Goal: Task Accomplishment & Management: Manage account settings

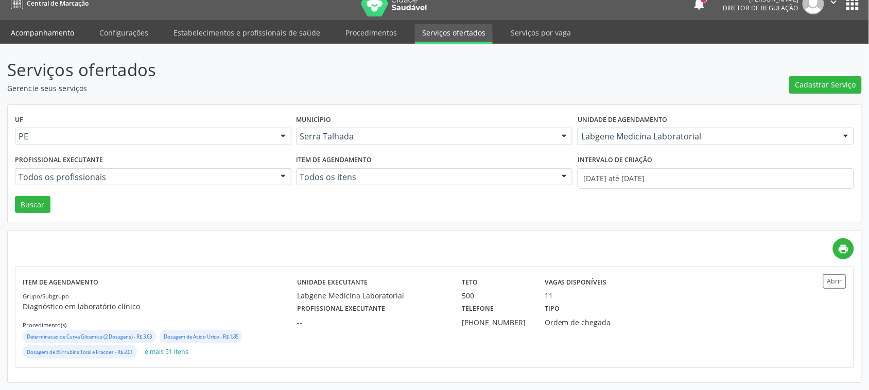
scroll to position [13, 0]
click at [58, 35] on link "Acompanhamento" at bounding box center [43, 33] width 78 height 18
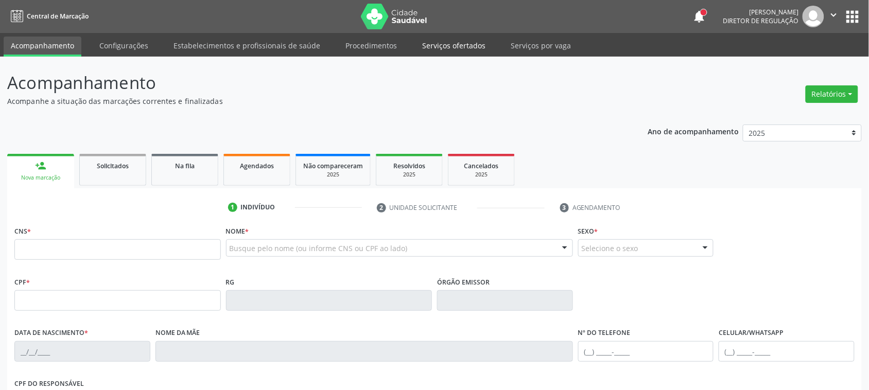
click at [448, 44] on link "Serviços ofertados" at bounding box center [454, 46] width 78 height 18
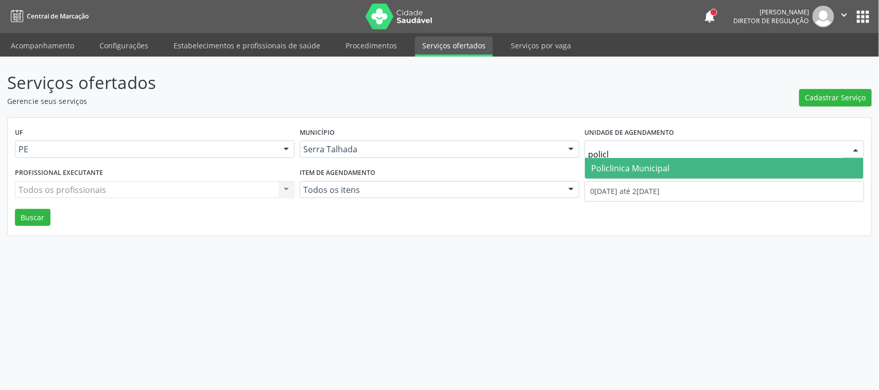
type input "policli"
click at [695, 171] on span "Policlinica Municipal" at bounding box center [724, 168] width 278 height 21
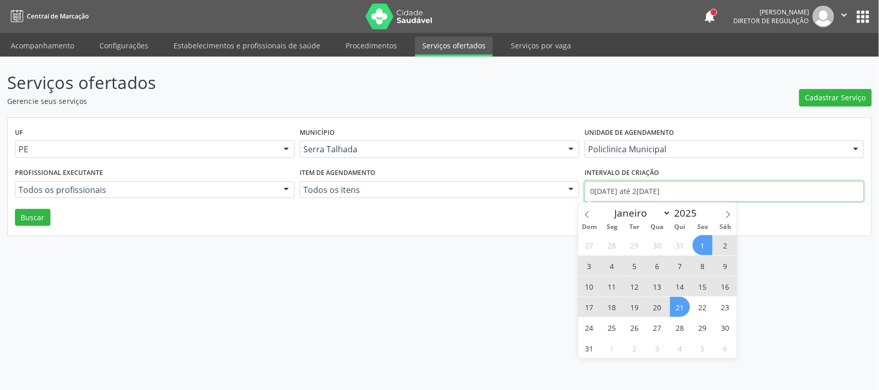
click at [660, 185] on input "0[DATE] até 2[DATE]" at bounding box center [723, 191] width 279 height 21
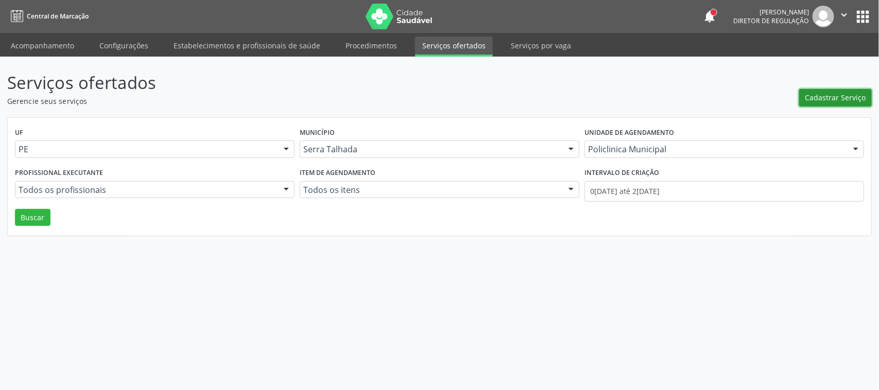
click at [847, 98] on span "Cadastrar Serviço" at bounding box center [835, 97] width 61 height 11
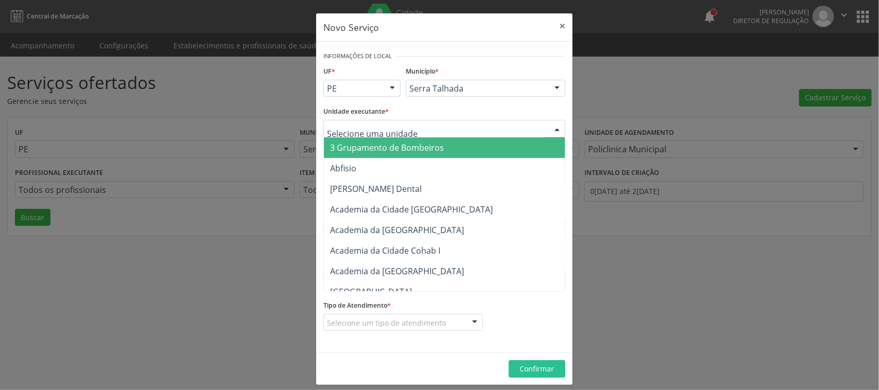
type input "n"
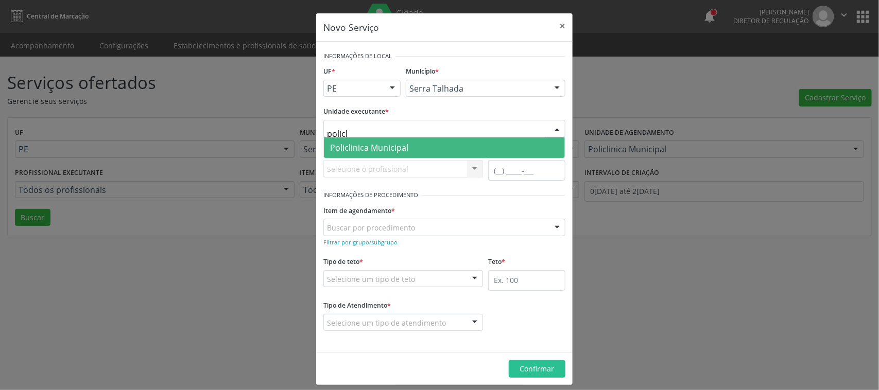
type input "policli"
click at [364, 147] on span "Policlinica Municipal" at bounding box center [369, 147] width 78 height 11
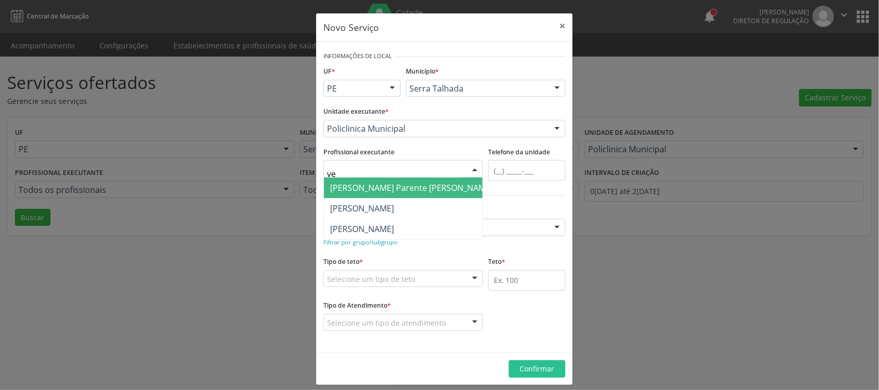
type input "v"
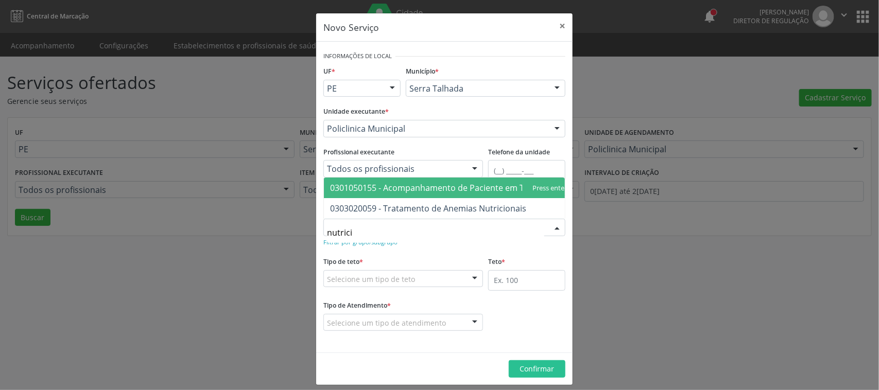
type input "nutricio"
click at [381, 182] on span "0301050155 - Acompanhamento de Paciente em Terapia Nutricional" at bounding box center [462, 187] width 264 height 11
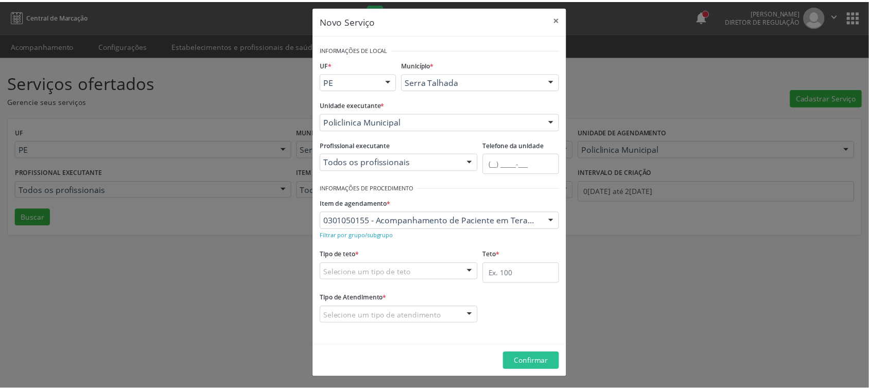
scroll to position [8, 0]
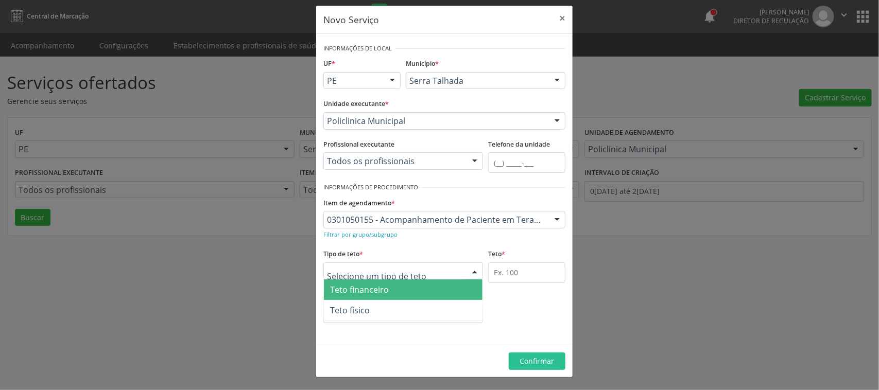
click at [408, 271] on div at bounding box center [403, 270] width 160 height 17
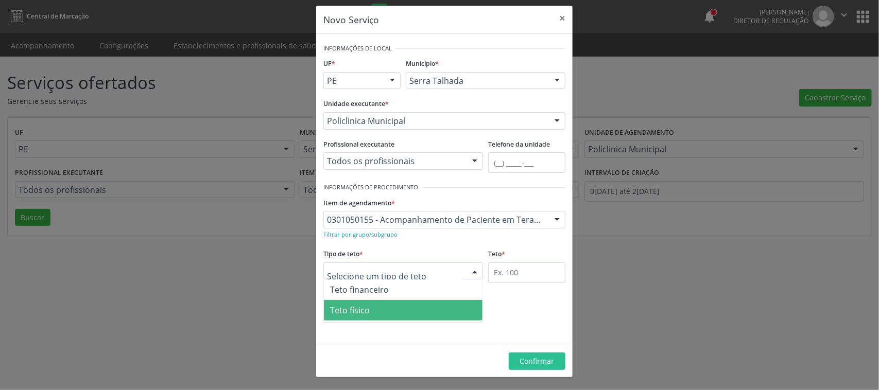
click at [389, 315] on span "Teto físico" at bounding box center [403, 310] width 159 height 21
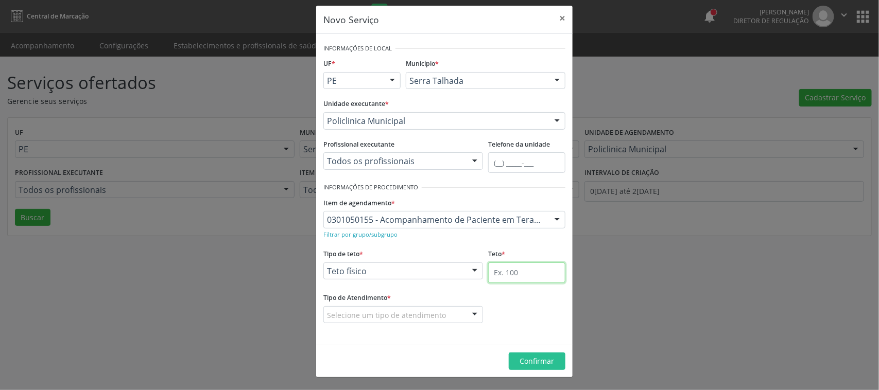
click at [510, 273] on input "text" at bounding box center [526, 272] width 77 height 21
type input "150"
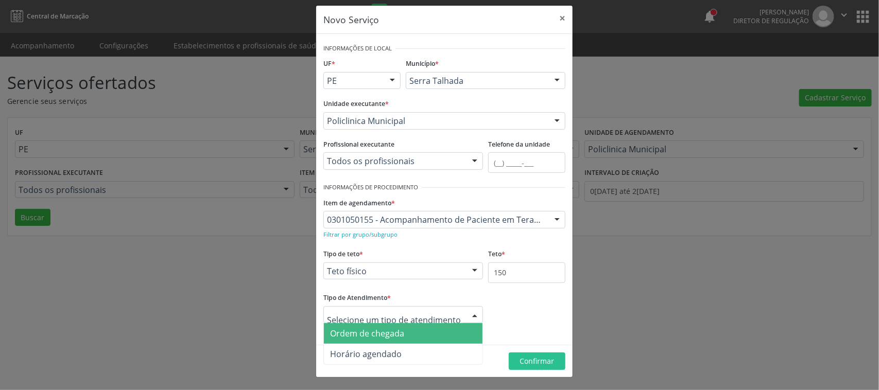
click at [392, 337] on span "Ordem de chegada" at bounding box center [367, 333] width 74 height 11
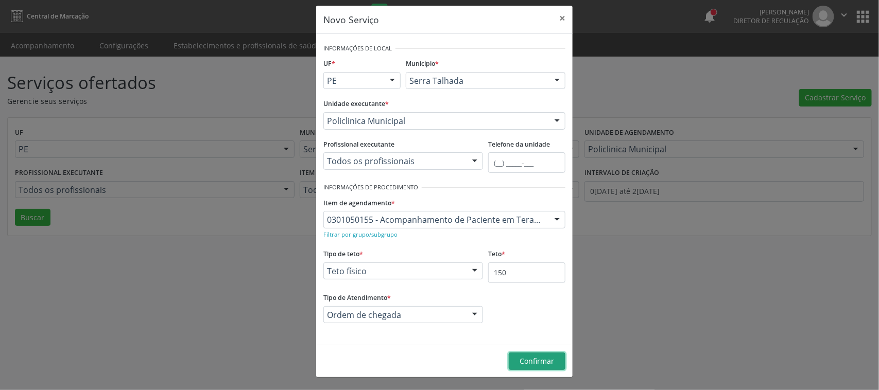
click at [539, 369] on button "Confirmar" at bounding box center [537, 361] width 57 height 17
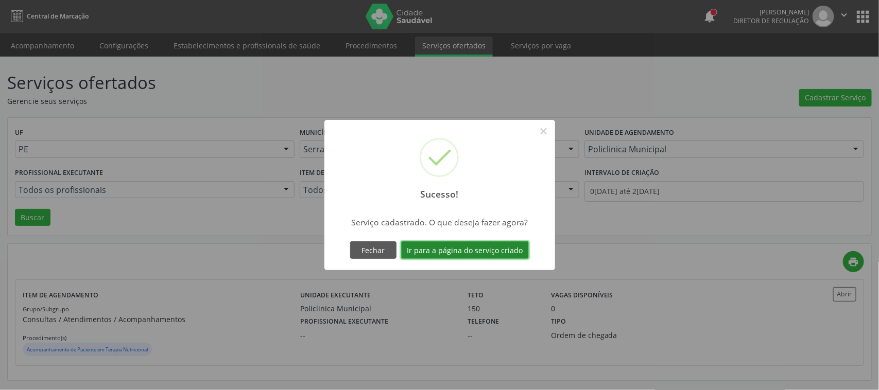
click at [485, 255] on button "Ir para a página do serviço criado" at bounding box center [465, 249] width 128 height 17
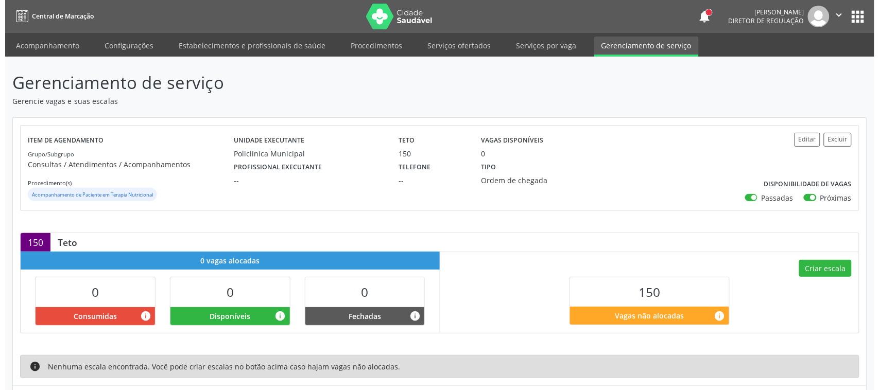
scroll to position [60, 0]
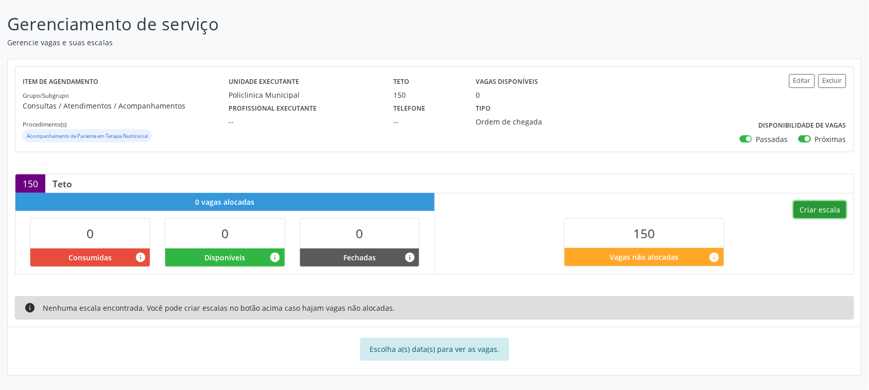
click at [825, 206] on button "Criar escala" at bounding box center [820, 209] width 52 height 17
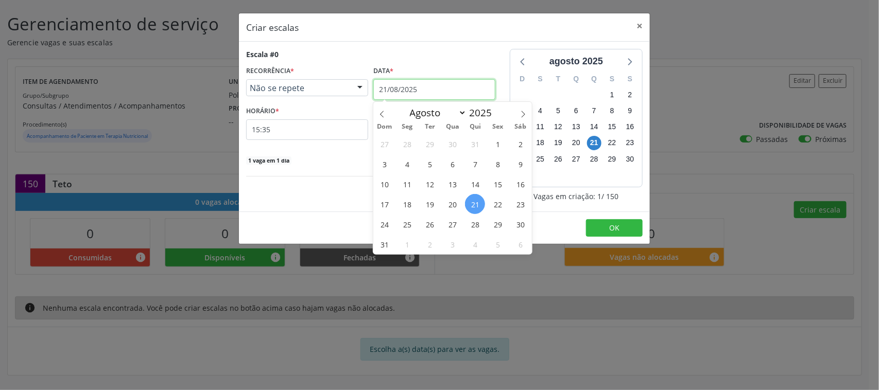
click at [430, 91] on input "21/08/2025" at bounding box center [434, 89] width 122 height 21
click at [519, 107] on span at bounding box center [522, 110] width 17 height 17
select select "8"
click at [282, 93] on span "Não se repete" at bounding box center [298, 88] width 97 height 10
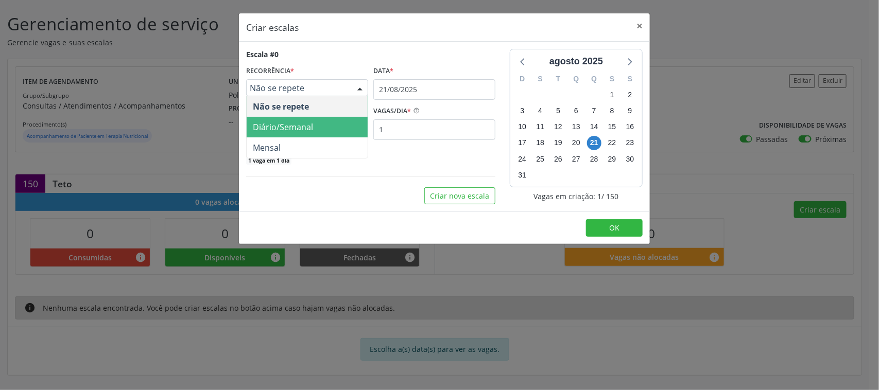
click at [287, 122] on span "Diário/Semanal" at bounding box center [283, 126] width 60 height 11
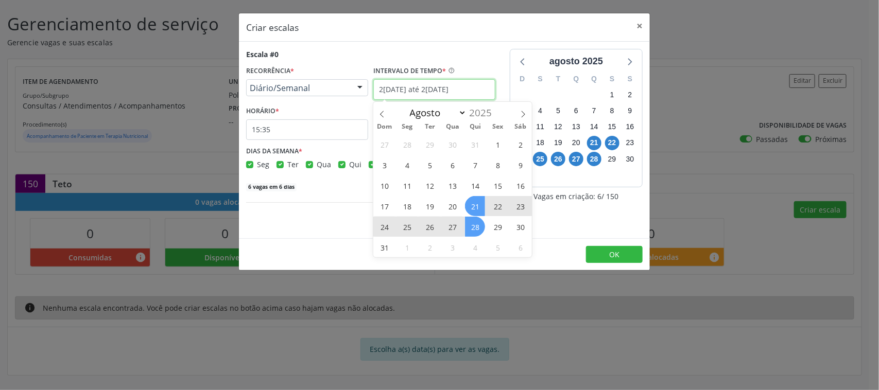
click at [462, 96] on input "21/08/2025 até 28/08/2025" at bounding box center [434, 89] width 122 height 21
click at [523, 112] on icon at bounding box center [522, 114] width 7 height 7
select select "8"
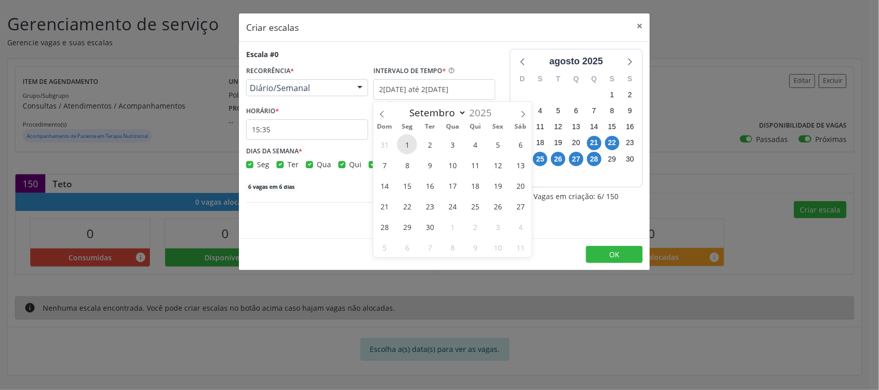
click at [406, 143] on span "1" at bounding box center [407, 144] width 20 height 20
type input "01/09/2025"
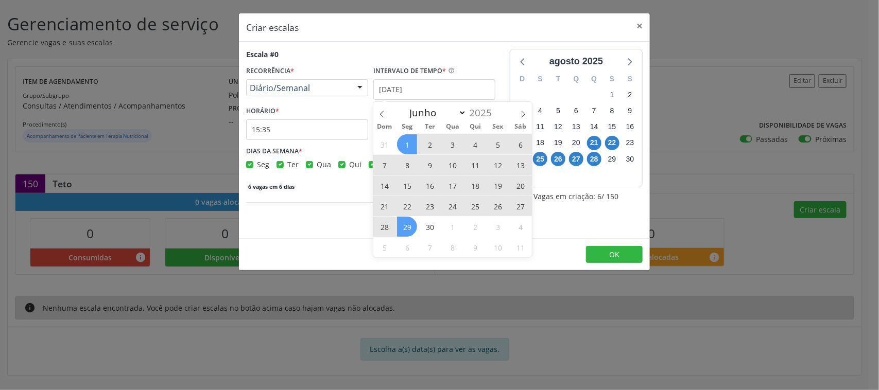
click at [410, 224] on span "29" at bounding box center [407, 227] width 20 height 20
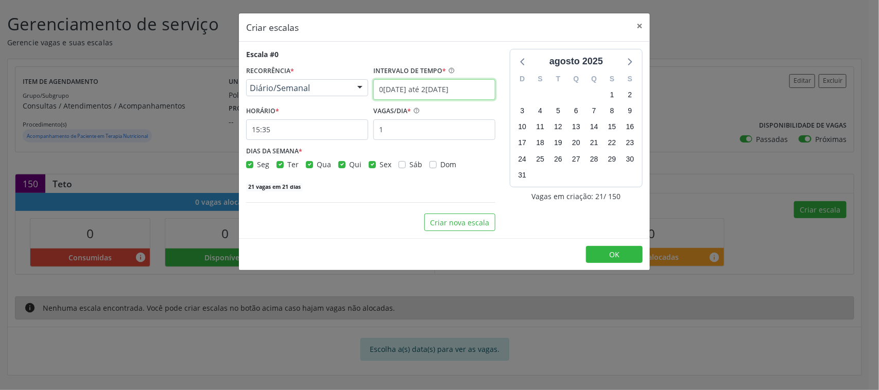
click at [461, 93] on body "Central de Marcação notifications Adão Alves de Medeiros Diretor de regulação …" at bounding box center [439, 136] width 879 height 390
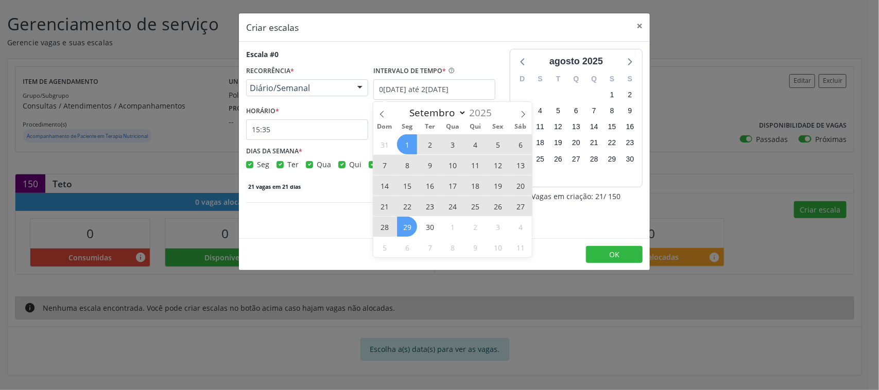
click at [350, 194] on div "Escala #0 RECORRÊNCIA * Diário/Semanal Não se repete Diário/Semanal Mensal Nenh…" at bounding box center [371, 140] width 264 height 182
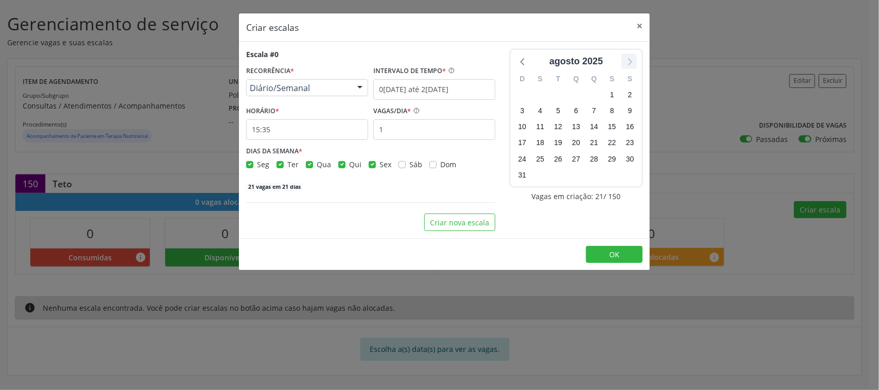
click at [628, 58] on icon at bounding box center [630, 61] width 4 height 7
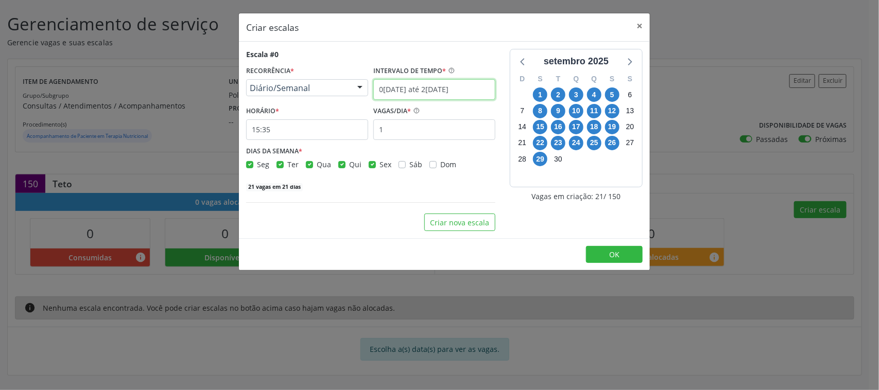
click at [433, 83] on input "01/09/2025 até 29/09/2025" at bounding box center [434, 89] width 122 height 21
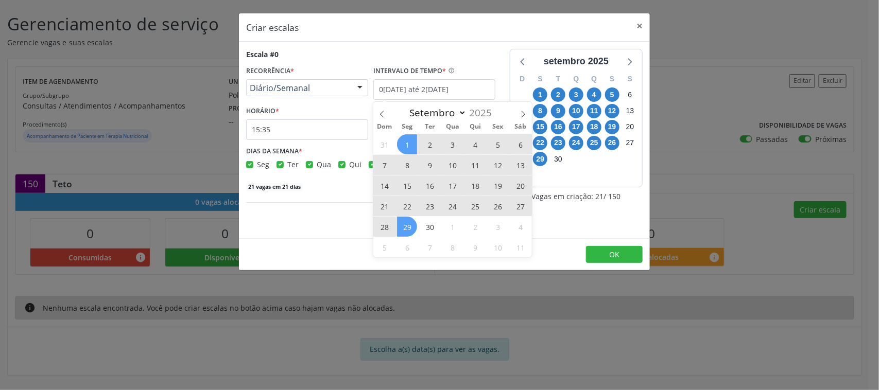
click at [408, 139] on span "1" at bounding box center [407, 144] width 20 height 20
type input "01/09/2025"
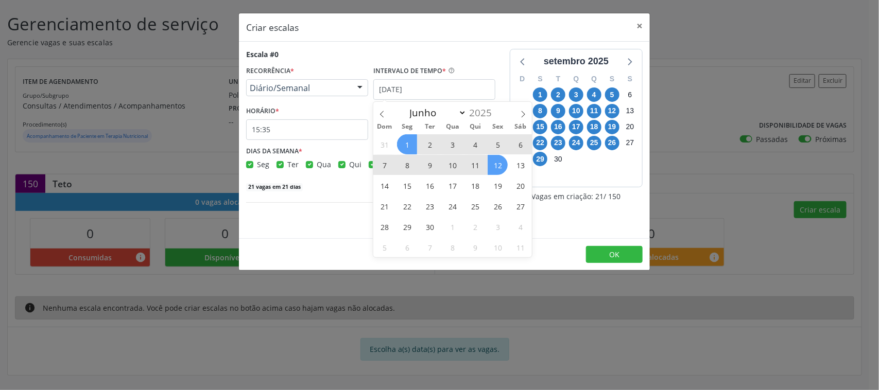
click at [498, 165] on span "12" at bounding box center [497, 165] width 20 height 20
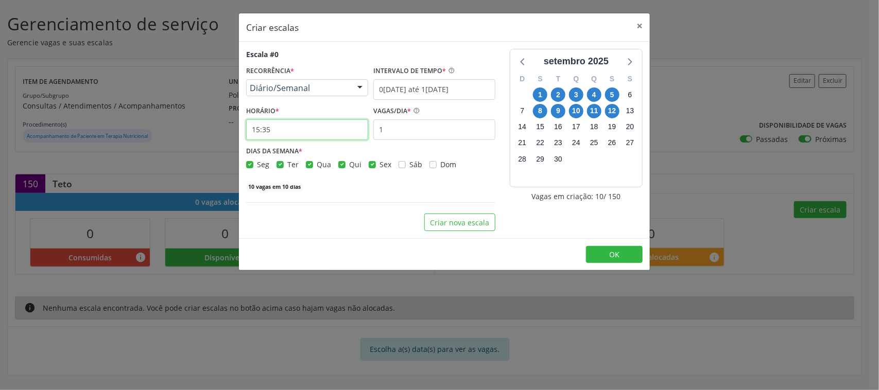
click at [266, 132] on input "15:35" at bounding box center [307, 129] width 122 height 21
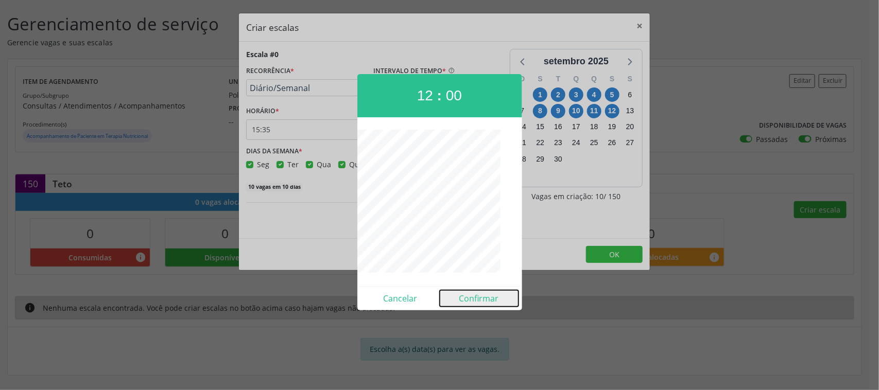
click at [485, 295] on button "Confirmar" at bounding box center [479, 298] width 79 height 16
type input "12:00"
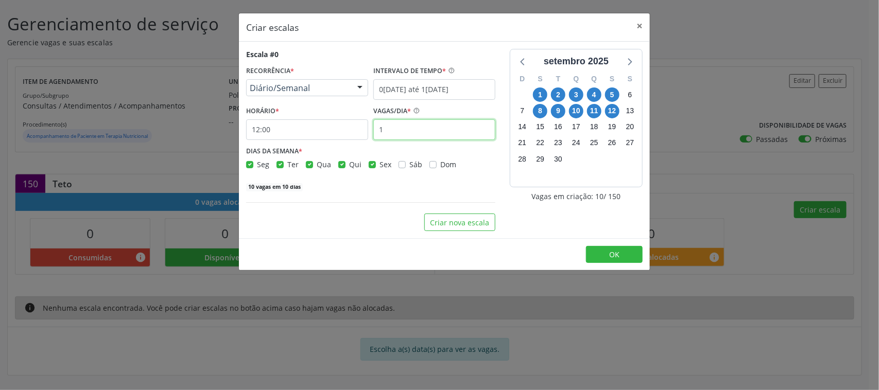
click at [431, 127] on input "1" at bounding box center [434, 129] width 122 height 21
type input "15"
click at [375, 168] on div "Sex" at bounding box center [380, 164] width 23 height 11
click at [379, 166] on label "Sex" at bounding box center [385, 164] width 12 height 11
click at [371, 166] on input "Sex" at bounding box center [372, 163] width 7 height 9
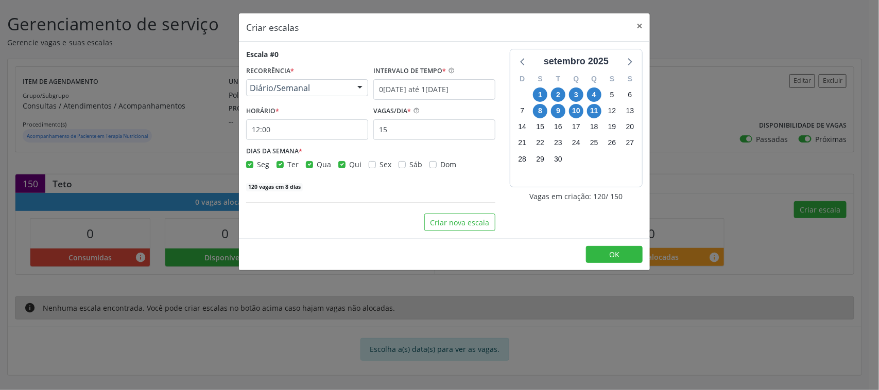
click at [379, 166] on label "Sex" at bounding box center [385, 164] width 12 height 11
click at [371, 166] on input "Sex" at bounding box center [372, 163] width 7 height 9
checkbox input "true"
click at [349, 166] on label "Qui" at bounding box center [355, 164] width 12 height 11
click at [344, 166] on input "Qui" at bounding box center [341, 163] width 7 height 9
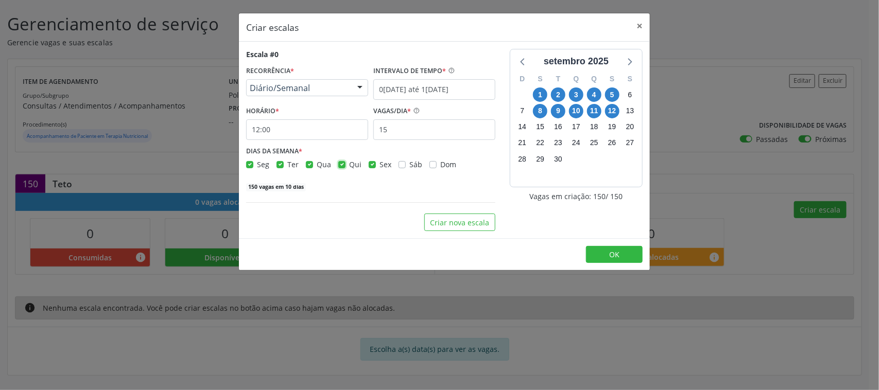
checkbox input "false"
click at [287, 165] on label "Ter" at bounding box center [292, 164] width 11 height 11
click at [277, 165] on input "Ter" at bounding box center [279, 163] width 7 height 9
checkbox input "false"
click at [481, 230] on button "Criar nova escala" at bounding box center [459, 222] width 71 height 17
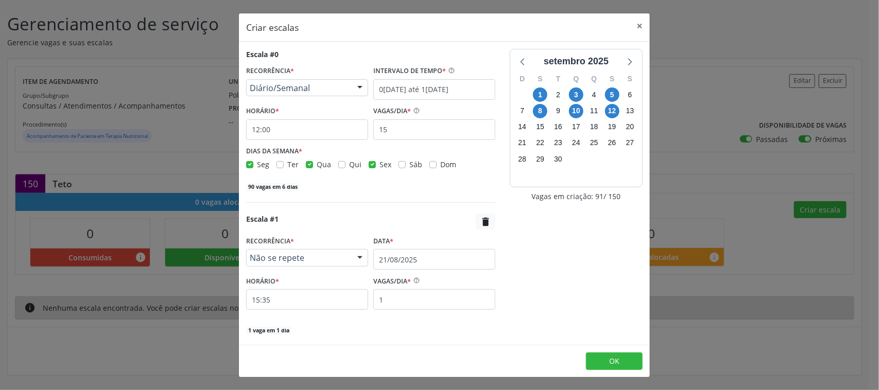
scroll to position [38, 0]
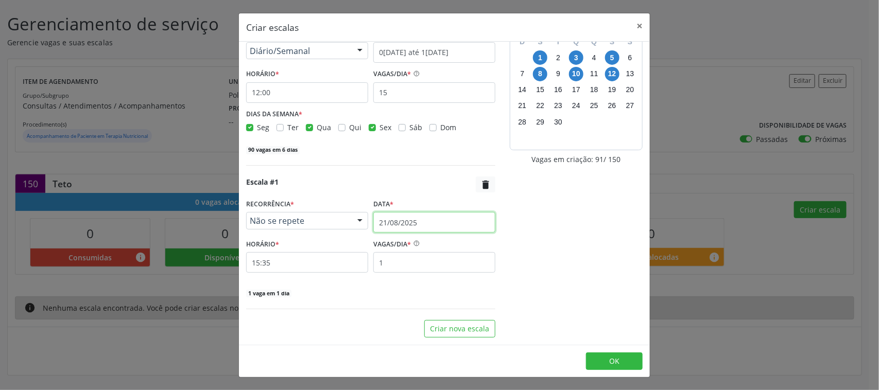
click at [415, 217] on input "21/08/2025" at bounding box center [434, 222] width 122 height 21
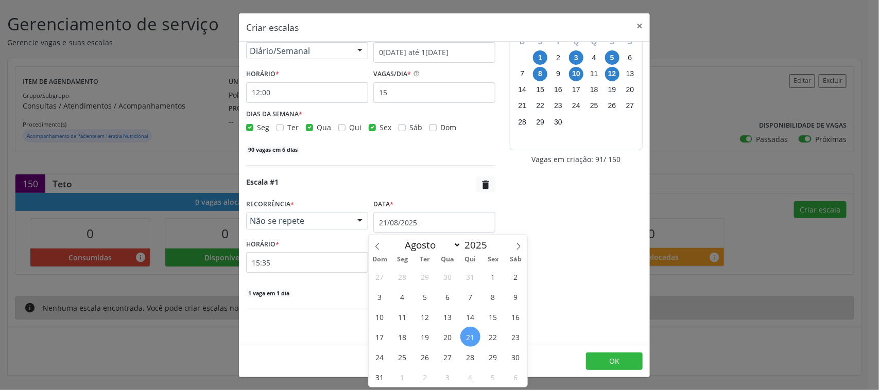
click at [312, 222] on span "Não se repete" at bounding box center [298, 221] width 97 height 10
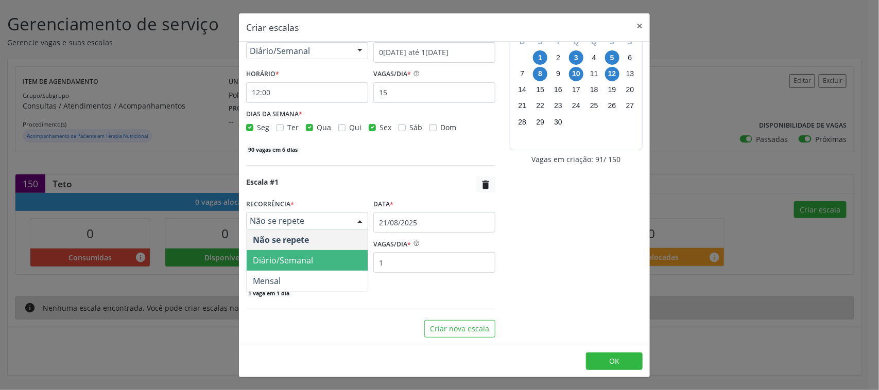
click at [296, 256] on span "Diário/Semanal" at bounding box center [283, 260] width 60 height 11
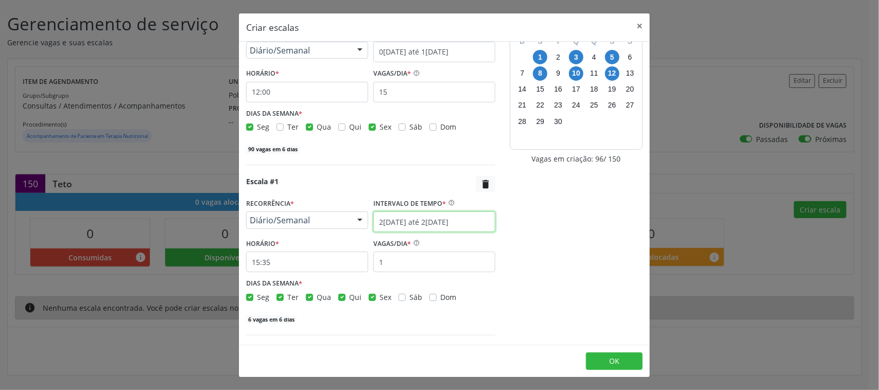
click at [443, 224] on input "21/08/2025 até 28/08/2025" at bounding box center [434, 222] width 122 height 21
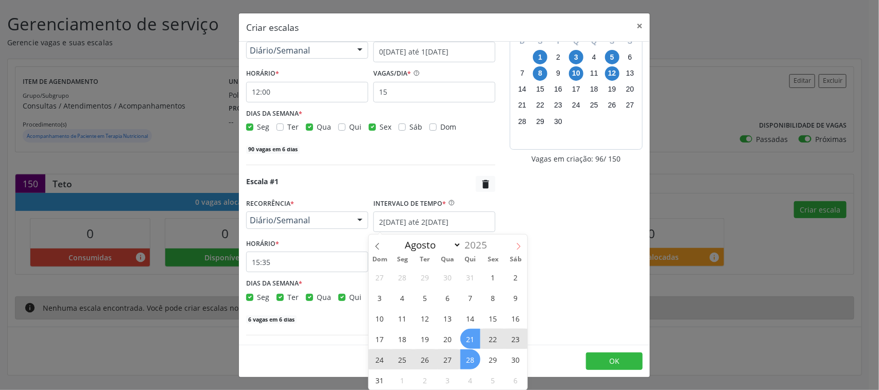
click at [518, 244] on icon at bounding box center [518, 246] width 7 height 7
select select "8"
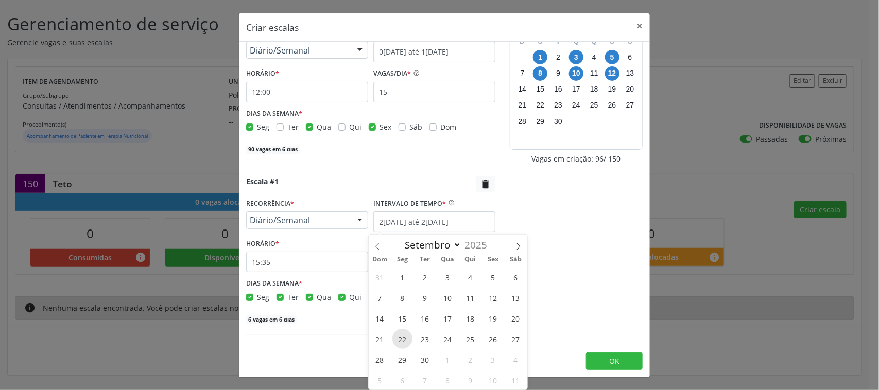
click at [399, 335] on span "22" at bounding box center [402, 339] width 20 height 20
type input "22/09/2025"
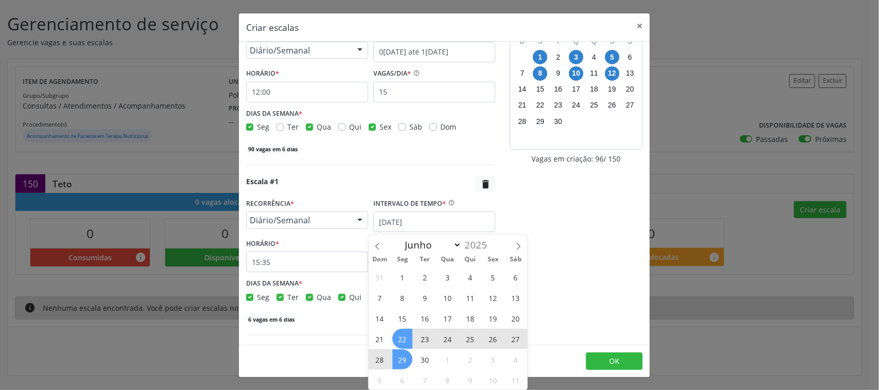
click at [402, 360] on span "29" at bounding box center [402, 359] width 20 height 20
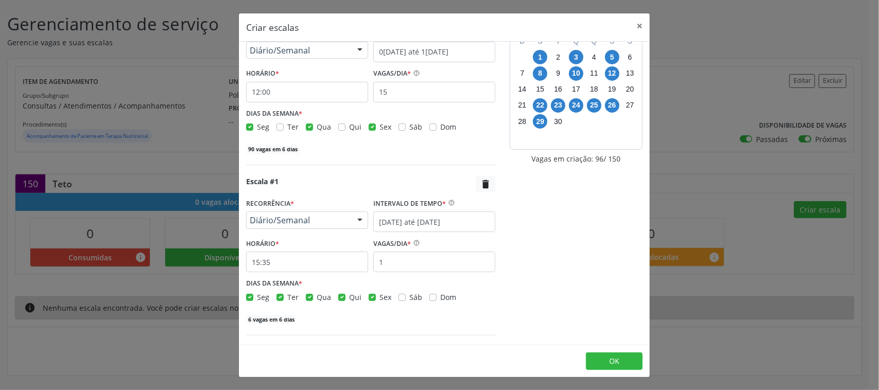
click at [349, 299] on label "Qui" at bounding box center [355, 297] width 12 height 11
click at [341, 299] on input "Qui" at bounding box center [341, 296] width 7 height 9
checkbox input "false"
click at [287, 296] on label "Ter" at bounding box center [292, 297] width 11 height 11
click at [282, 296] on input "Ter" at bounding box center [279, 296] width 7 height 9
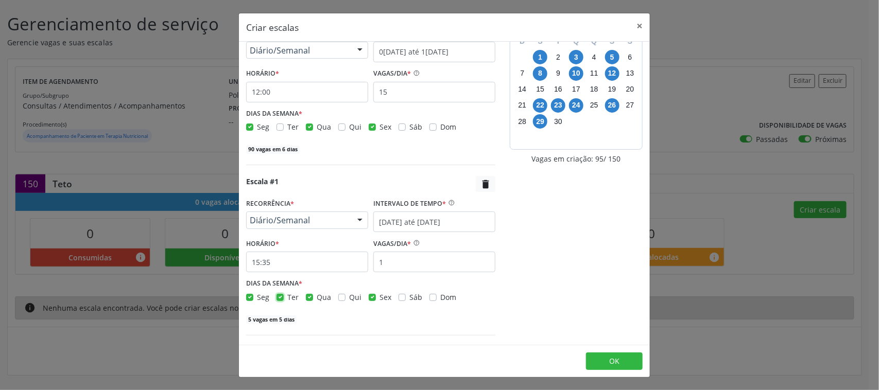
checkbox input "false"
click at [292, 256] on input "15:35" at bounding box center [307, 262] width 122 height 21
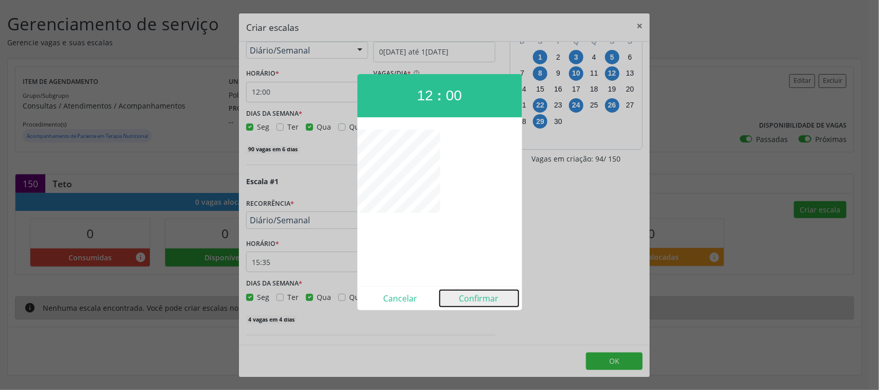
click at [464, 299] on button "Confirmar" at bounding box center [479, 298] width 79 height 16
type input "12:00"
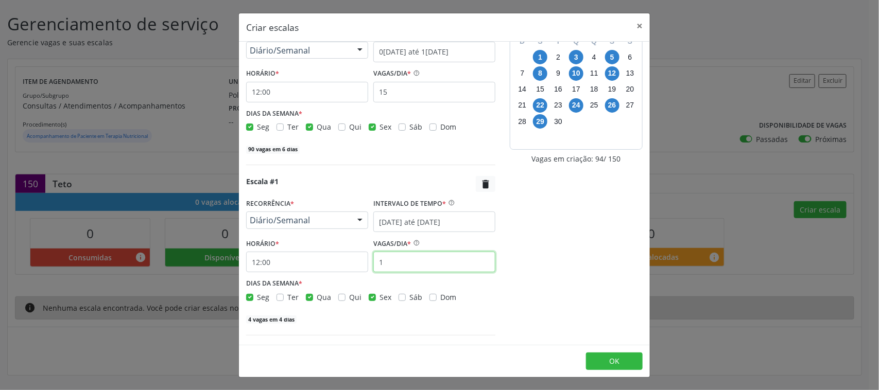
click at [415, 269] on input "1" at bounding box center [434, 262] width 122 height 21
click at [538, 273] on div "setembro 2025 D S T Q Q S S 31 1 2 3 4 5 6 7 8 9 10 11 12 13 14 15 16 17 18 19 …" at bounding box center [575, 187] width 147 height 353
click at [419, 261] on input "12" at bounding box center [434, 262] width 122 height 21
type input "15"
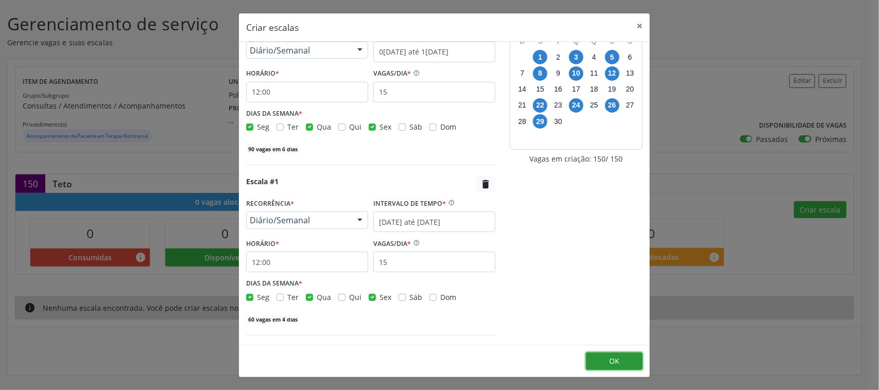
click at [600, 363] on button "OK" at bounding box center [614, 361] width 57 height 17
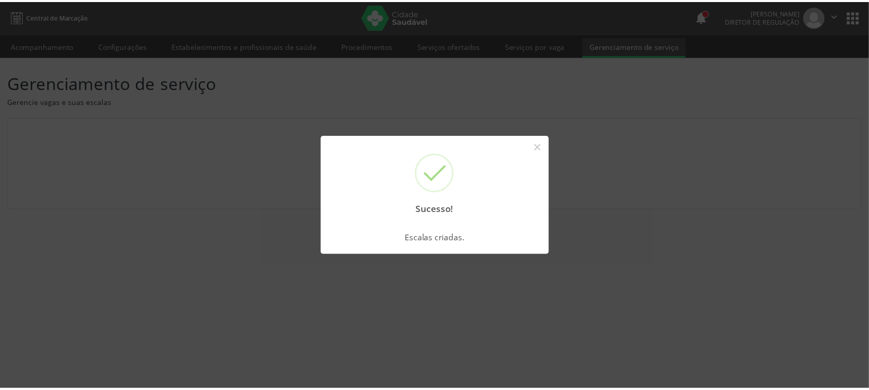
scroll to position [0, 0]
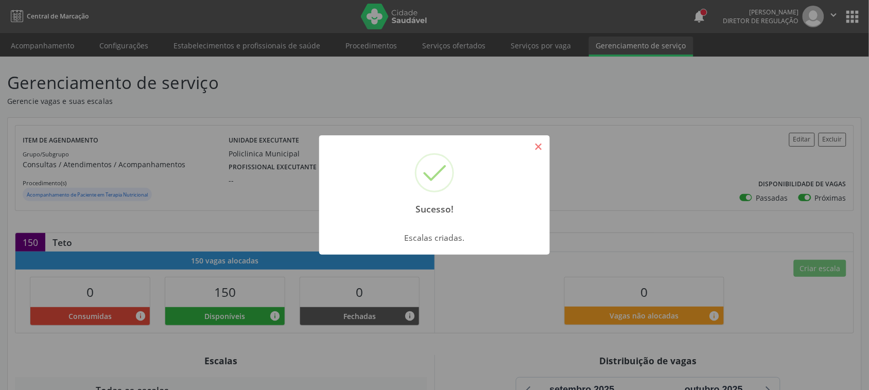
click at [546, 147] on button "×" at bounding box center [538, 146] width 17 height 17
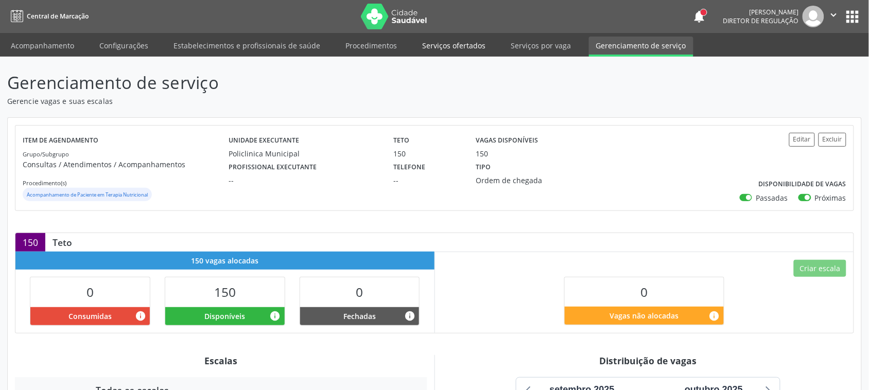
click at [464, 48] on link "Serviços ofertados" at bounding box center [454, 46] width 78 height 18
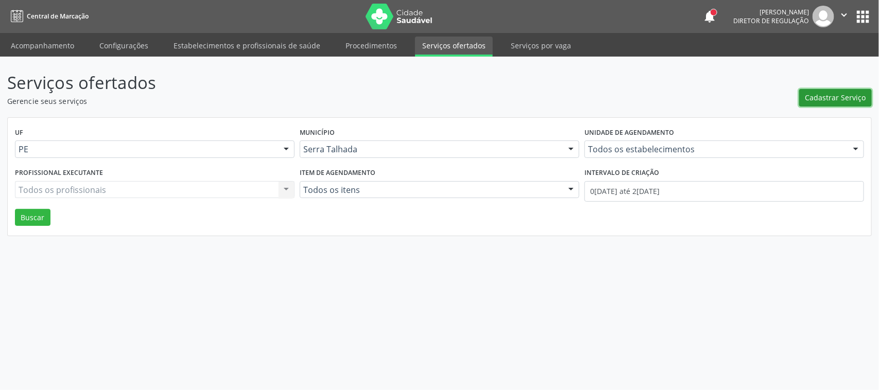
click at [811, 99] on span "Cadastrar Serviço" at bounding box center [835, 97] width 61 height 11
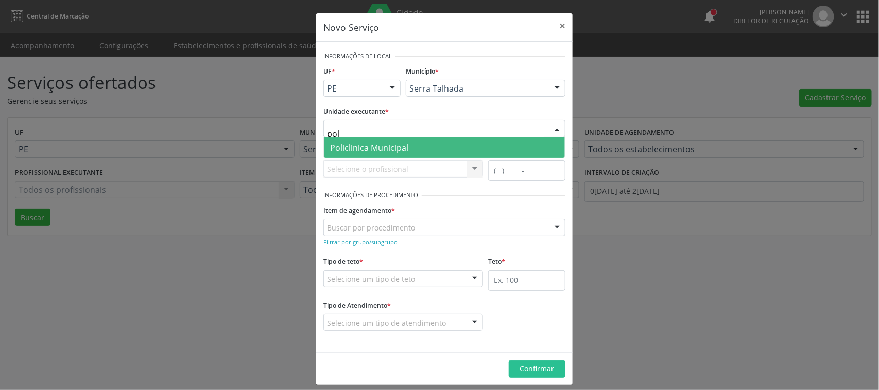
type input "poli"
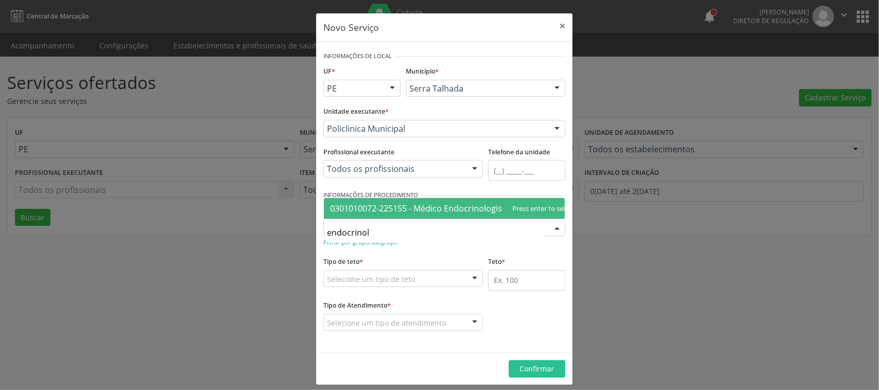
type input "endocrinolo"
click at [389, 203] on span "0301010072-225155 - Médico Endocrinologista e Metabologista" at bounding box center [452, 208] width 244 height 11
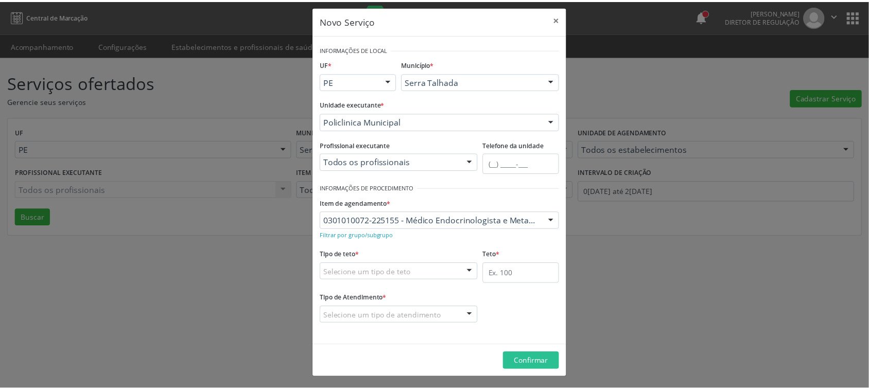
scroll to position [8, 0]
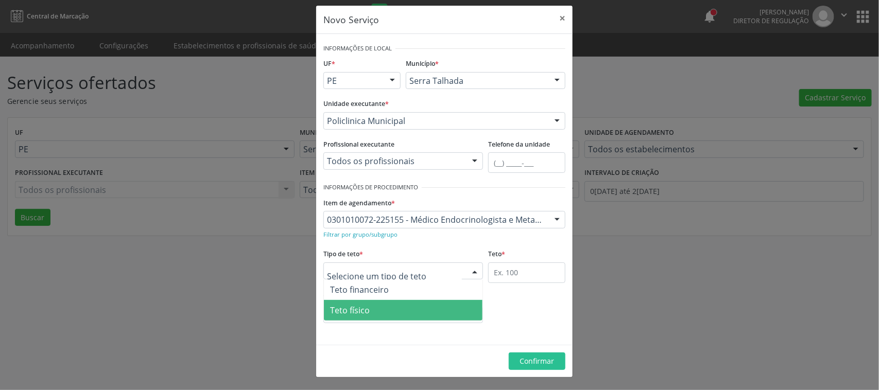
drag, startPoint x: 377, startPoint y: 294, endPoint x: 381, endPoint y: 318, distance: 24.5
click at [381, 318] on ul "Teto financeiro Teto físico Nenhum resultado encontrado para: " " Não há nenhum…" at bounding box center [403, 299] width 159 height 41
click at [377, 312] on span "Teto físico" at bounding box center [403, 310] width 159 height 21
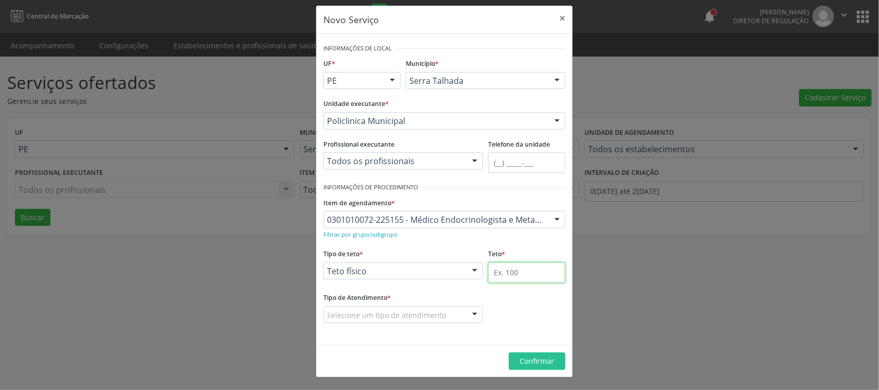
click at [500, 277] on input "text" at bounding box center [526, 272] width 77 height 21
type input "60"
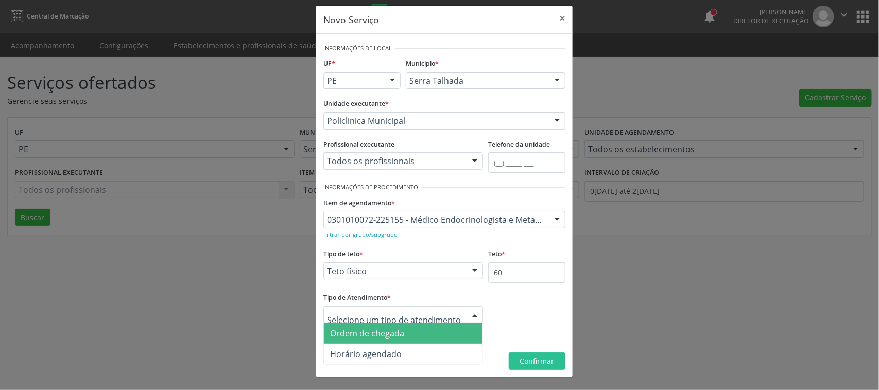
click at [390, 332] on span "Ordem de chegada" at bounding box center [367, 333] width 74 height 11
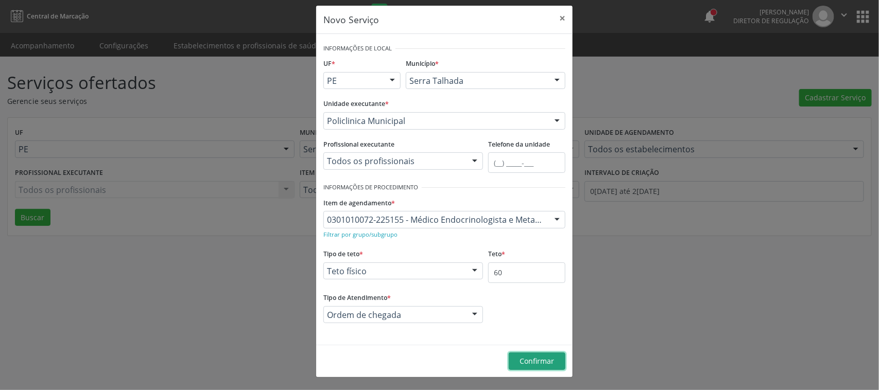
click at [520, 362] on span "Confirmar" at bounding box center [537, 361] width 34 height 10
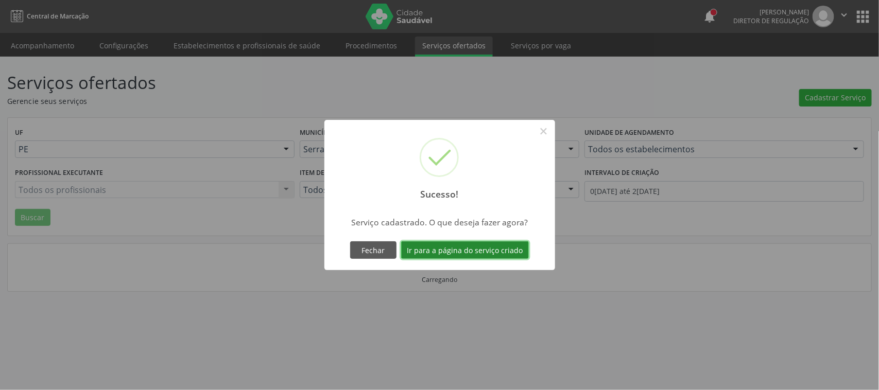
click at [464, 245] on button "Ir para a página do serviço criado" at bounding box center [465, 249] width 128 height 17
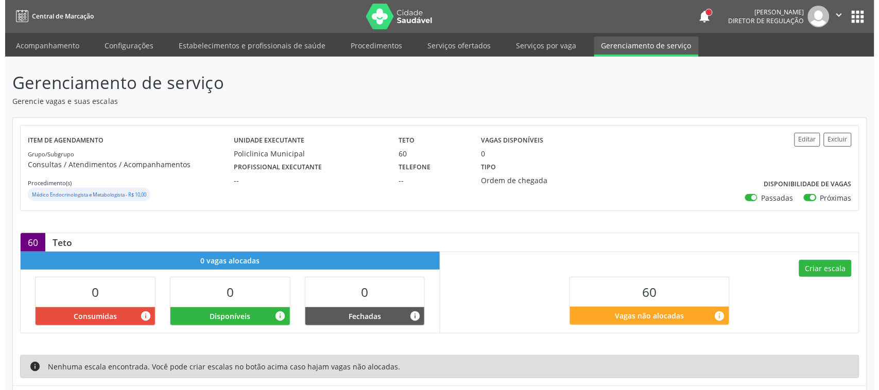
scroll to position [60, 0]
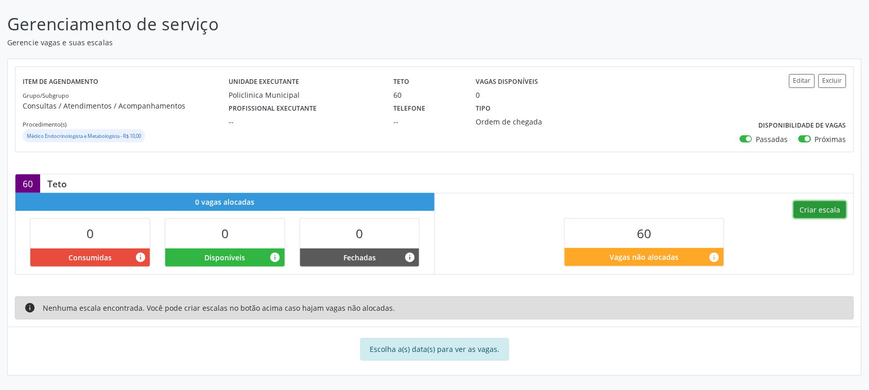
click at [837, 212] on button "Criar escala" at bounding box center [820, 209] width 52 height 17
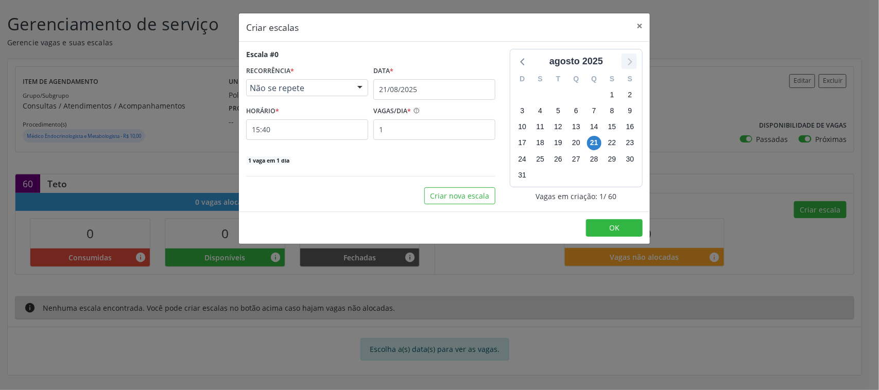
click at [632, 63] on icon at bounding box center [628, 61] width 13 height 13
click at [283, 86] on span "Não se repete" at bounding box center [298, 88] width 97 height 10
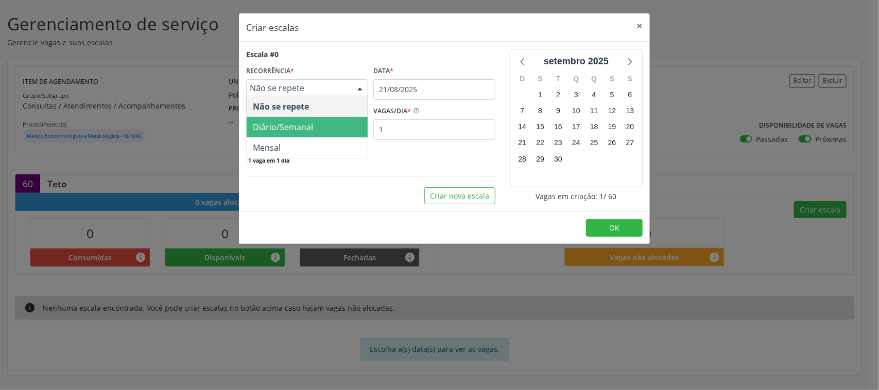
click at [286, 120] on span "Diário/Semanal" at bounding box center [307, 127] width 121 height 21
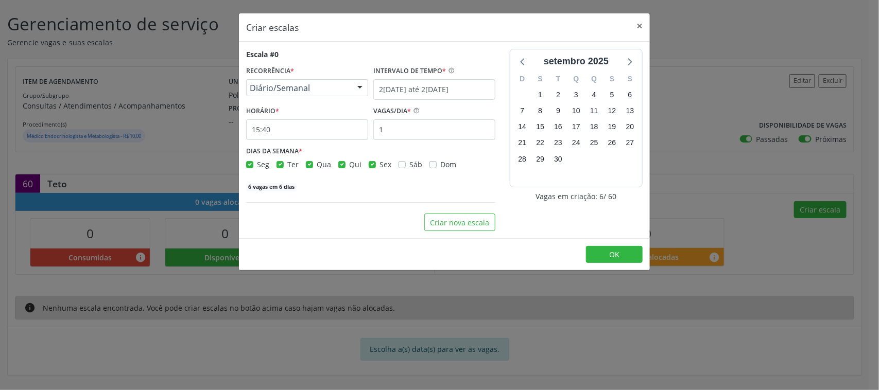
click at [379, 164] on label "Sex" at bounding box center [385, 164] width 12 height 11
click at [370, 164] on input "Sex" at bounding box center [372, 163] width 7 height 9
checkbox input "false"
click at [349, 165] on label "Qui" at bounding box center [355, 164] width 12 height 11
click at [343, 165] on input "Qui" at bounding box center [341, 163] width 7 height 9
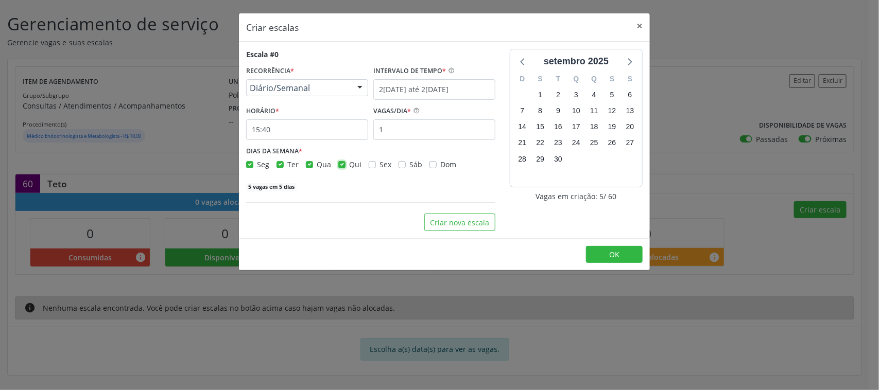
checkbox input "false"
click at [257, 163] on label "Seg" at bounding box center [263, 164] width 12 height 11
click at [249, 163] on input "Seg" at bounding box center [249, 163] width 7 height 9
checkbox input "false"
click at [317, 167] on label "Qua" at bounding box center [324, 164] width 14 height 11
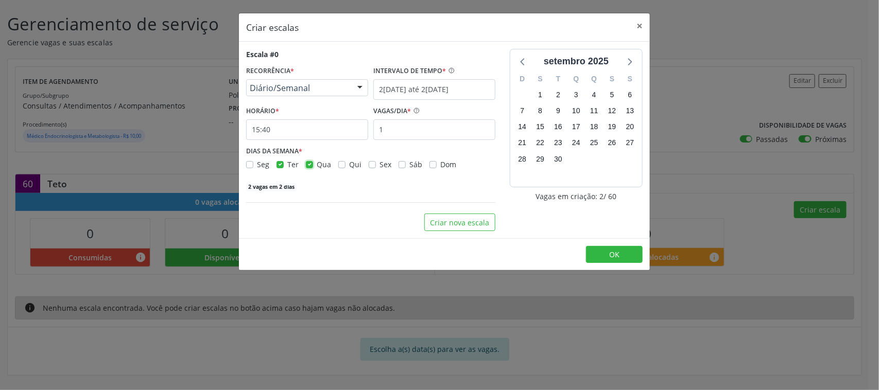
click at [310, 167] on input "Qua" at bounding box center [309, 163] width 7 height 9
checkbox input "false"
click at [381, 131] on input "1" at bounding box center [434, 129] width 122 height 21
type input "15"
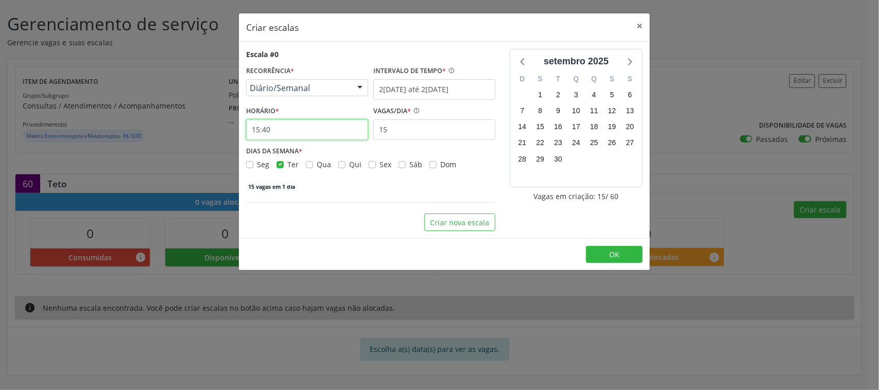
click at [275, 139] on input "15:40" at bounding box center [307, 129] width 122 height 21
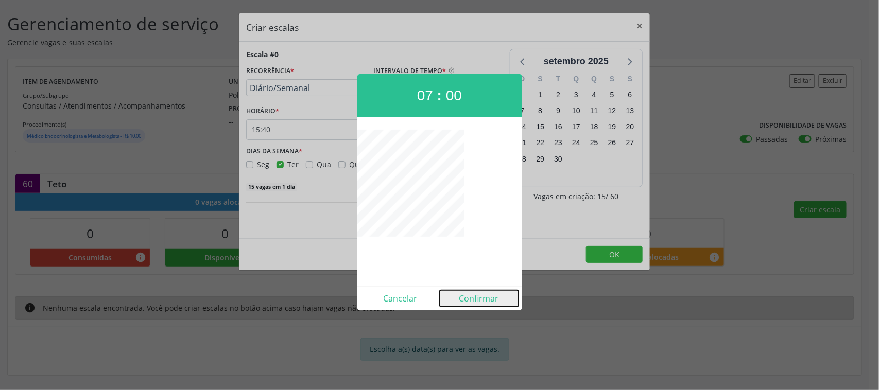
click at [487, 299] on button "Confirmar" at bounding box center [479, 298] width 79 height 16
type input "07:00"
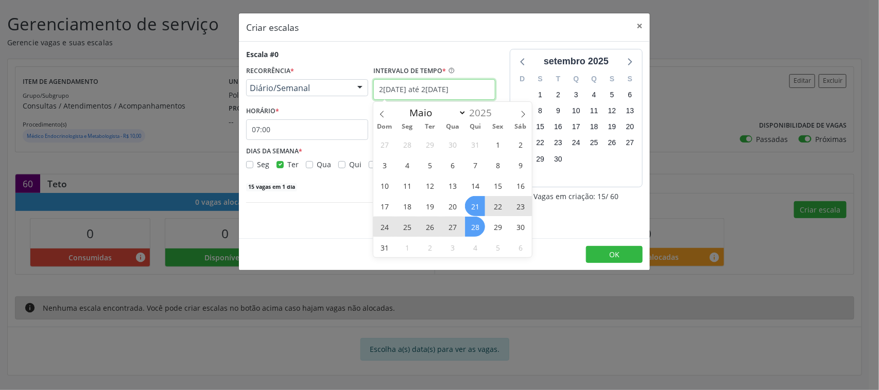
click at [478, 94] on input "[DATE] até [DATE]" at bounding box center [434, 89] width 122 height 21
click at [523, 112] on icon at bounding box center [522, 114] width 7 height 7
select select "8"
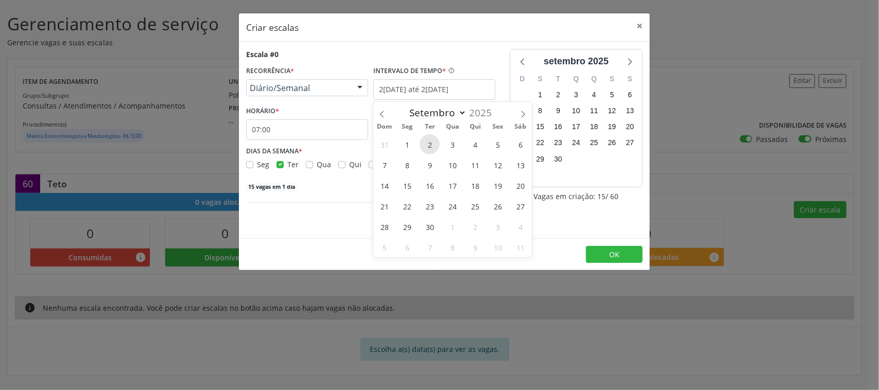
click at [425, 139] on span "2" at bounding box center [429, 144] width 20 height 20
type input "02/09/2025"
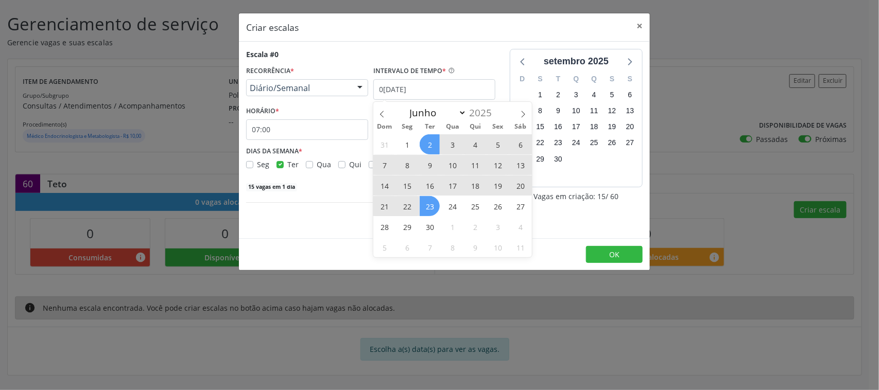
click at [433, 206] on span "23" at bounding box center [429, 206] width 20 height 20
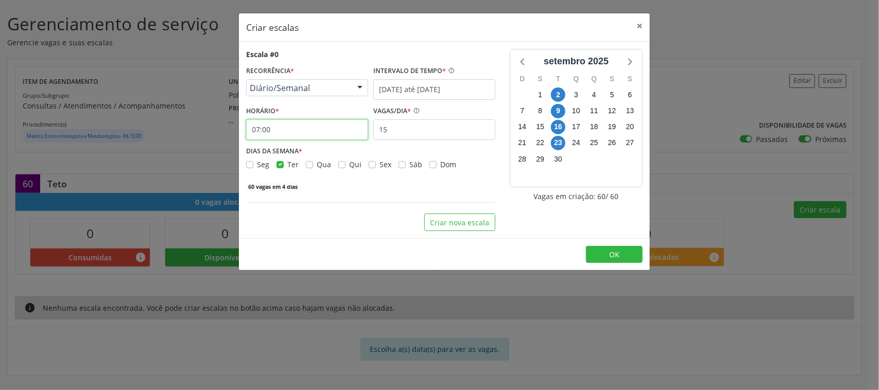
click at [277, 125] on input "07:00" at bounding box center [307, 129] width 122 height 21
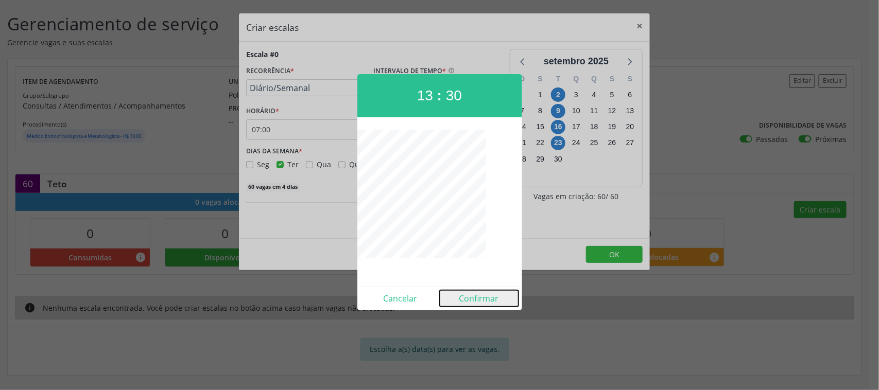
click at [479, 302] on button "Confirmar" at bounding box center [479, 298] width 79 height 16
type input "13:30"
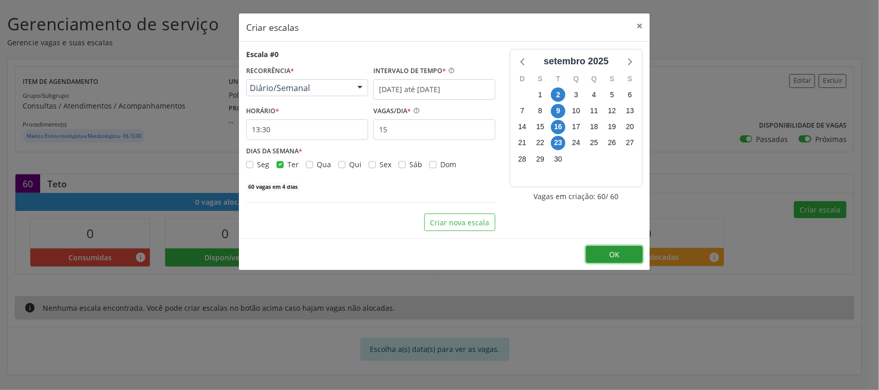
click at [611, 256] on span "OK" at bounding box center [614, 255] width 10 height 10
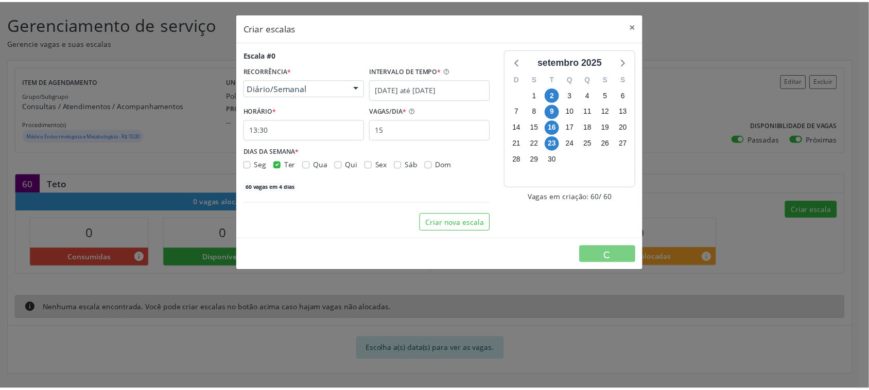
scroll to position [0, 0]
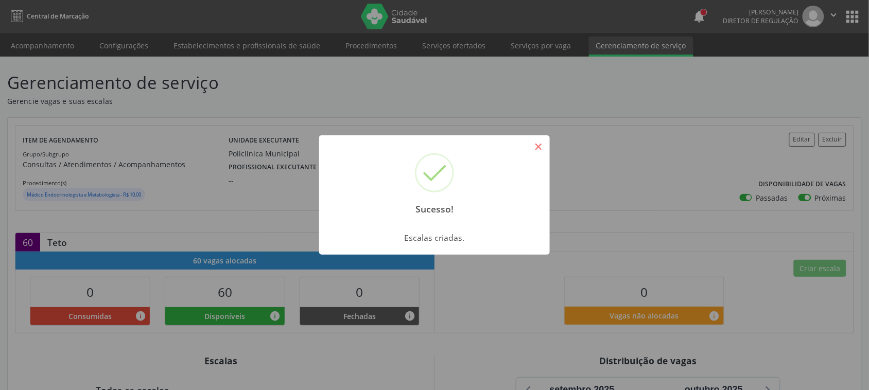
click at [540, 145] on button "×" at bounding box center [538, 146] width 17 height 17
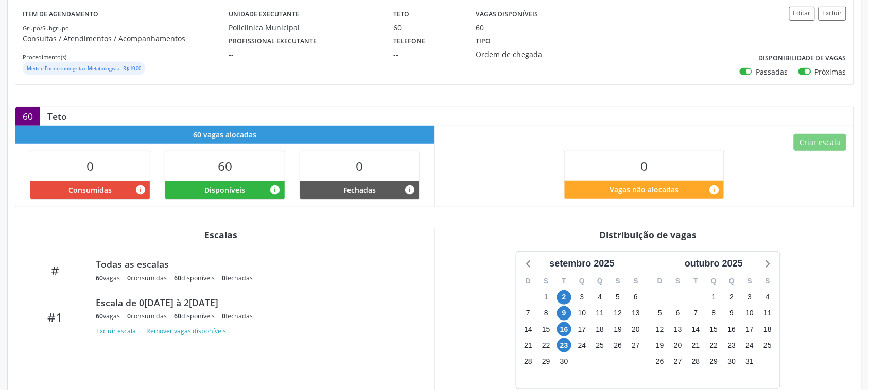
scroll to position [194, 0]
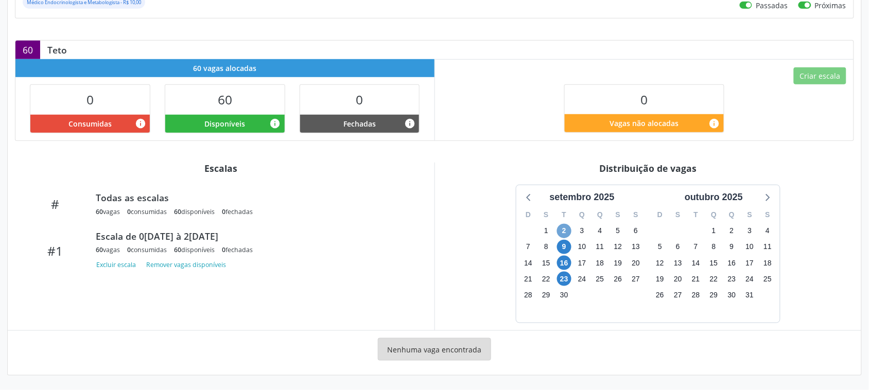
click at [560, 230] on span "2" at bounding box center [564, 231] width 14 height 14
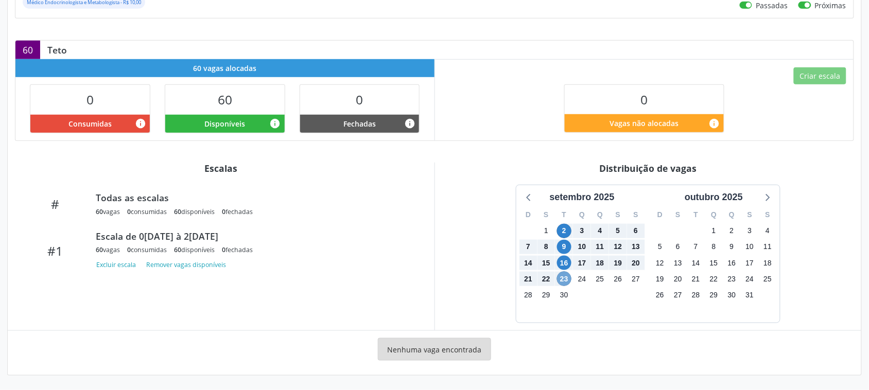
click at [560, 278] on span "23" at bounding box center [564, 279] width 14 height 14
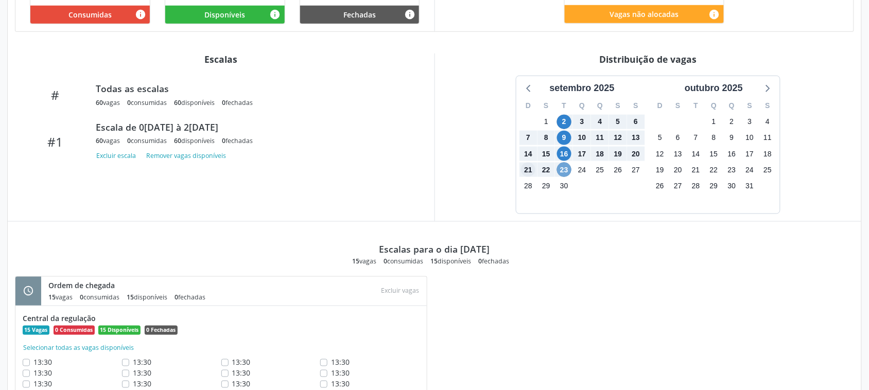
scroll to position [0, 0]
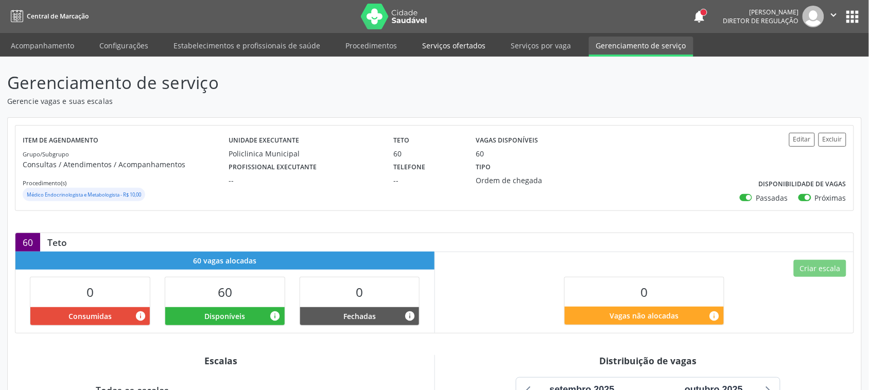
click at [459, 50] on link "Serviços ofertados" at bounding box center [454, 46] width 78 height 18
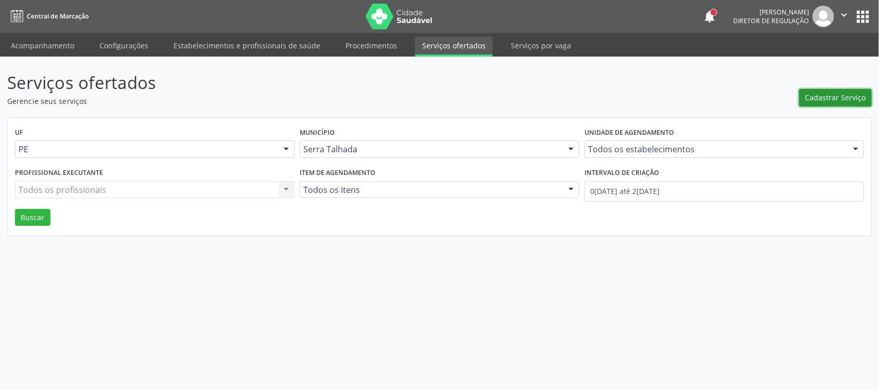
click at [855, 99] on span "Cadastrar Serviço" at bounding box center [835, 97] width 61 height 11
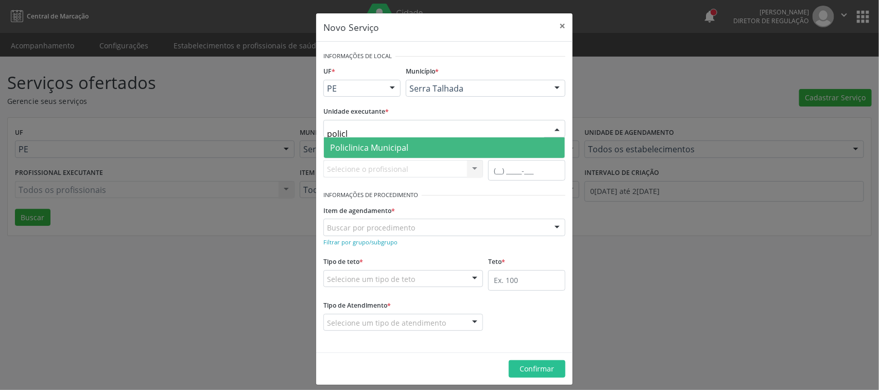
type input "policli"
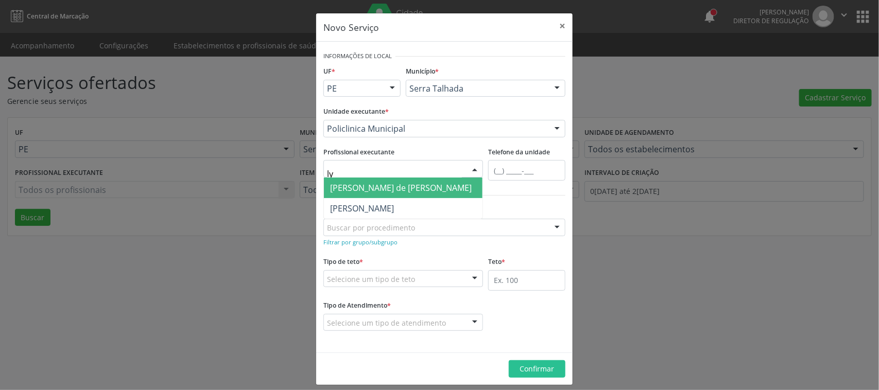
type input "l"
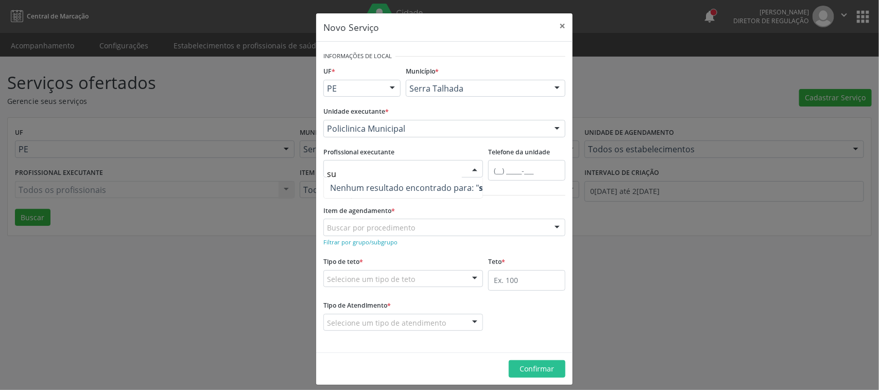
type input "s"
click at [556, 26] on button "×" at bounding box center [562, 25] width 21 height 25
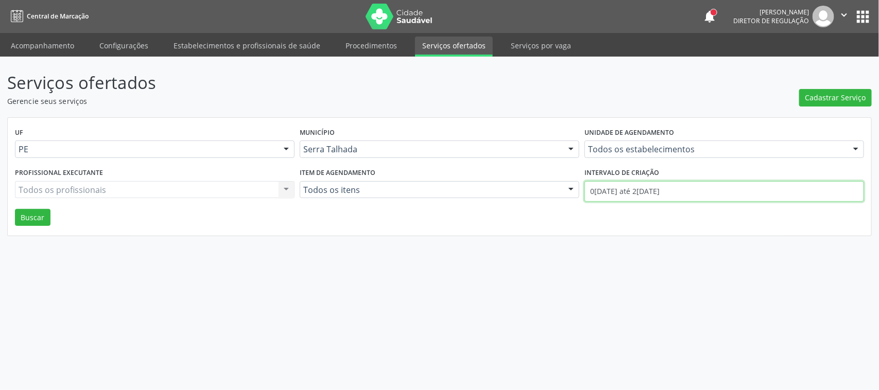
click at [683, 196] on body "Central de Marcação notifications Adão Alves de Medeiros Diretor de regulação …" at bounding box center [439, 195] width 879 height 390
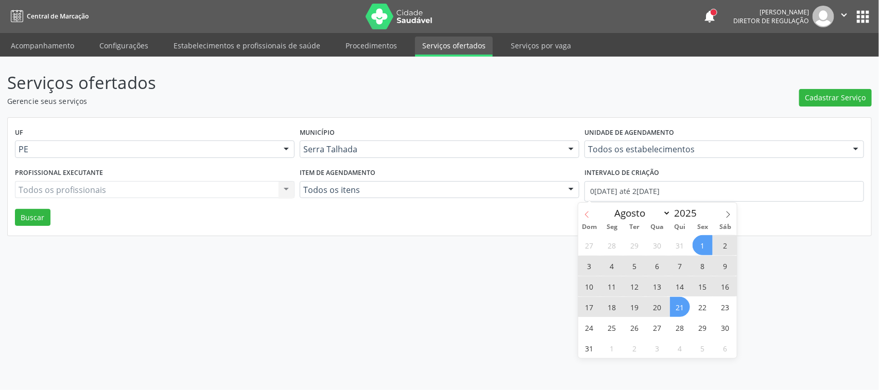
click at [585, 216] on icon at bounding box center [586, 214] width 7 height 7
select select "6"
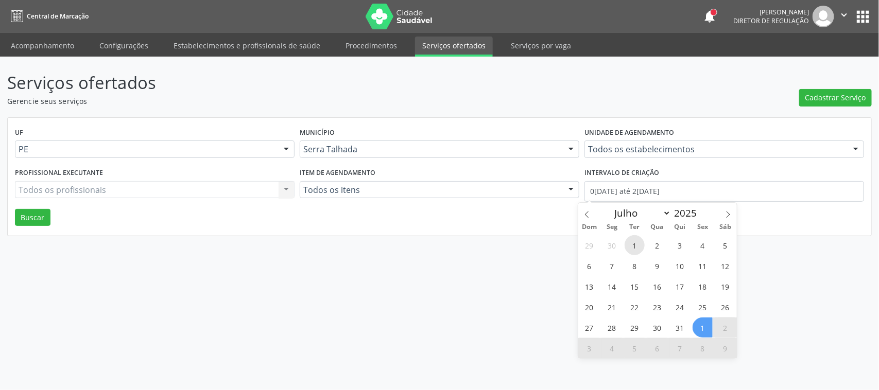
click at [636, 243] on span "1" at bounding box center [634, 245] width 20 height 20
type input "0[DATE]"
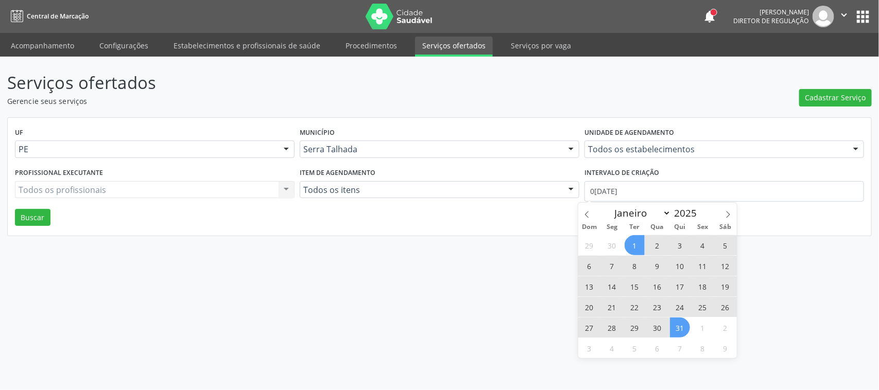
click at [675, 322] on span "31" at bounding box center [680, 328] width 20 height 20
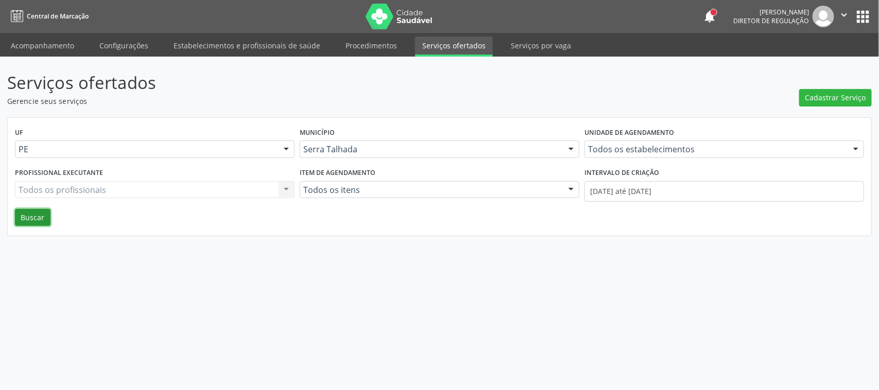
click at [34, 217] on button "Buscar" at bounding box center [33, 217] width 36 height 17
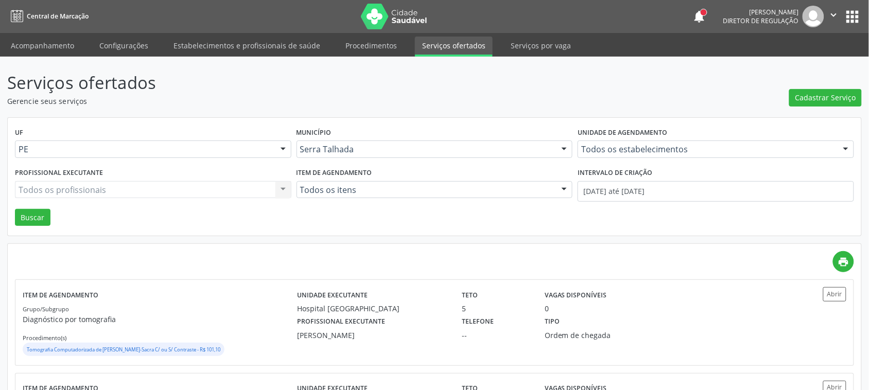
click at [59, 191] on div "Todos os profissionais Todos os profissionais Nenhum resultado encontrado para:…" at bounding box center [153, 189] width 276 height 17
click at [632, 143] on div "Todos os estabelecimentos" at bounding box center [715, 149] width 276 height 17
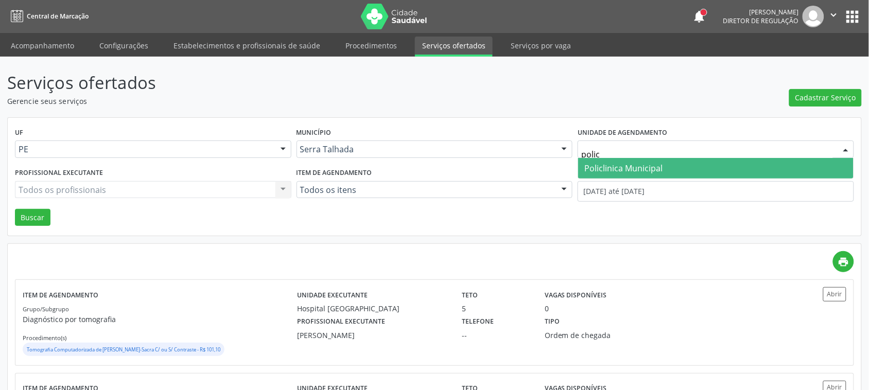
type input "policl"
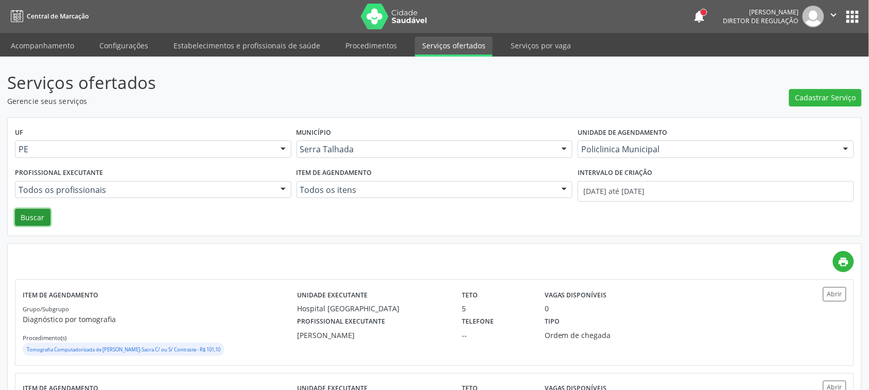
click at [37, 219] on button "Buscar" at bounding box center [33, 217] width 36 height 17
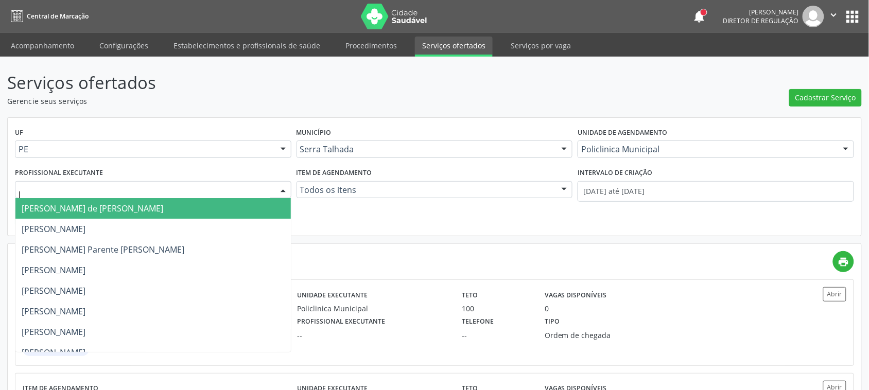
type input "ly"
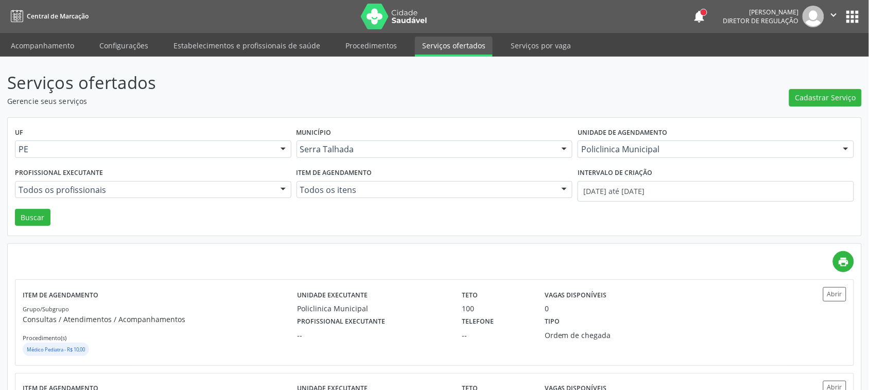
click at [381, 226] on div "UF PE PE Nenhum resultado encontrado para: " " Não há nenhuma opção para ser ex…" at bounding box center [434, 177] width 853 height 118
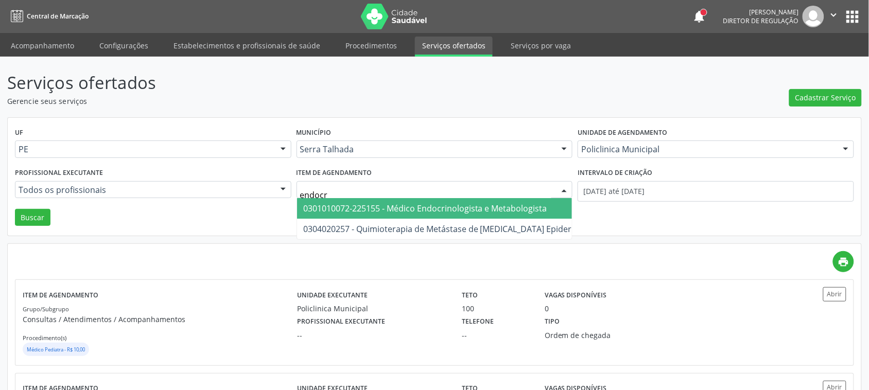
type input "endocri"
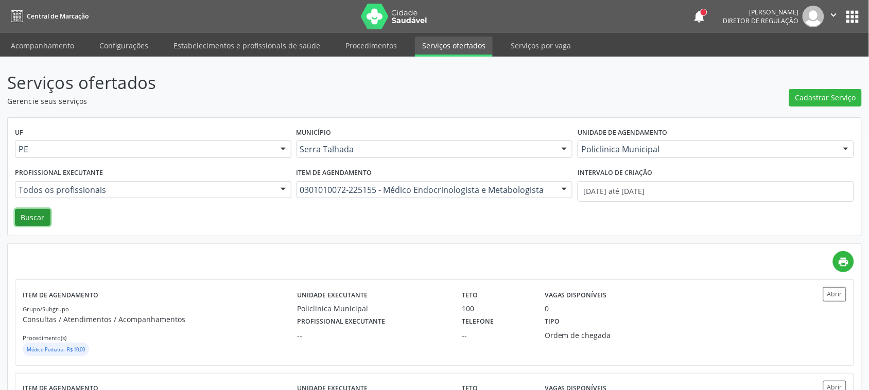
click at [39, 223] on button "Buscar" at bounding box center [33, 217] width 36 height 17
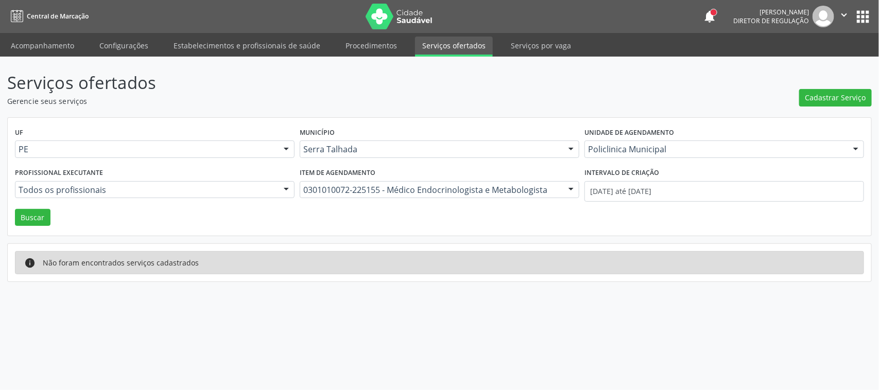
click at [361, 183] on div "0301010072-225155 - Médico Endocrinologista e Metabologista" at bounding box center [439, 189] width 279 height 17
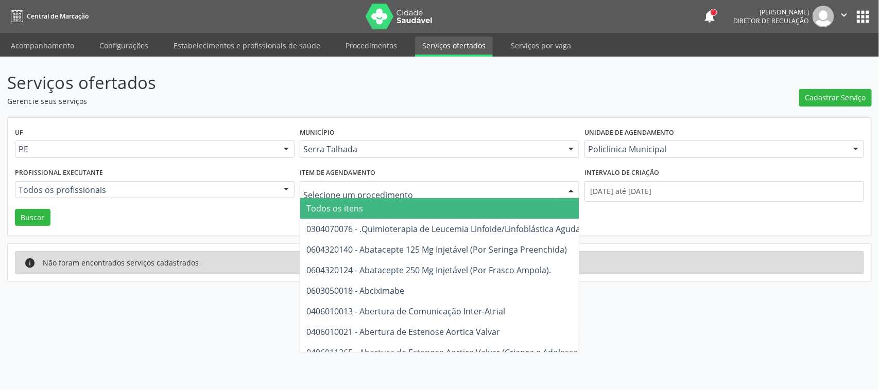
click at [415, 206] on span "Todos os itens" at bounding box center [700, 208] width 800 height 21
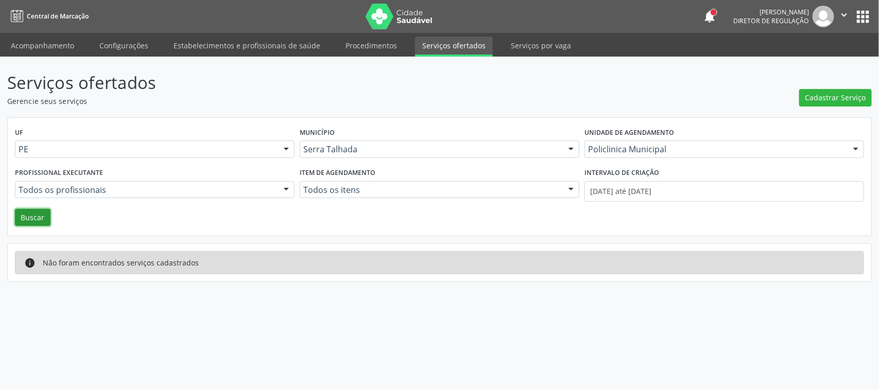
click at [24, 222] on button "Buscar" at bounding box center [33, 217] width 36 height 17
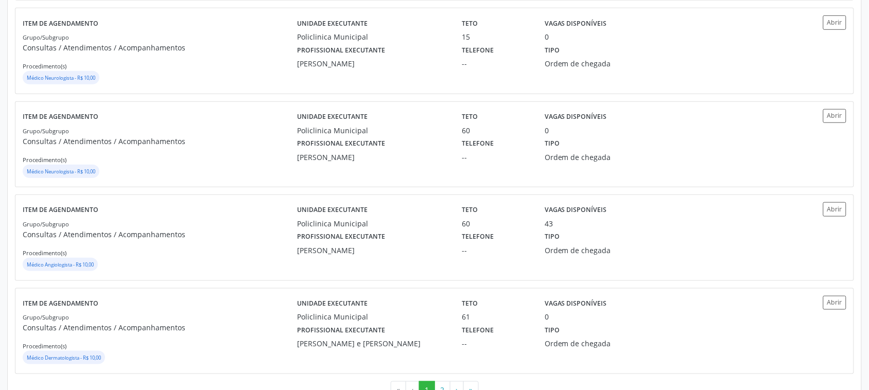
scroll to position [1362, 0]
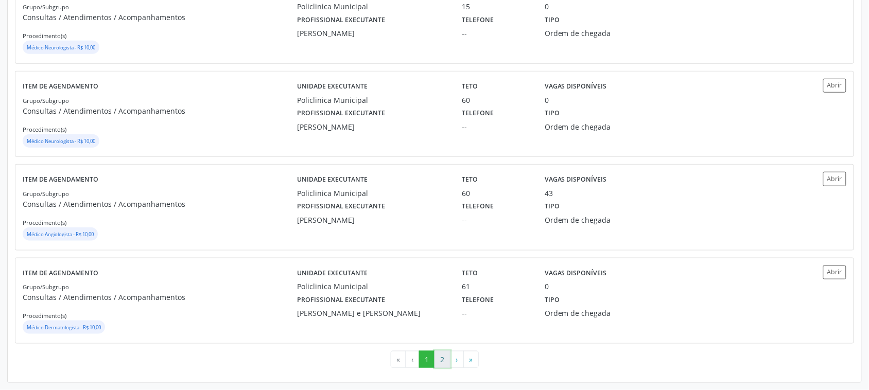
click at [436, 364] on button "2" at bounding box center [442, 359] width 16 height 17
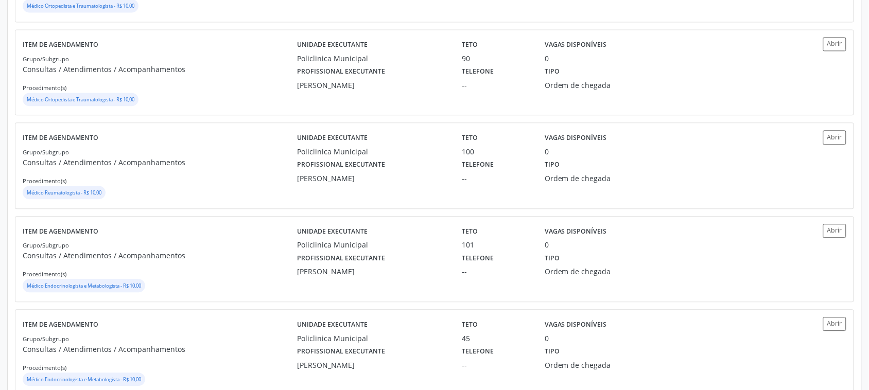
scroll to position [708, 0]
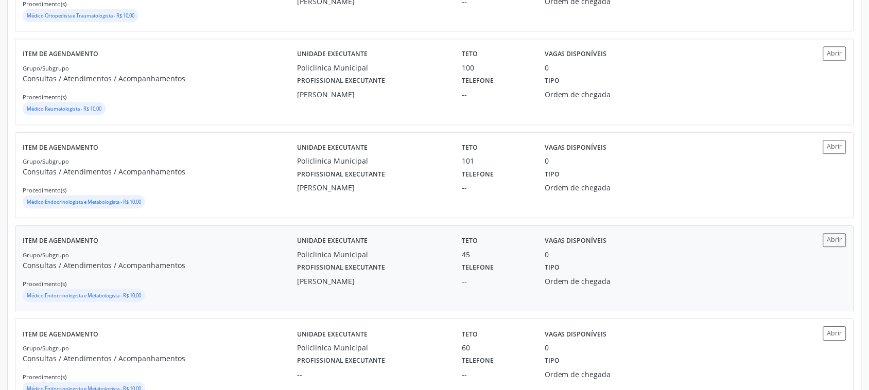
click at [206, 256] on div "Grupo/Subgrupo Consultas / Atendimentos / Acompanhamentos Procedimento(s) Médic…" at bounding box center [160, 276] width 274 height 55
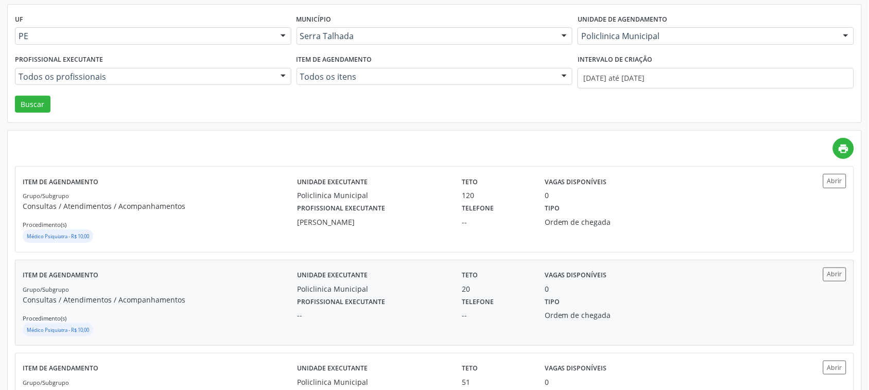
scroll to position [0, 0]
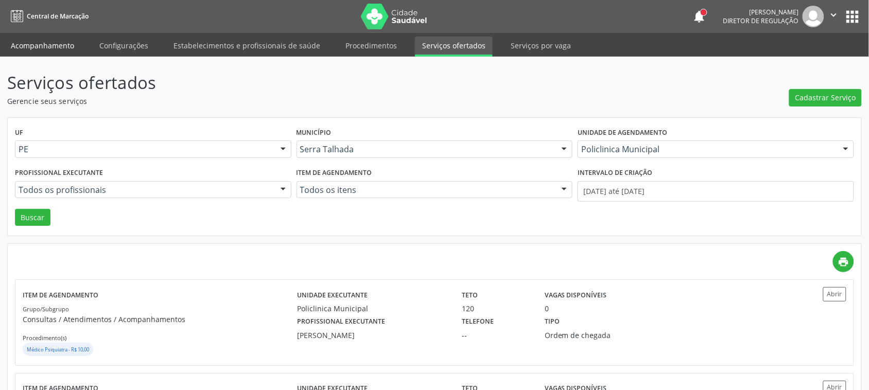
click at [52, 50] on link "Acompanhamento" at bounding box center [43, 46] width 78 height 18
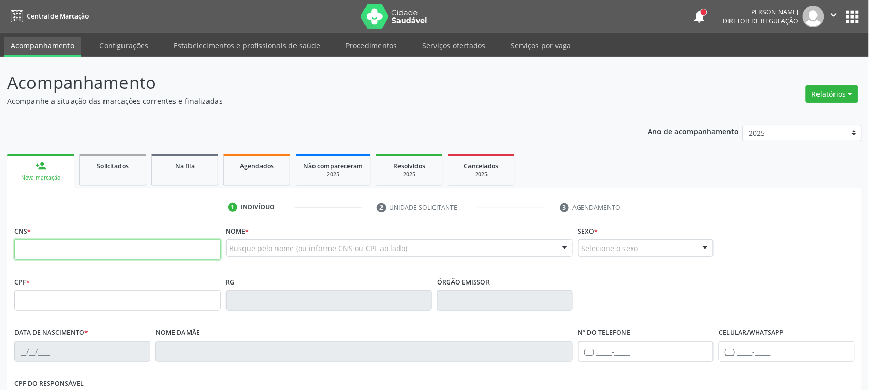
click at [171, 251] on input "text" at bounding box center [117, 249] width 206 height 21
type input "708 0008 7826 0021"
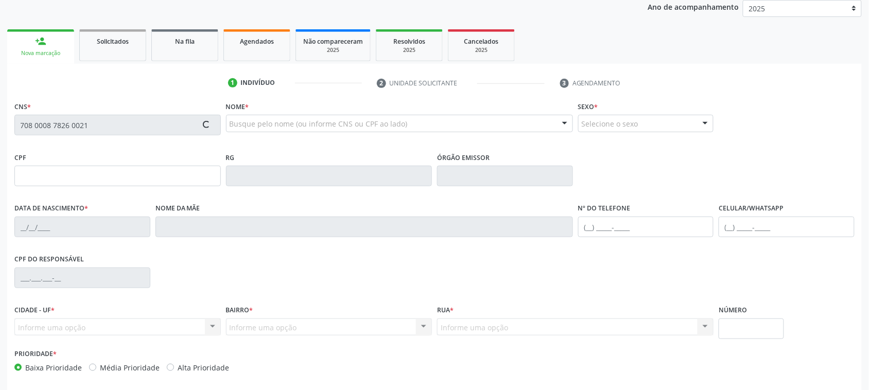
scroll to position [129, 0]
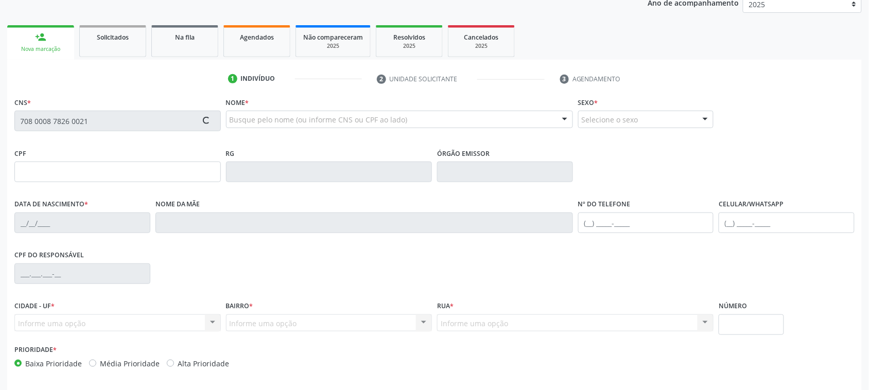
type input "072.165.924-17"
type input "09/03/1985"
type input "Maria Pereira de Franca Leite"
type input "(87) 99819-0999"
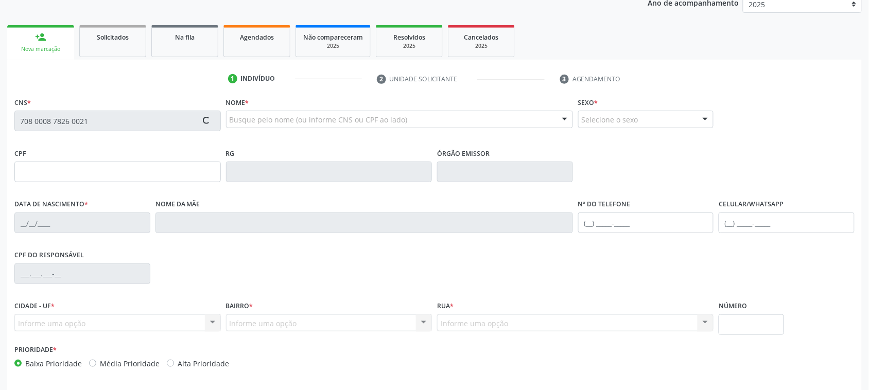
type input "470.702.774-15"
type input "740"
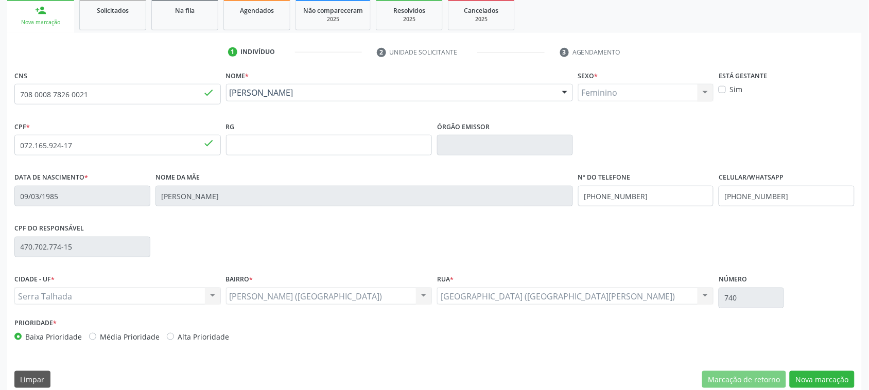
scroll to position [168, 0]
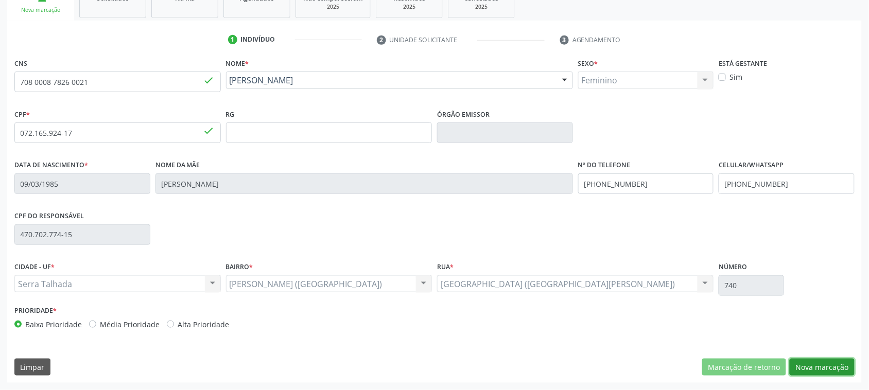
click at [822, 369] on button "Nova marcação" at bounding box center [822, 367] width 65 height 17
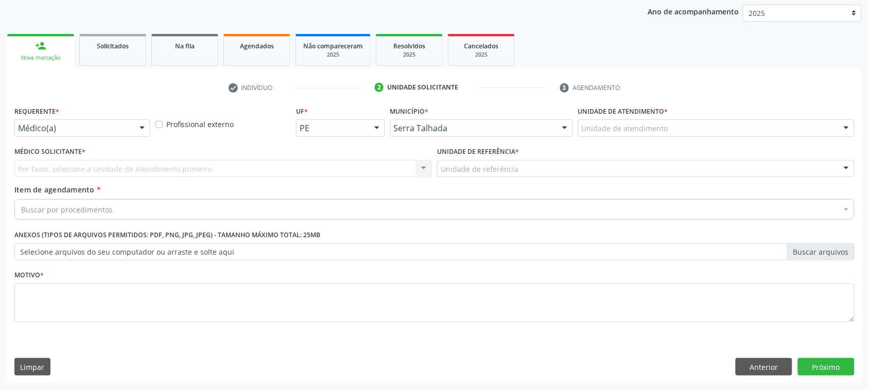
scroll to position [119, 0]
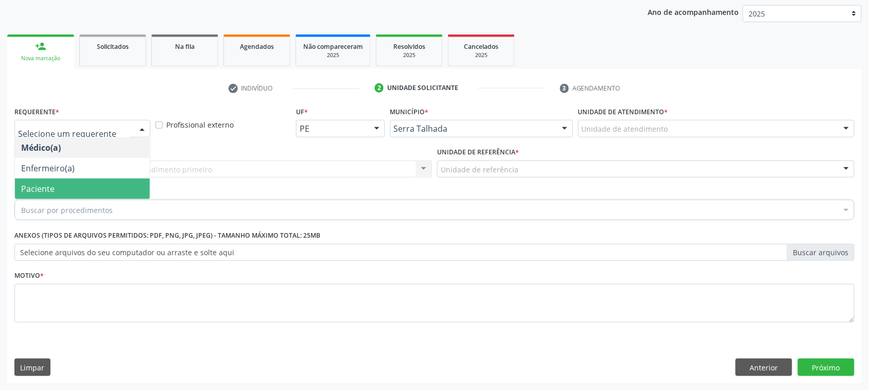
click at [58, 184] on span "Paciente" at bounding box center [82, 189] width 135 height 21
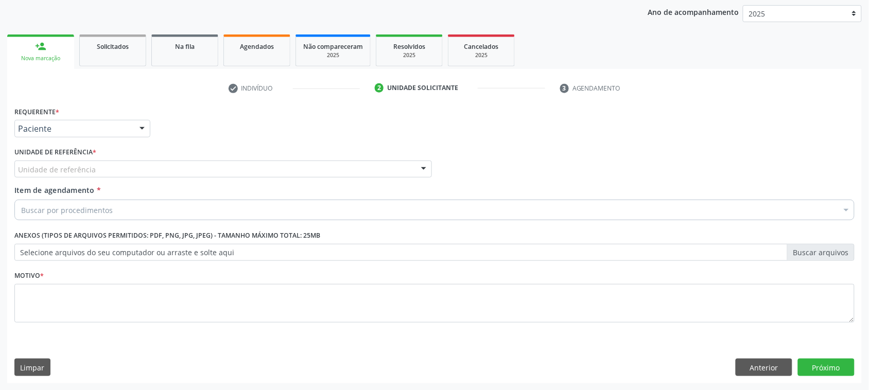
click at [53, 175] on div "Unidade de referência" at bounding box center [222, 169] width 417 height 17
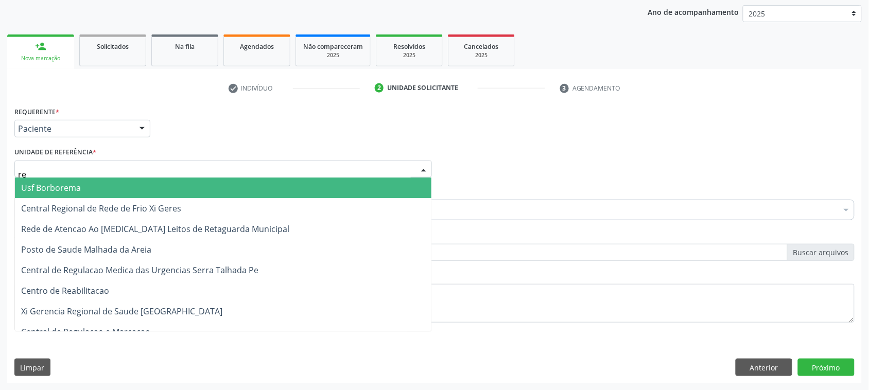
type input "rea"
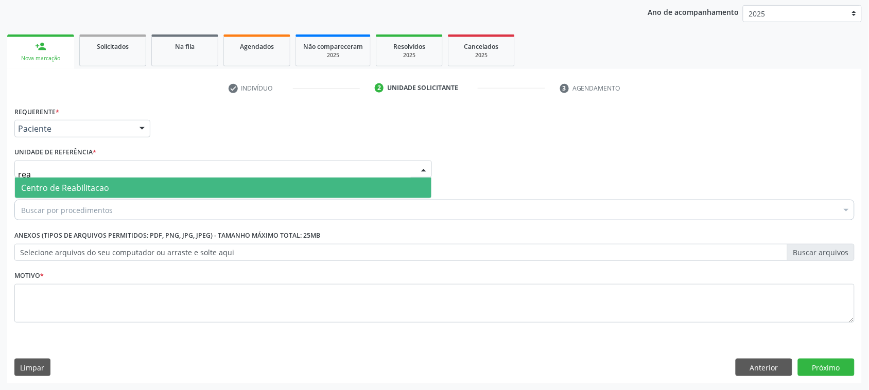
click at [92, 188] on span "Centro de Reabilitacao" at bounding box center [65, 187] width 88 height 11
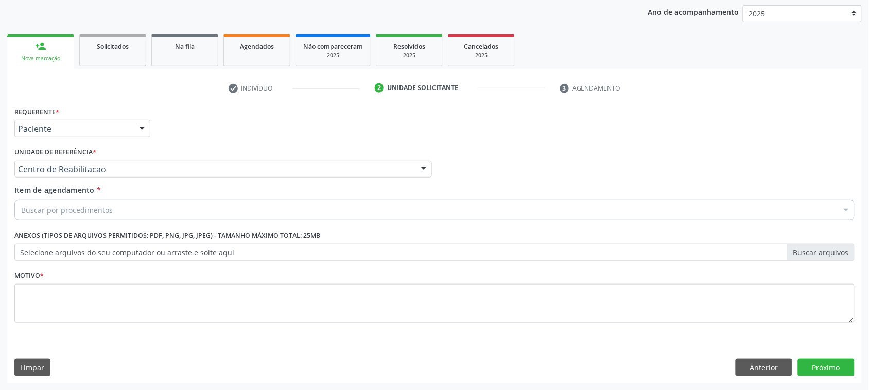
click at [93, 198] on div "Item de agendamento * Buscar por procedimentos Selecionar todos 0304070076 - .Q…" at bounding box center [434, 201] width 840 height 32
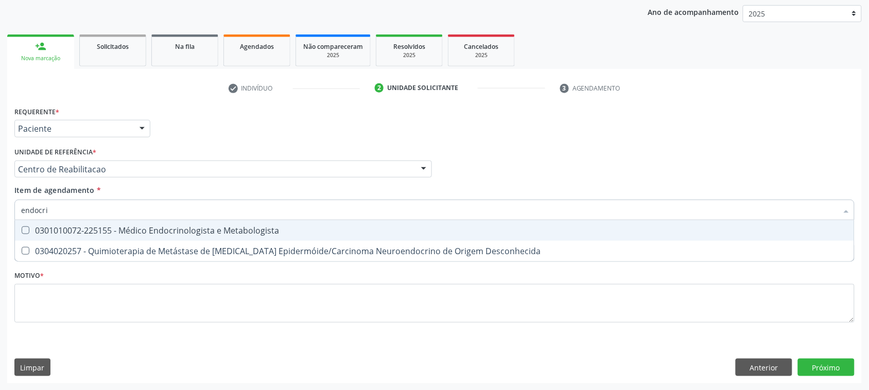
type input "endocrin"
click at [150, 233] on div "0301010072-225155 - Médico Endocrinologista e Metabologista" at bounding box center [434, 230] width 827 height 8
checkbox Metabologista "true"
click at [326, 140] on div "Requerente * Paciente Médico(a) Enfermeiro(a) Paciente Nenhum resultado encontr…" at bounding box center [434, 124] width 845 height 40
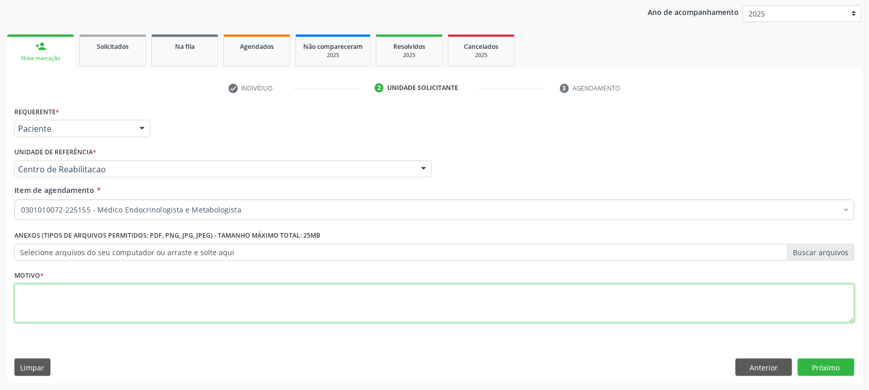
click at [58, 307] on textarea at bounding box center [434, 303] width 840 height 39
type textarea "."
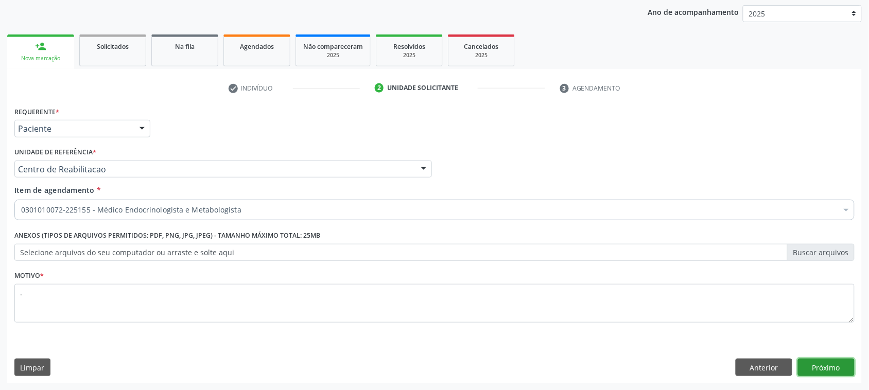
click at [852, 370] on button "Próximo" at bounding box center [826, 367] width 57 height 17
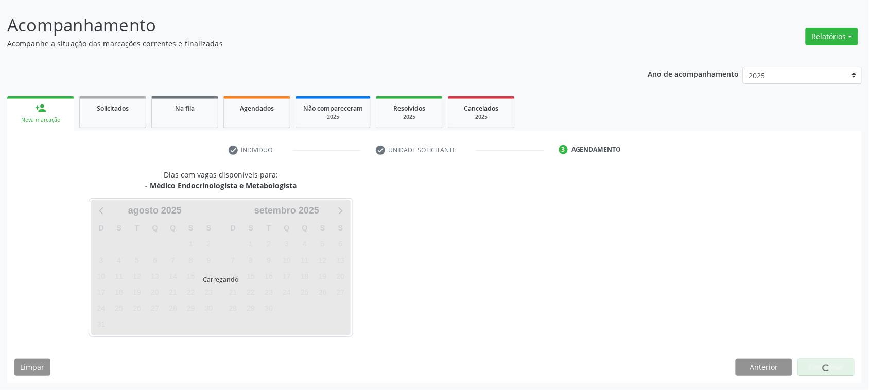
scroll to position [58, 0]
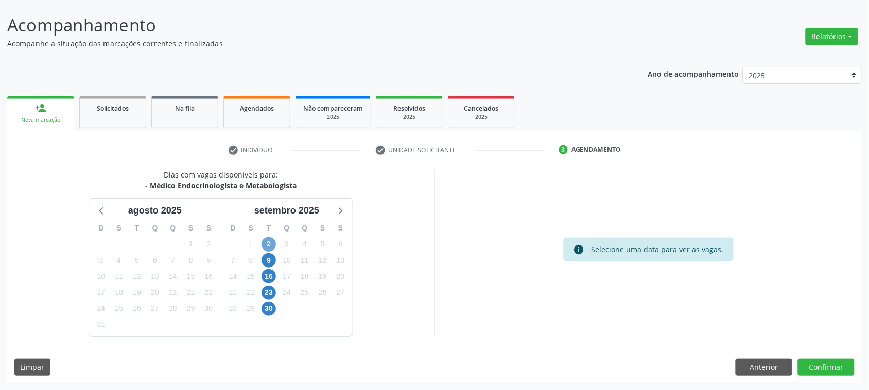
click at [269, 242] on span "2" at bounding box center [268, 244] width 14 height 14
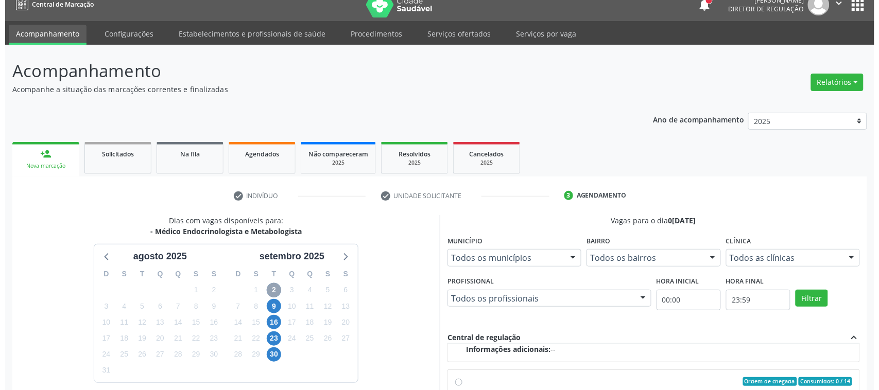
scroll to position [0, 0]
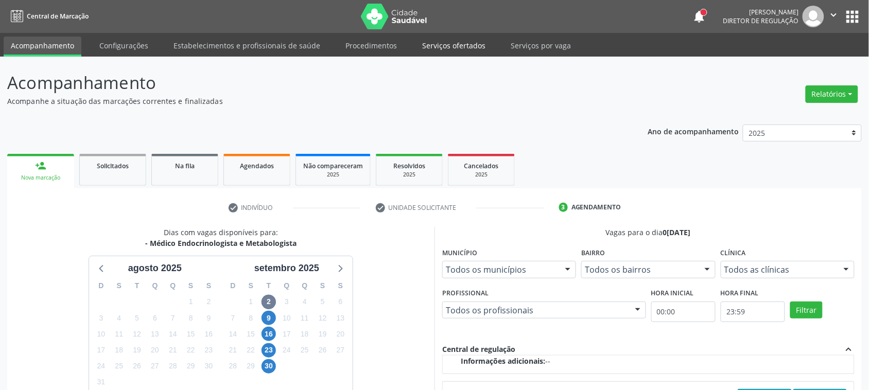
click at [430, 47] on link "Serviços ofertados" at bounding box center [454, 46] width 78 height 18
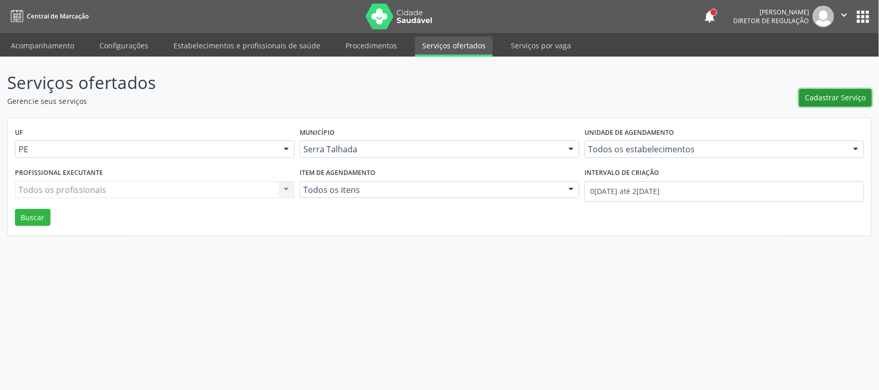
click at [852, 92] on span "Cadastrar Serviço" at bounding box center [835, 97] width 61 height 11
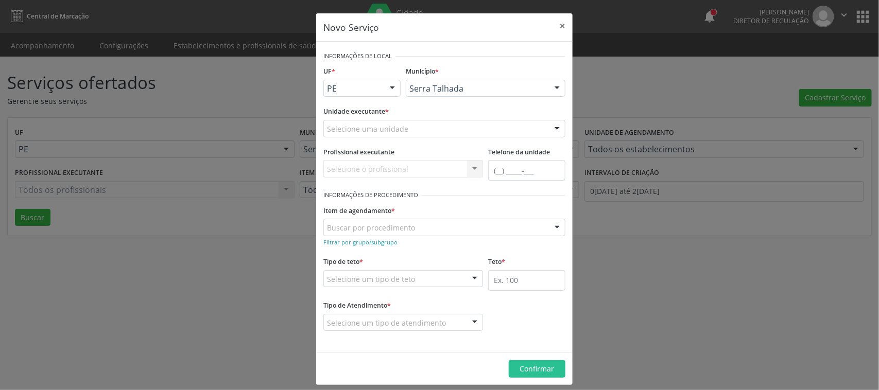
click at [358, 135] on div "Selecione uma unidade" at bounding box center [444, 128] width 242 height 17
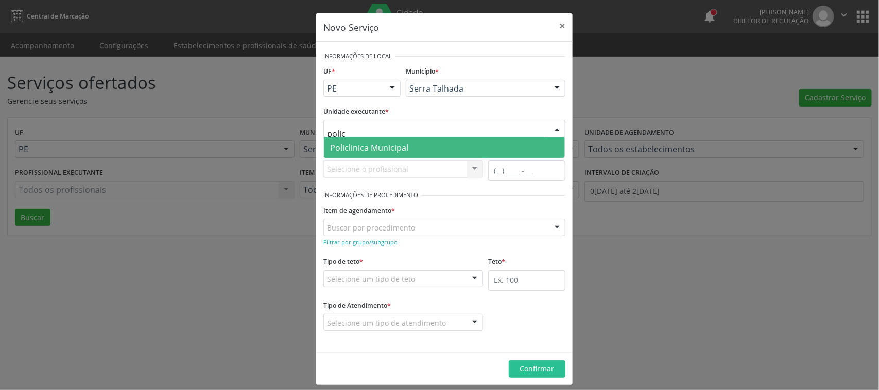
type input "policl"
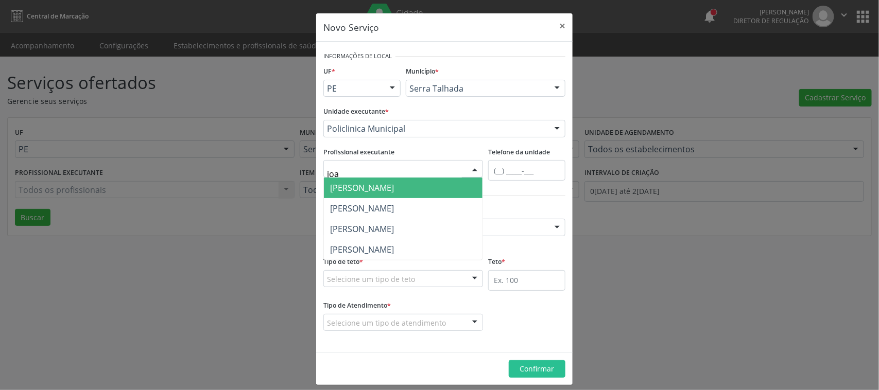
type input "joao"
click at [394, 189] on span "[PERSON_NAME]" at bounding box center [362, 187] width 64 height 11
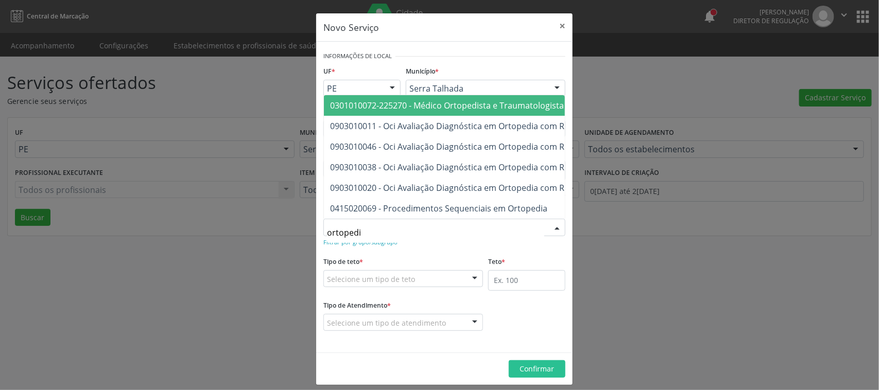
type input "ortopedis"
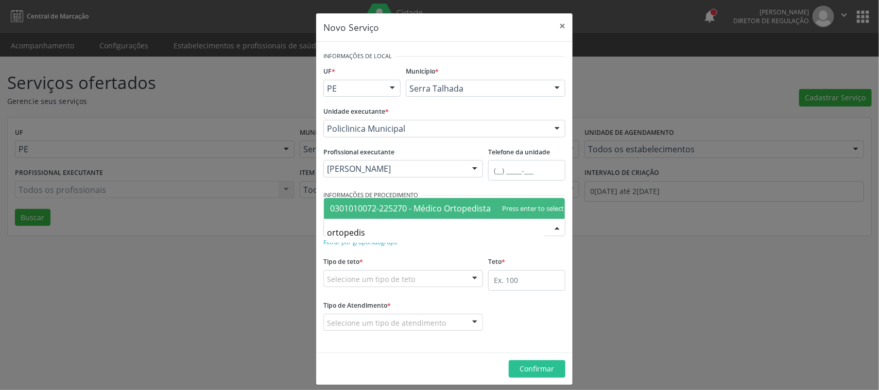
click at [400, 203] on span "0301010072-225270 - Médico Ortopedista e Traumatologista" at bounding box center [447, 208] width 234 height 11
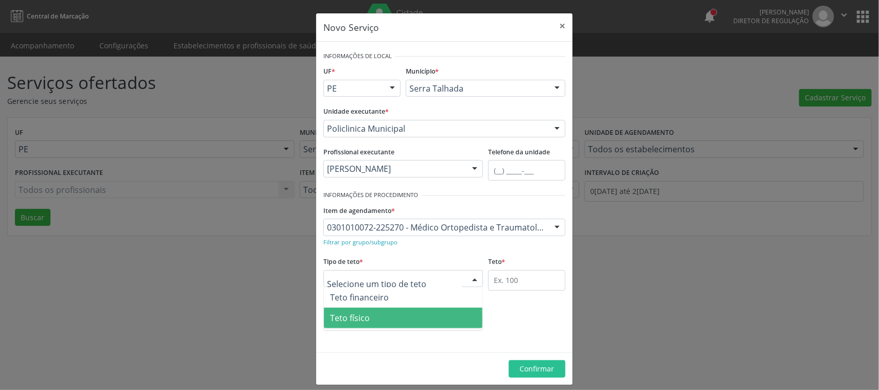
click at [394, 314] on span "Teto físico" at bounding box center [403, 318] width 159 height 21
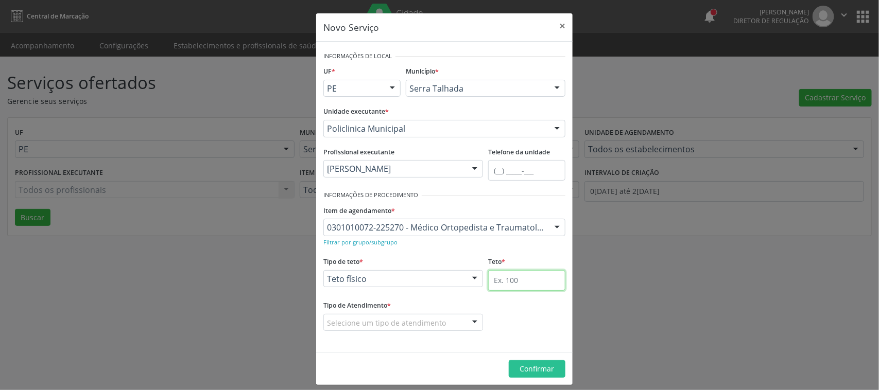
click at [500, 281] on input "text" at bounding box center [526, 280] width 77 height 21
type input "80"
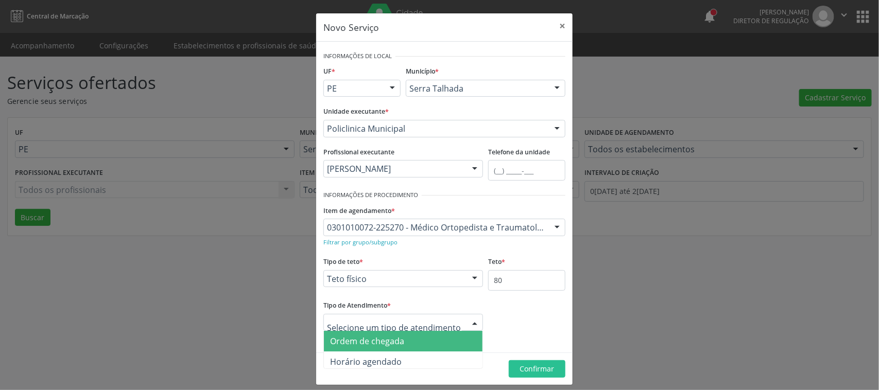
click at [389, 346] on span "Ordem de chegada" at bounding box center [367, 341] width 74 height 11
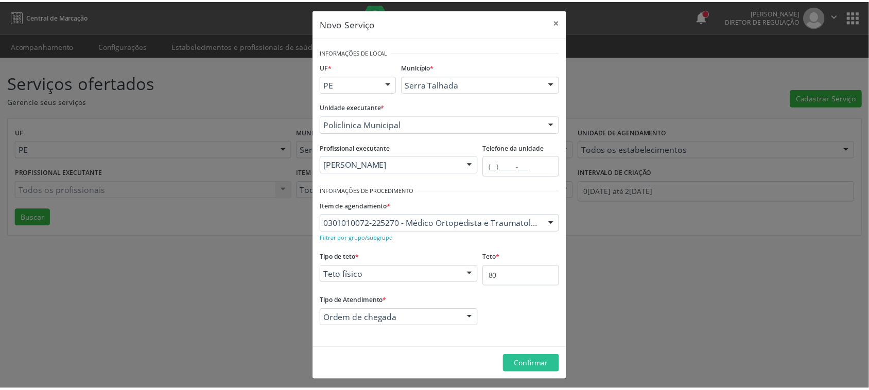
scroll to position [8, 0]
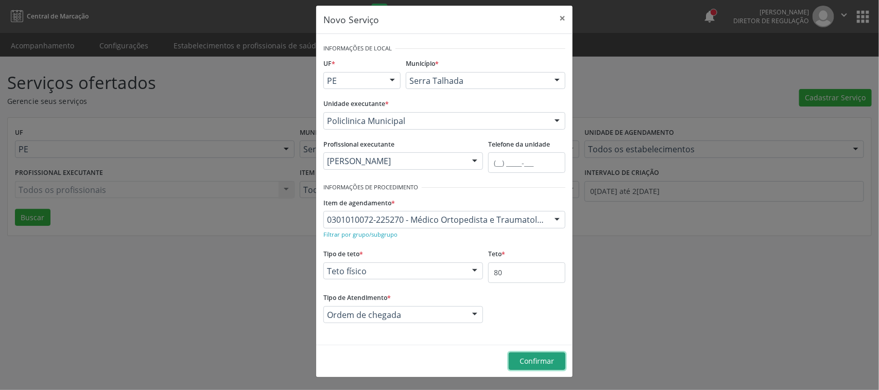
click at [520, 358] on span "Confirmar" at bounding box center [537, 361] width 34 height 10
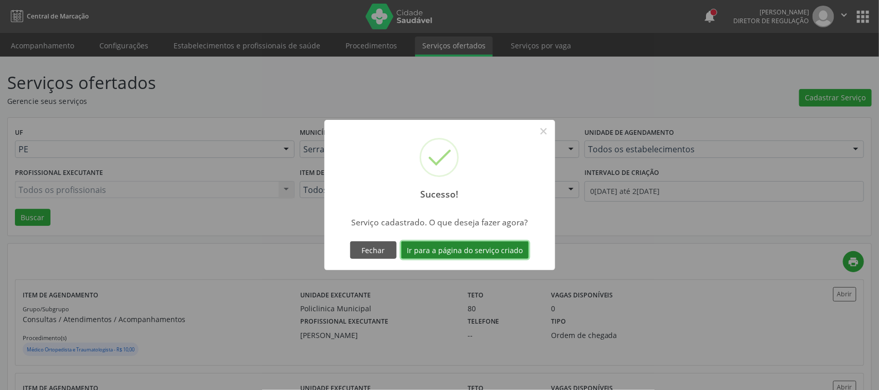
click at [474, 250] on button "Ir para a página do serviço criado" at bounding box center [465, 249] width 128 height 17
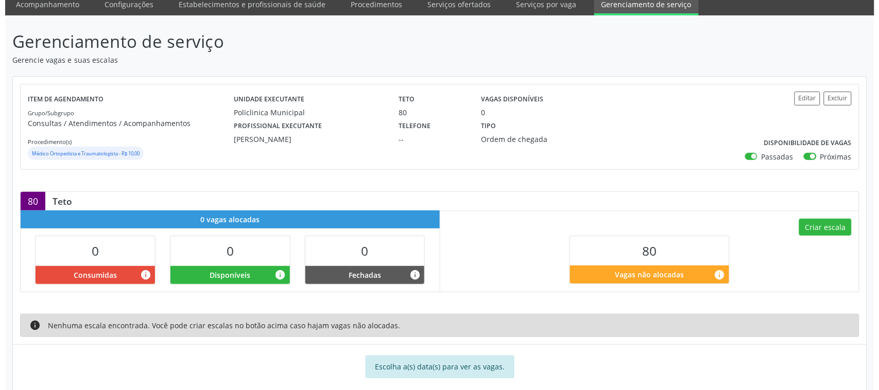
scroll to position [60, 0]
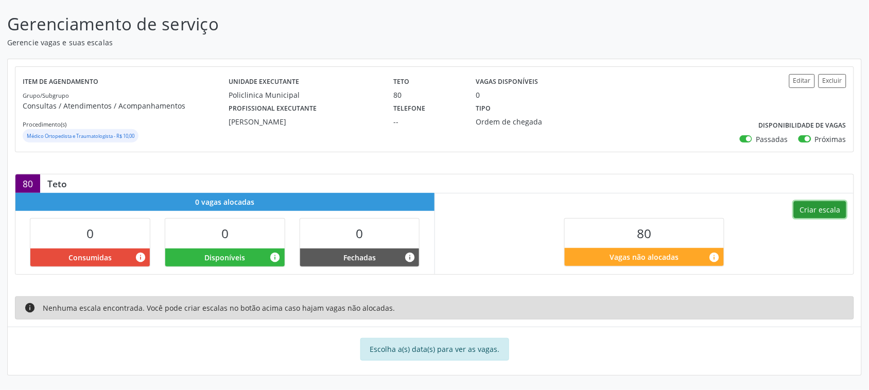
click at [816, 214] on button "Criar escala" at bounding box center [820, 209] width 52 height 17
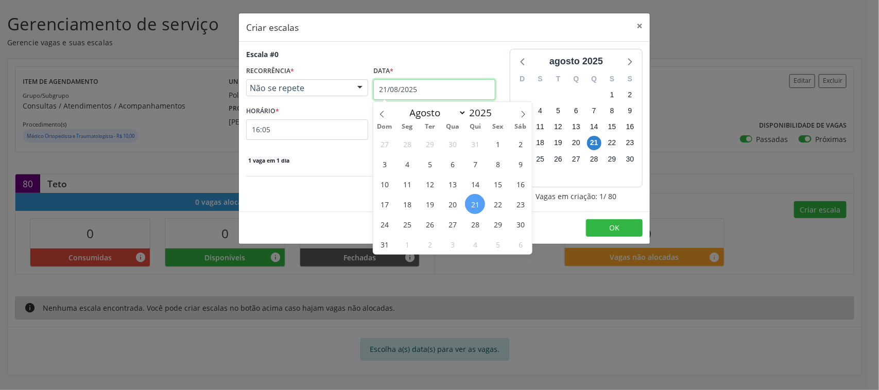
click at [455, 89] on input "21/08/2025" at bounding box center [434, 89] width 122 height 21
click at [268, 96] on div "Não se repete" at bounding box center [307, 87] width 122 height 17
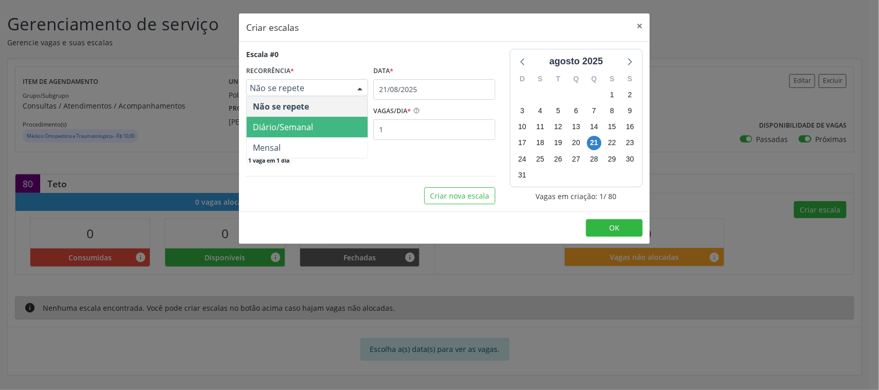
click at [294, 129] on span "Diário/Semanal" at bounding box center [283, 126] width 60 height 11
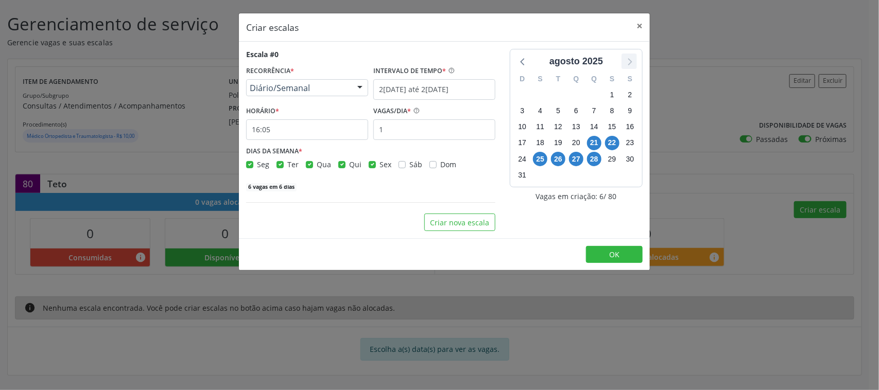
click at [628, 57] on icon at bounding box center [628, 61] width 13 height 13
click at [317, 165] on label "Qua" at bounding box center [324, 164] width 14 height 11
click at [310, 165] on input "Qua" at bounding box center [309, 163] width 7 height 9
checkbox input "false"
click at [349, 163] on label "Qui" at bounding box center [355, 164] width 12 height 11
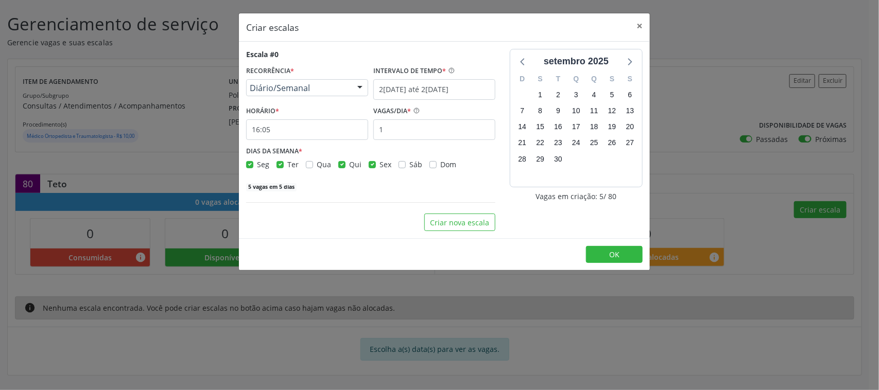
click at [343, 163] on input "Qui" at bounding box center [341, 163] width 7 height 9
checkbox input "false"
click at [379, 165] on label "Sex" at bounding box center [385, 164] width 12 height 11
click at [369, 165] on input "Sex" at bounding box center [372, 163] width 7 height 9
checkbox input "false"
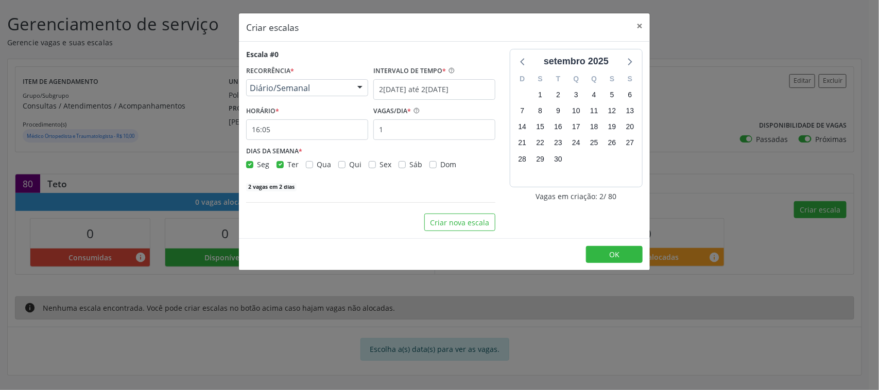
click at [257, 163] on label "Seg" at bounding box center [263, 164] width 12 height 11
click at [250, 163] on input "Seg" at bounding box center [249, 163] width 7 height 9
checkbox input "false"
click at [336, 131] on input "16:05" at bounding box center [307, 129] width 122 height 21
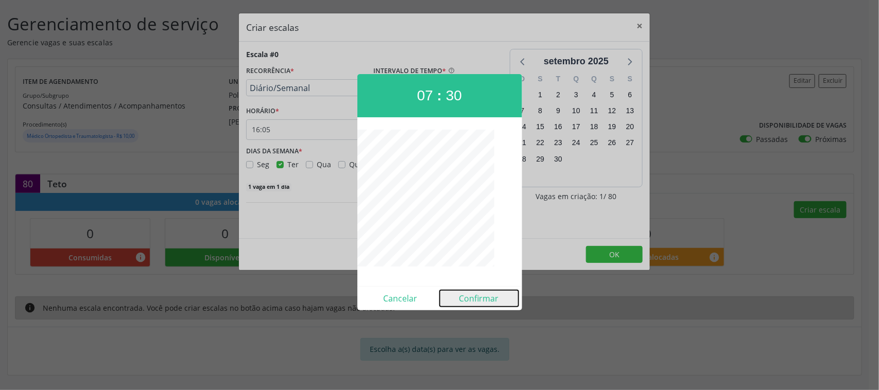
click at [482, 301] on button "Confirmar" at bounding box center [479, 298] width 79 height 16
type input "07:30"
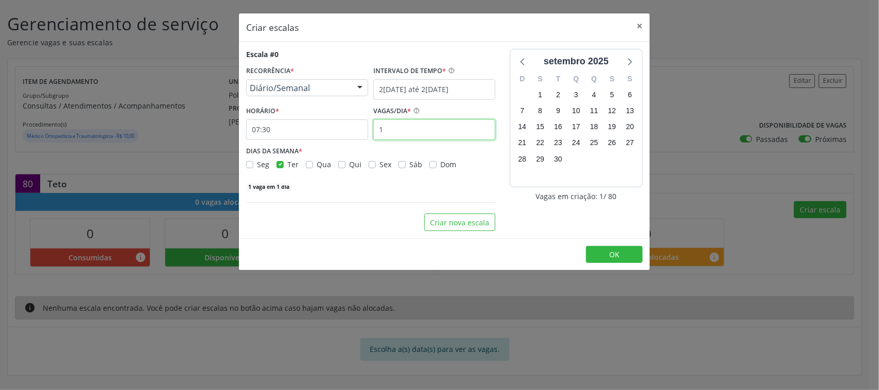
click at [402, 126] on input "1" at bounding box center [434, 129] width 122 height 21
type input "20"
click at [338, 114] on div "HORÁRIO * 07:30" at bounding box center [307, 121] width 122 height 37
click at [626, 59] on icon at bounding box center [628, 61] width 13 height 13
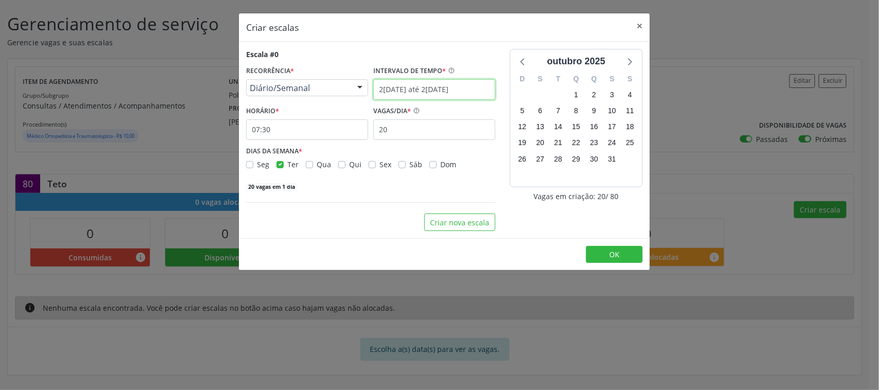
click at [399, 88] on input "[DATE] até [DATE]" at bounding box center [434, 89] width 122 height 21
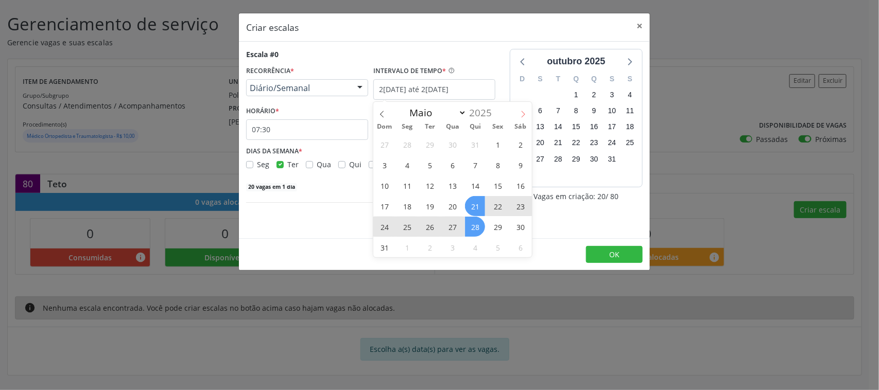
click at [521, 112] on icon at bounding box center [522, 114] width 7 height 7
select select "8"
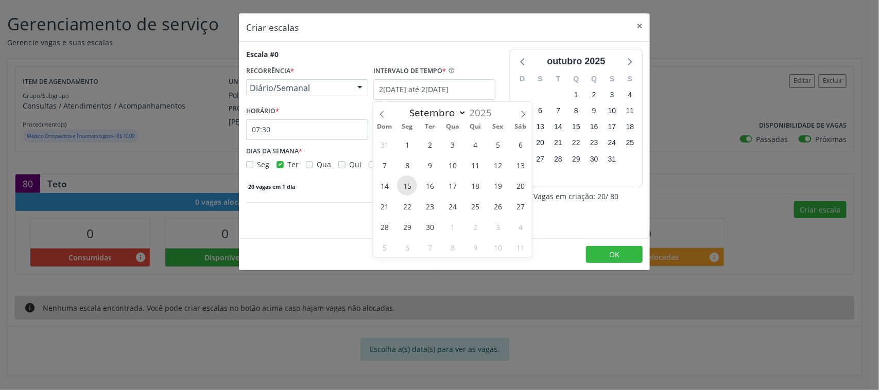
click at [407, 184] on span "15" at bounding box center [407, 186] width 20 height 20
type input "15/09/2025"
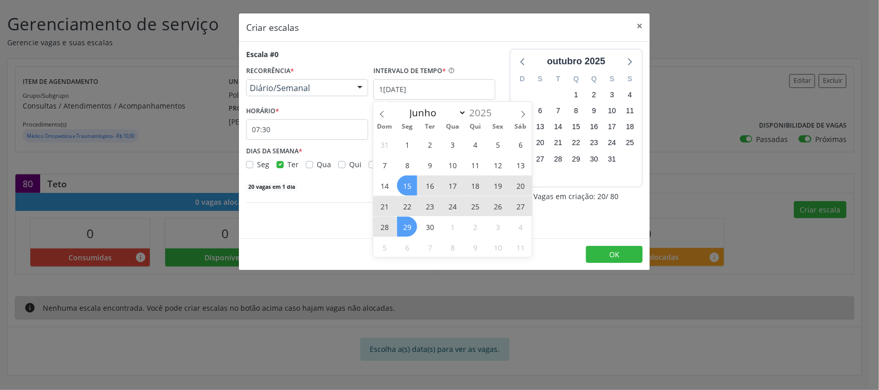
click at [407, 226] on span "29" at bounding box center [407, 227] width 20 height 20
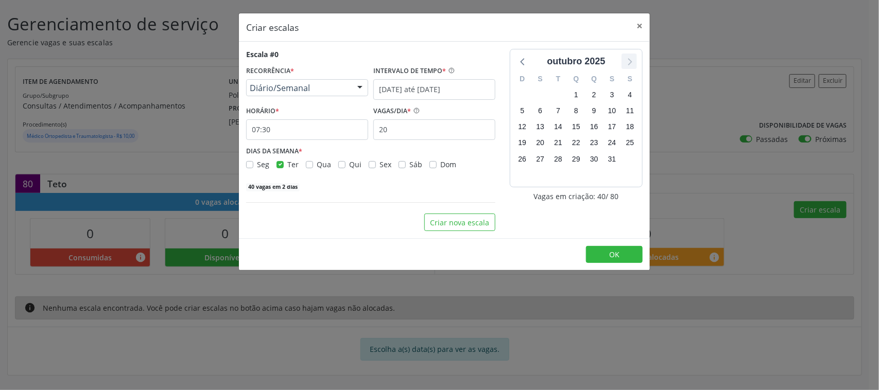
click at [632, 63] on icon at bounding box center [628, 61] width 13 height 13
click at [522, 58] on icon at bounding box center [522, 61] width 13 height 13
click at [419, 96] on body "Central de Marcação notifications Adão Alves de Medeiros Diretor de regulação …" at bounding box center [439, 136] width 879 height 390
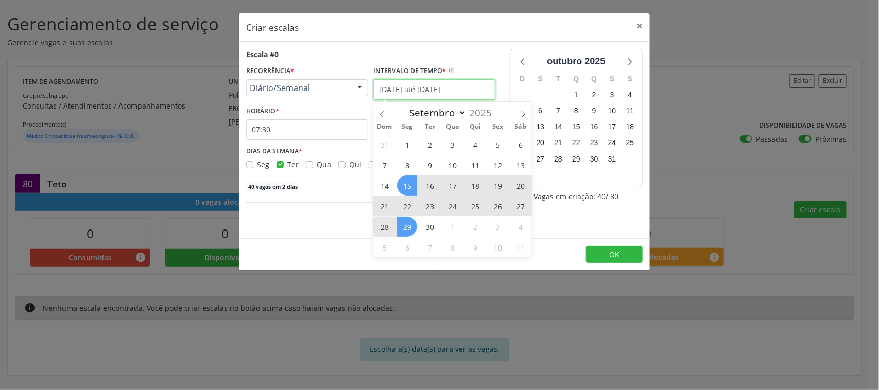
click at [419, 96] on input "15/09/2025 até 29/09/2025" at bounding box center [434, 89] width 122 height 21
click at [424, 88] on input "15/09/2025 até 29/09/2025" at bounding box center [434, 89] width 122 height 21
click at [354, 68] on div "RECORRÊNCIA * Diário/Semanal Não se repete Diário/Semanal Mensal Nenhum resulta…" at bounding box center [307, 79] width 122 height 33
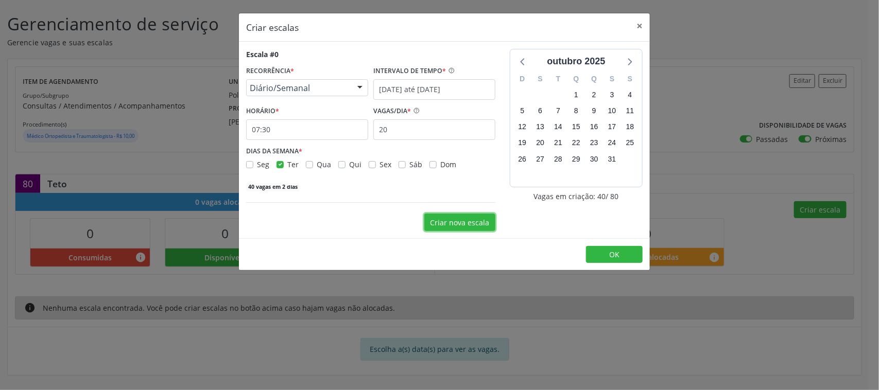
click at [442, 226] on button "Criar nova escala" at bounding box center [459, 222] width 71 height 17
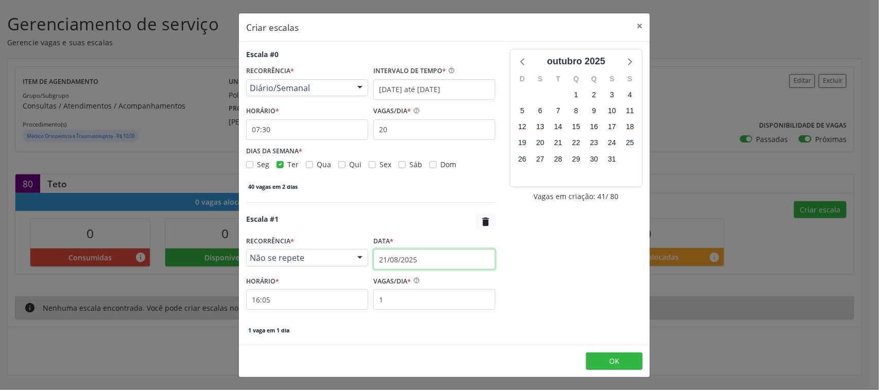
click at [414, 255] on input "21/08/2025" at bounding box center [434, 259] width 122 height 21
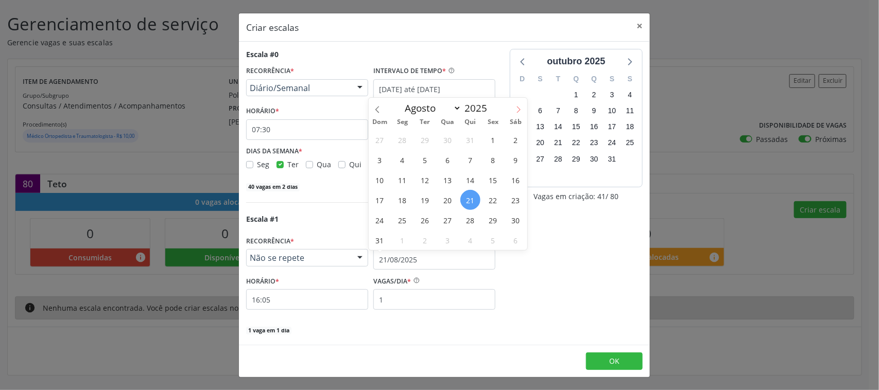
click at [513, 109] on span at bounding box center [518, 106] width 17 height 17
select select "8"
click at [420, 137] on span "2" at bounding box center [425, 140] width 20 height 20
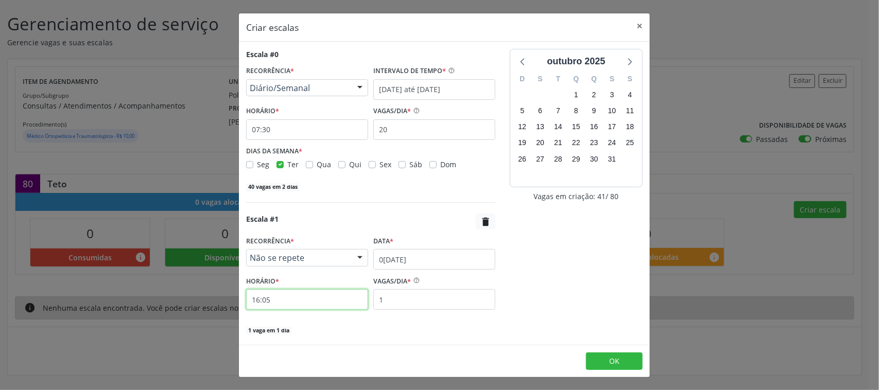
click at [284, 310] on input "16:05" at bounding box center [307, 299] width 122 height 21
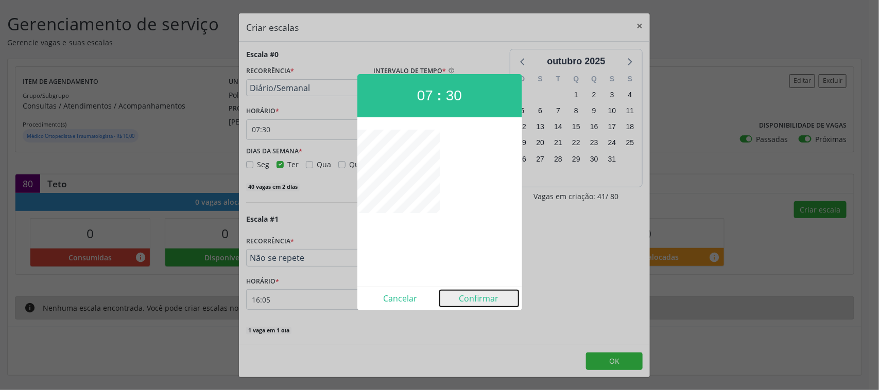
click at [471, 296] on button "Confirmar" at bounding box center [479, 298] width 79 height 16
type input "07:30"
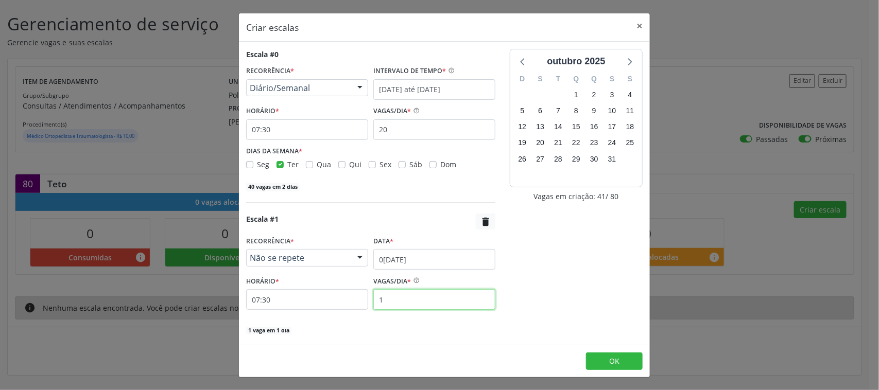
click at [417, 303] on input "1" at bounding box center [434, 299] width 122 height 21
type input "20"
click at [343, 217] on div "Escala #1 " at bounding box center [370, 222] width 249 height 16
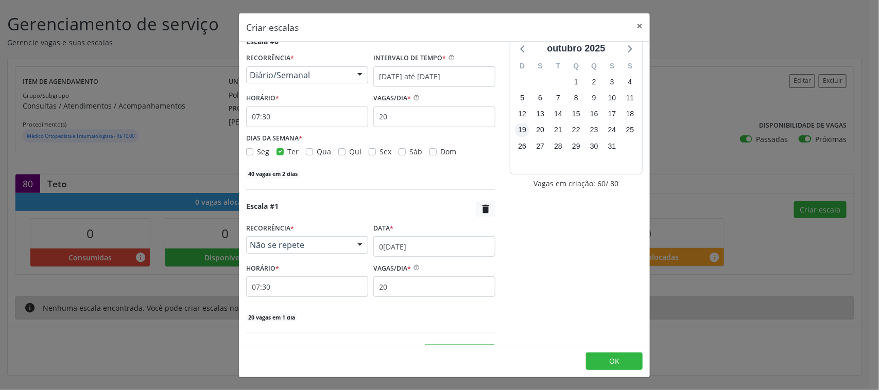
scroll to position [0, 0]
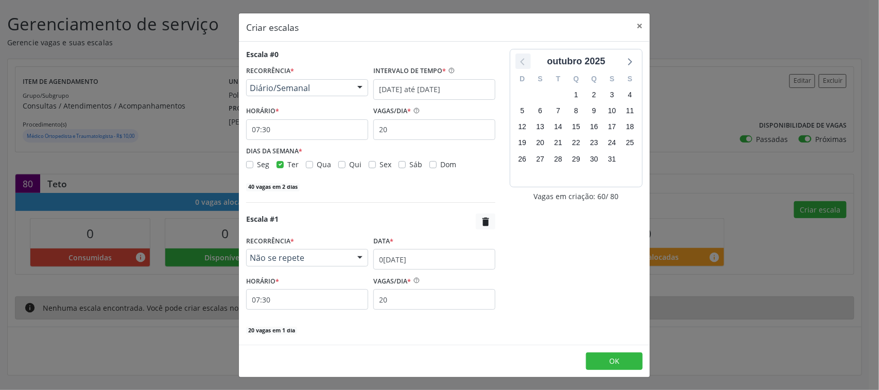
click at [518, 58] on icon at bounding box center [522, 61] width 13 height 13
click at [611, 367] on button "OK" at bounding box center [614, 361] width 57 height 17
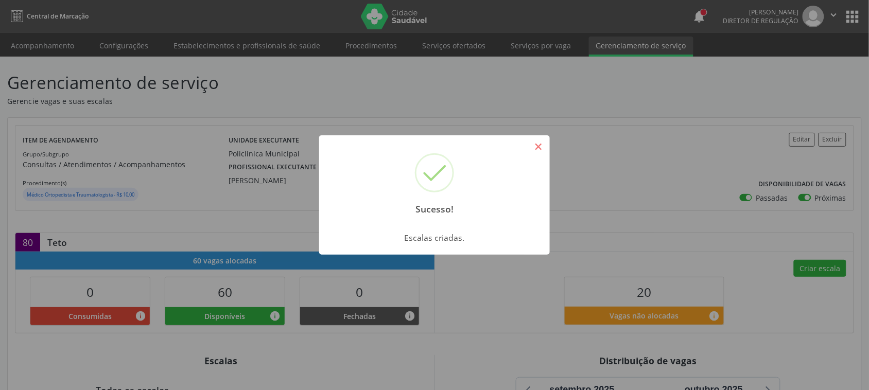
click at [538, 147] on button "×" at bounding box center [538, 146] width 17 height 17
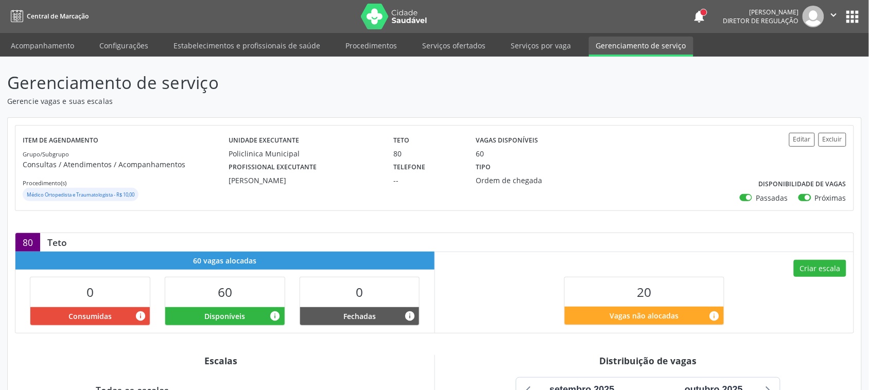
click at [516, 48] on link "Serviços por vaga" at bounding box center [540, 46] width 75 height 18
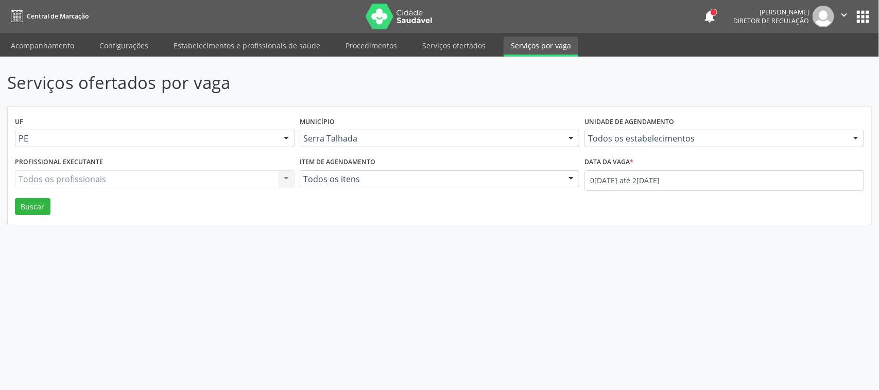
click at [394, 237] on div "Serviços ofertados por vaga UF PE PE Nenhum resultado encontrado para: " " Não …" at bounding box center [439, 224] width 879 height 334
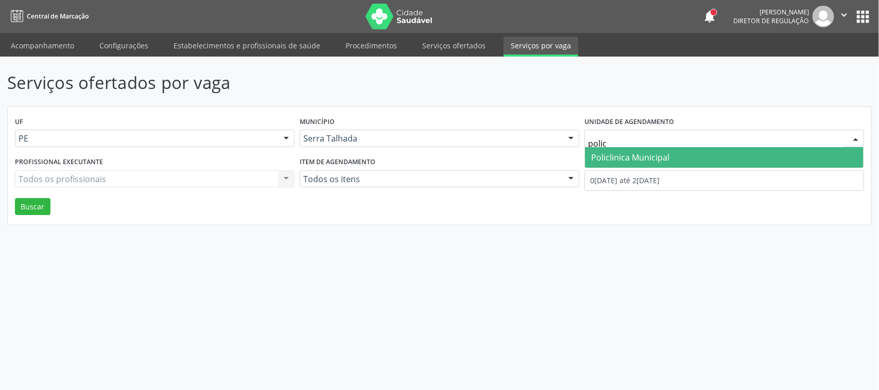
type input "policl"
click at [693, 152] on span "Policlinica Municipal" at bounding box center [724, 157] width 278 height 21
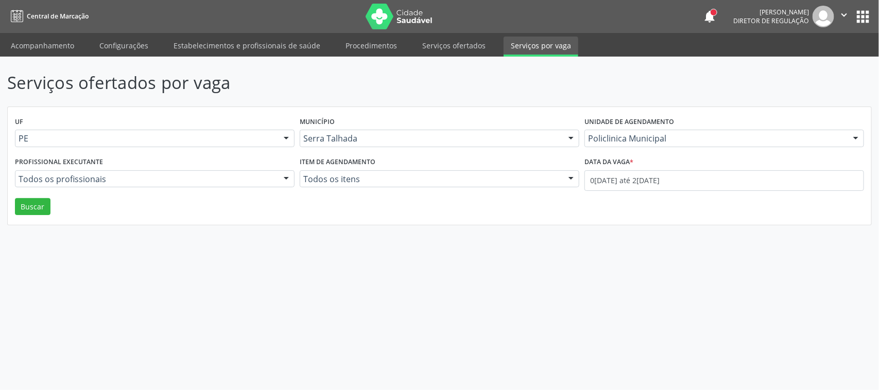
click at [47, 215] on div "UF PE PE Nenhum resultado encontrado para: " " Não há nenhuma opção para ser ex…" at bounding box center [439, 166] width 863 height 118
click at [12, 209] on div "UF PE PE Nenhum resultado encontrado para: " " Não há nenhuma opção para ser ex…" at bounding box center [439, 166] width 863 height 118
click at [25, 215] on div "UF PE PE Nenhum resultado encontrado para: " " Não há nenhuma opção para ser ex…" at bounding box center [439, 166] width 863 height 118
click at [30, 214] on button "Buscar" at bounding box center [33, 206] width 36 height 17
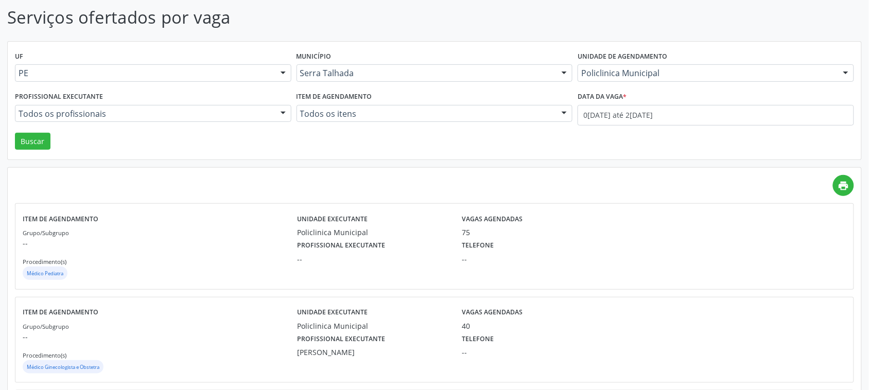
scroll to position [64, 0]
click at [618, 118] on body "Central de Marcação notifications Adão Alves de Medeiros Diretor de regulação …" at bounding box center [434, 131] width 869 height 390
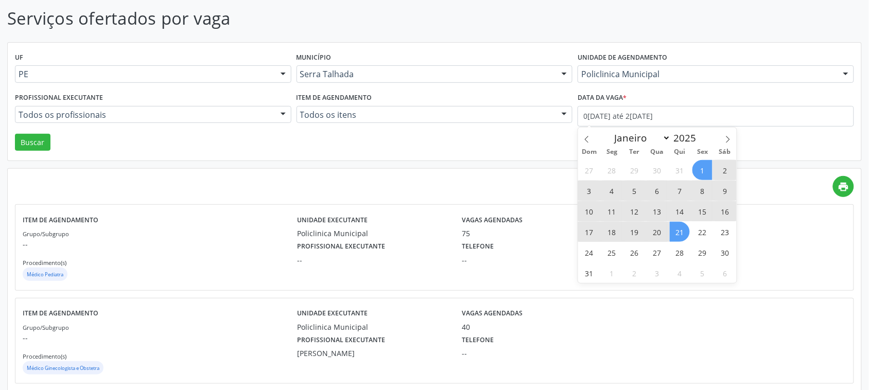
click at [678, 230] on span "21" at bounding box center [680, 232] width 20 height 20
type input "21/08/2025"
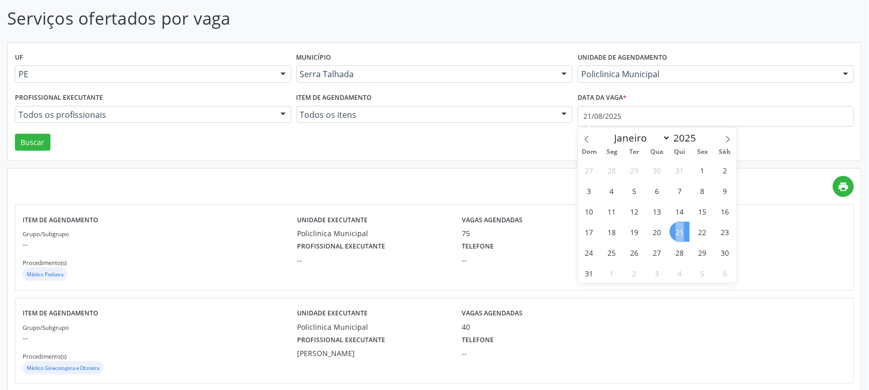
click at [678, 230] on span "21" at bounding box center [680, 232] width 20 height 20
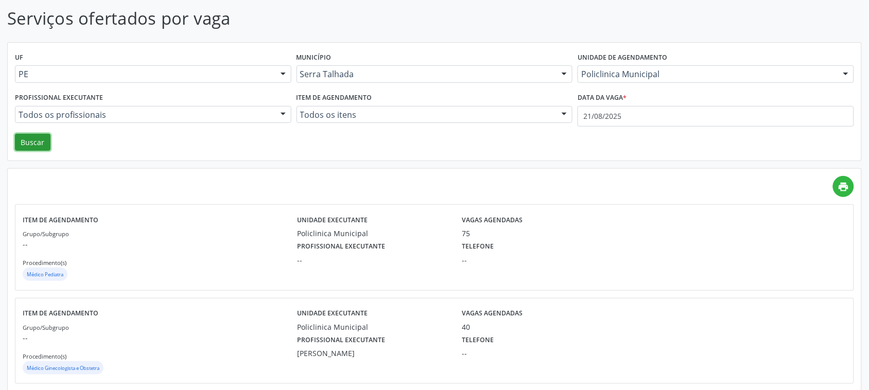
click at [46, 146] on button "Buscar" at bounding box center [33, 142] width 36 height 17
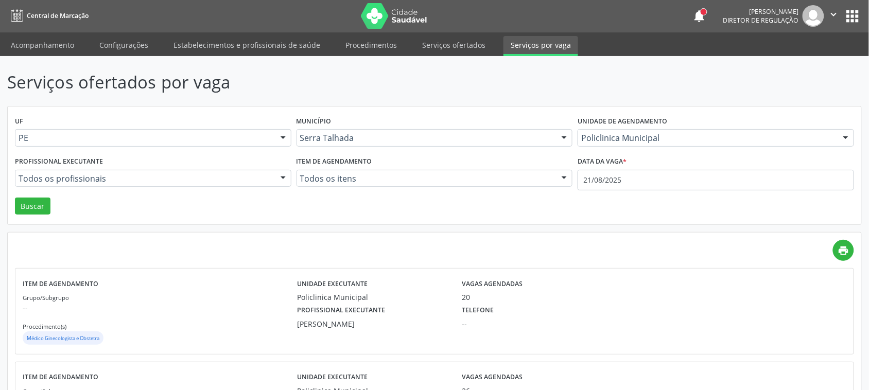
scroll to position [0, 0]
click at [443, 50] on link "Serviços ofertados" at bounding box center [454, 46] width 78 height 18
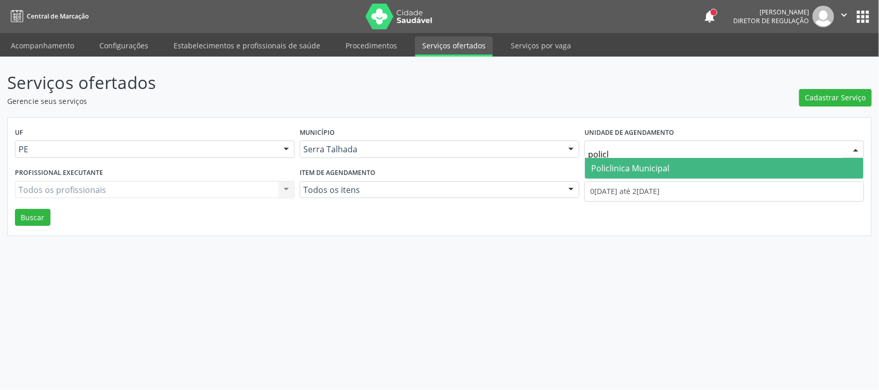
type input "policli"
click at [615, 176] on span "Policlinica Municipal" at bounding box center [724, 168] width 278 height 21
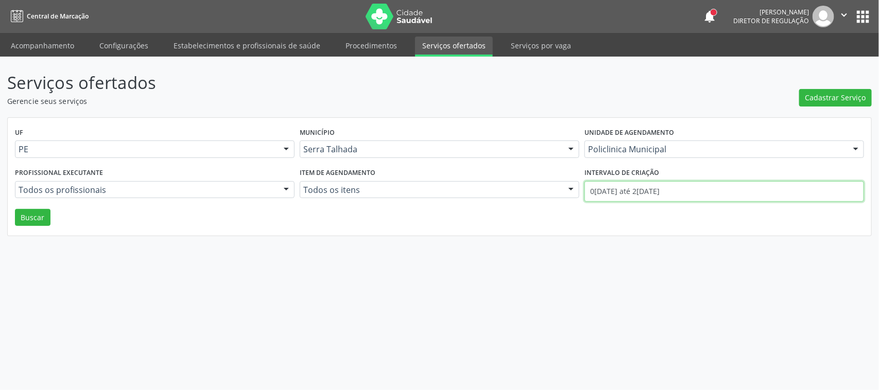
click at [622, 192] on input "01/08/2025 até 21/08/2025" at bounding box center [723, 191] width 279 height 21
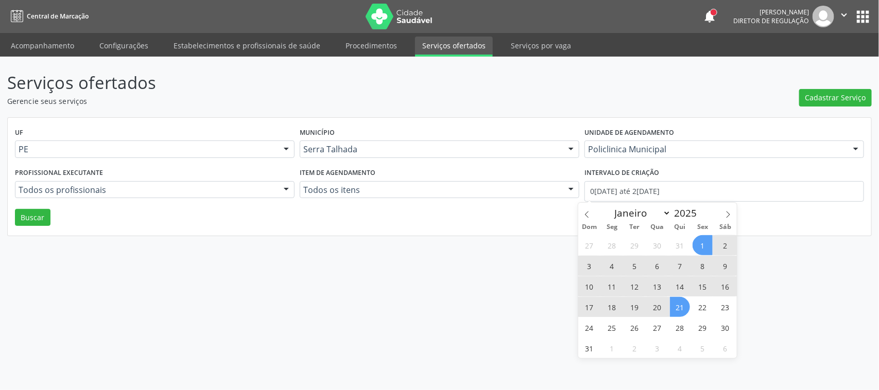
click at [674, 308] on span "21" at bounding box center [680, 307] width 20 height 20
type input "21/08/2025"
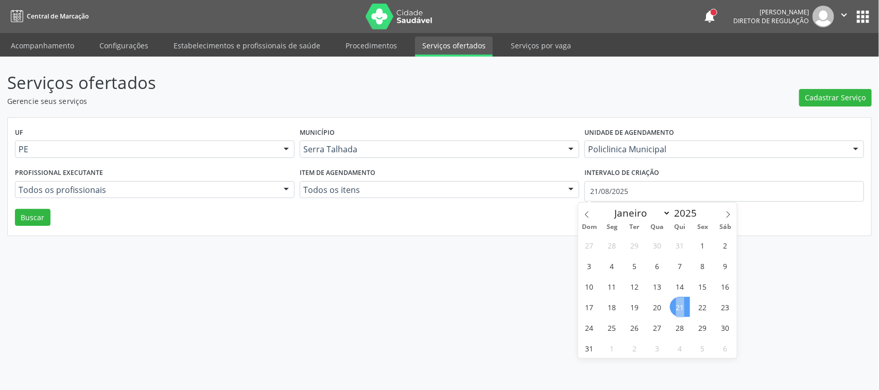
click at [674, 308] on span "21" at bounding box center [680, 307] width 20 height 20
click at [21, 213] on button "Buscar" at bounding box center [33, 217] width 36 height 17
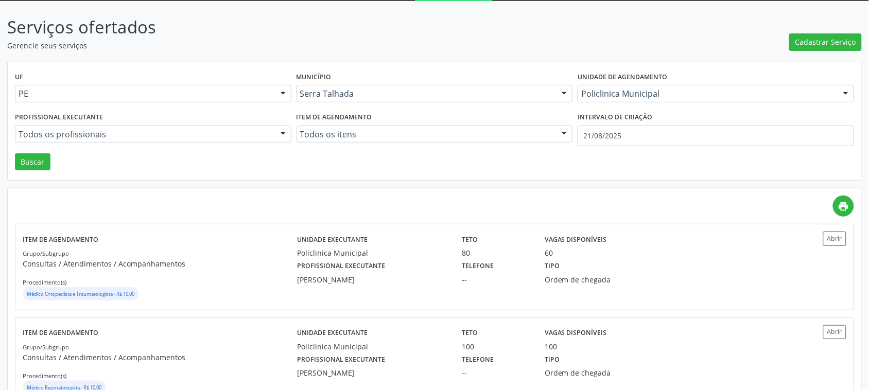
scroll to position [129, 0]
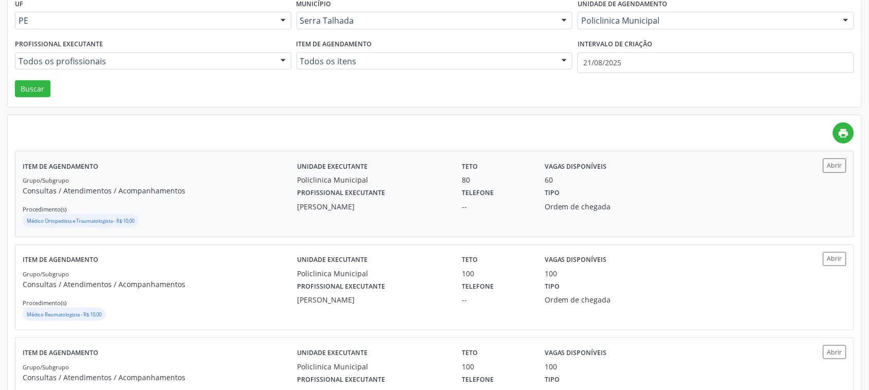
click at [464, 181] on div "80" at bounding box center [496, 179] width 68 height 11
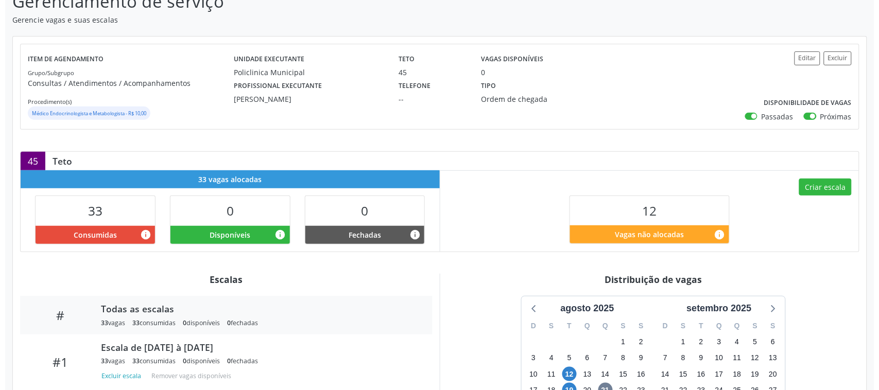
scroll to position [65, 0]
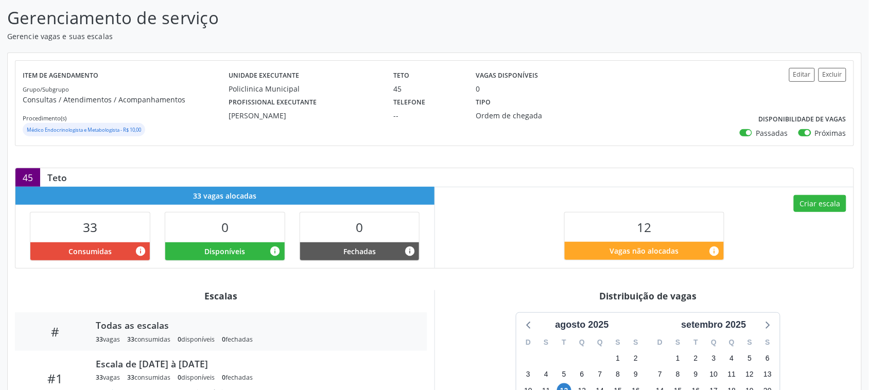
click at [756, 131] on label "Passadas" at bounding box center [772, 133] width 32 height 11
click at [747, 131] on input "Passadas" at bounding box center [743, 132] width 7 height 9
checkbox input "false"
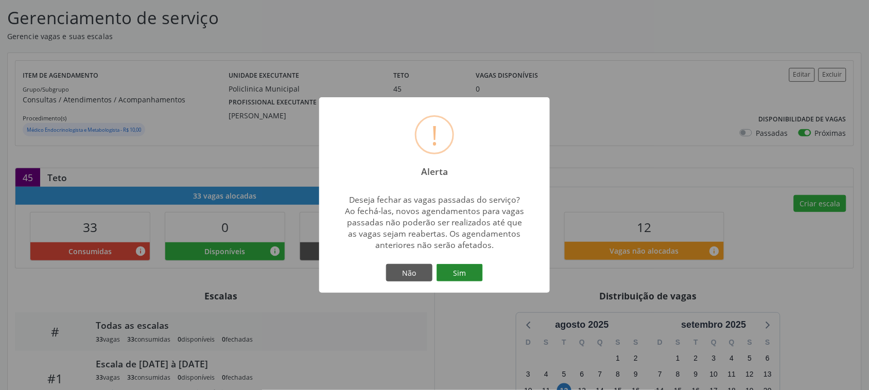
click at [450, 273] on button "Sim" at bounding box center [459, 272] width 46 height 17
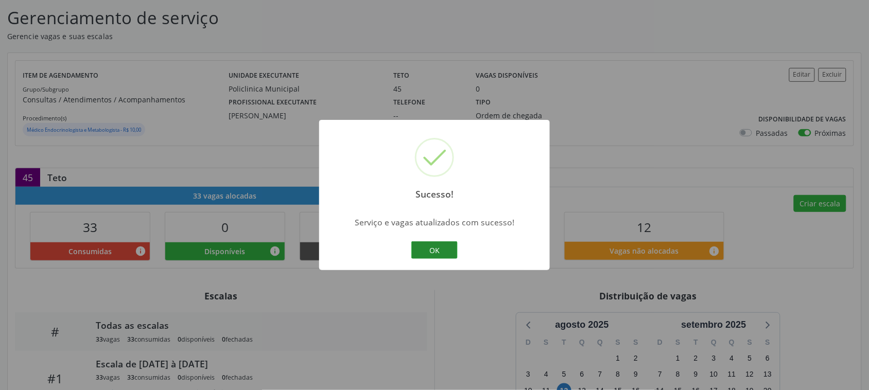
click at [443, 255] on button "OK" at bounding box center [434, 249] width 46 height 17
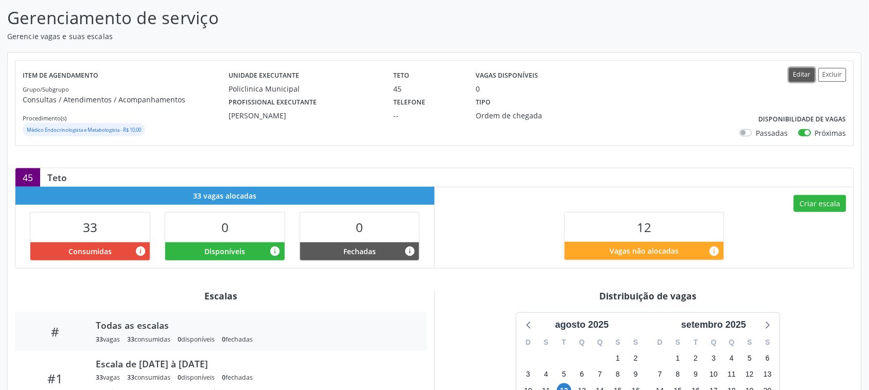
click at [803, 75] on button "Editar" at bounding box center [802, 75] width 26 height 14
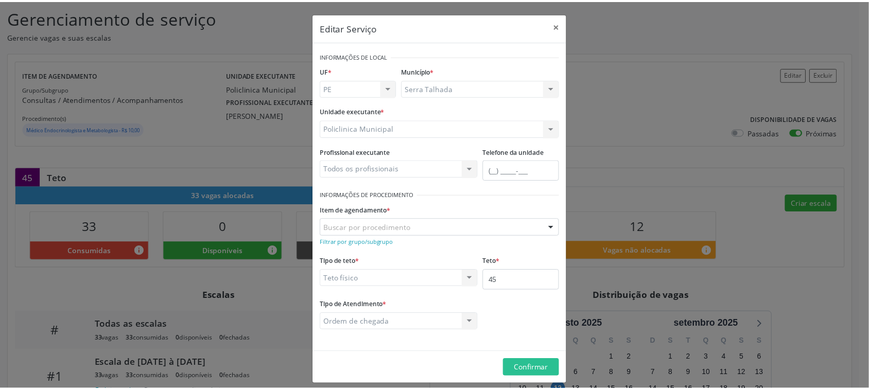
scroll to position [8, 0]
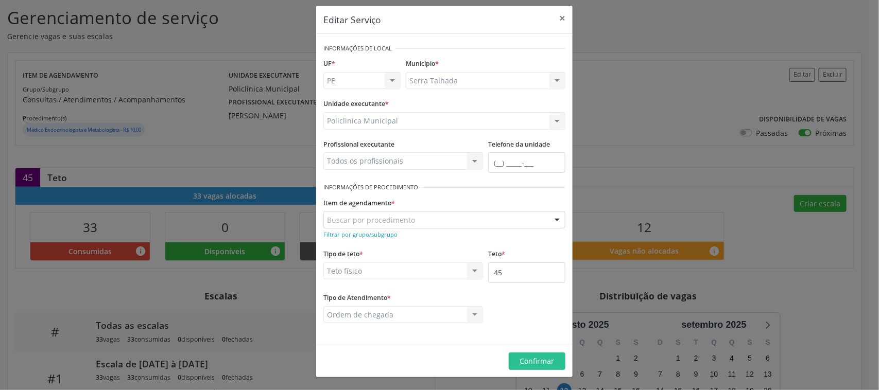
click at [416, 222] on div "Buscar por procedimento" at bounding box center [444, 219] width 242 height 17
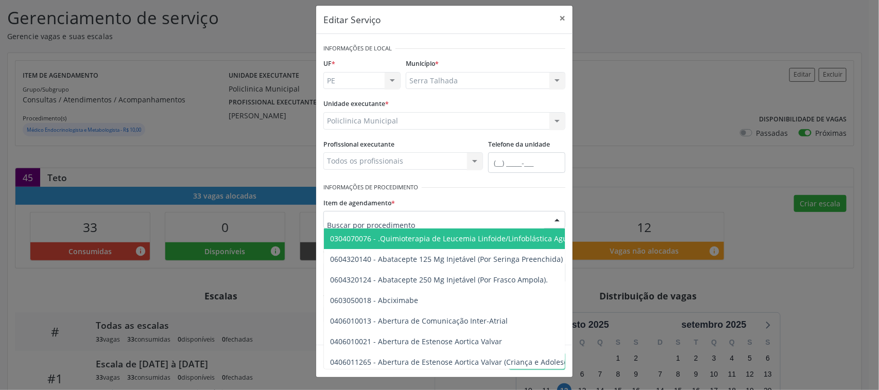
click at [641, 188] on div "Editar Serviço × Informações de Local UF * PE PE Nenhum resultado encontrado pa…" at bounding box center [439, 195] width 879 height 390
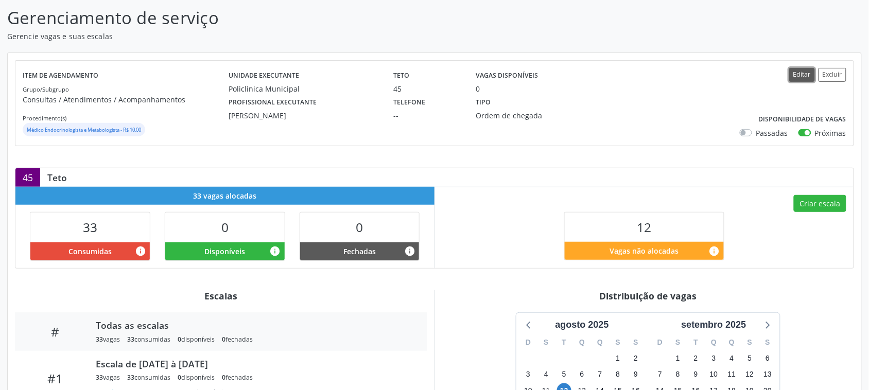
click at [807, 80] on button "Editar" at bounding box center [802, 75] width 26 height 14
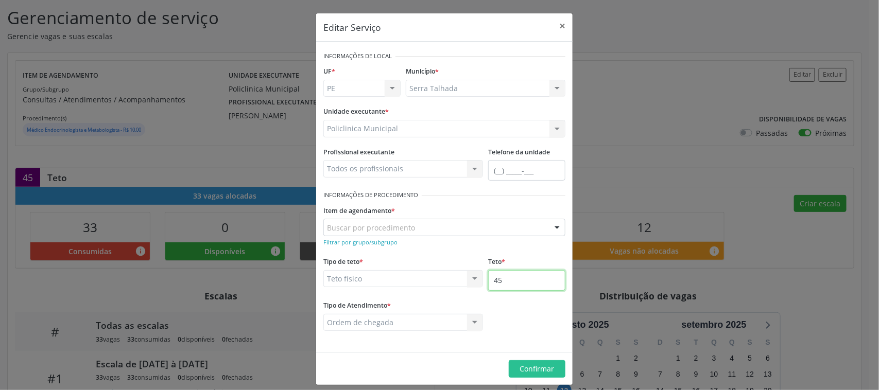
click at [498, 281] on input "45" at bounding box center [526, 280] width 77 height 21
type input "7"
type input "100"
click at [526, 249] on form "Informações de Local UF * PE PE Nenhum resultado encontrado para: " " Não há ne…" at bounding box center [444, 197] width 242 height 296
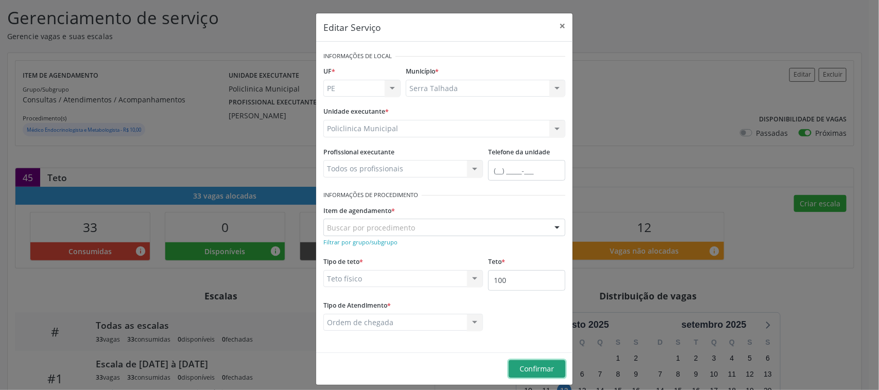
click at [529, 363] on button "Confirmar" at bounding box center [537, 368] width 57 height 17
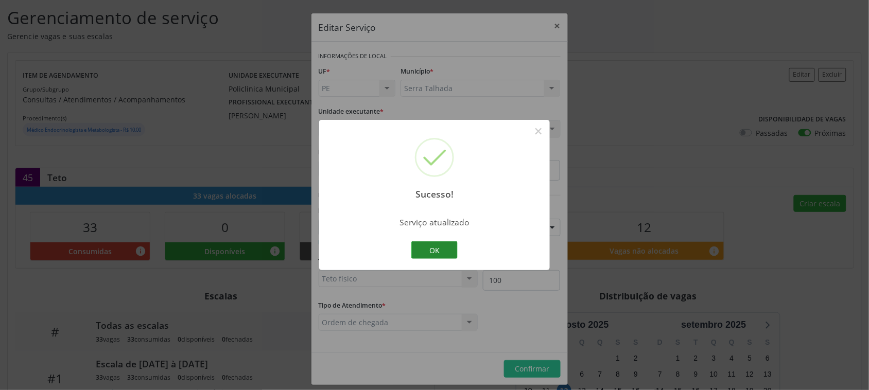
click at [417, 254] on button "OK" at bounding box center [434, 249] width 46 height 17
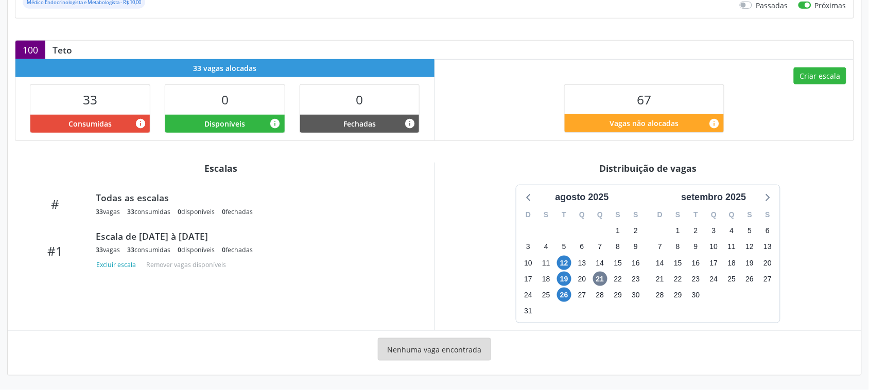
scroll to position [194, 0]
click at [807, 79] on button "Criar escala" at bounding box center [820, 75] width 52 height 17
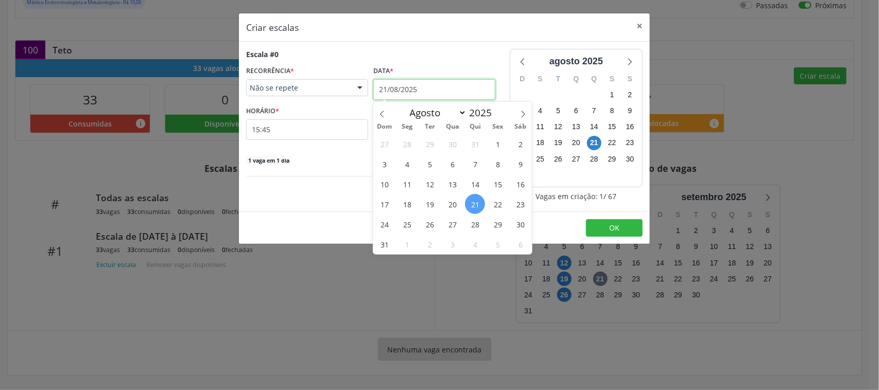
click at [410, 86] on input "21/08/2025" at bounding box center [434, 89] width 122 height 21
click at [519, 114] on icon at bounding box center [522, 114] width 7 height 7
select select "8"
click at [432, 136] on span "2" at bounding box center [429, 144] width 20 height 20
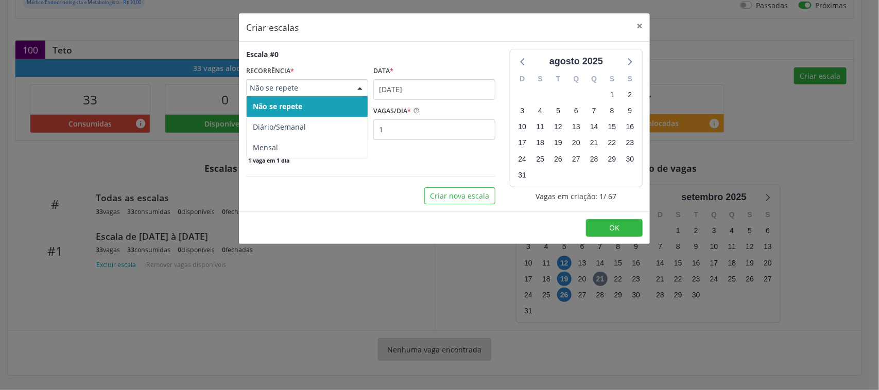
click at [338, 96] on div "Não se repete Não se repete Diário/Semanal Mensal Nenhum resultado encontrado p…" at bounding box center [307, 87] width 122 height 17
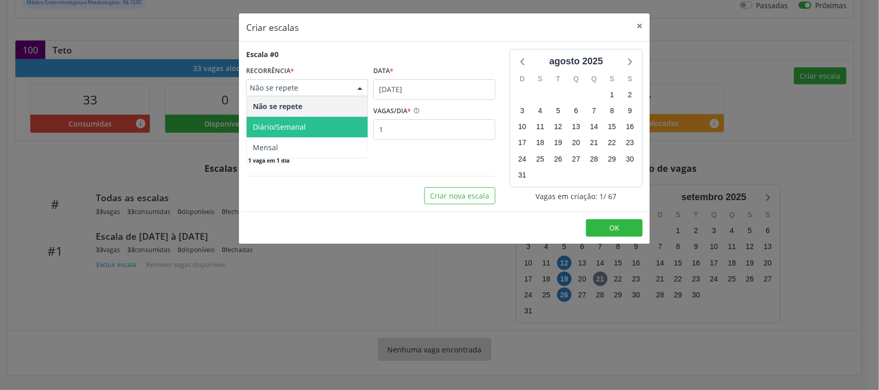
click at [287, 129] on span "Diário/Semanal" at bounding box center [279, 127] width 53 height 10
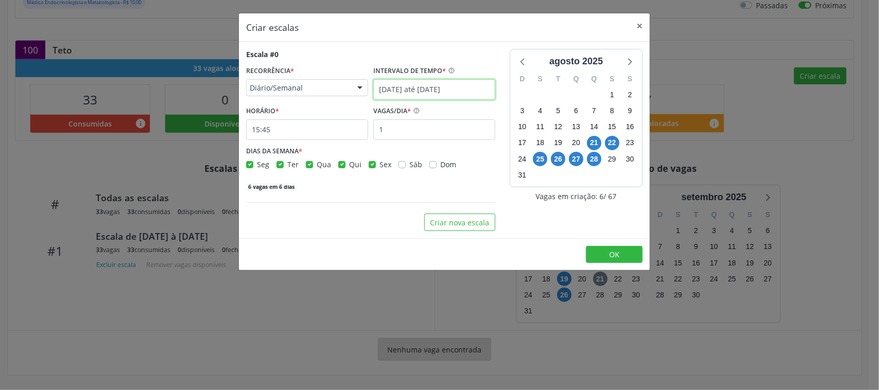
click at [411, 91] on input "21/08/2025 até 28/08/2025" at bounding box center [434, 89] width 122 height 21
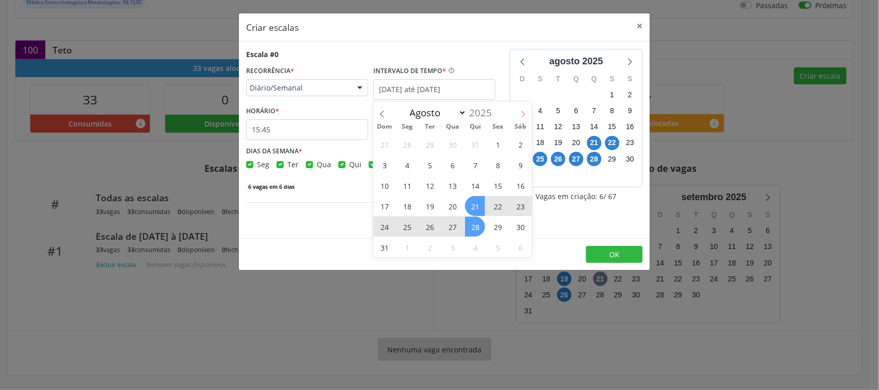
click at [520, 111] on icon at bounding box center [522, 114] width 7 height 7
select select "8"
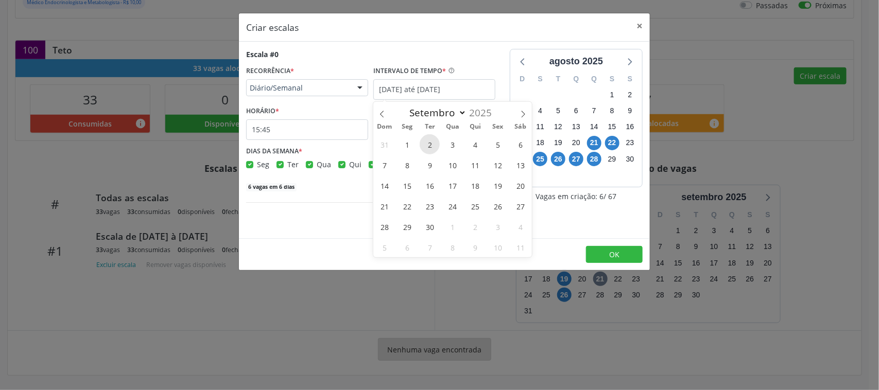
click at [435, 145] on span "2" at bounding box center [429, 144] width 20 height 20
type input "02/09/2025"
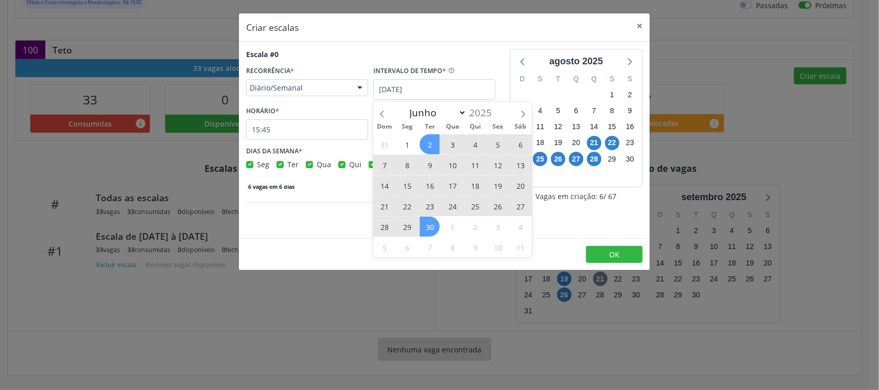
click at [428, 229] on span "30" at bounding box center [429, 227] width 20 height 20
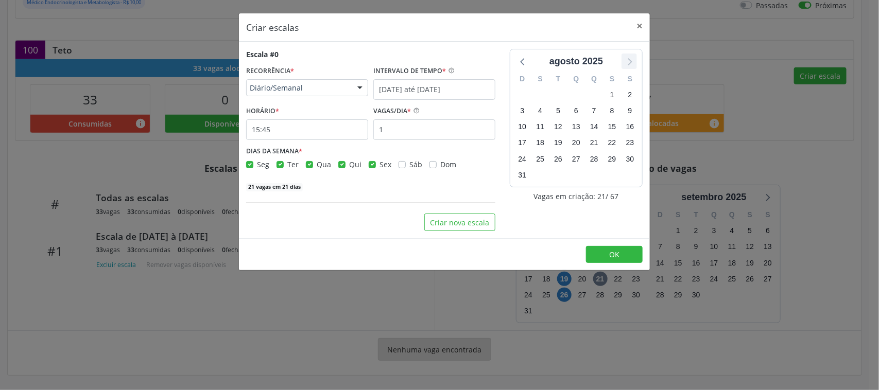
click at [630, 57] on icon at bounding box center [628, 61] width 13 height 13
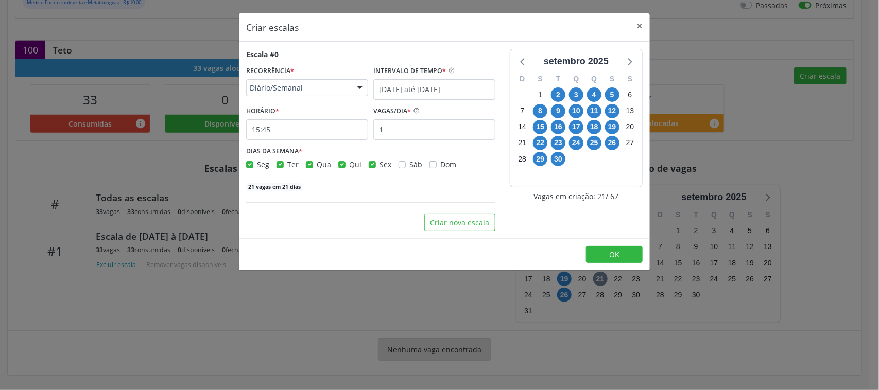
click at [257, 165] on label "Seg" at bounding box center [263, 164] width 12 height 11
click at [250, 165] on input "Seg" at bounding box center [249, 163] width 7 height 9
checkbox input "false"
click at [317, 166] on label "Qua" at bounding box center [324, 164] width 14 height 11
click at [311, 166] on input "Qua" at bounding box center [309, 163] width 7 height 9
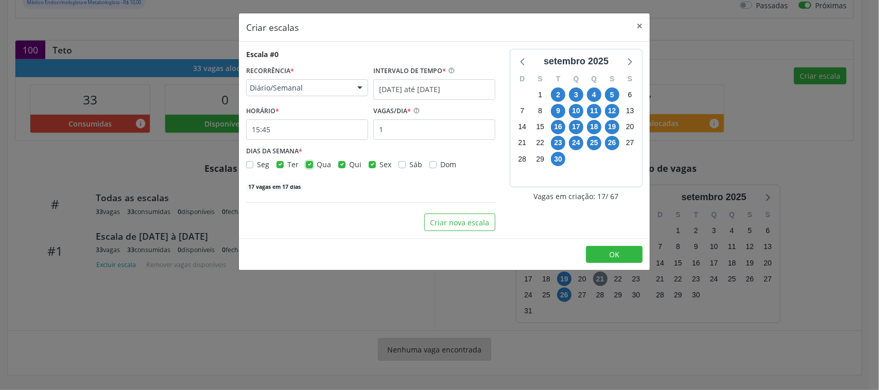
checkbox input "false"
click at [349, 166] on label "Qui" at bounding box center [355, 164] width 12 height 11
click at [340, 166] on input "Qui" at bounding box center [341, 163] width 7 height 9
checkbox input "false"
click at [379, 166] on label "Sex" at bounding box center [385, 164] width 12 height 11
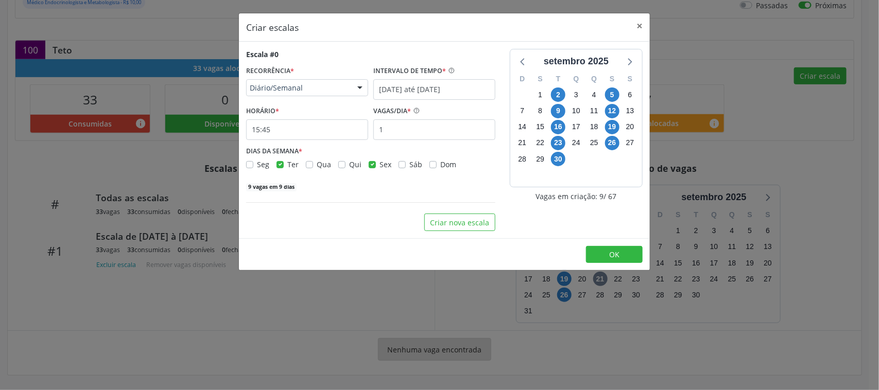
click at [372, 166] on input "Sex" at bounding box center [372, 163] width 7 height 9
checkbox input "false"
click at [408, 92] on input "02/09/2025 até 30/09/2025" at bounding box center [434, 89] width 122 height 21
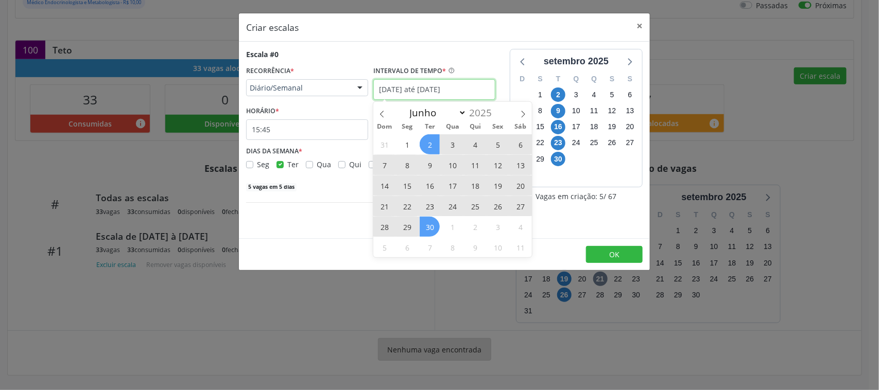
click at [408, 92] on input "02/09/2025 até 30/09/2025" at bounding box center [434, 89] width 122 height 21
click at [483, 56] on div "Escala #0" at bounding box center [370, 54] width 249 height 11
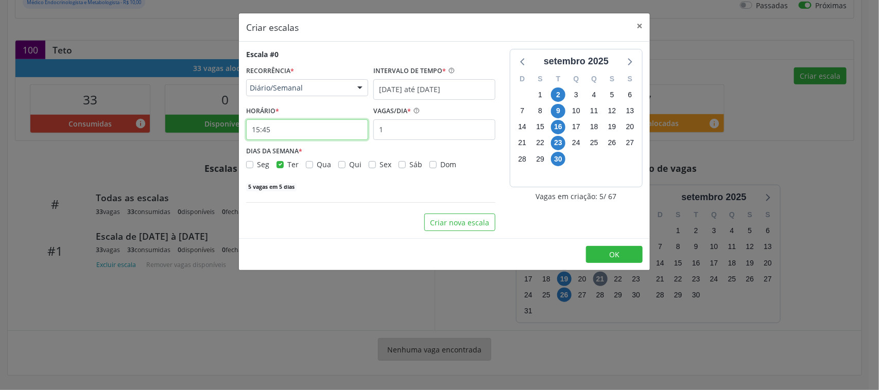
click at [294, 135] on input "15:45" at bounding box center [307, 129] width 122 height 21
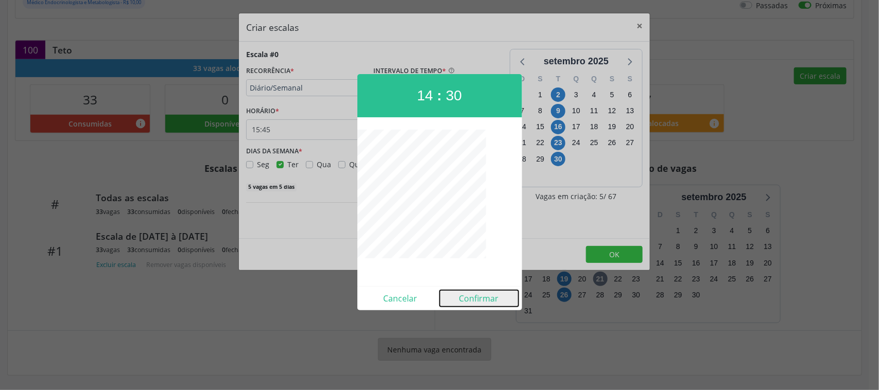
click at [477, 302] on button "Confirmar" at bounding box center [479, 298] width 79 height 16
type input "14:30"
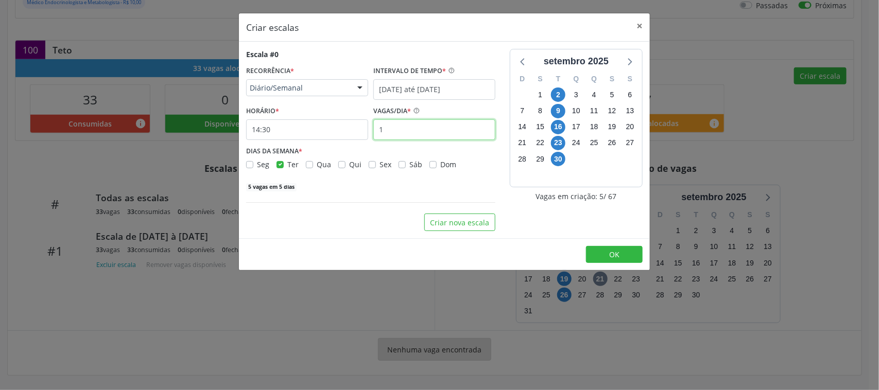
click at [427, 131] on input "1" at bounding box center [434, 129] width 122 height 21
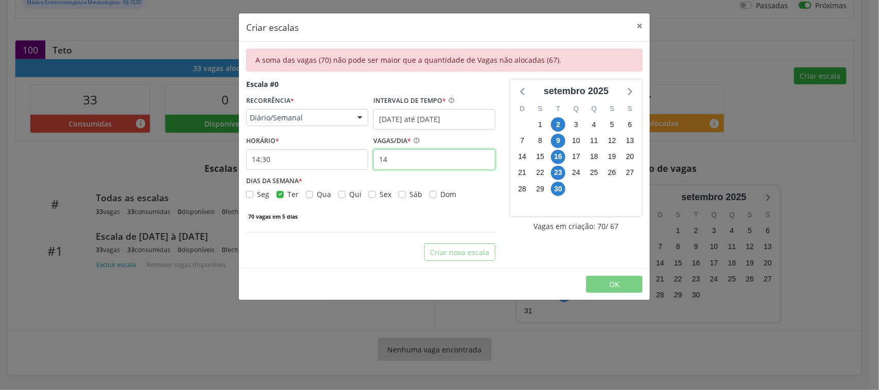
type input "1"
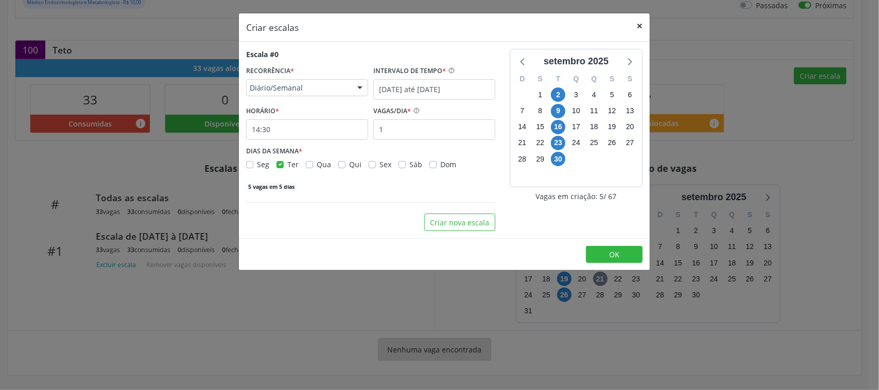
click at [637, 24] on button "×" at bounding box center [639, 25] width 21 height 25
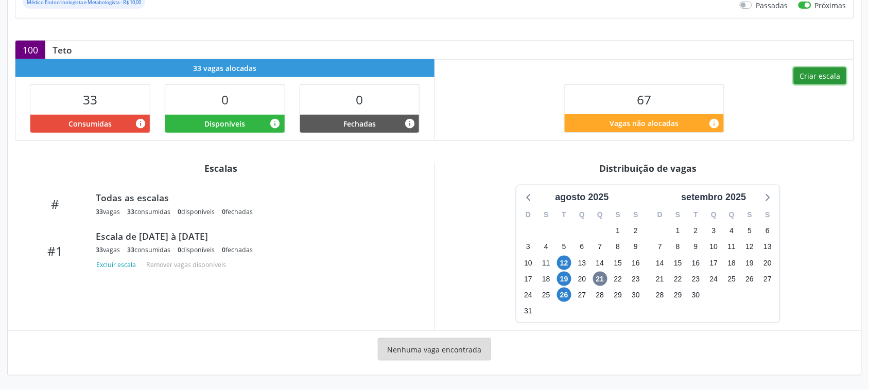
click at [813, 78] on button "Criar escala" at bounding box center [820, 75] width 52 height 17
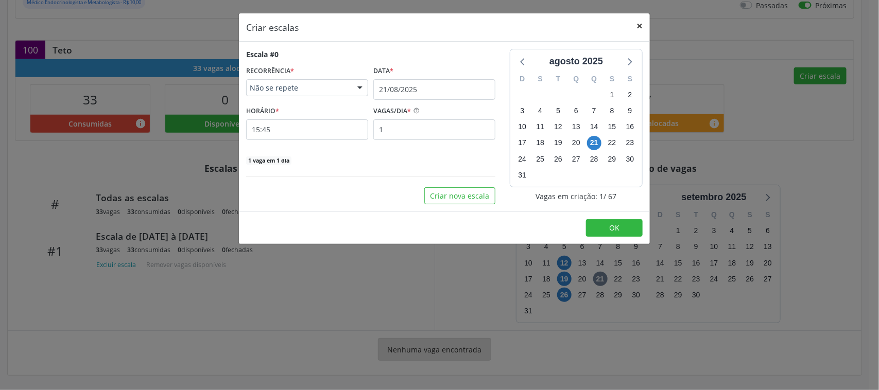
click at [638, 25] on button "×" at bounding box center [639, 25] width 21 height 25
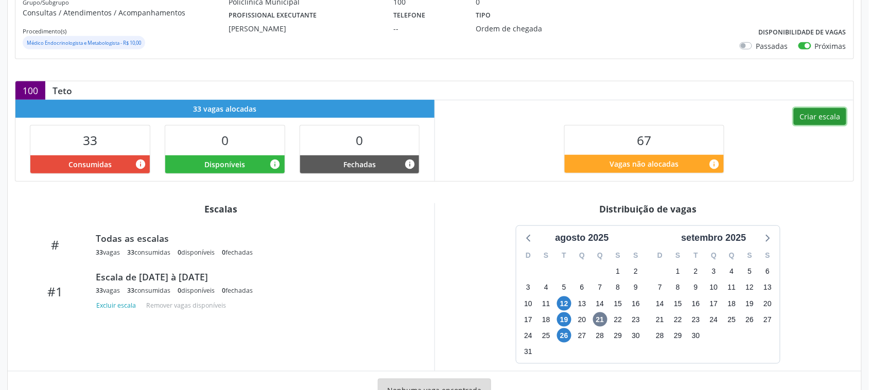
scroll to position [129, 0]
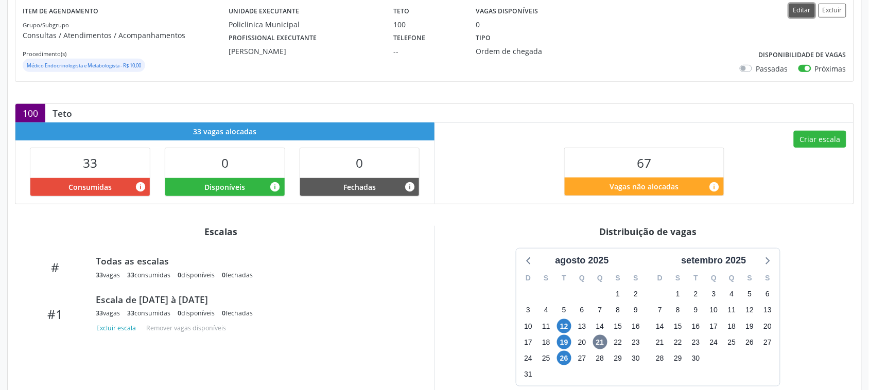
click at [793, 9] on button "Editar" at bounding box center [802, 11] width 26 height 14
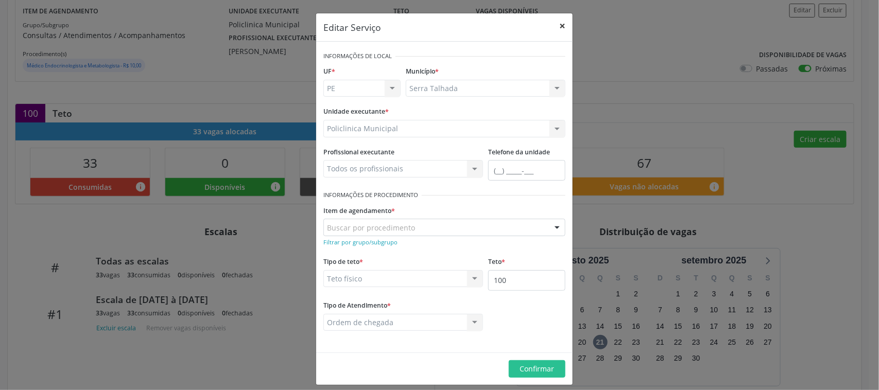
click at [557, 26] on button "×" at bounding box center [562, 25] width 21 height 25
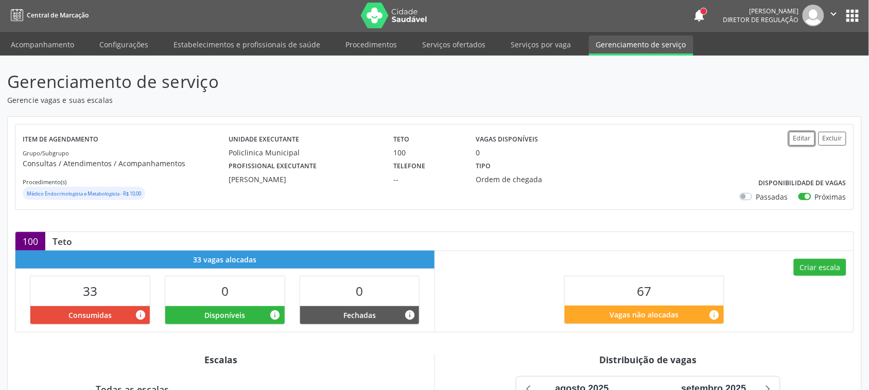
scroll to position [0, 0]
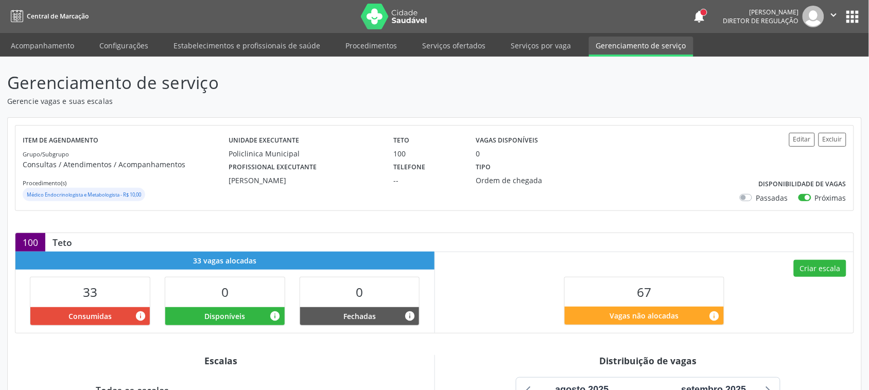
click at [794, 131] on div "Item de agendamento Grupo/Subgrupo Consultas / Atendimentos / Acompanhamentos P…" at bounding box center [434, 168] width 838 height 85
click at [800, 144] on button "Editar" at bounding box center [802, 140] width 26 height 14
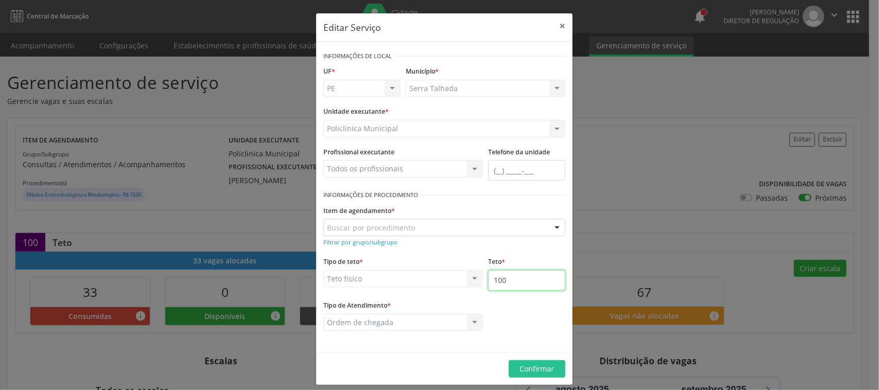
click at [514, 283] on input "100" at bounding box center [526, 280] width 77 height 21
type input "120"
click at [538, 376] on button "Confirmar" at bounding box center [537, 368] width 57 height 17
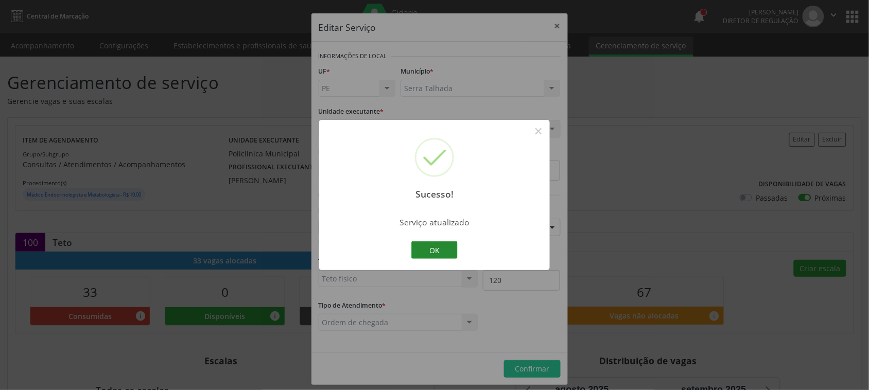
click at [434, 251] on button "OK" at bounding box center [434, 249] width 46 height 17
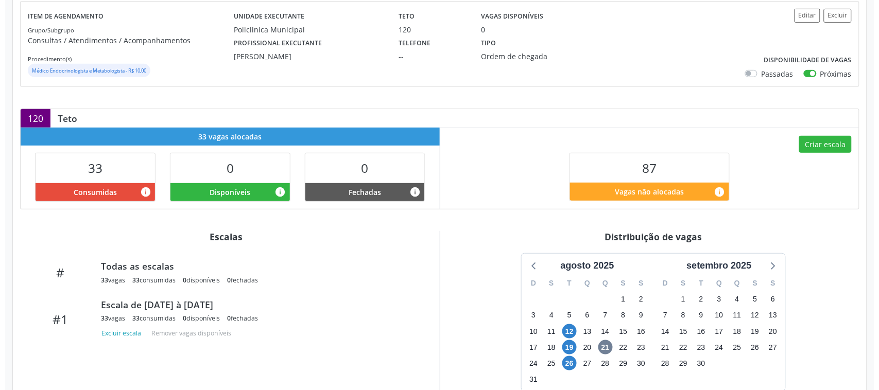
scroll to position [129, 0]
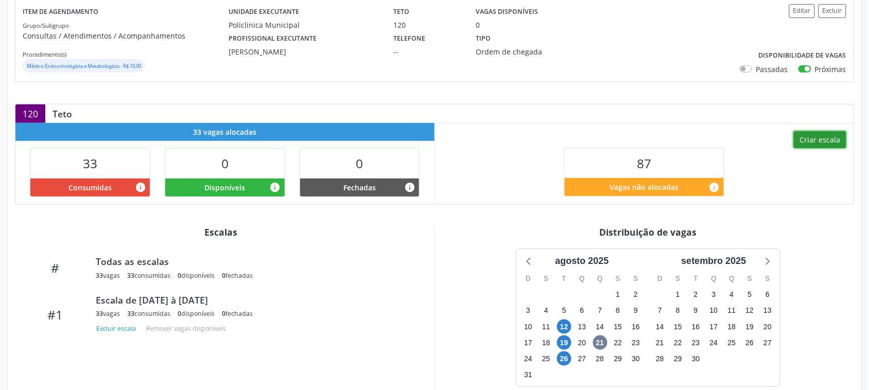
click at [814, 142] on button "Criar escala" at bounding box center [820, 139] width 52 height 17
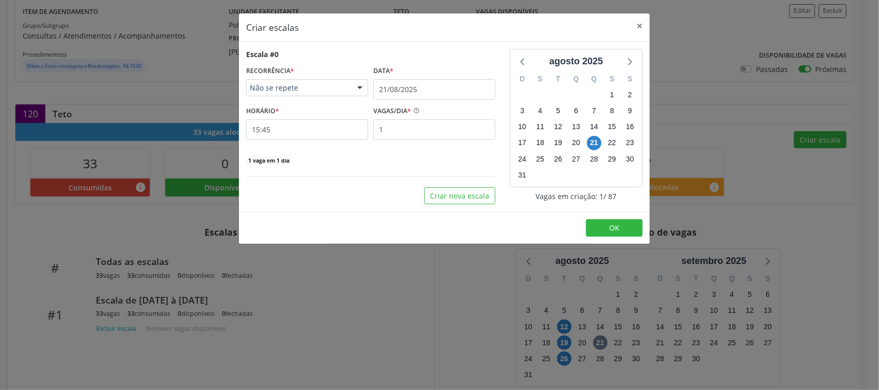
click at [283, 89] on span "Não se repete" at bounding box center [298, 88] width 97 height 10
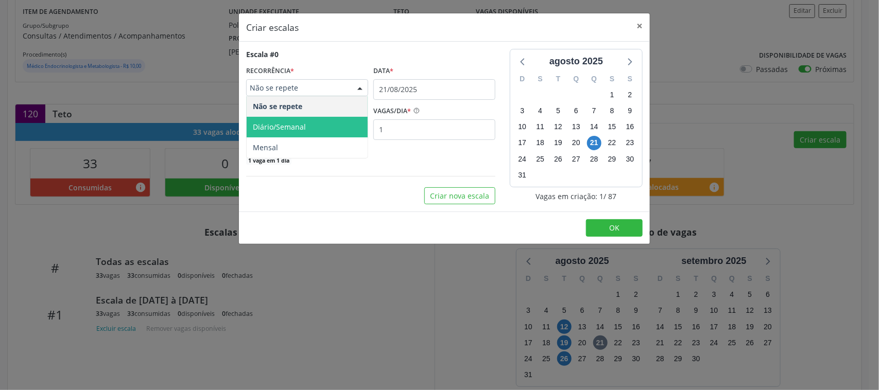
click at [299, 127] on span "Diário/Semanal" at bounding box center [279, 127] width 53 height 10
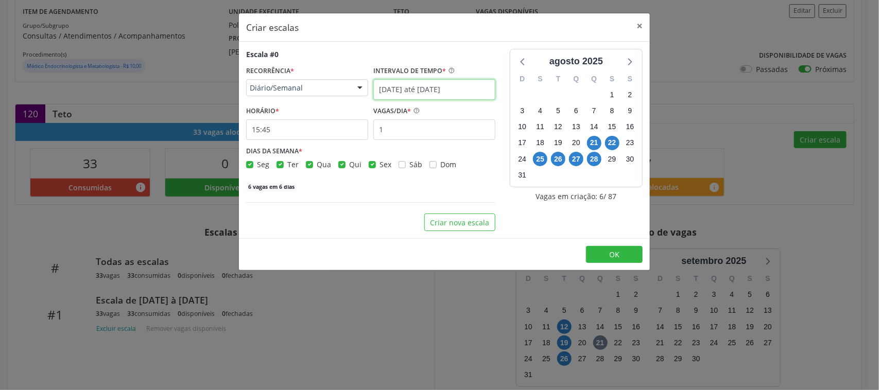
click at [419, 89] on input "21/08/2025 até 28/08/2025" at bounding box center [434, 89] width 122 height 21
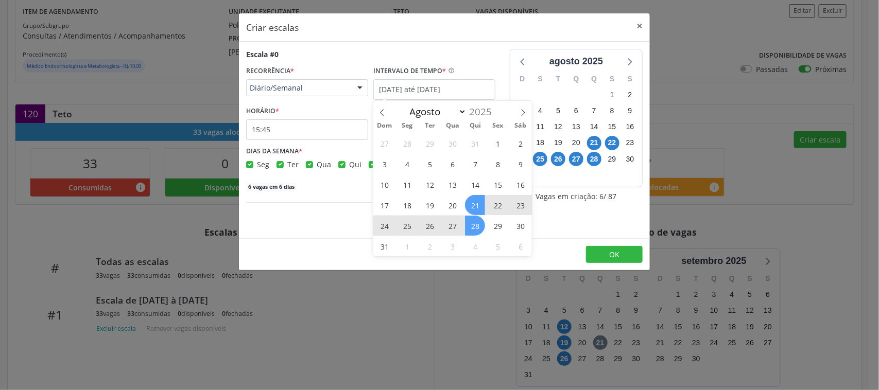
click at [257, 163] on label "Seg" at bounding box center [263, 164] width 12 height 11
click at [250, 163] on input "Seg" at bounding box center [249, 163] width 7 height 9
checkbox input "false"
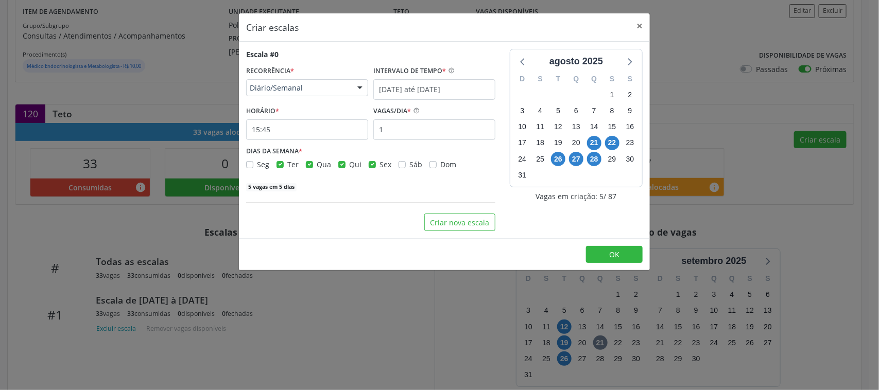
click at [317, 163] on label "Qua" at bounding box center [324, 164] width 14 height 11
click at [306, 163] on input "Qua" at bounding box center [309, 163] width 7 height 9
checkbox input "false"
click at [349, 164] on label "Qui" at bounding box center [355, 164] width 12 height 11
click at [339, 164] on input "Qui" at bounding box center [341, 163] width 7 height 9
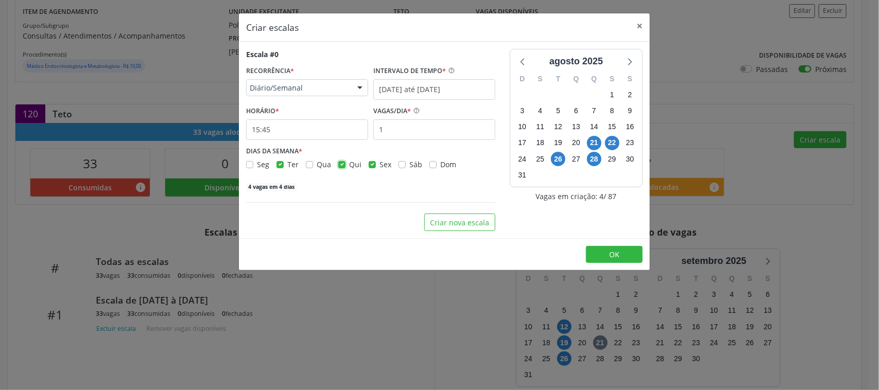
checkbox input "false"
click at [365, 163] on div "Seg Ter Qua Qui Sex Sáb Dom" at bounding box center [370, 164] width 249 height 11
click at [379, 166] on label "Sex" at bounding box center [385, 164] width 12 height 11
click at [372, 166] on input "Sex" at bounding box center [372, 163] width 7 height 9
checkbox input "false"
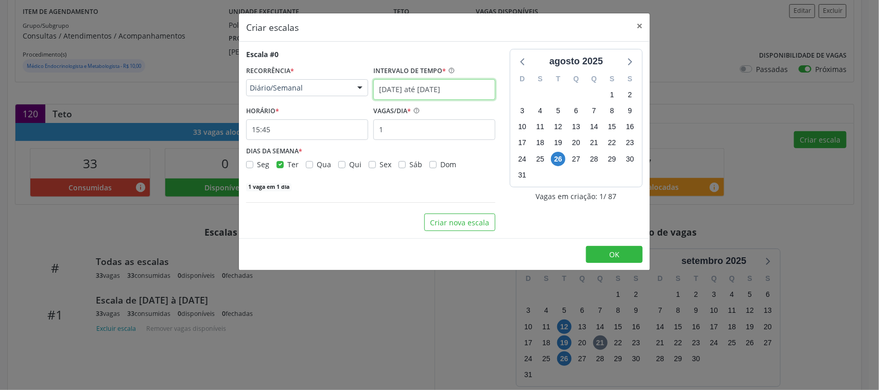
click at [413, 85] on input "21/08/2025 até 28/08/2025" at bounding box center [434, 89] width 122 height 21
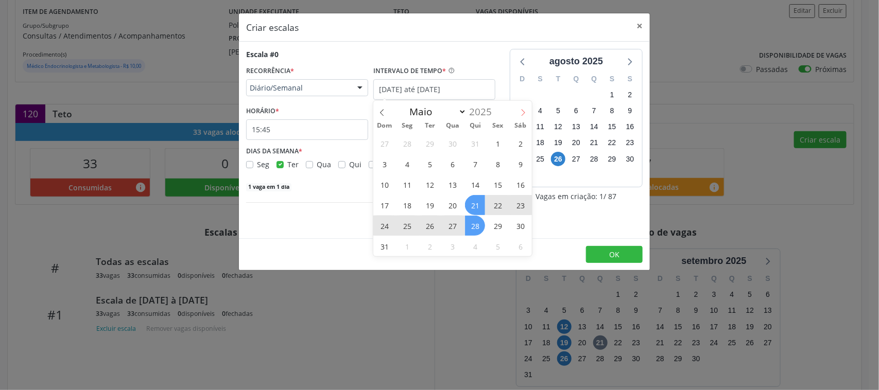
click at [521, 111] on icon at bounding box center [522, 112] width 7 height 7
select select "8"
click at [430, 143] on span "2" at bounding box center [429, 143] width 20 height 20
type input "02/09/2025"
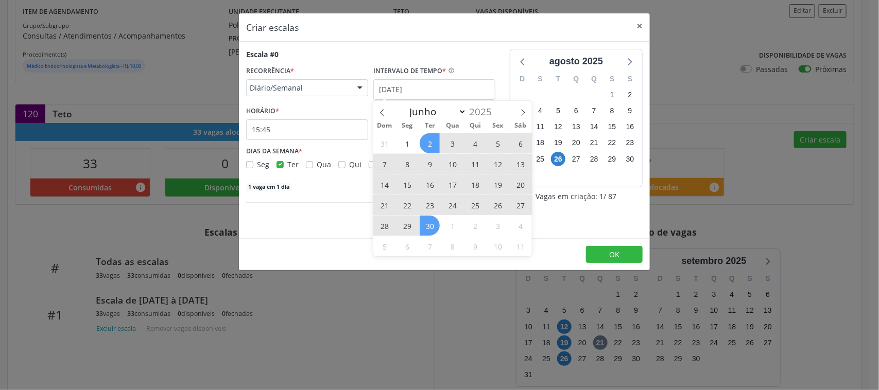
click at [426, 221] on span "30" at bounding box center [429, 226] width 20 height 20
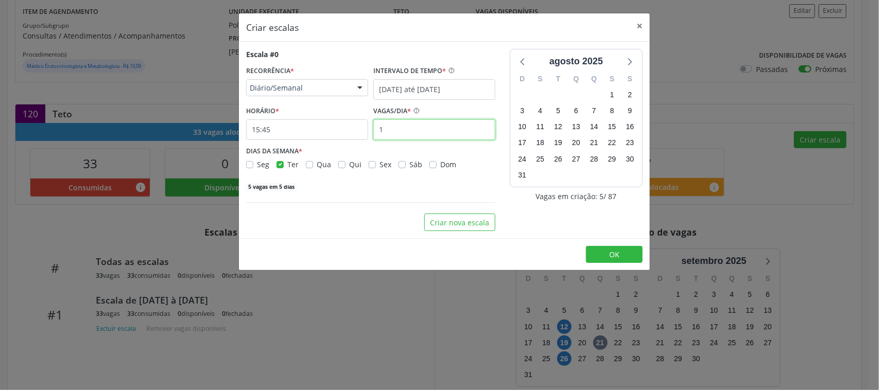
click at [384, 124] on input "1" at bounding box center [434, 129] width 122 height 21
type input "14"
click at [344, 186] on div "70 vagas em 5 dias" at bounding box center [370, 186] width 249 height 11
click at [633, 62] on icon at bounding box center [628, 61] width 13 height 13
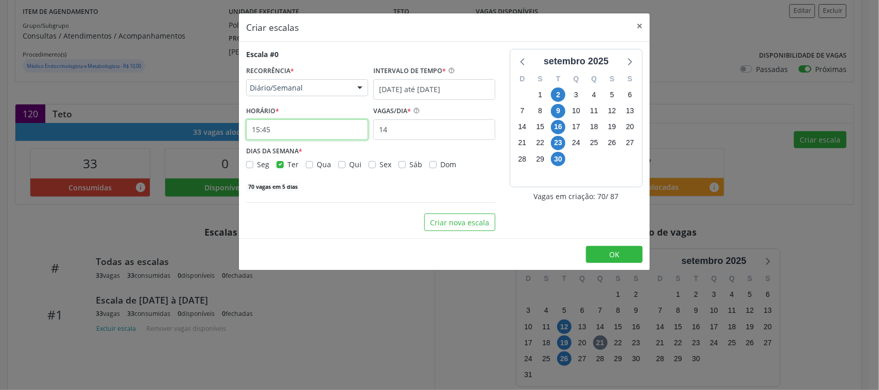
click at [278, 128] on input "15:45" at bounding box center [307, 129] width 122 height 21
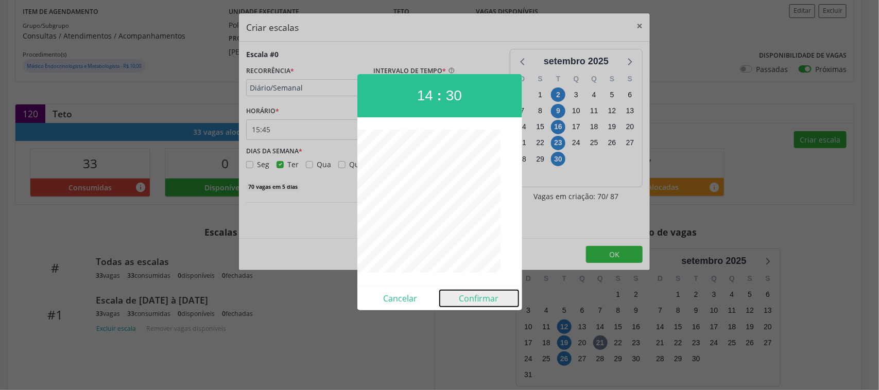
click at [479, 297] on button "Confirmar" at bounding box center [479, 298] width 79 height 16
type input "14:30"
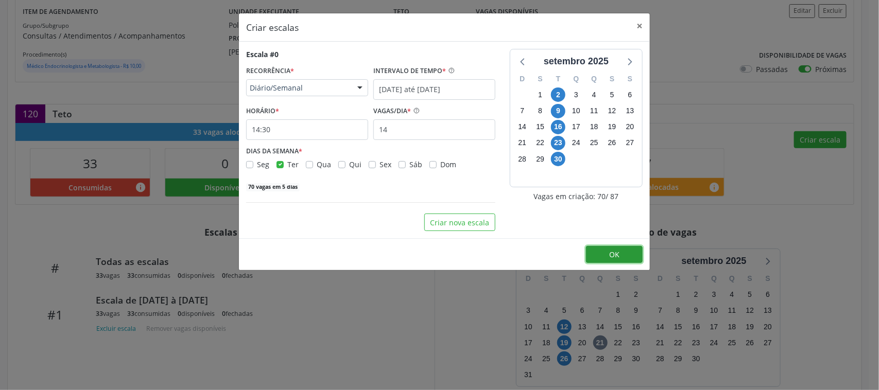
click at [618, 260] on button "OK" at bounding box center [614, 254] width 57 height 17
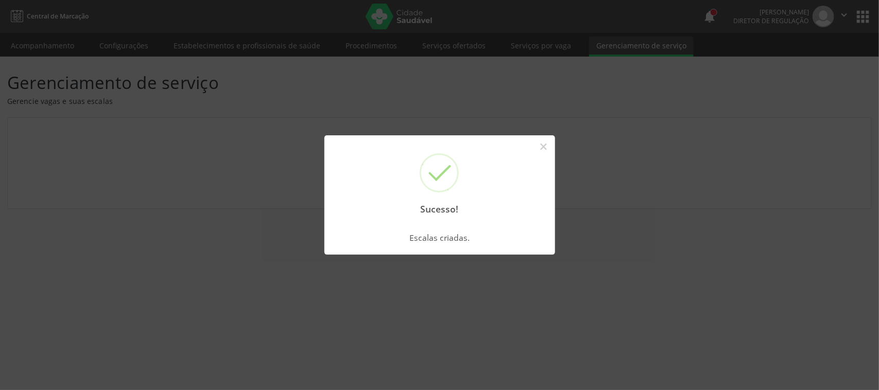
scroll to position [0, 0]
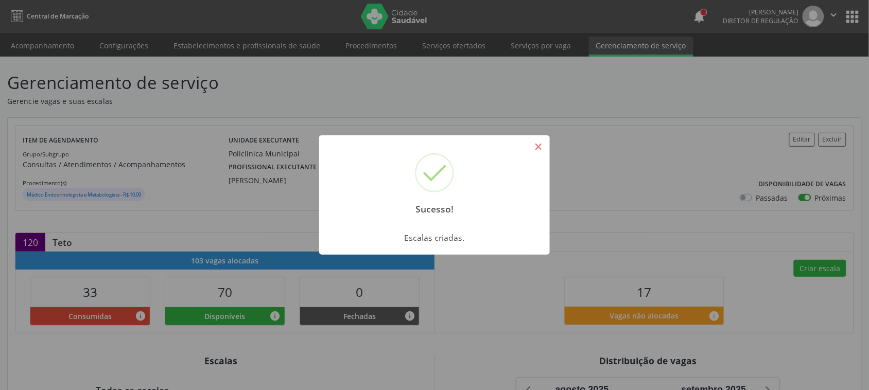
click at [536, 152] on button "×" at bounding box center [538, 146] width 17 height 17
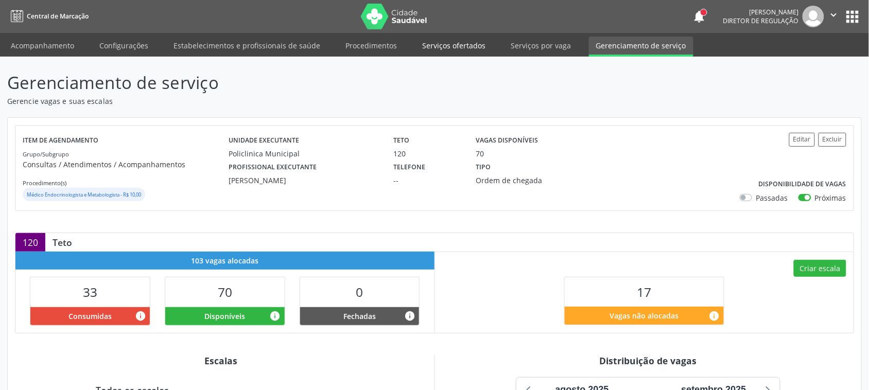
click at [475, 54] on link "Serviços ofertados" at bounding box center [454, 46] width 78 height 18
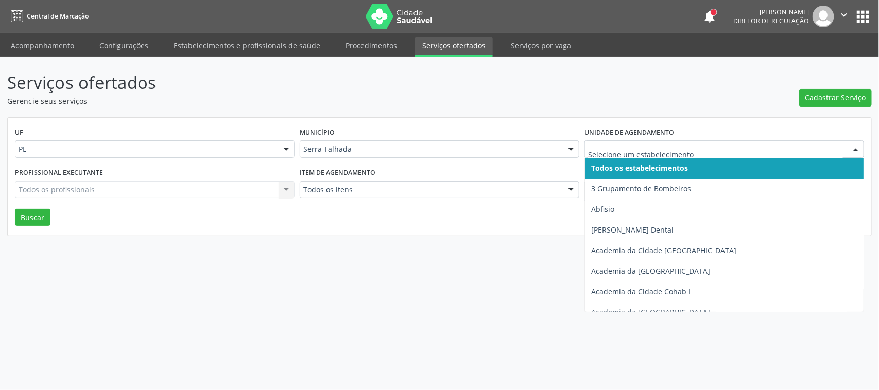
click at [697, 143] on div at bounding box center [723, 149] width 279 height 17
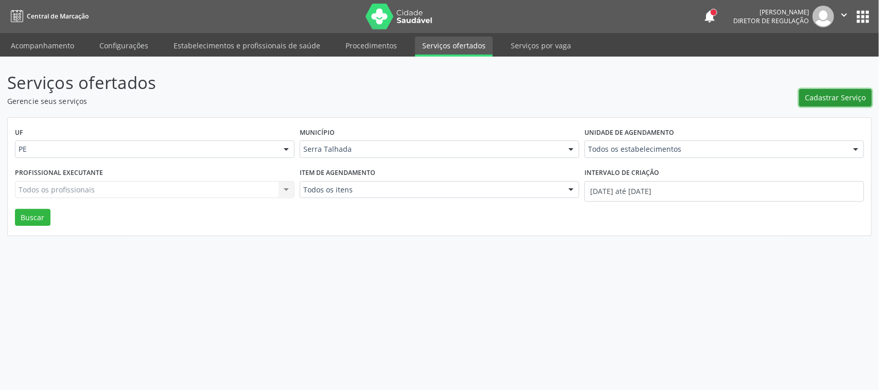
click at [864, 102] on span "Cadastrar Serviço" at bounding box center [835, 97] width 61 height 11
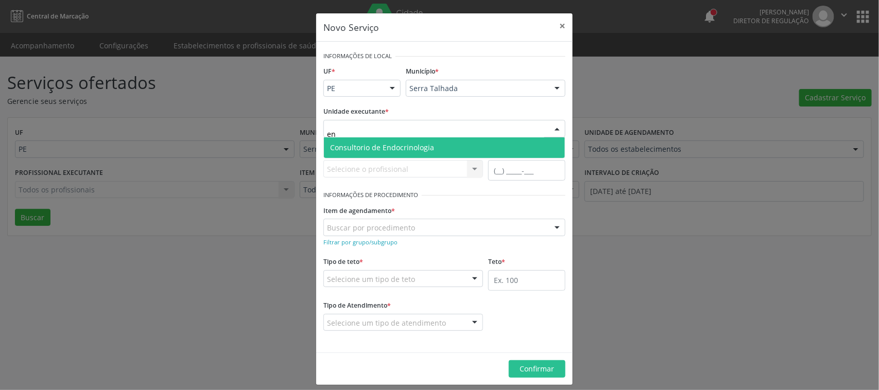
type input "e"
type input "policlin"
click at [427, 148] on span "Policlinica Municipal" at bounding box center [444, 147] width 241 height 21
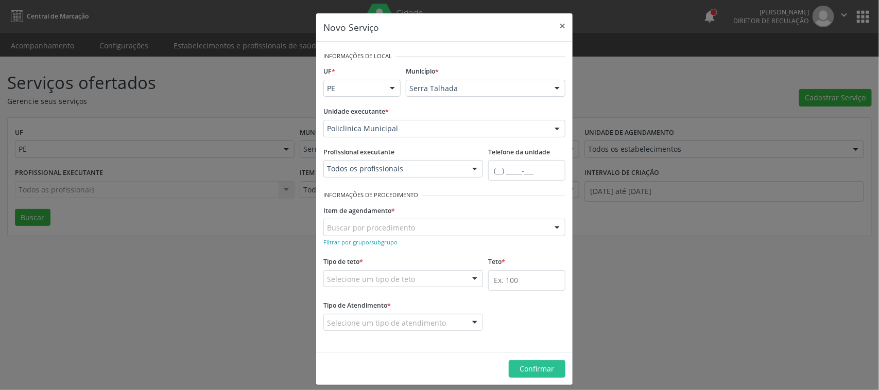
click at [371, 168] on div "Todos os profissionais Todos os profissionais Ana Carolina Barboza de Andrada M…" at bounding box center [403, 168] width 160 height 17
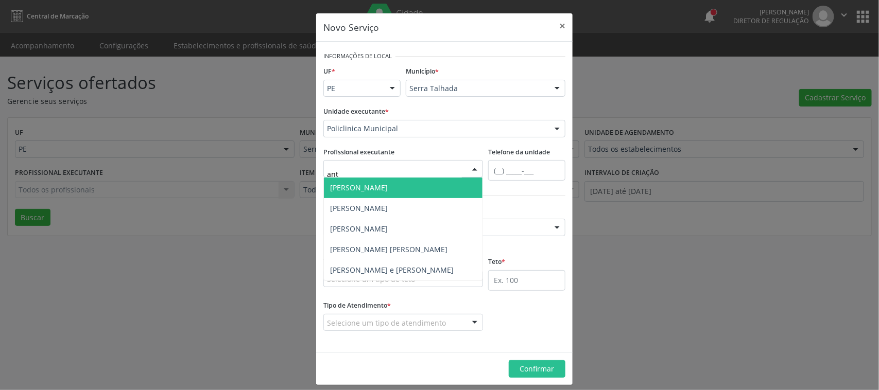
type input "anto"
click at [376, 188] on span "Antonio Carlos Brito Pereira de Meneses" at bounding box center [359, 188] width 58 height 10
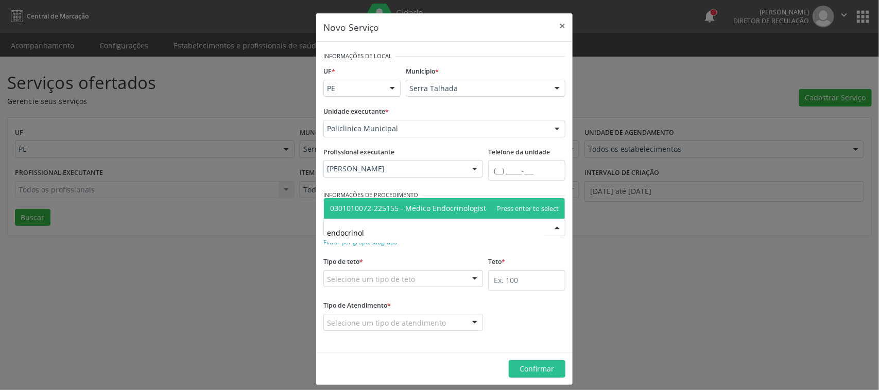
type input "endocrinolo"
click at [435, 214] on span "0301010072-225155 - Médico Endocrinologista e Metabologista" at bounding box center [444, 208] width 241 height 21
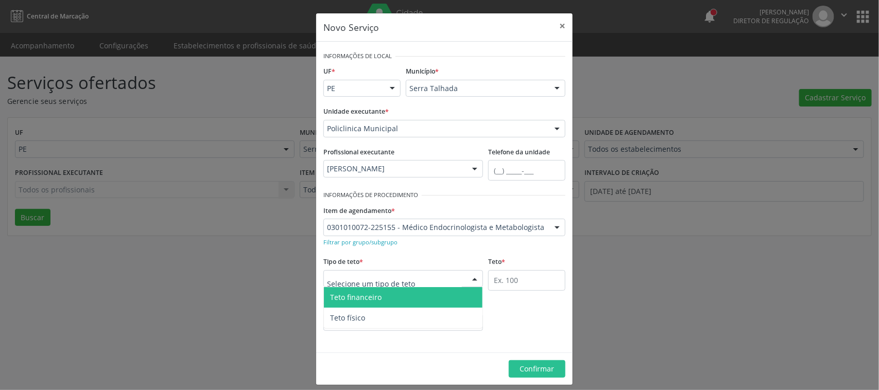
click at [417, 281] on div at bounding box center [403, 278] width 160 height 17
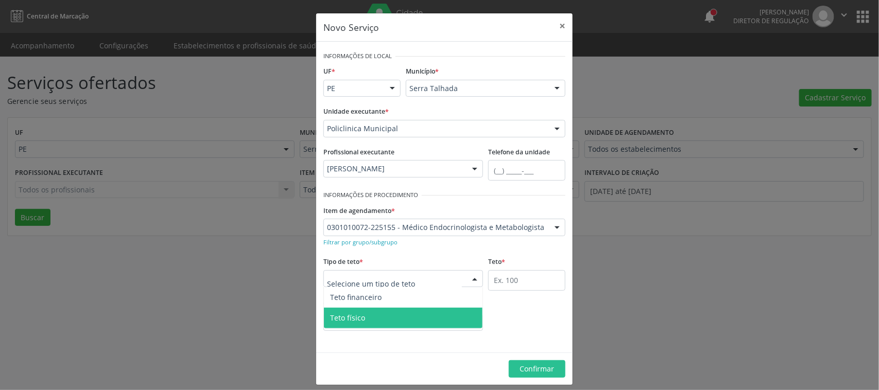
click at [374, 314] on span "Teto físico" at bounding box center [403, 318] width 159 height 21
click at [369, 324] on span "Teto físico" at bounding box center [403, 318] width 159 height 21
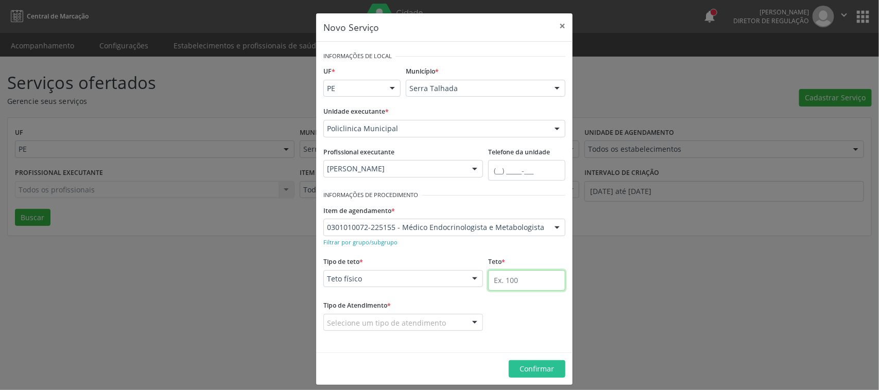
click at [554, 284] on input "text" at bounding box center [526, 280] width 77 height 21
click at [492, 252] on form "Informações de Local UF * PE PE Nenhum resultado encontrado para: " " Não há ne…" at bounding box center [444, 197] width 242 height 296
click at [500, 278] on input "text" at bounding box center [526, 280] width 77 height 21
type input "100"
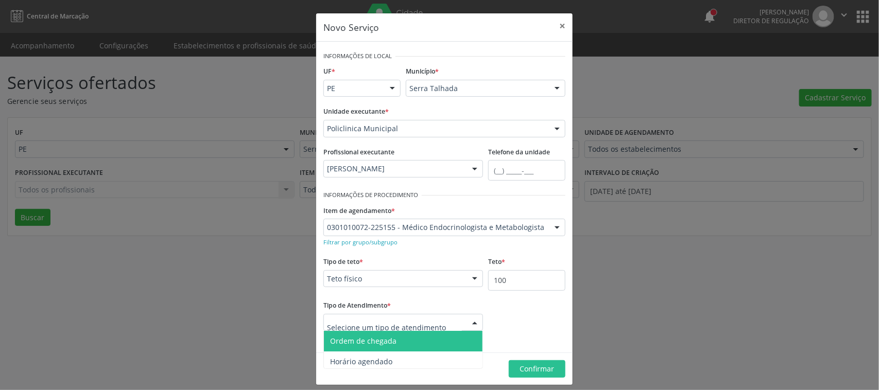
click at [394, 342] on span "Ordem de chegada" at bounding box center [403, 341] width 159 height 21
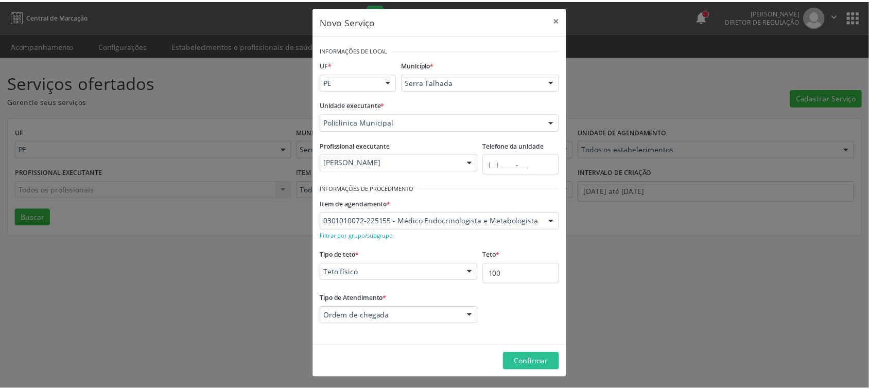
scroll to position [8, 0]
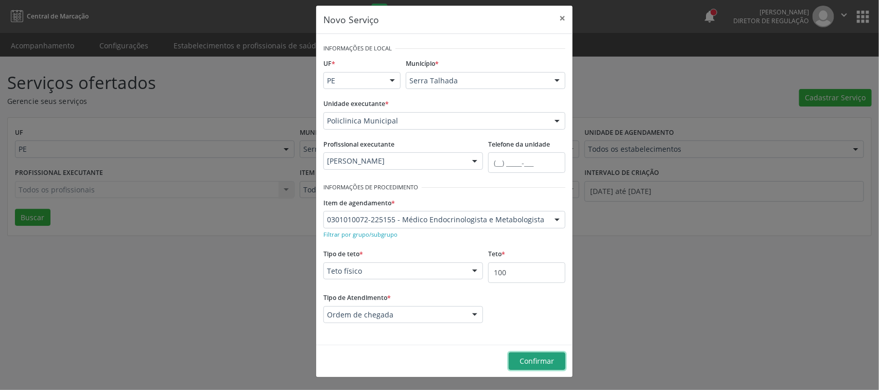
click at [527, 358] on span "Confirmar" at bounding box center [537, 361] width 34 height 10
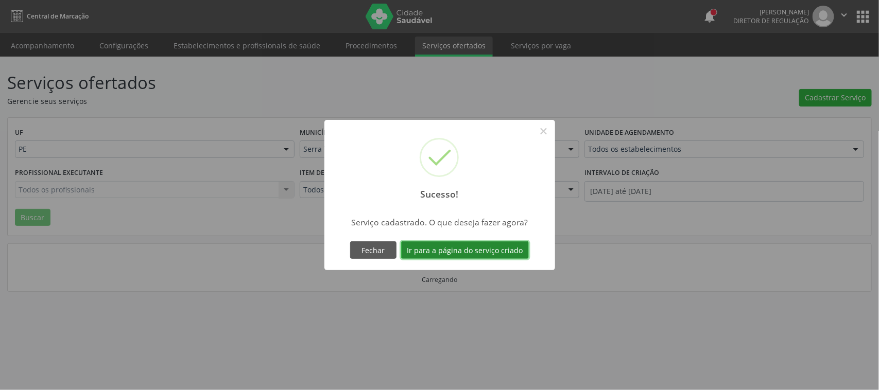
click at [468, 256] on button "Ir para a página do serviço criado" at bounding box center [465, 249] width 128 height 17
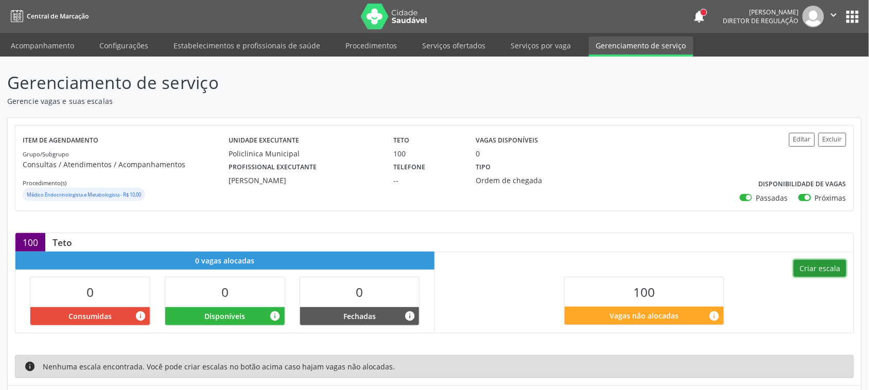
click at [834, 271] on button "Criar escala" at bounding box center [820, 268] width 52 height 17
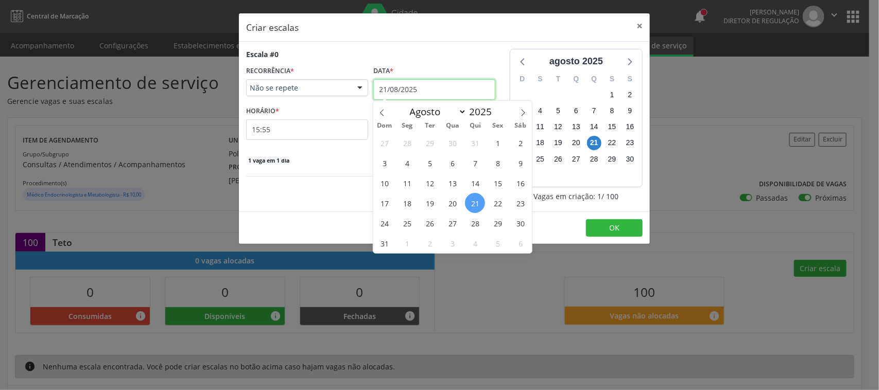
click at [432, 98] on body "Central de Marcação notifications Adão Alves de Medeiros Diretor de regulação …" at bounding box center [439, 195] width 879 height 390
click at [521, 115] on icon at bounding box center [522, 112] width 7 height 7
click at [523, 109] on icon at bounding box center [522, 112] width 7 height 7
click at [381, 103] on span at bounding box center [381, 109] width 17 height 17
select select "8"
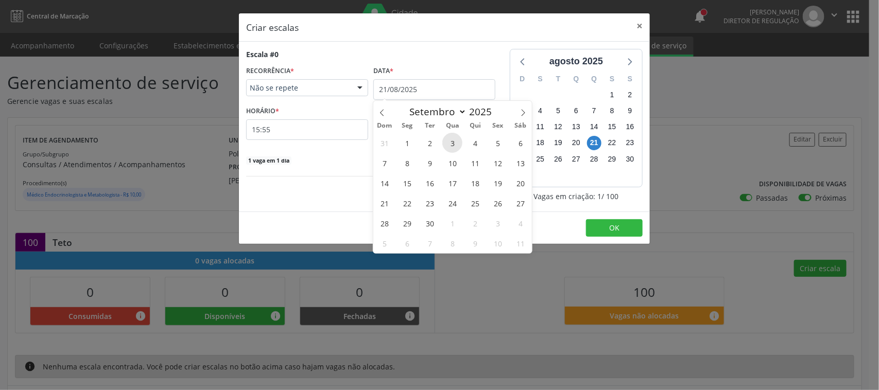
click at [453, 142] on span "3" at bounding box center [452, 143] width 20 height 20
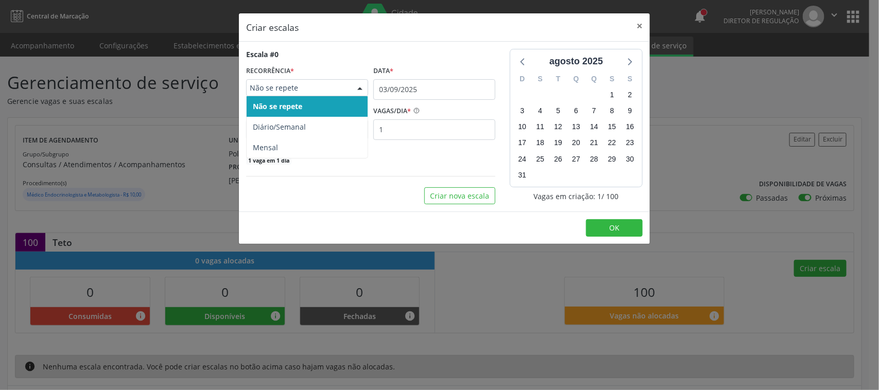
click at [290, 87] on span "Não se repete" at bounding box center [298, 88] width 97 height 10
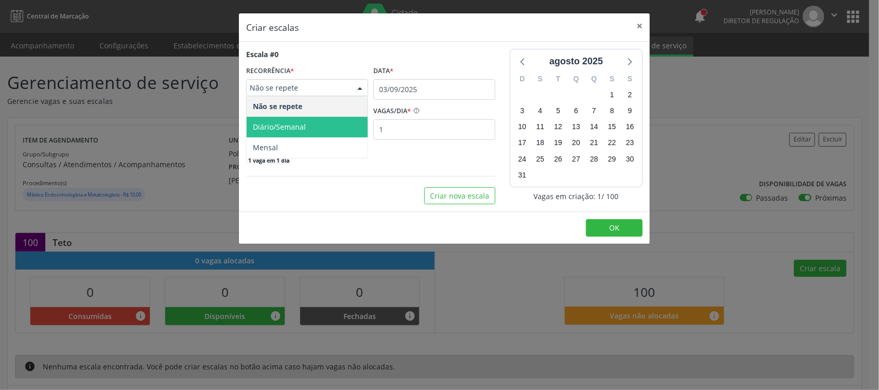
click at [300, 125] on span "Diário/Semanal" at bounding box center [279, 127] width 53 height 10
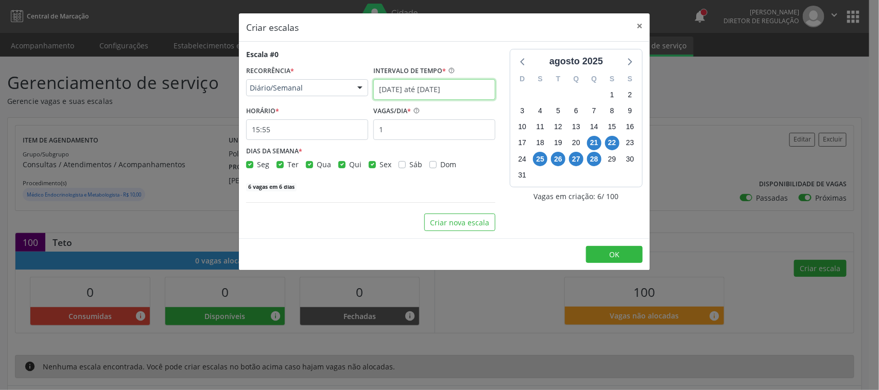
click at [405, 90] on input "[DATE] até [DATE]" at bounding box center [434, 89] width 122 height 21
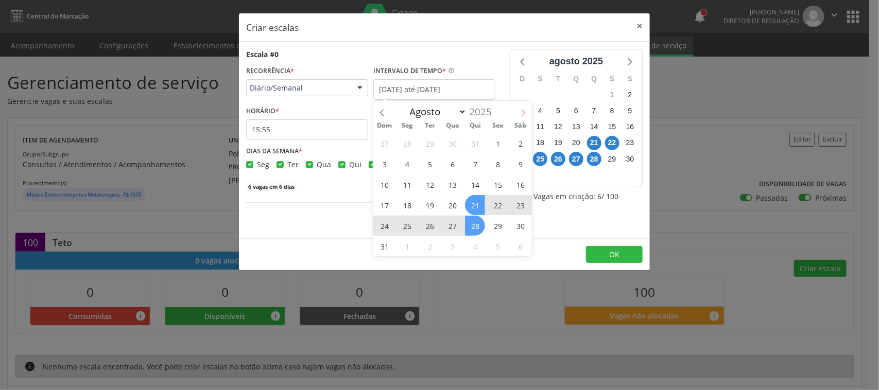
click at [516, 113] on span at bounding box center [522, 109] width 17 height 17
click at [520, 110] on icon at bounding box center [522, 112] width 7 height 7
click at [382, 110] on icon at bounding box center [381, 112] width 7 height 7
select select "8"
click at [454, 138] on span "3" at bounding box center [452, 143] width 20 height 20
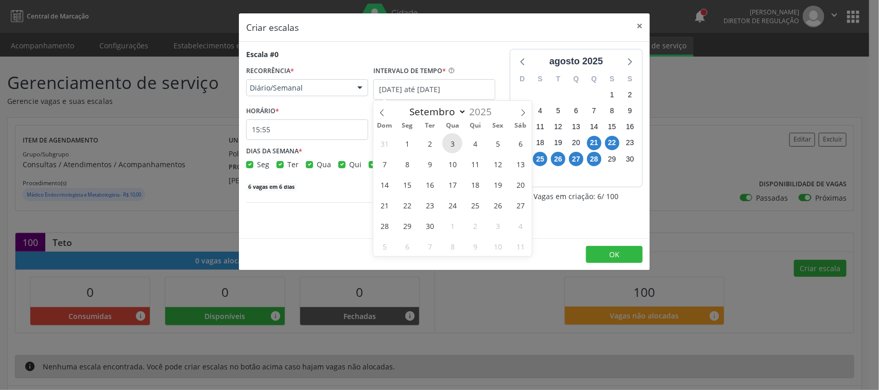
type input "03/09/2025"
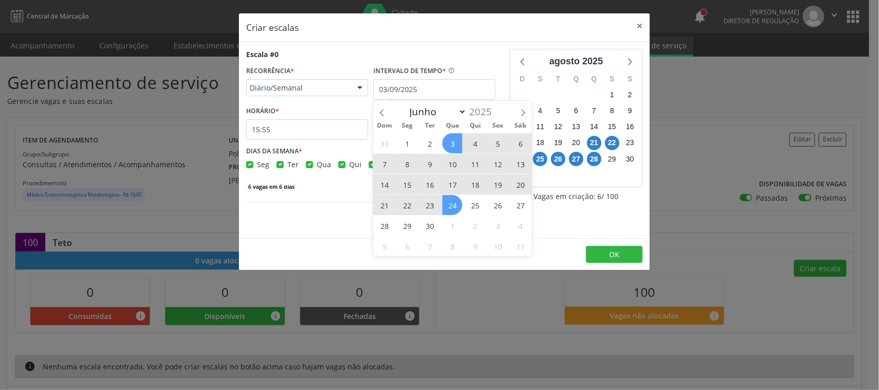
click at [454, 205] on span "24" at bounding box center [452, 205] width 20 height 20
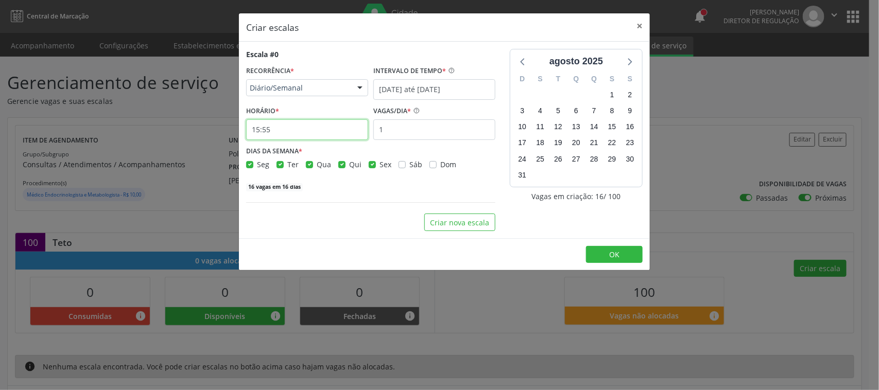
click at [325, 136] on input "15:55" at bounding box center [307, 129] width 122 height 21
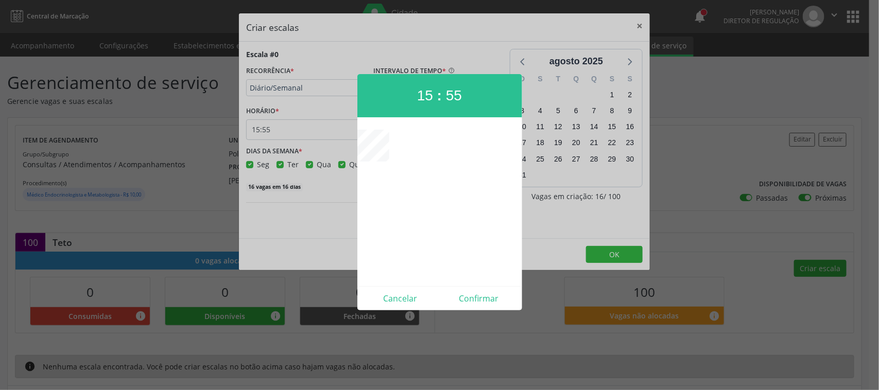
click at [479, 34] on div at bounding box center [439, 195] width 879 height 390
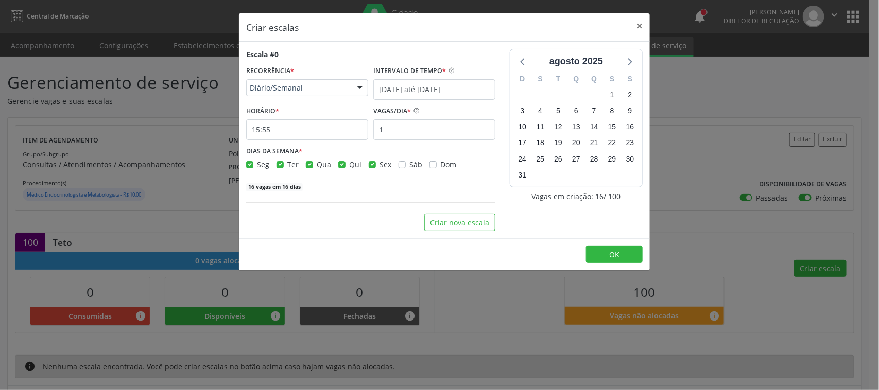
click at [257, 167] on label "Seg" at bounding box center [263, 164] width 12 height 11
click at [251, 167] on input "Seg" at bounding box center [249, 163] width 7 height 9
checkbox input "false"
click at [287, 163] on label "Ter" at bounding box center [292, 164] width 11 height 11
click at [277, 163] on input "Ter" at bounding box center [279, 163] width 7 height 9
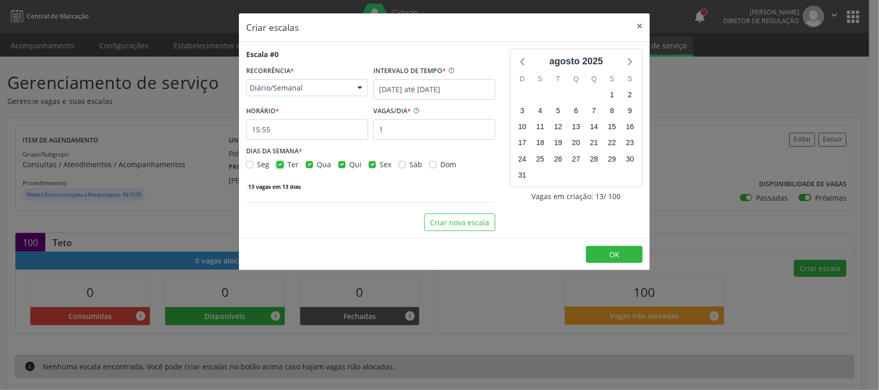
checkbox input "false"
click at [317, 166] on label "Qua" at bounding box center [324, 164] width 14 height 11
click at [310, 166] on input "Qua" at bounding box center [309, 163] width 7 height 9
checkbox input "false"
click at [379, 163] on label "Sex" at bounding box center [385, 164] width 12 height 11
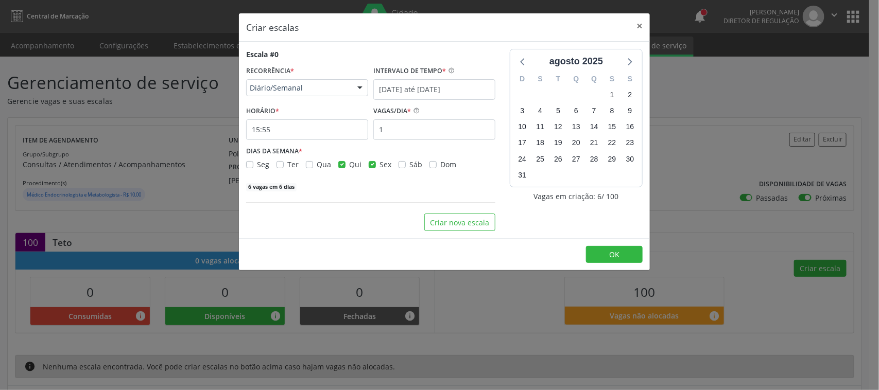
click at [370, 163] on input "Sex" at bounding box center [372, 163] width 7 height 9
checkbox input "false"
click at [633, 63] on icon at bounding box center [628, 61] width 13 height 13
click at [317, 166] on label "Qua" at bounding box center [324, 164] width 14 height 11
click at [310, 166] on input "Qua" at bounding box center [309, 163] width 7 height 9
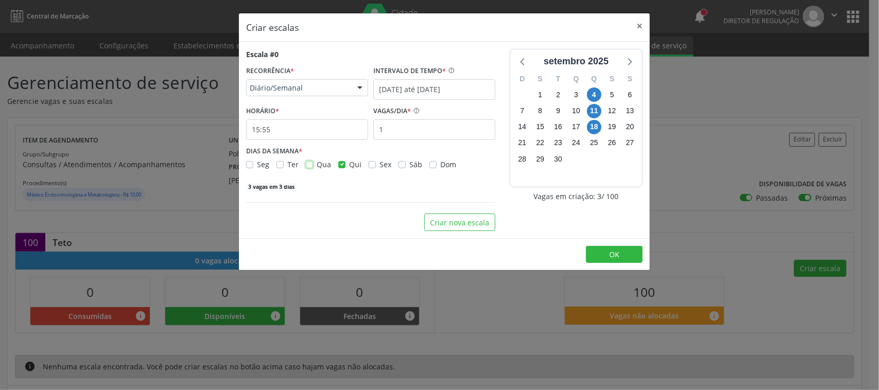
checkbox input "true"
click at [349, 163] on label "Qui" at bounding box center [355, 164] width 12 height 11
click at [339, 163] on input "Qui" at bounding box center [341, 163] width 7 height 9
checkbox input "false"
click at [307, 134] on input "15:55" at bounding box center [307, 129] width 122 height 21
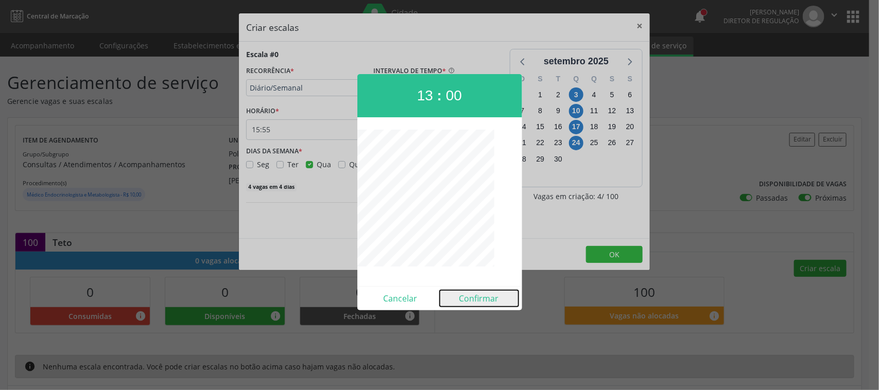
click at [496, 297] on button "Confirmar" at bounding box center [479, 298] width 79 height 16
type input "13:00"
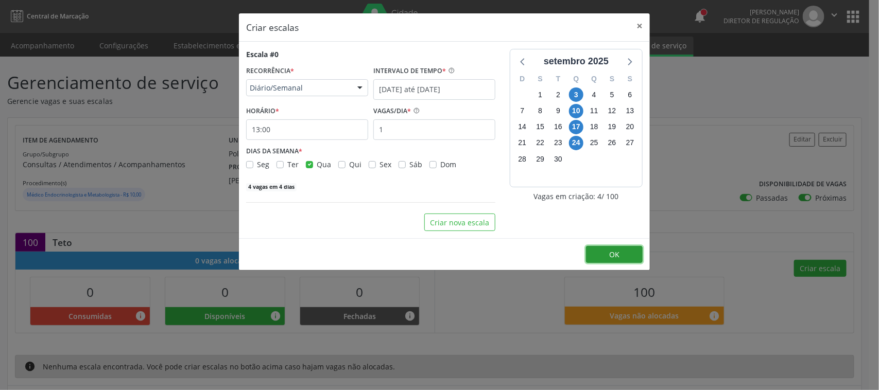
click at [614, 254] on span "OK" at bounding box center [614, 255] width 10 height 10
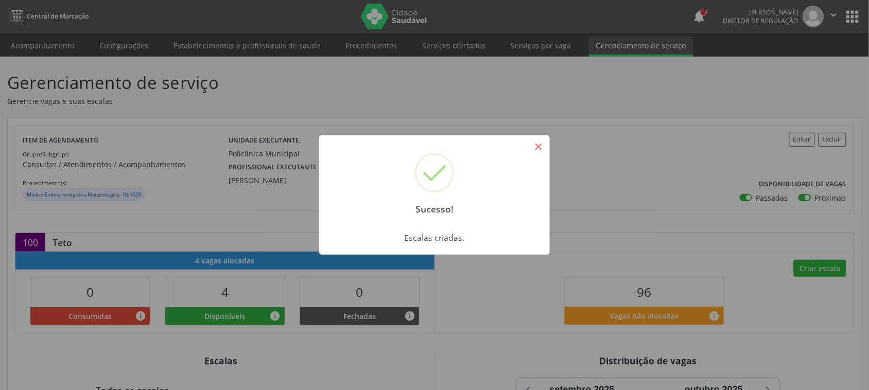
click at [534, 149] on button "×" at bounding box center [538, 146] width 17 height 17
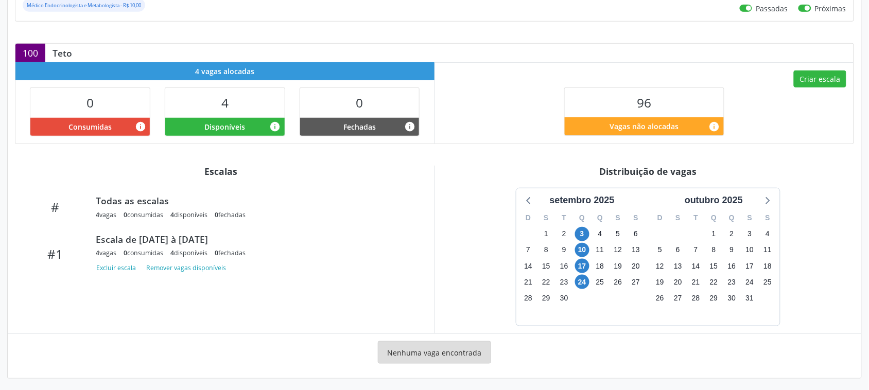
scroll to position [193, 0]
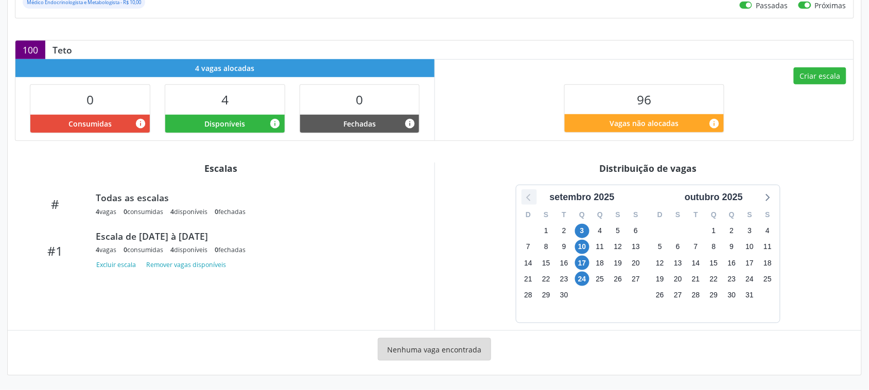
click at [528, 197] on icon at bounding box center [528, 197] width 4 height 7
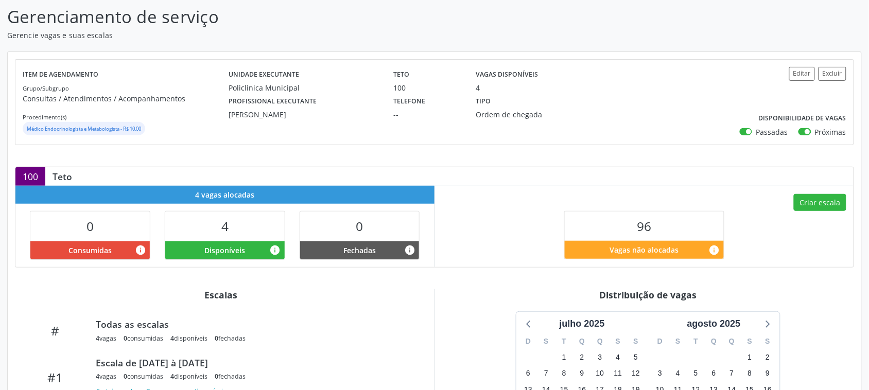
scroll to position [64, 0]
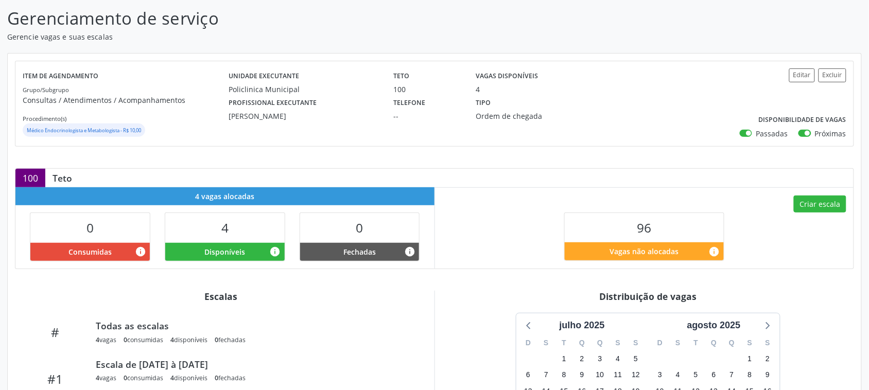
click at [756, 132] on label "Passadas" at bounding box center [772, 133] width 32 height 11
click at [747, 132] on input "Passadas" at bounding box center [743, 132] width 7 height 9
checkbox input "false"
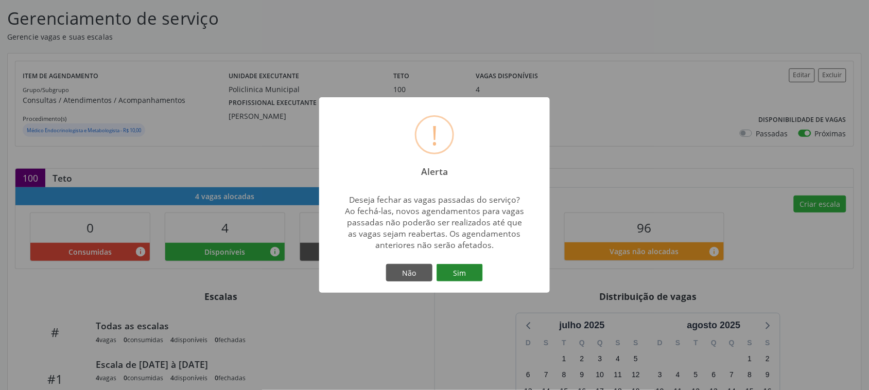
click at [446, 268] on button "Sim" at bounding box center [459, 272] width 46 height 17
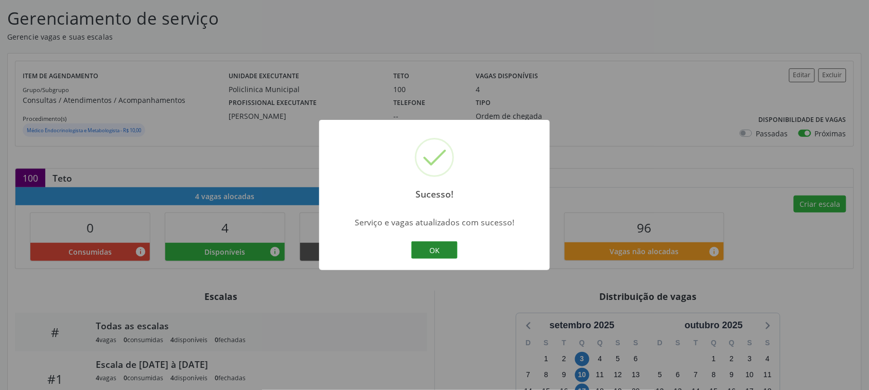
click at [426, 248] on button "OK" at bounding box center [434, 249] width 46 height 17
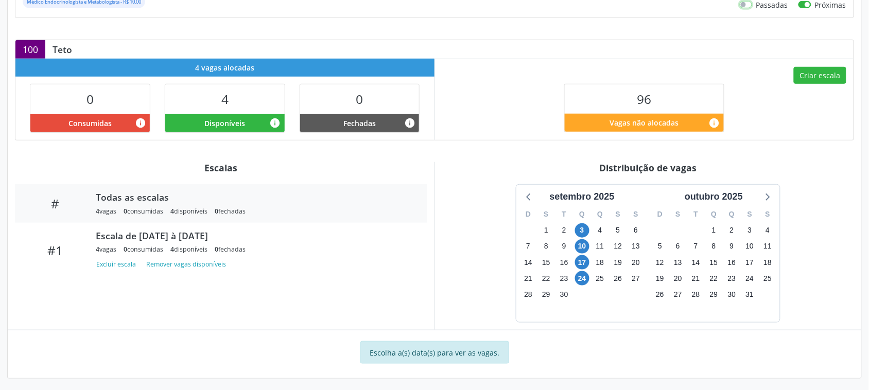
scroll to position [197, 0]
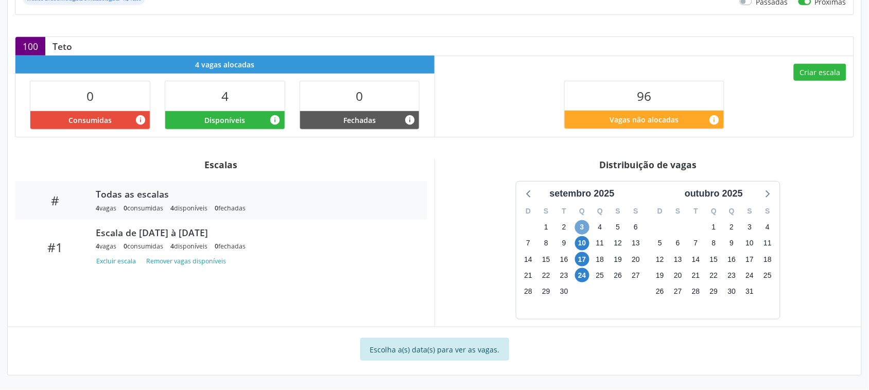
click at [580, 227] on span "3" at bounding box center [582, 227] width 14 height 14
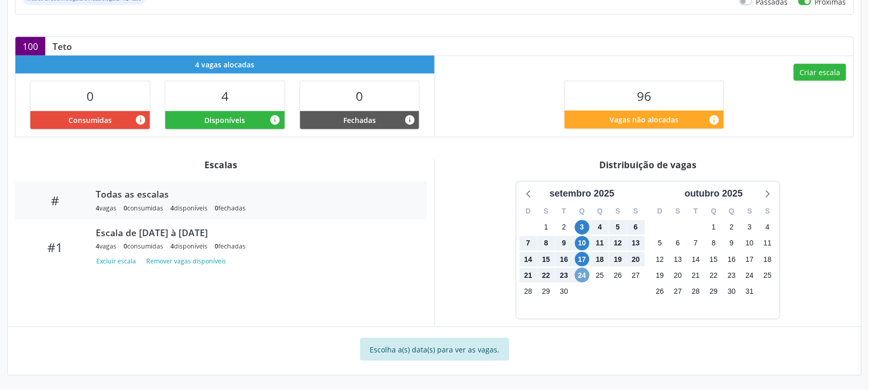
click at [586, 276] on span "24" at bounding box center [582, 275] width 14 height 14
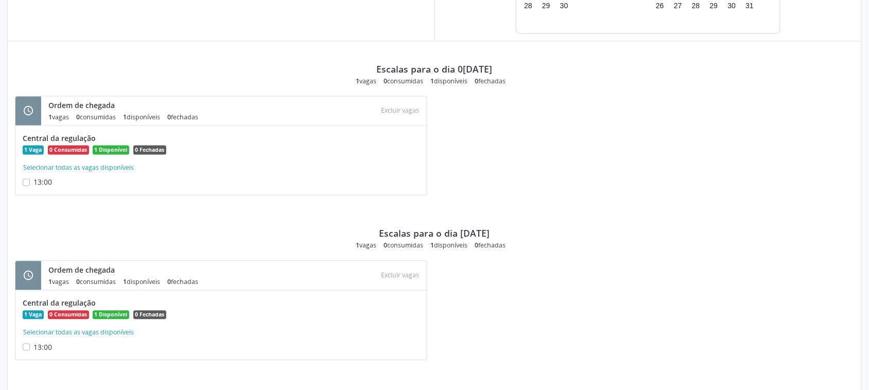
scroll to position [493, 0]
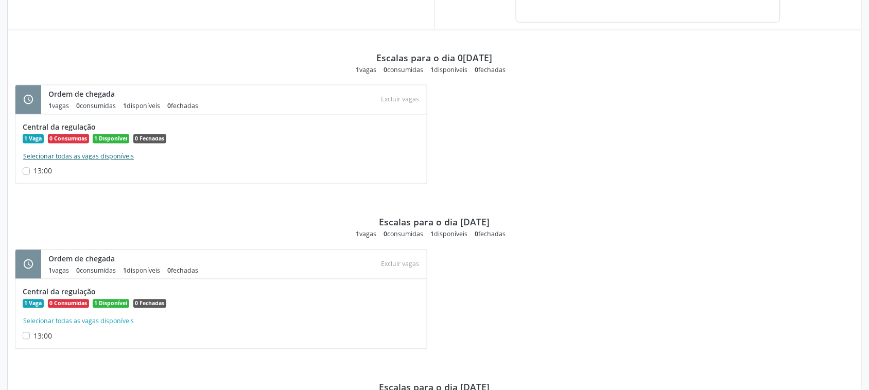
click at [44, 157] on button "Selecionar todas as vagas disponíveis" at bounding box center [79, 157] width 112 height 10
checkbox input "true"
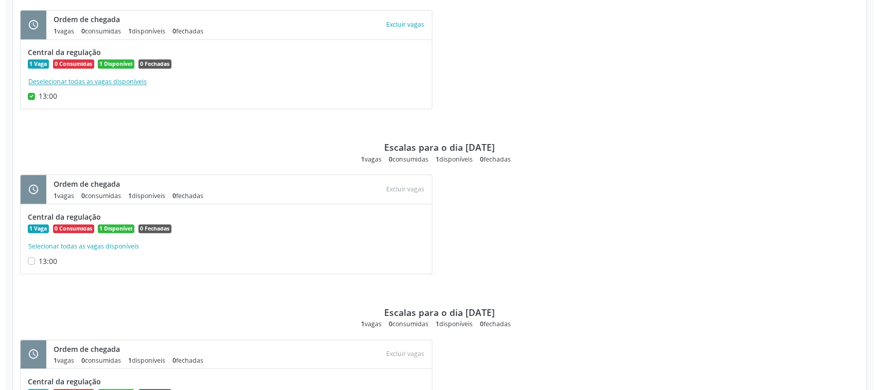
scroll to position [557, 0]
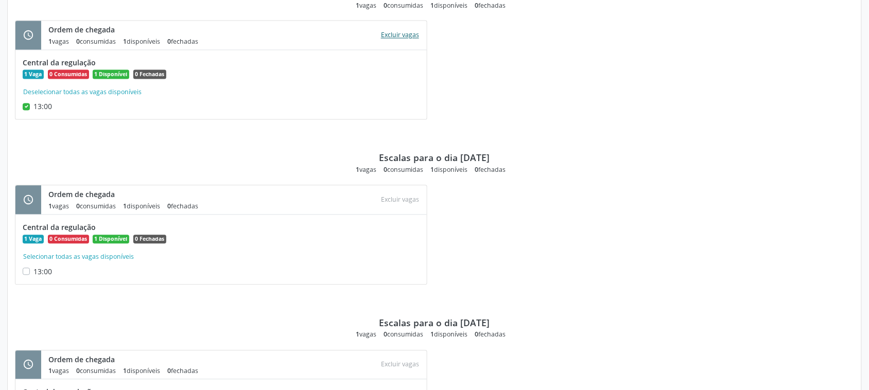
click at [405, 39] on button "Excluir vagas" at bounding box center [400, 35] width 46 height 14
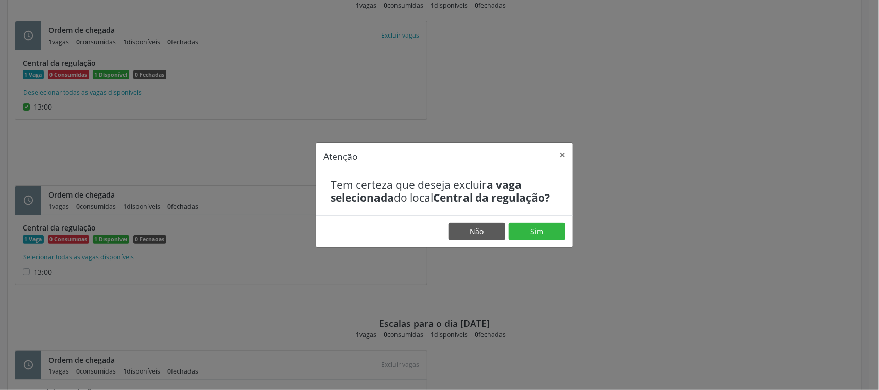
click at [544, 242] on footer "Não Sim" at bounding box center [444, 231] width 256 height 32
click at [538, 234] on button "Sim" at bounding box center [537, 231] width 57 height 17
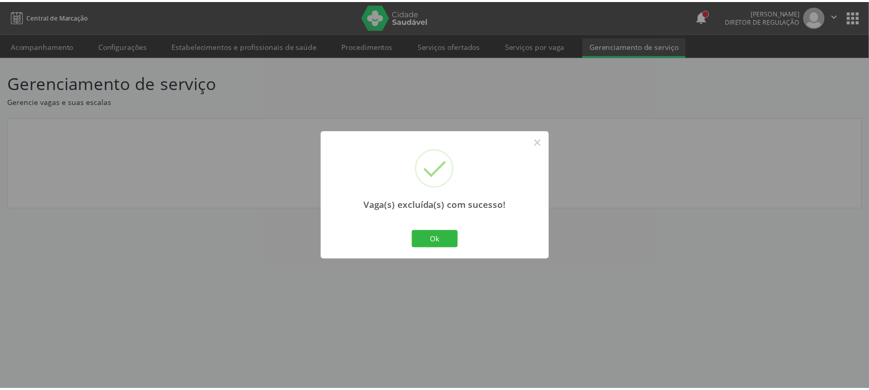
scroll to position [0, 0]
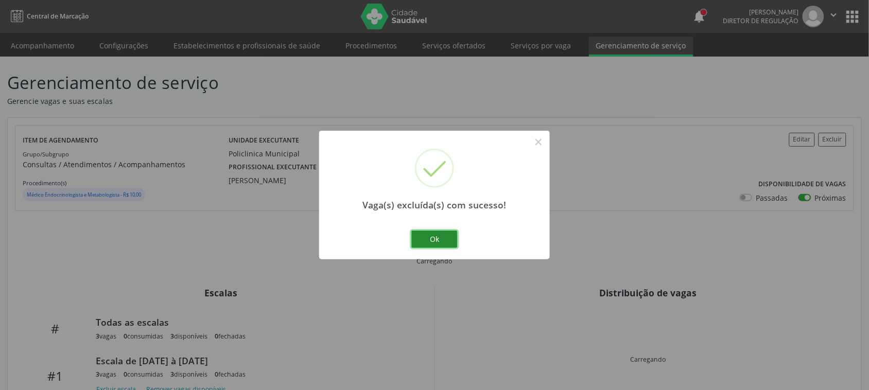
click at [436, 244] on button "Ok" at bounding box center [434, 239] width 46 height 17
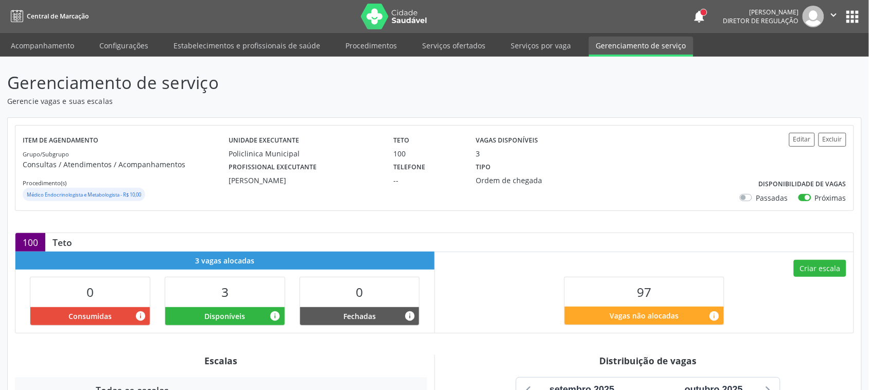
scroll to position [247, 0]
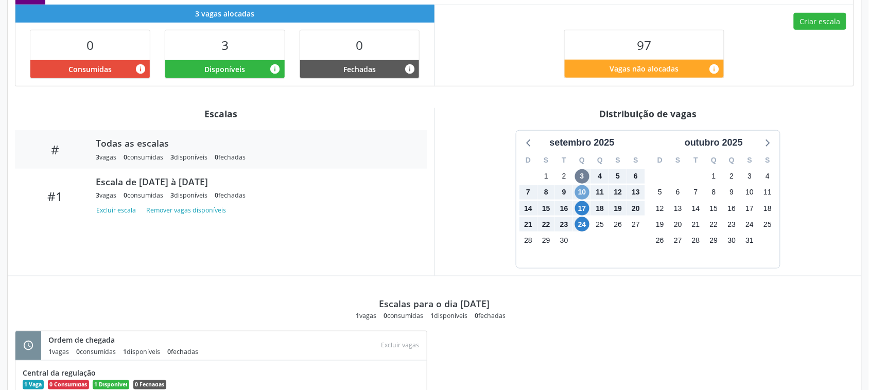
click at [581, 188] on span "10" at bounding box center [582, 192] width 14 height 14
click at [581, 224] on span "24" at bounding box center [582, 224] width 14 height 14
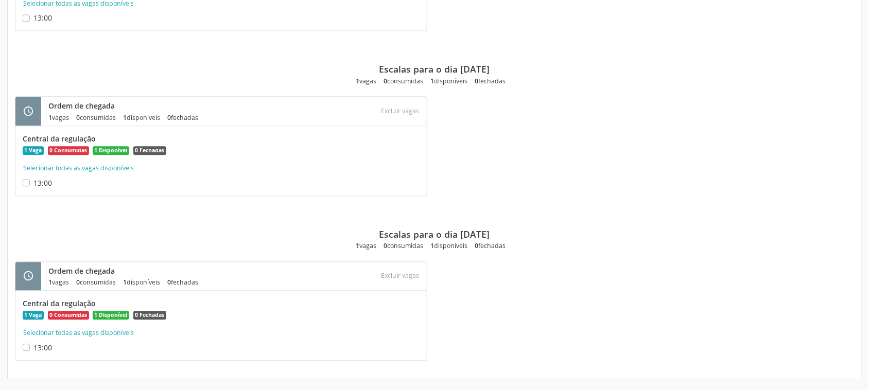
scroll to position [650, 0]
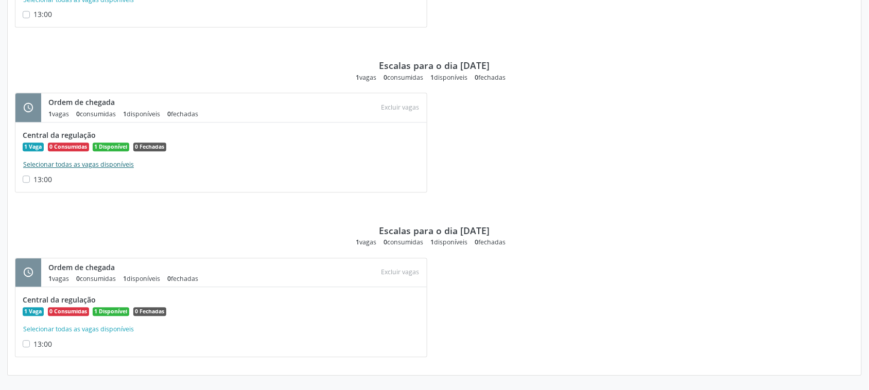
click at [48, 167] on button "Selecionar todas as vagas disponíveis" at bounding box center [79, 165] width 112 height 10
checkbox input "true"
click at [66, 330] on button "Selecionar todas as vagas disponíveis" at bounding box center [79, 329] width 112 height 10
checkbox input "true"
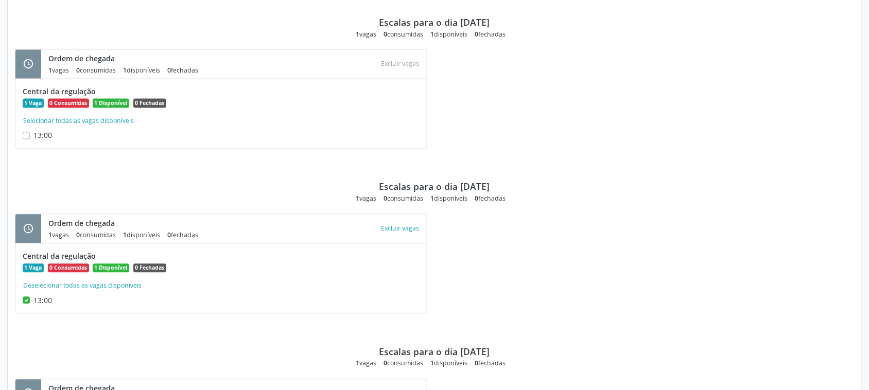
scroll to position [457, 0]
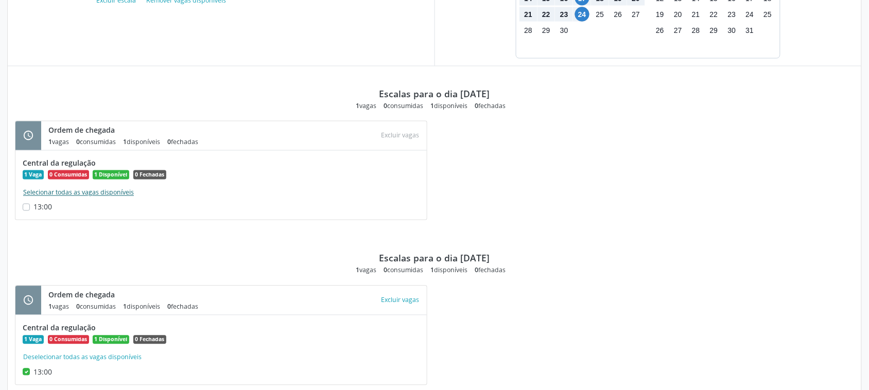
click at [39, 194] on button "Selecionar todas as vagas disponíveis" at bounding box center [79, 193] width 112 height 10
checkbox input "true"
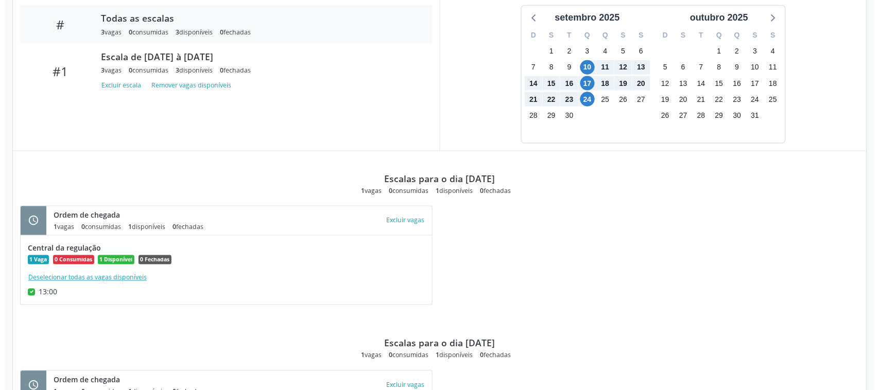
scroll to position [393, 0]
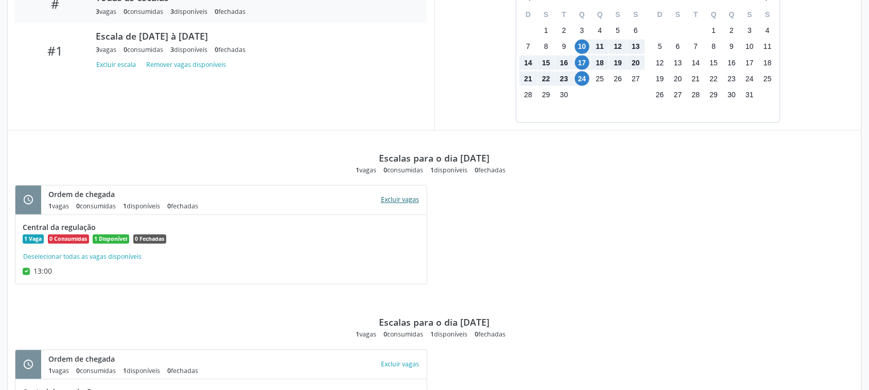
click at [400, 201] on button "Excluir vagas" at bounding box center [400, 200] width 46 height 14
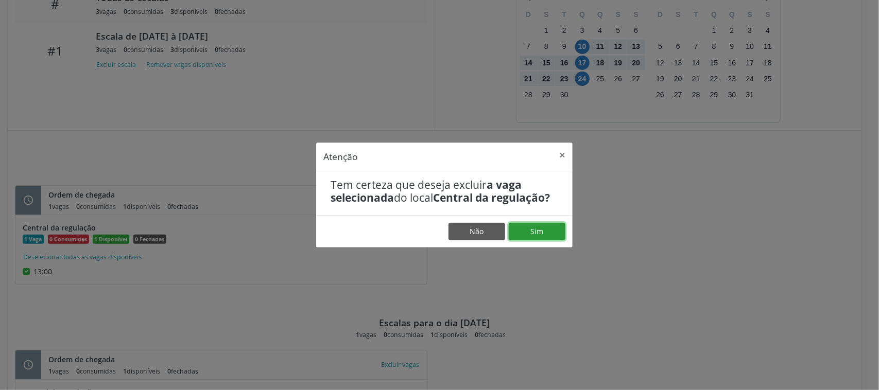
click at [526, 237] on button "Sim" at bounding box center [537, 231] width 57 height 17
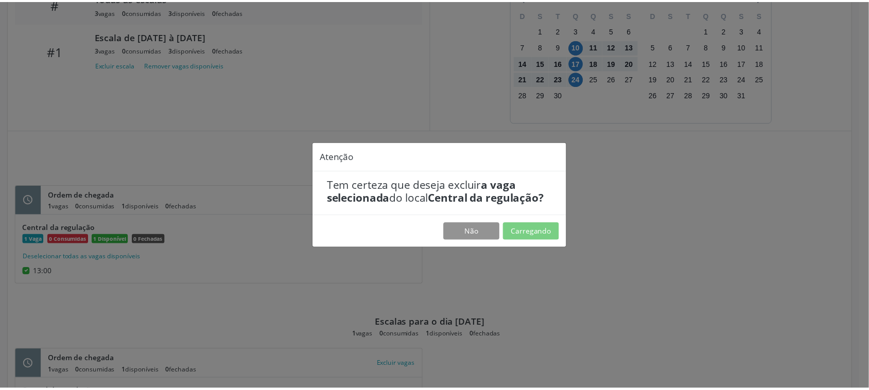
scroll to position [0, 0]
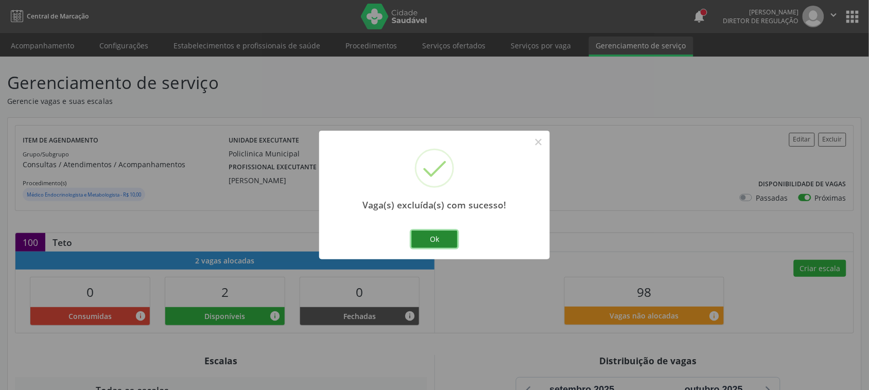
click at [435, 237] on button "Ok" at bounding box center [434, 239] width 46 height 17
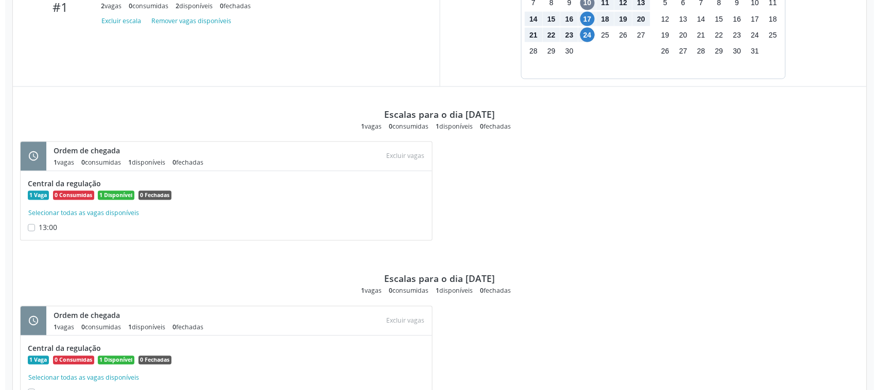
scroll to position [485, 0]
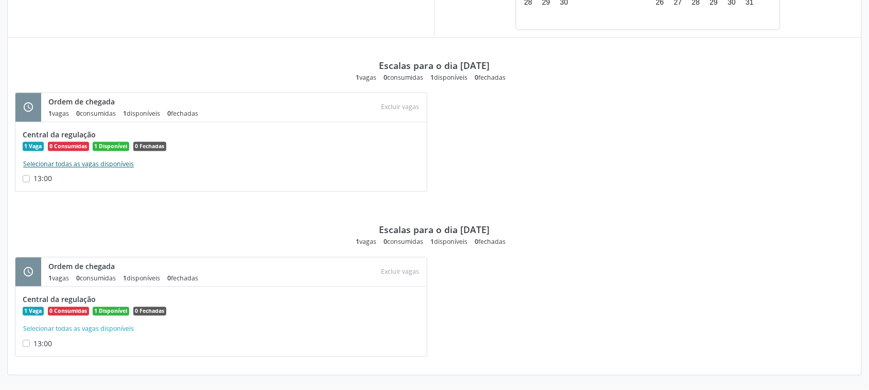
click at [72, 164] on button "Selecionar todas as vagas disponíveis" at bounding box center [79, 165] width 112 height 10
checkbox input "true"
click at [415, 107] on button "Excluir vagas" at bounding box center [400, 107] width 46 height 14
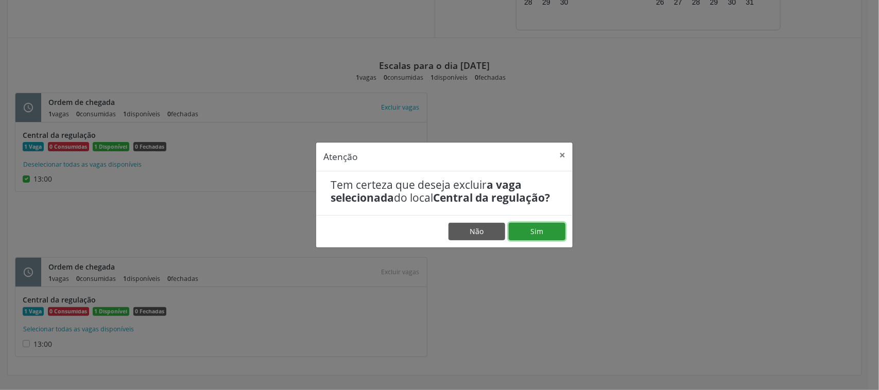
click at [521, 236] on button "Sim" at bounding box center [537, 231] width 57 height 17
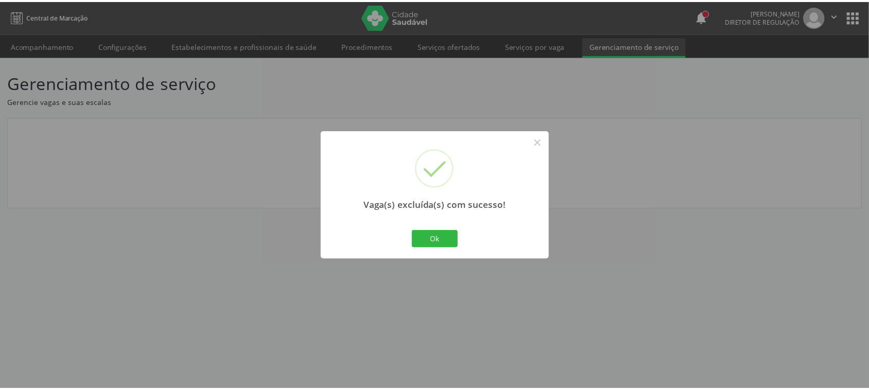
scroll to position [0, 0]
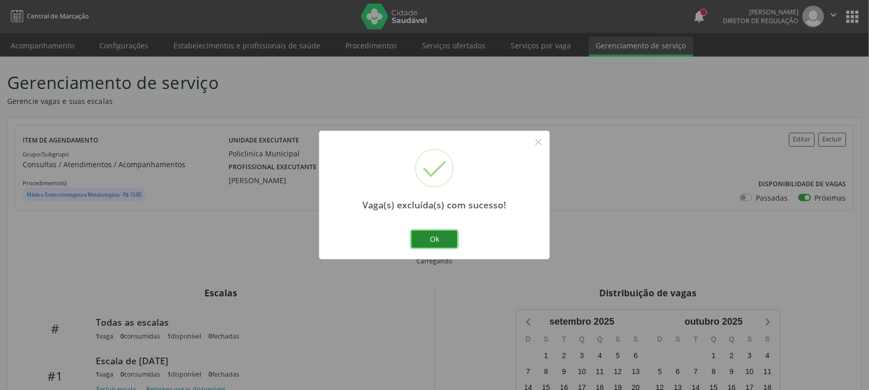
click at [433, 236] on button "Ok" at bounding box center [434, 239] width 46 height 17
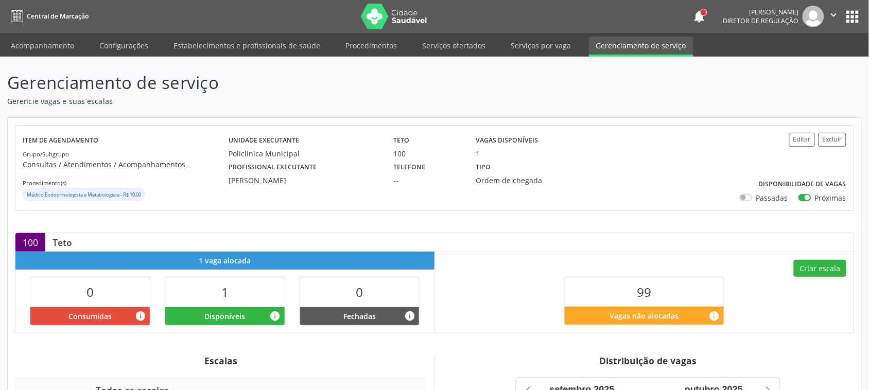
scroll to position [247, 0]
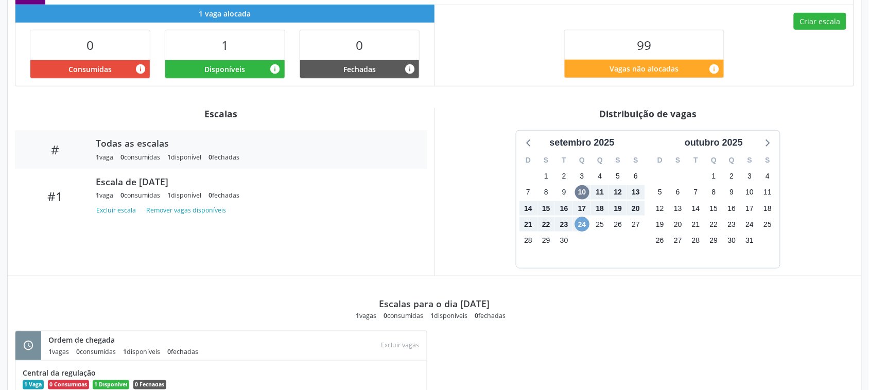
click at [587, 229] on span "24" at bounding box center [582, 224] width 14 height 14
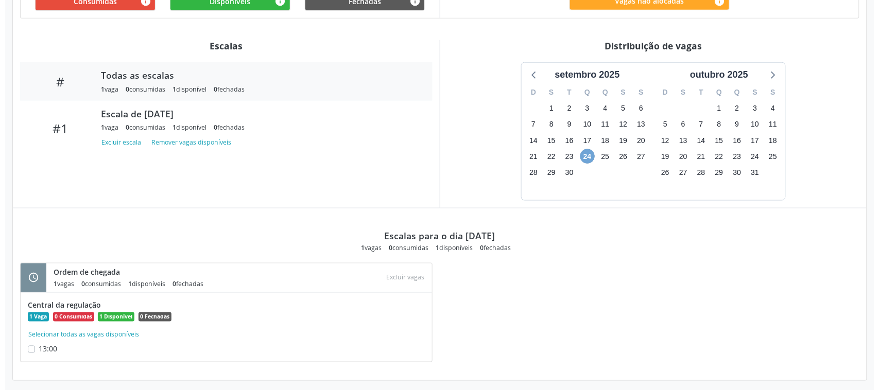
scroll to position [321, 0]
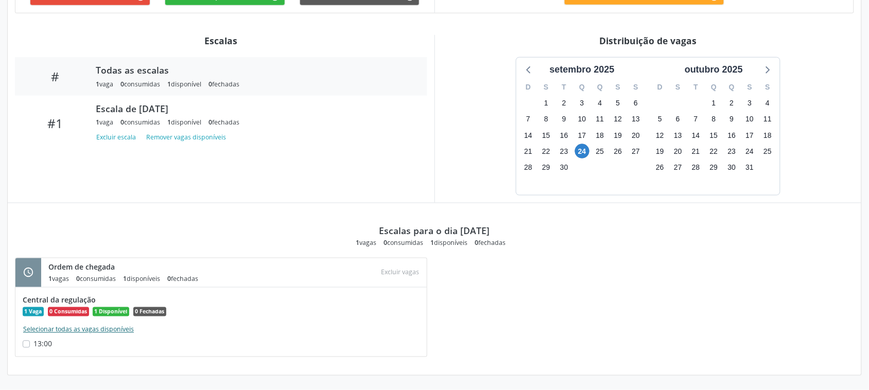
click at [74, 328] on button "Selecionar todas as vagas disponíveis" at bounding box center [79, 330] width 112 height 10
checkbox input "true"
click at [395, 269] on button "Excluir vagas" at bounding box center [400, 273] width 46 height 14
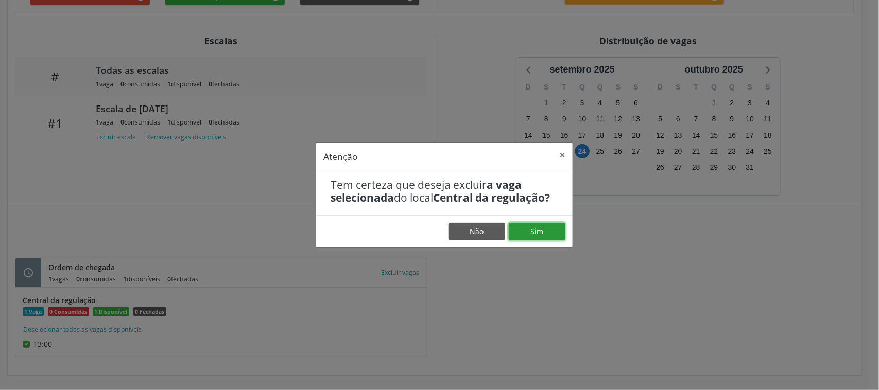
click at [546, 240] on button "Sim" at bounding box center [537, 231] width 57 height 17
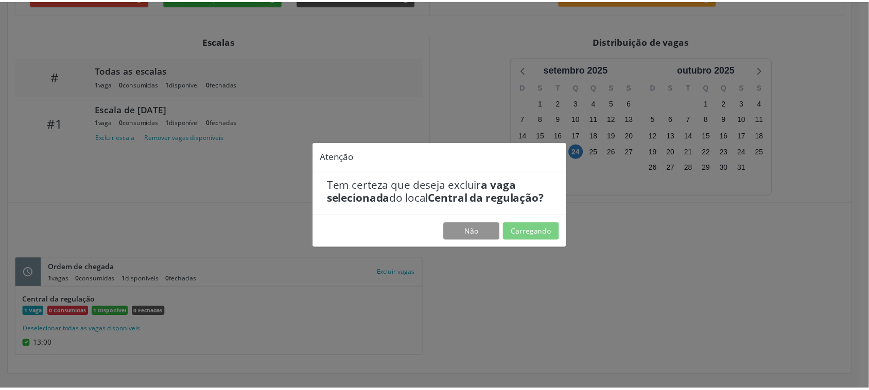
scroll to position [0, 0]
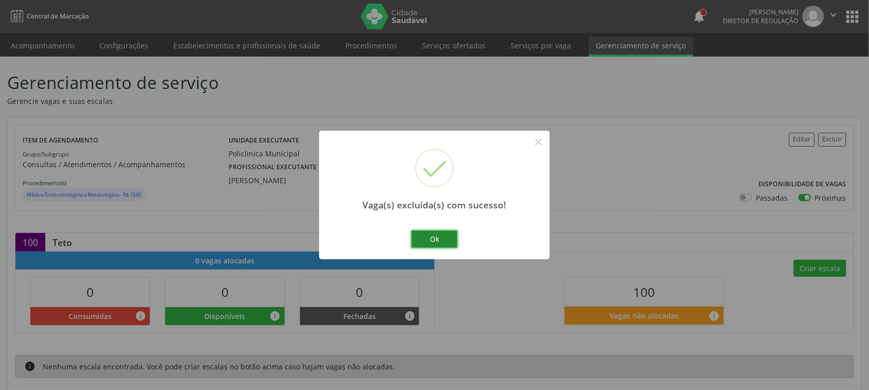
click at [427, 241] on button "Ok" at bounding box center [434, 239] width 46 height 17
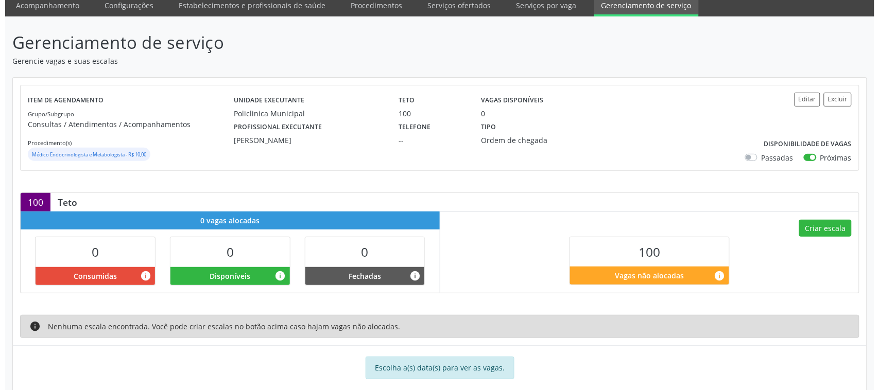
scroll to position [60, 0]
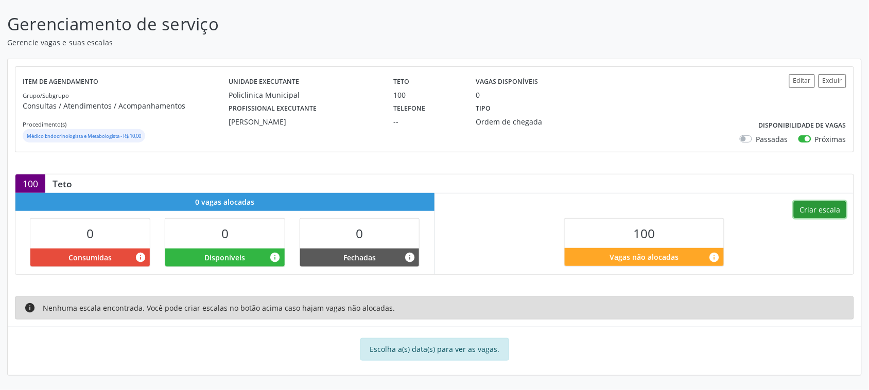
click at [816, 209] on button "Criar escala" at bounding box center [820, 209] width 52 height 17
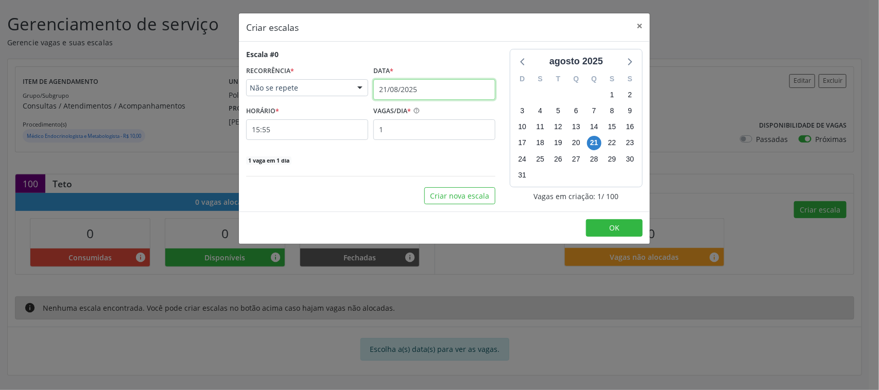
click at [383, 87] on input "21/08/2025" at bounding box center [434, 89] width 122 height 21
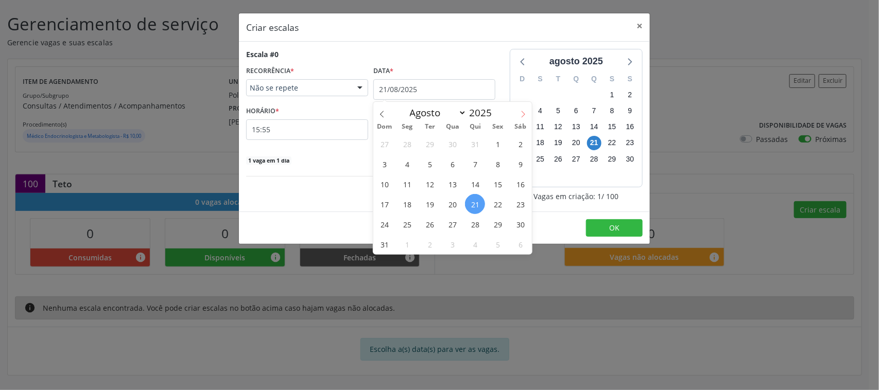
click at [531, 112] on span at bounding box center [522, 110] width 17 height 17
select select "8"
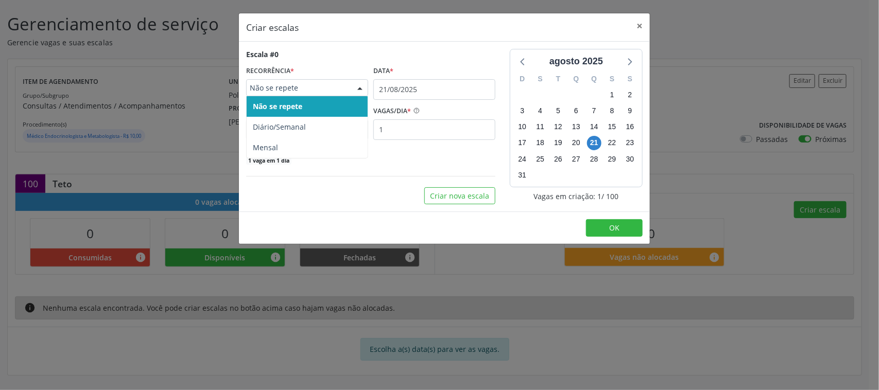
click at [314, 92] on span "Não se repete" at bounding box center [298, 88] width 97 height 10
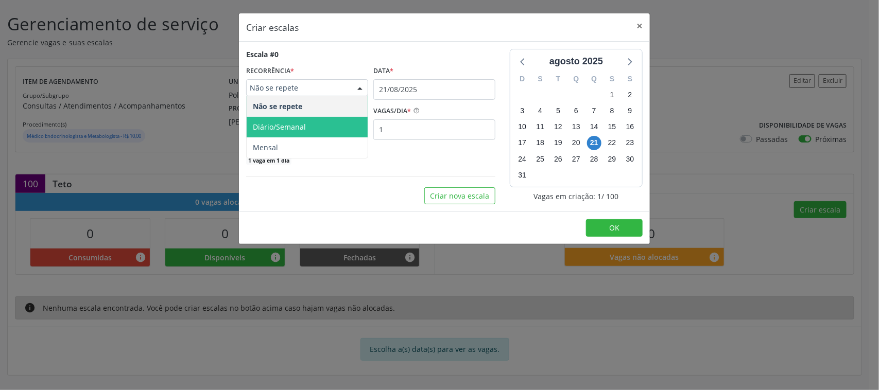
click at [307, 121] on span "Diário/Semanal" at bounding box center [307, 127] width 121 height 21
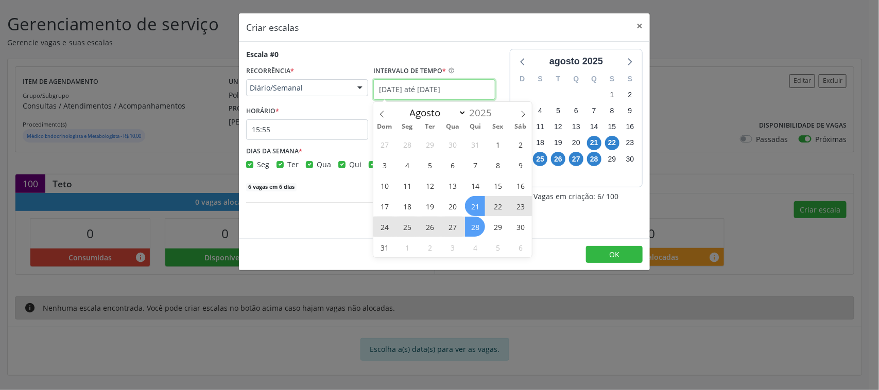
click at [400, 93] on input "[DATE] até [DATE]" at bounding box center [434, 89] width 122 height 21
click at [517, 110] on span at bounding box center [522, 110] width 17 height 17
select select "8"
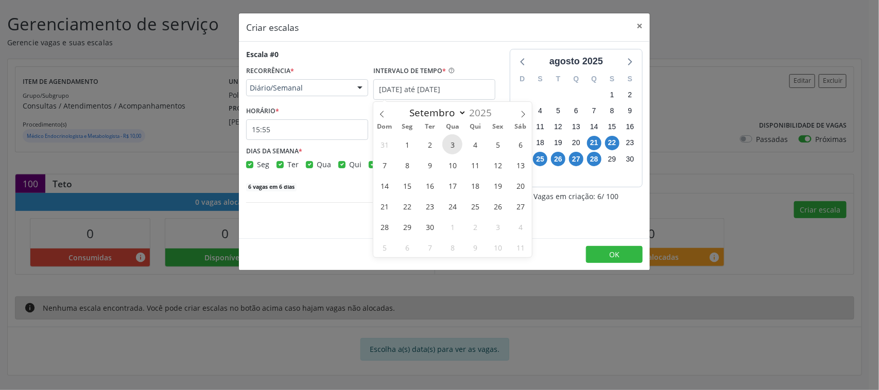
click at [454, 143] on span "3" at bounding box center [452, 144] width 20 height 20
type input "03/09/2025"
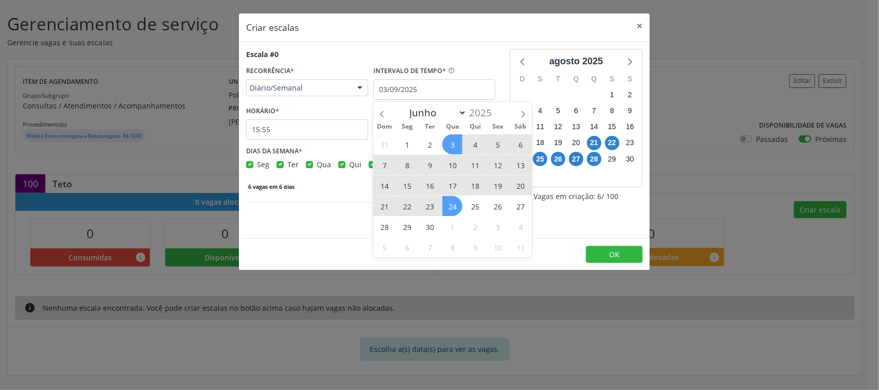
click at [453, 209] on span "24" at bounding box center [452, 206] width 20 height 20
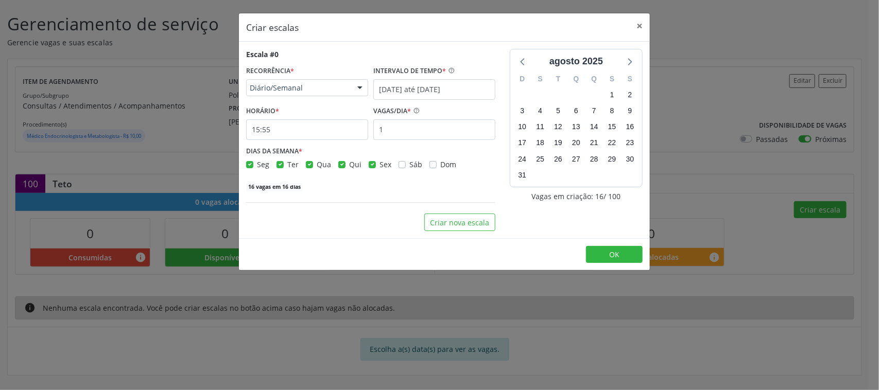
click at [257, 165] on label "Seg" at bounding box center [263, 164] width 12 height 11
click at [250, 165] on input "Seg" at bounding box center [249, 163] width 7 height 9
checkbox input "false"
click at [287, 163] on label "Ter" at bounding box center [292, 164] width 11 height 11
click at [281, 163] on input "Ter" at bounding box center [279, 163] width 7 height 9
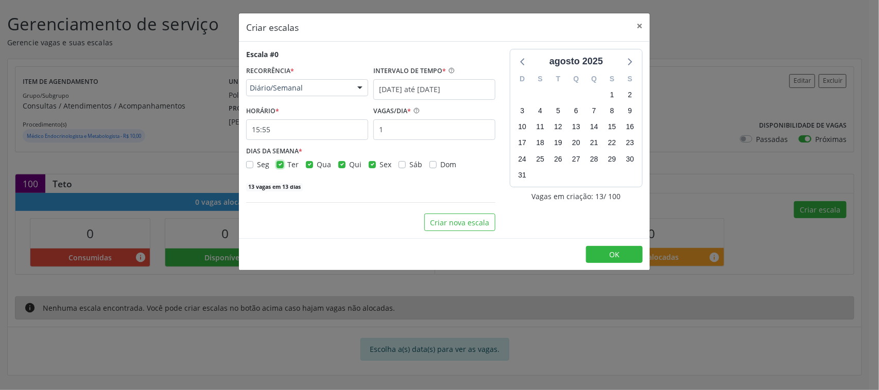
checkbox input "false"
click at [349, 165] on label "Qui" at bounding box center [355, 164] width 12 height 11
click at [344, 165] on input "Qui" at bounding box center [341, 163] width 7 height 9
checkbox input "false"
click at [379, 163] on span "Sex" at bounding box center [385, 165] width 12 height 10
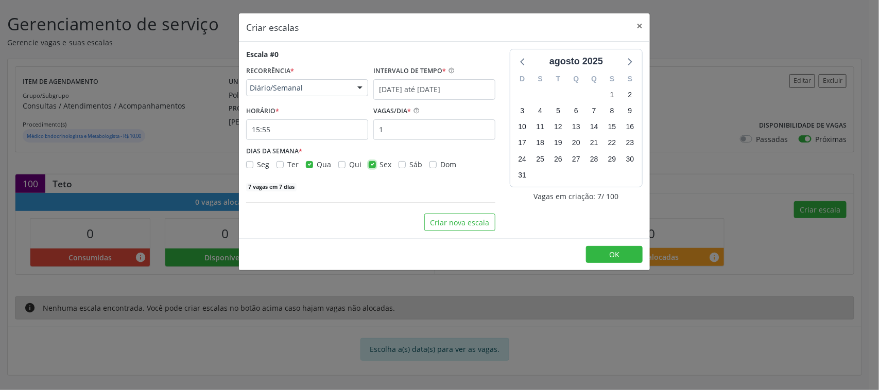
click at [376, 163] on input "Sex" at bounding box center [372, 163] width 7 height 9
click at [379, 163] on label "Sex" at bounding box center [385, 164] width 12 height 11
click at [374, 163] on input "Sex" at bounding box center [372, 163] width 7 height 9
click at [379, 163] on label "Sex" at bounding box center [385, 164] width 12 height 11
click at [374, 163] on input "Sex" at bounding box center [372, 163] width 7 height 9
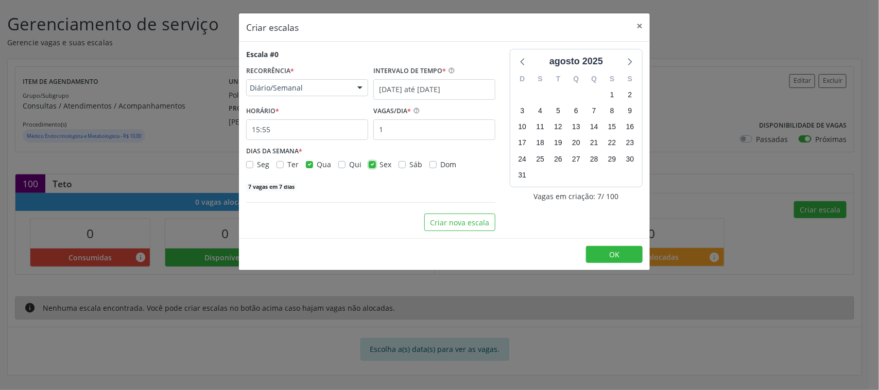
checkbox input "false"
click at [275, 124] on input "15:55" at bounding box center [307, 129] width 122 height 21
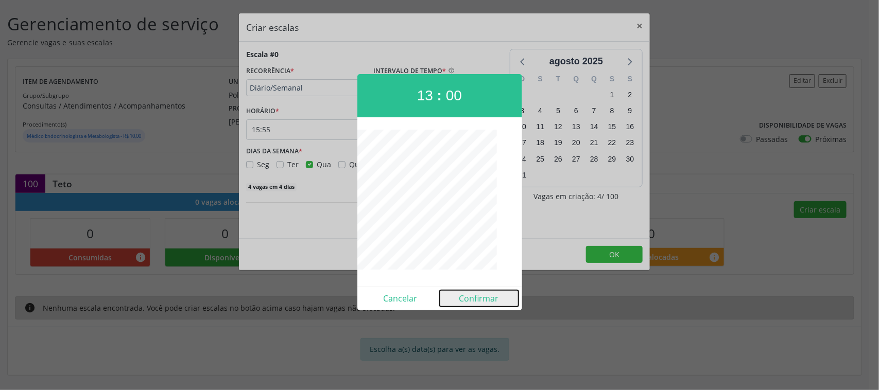
click at [472, 303] on button "Confirmar" at bounding box center [479, 298] width 79 height 16
type input "13:00"
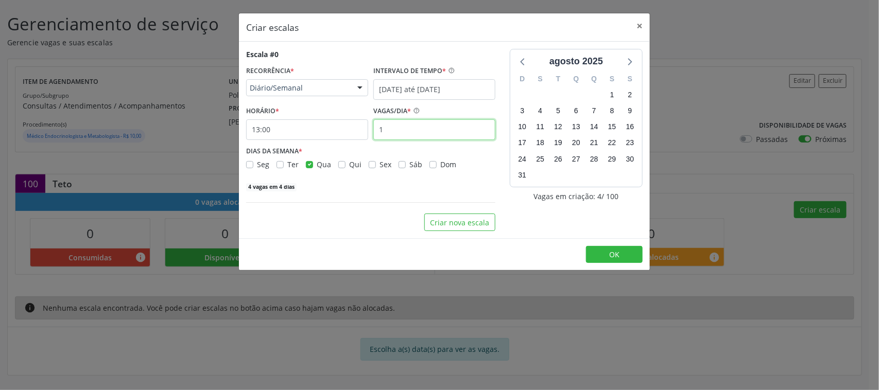
click at [384, 131] on input "1" at bounding box center [434, 129] width 122 height 21
click at [387, 130] on input "1" at bounding box center [434, 129] width 122 height 21
type input "25"
click at [375, 187] on div "100 vagas em 4 dias" at bounding box center [370, 186] width 249 height 11
click at [629, 57] on icon at bounding box center [628, 61] width 13 height 13
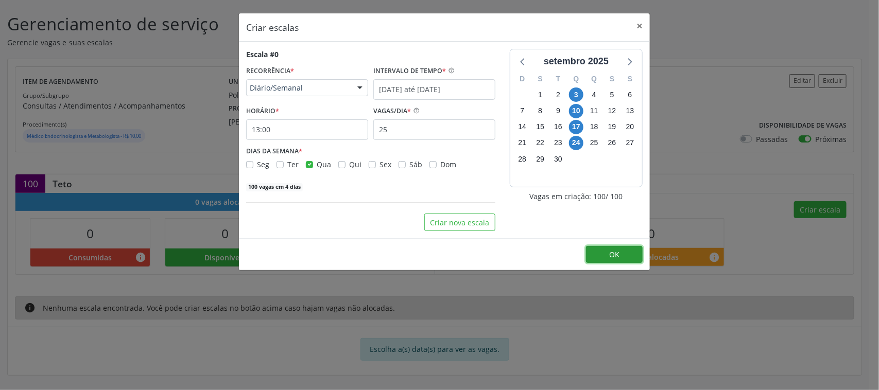
click at [614, 251] on span "OK" at bounding box center [614, 255] width 10 height 10
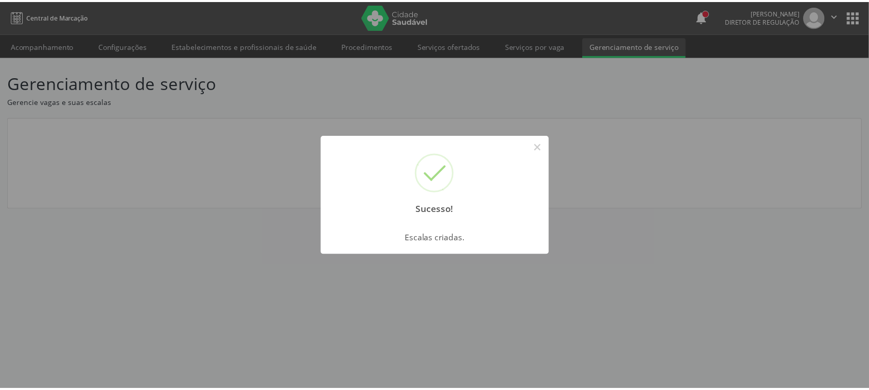
scroll to position [0, 0]
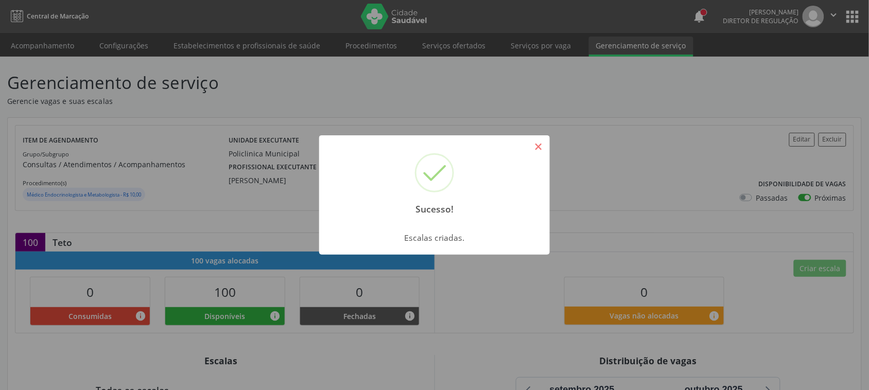
click at [538, 145] on button "×" at bounding box center [538, 146] width 17 height 17
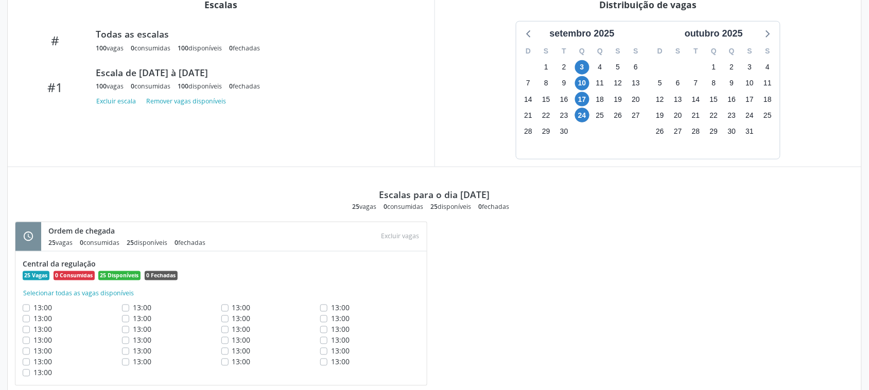
scroll to position [386, 0]
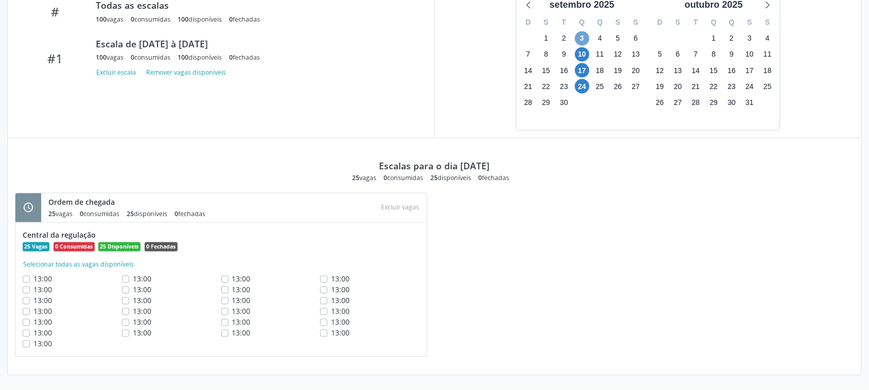
click at [585, 40] on span "3" at bounding box center [582, 38] width 14 height 14
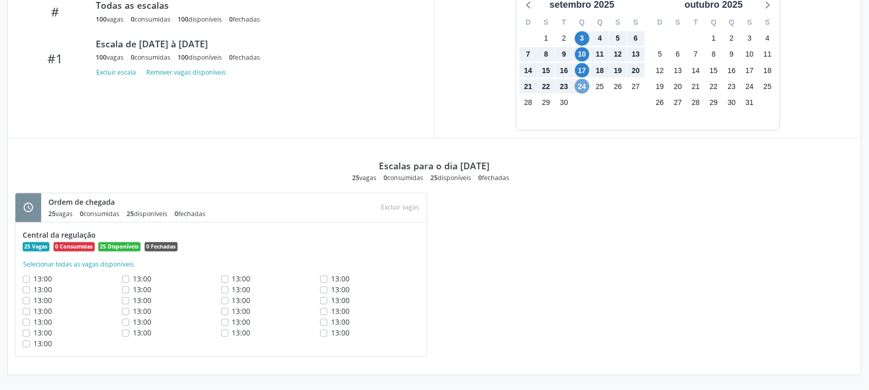
click at [585, 85] on span "24" at bounding box center [582, 86] width 14 height 14
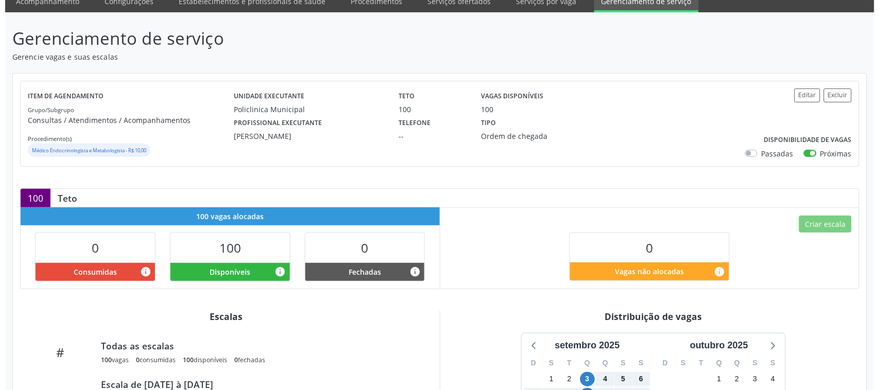
scroll to position [0, 0]
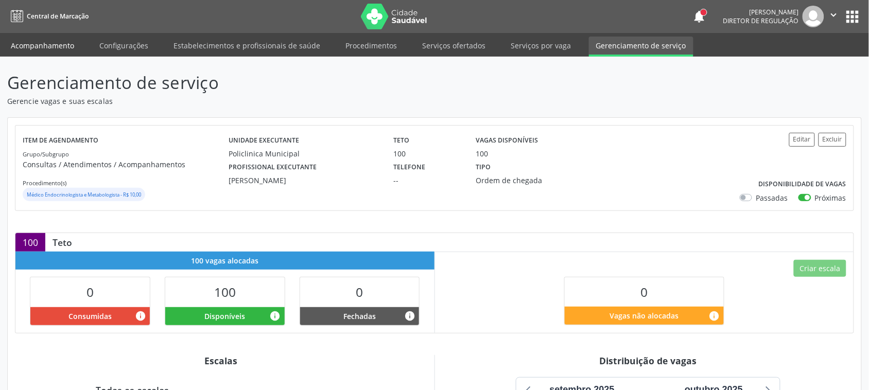
click at [69, 41] on link "Acompanhamento" at bounding box center [43, 46] width 78 height 18
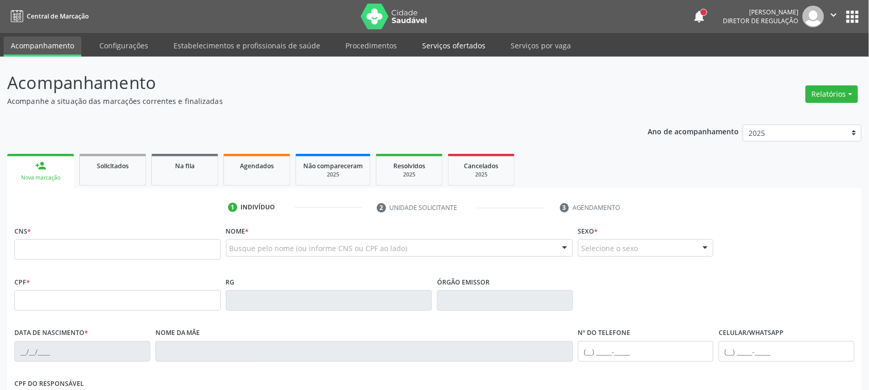
click at [438, 42] on link "Serviços ofertados" at bounding box center [454, 46] width 78 height 18
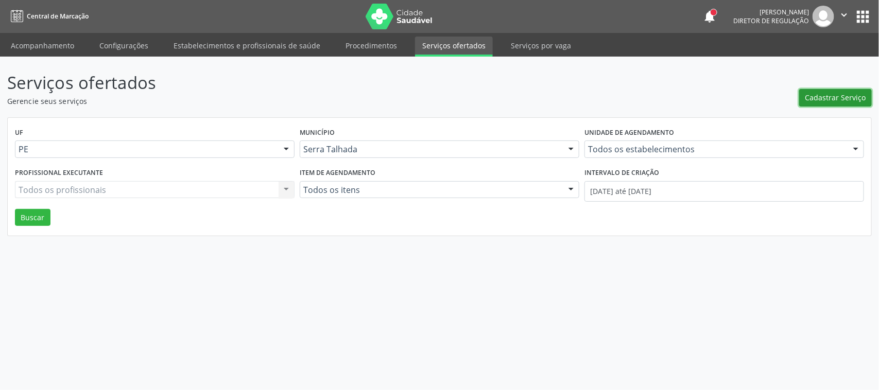
click at [837, 101] on span "Cadastrar Serviço" at bounding box center [835, 97] width 61 height 11
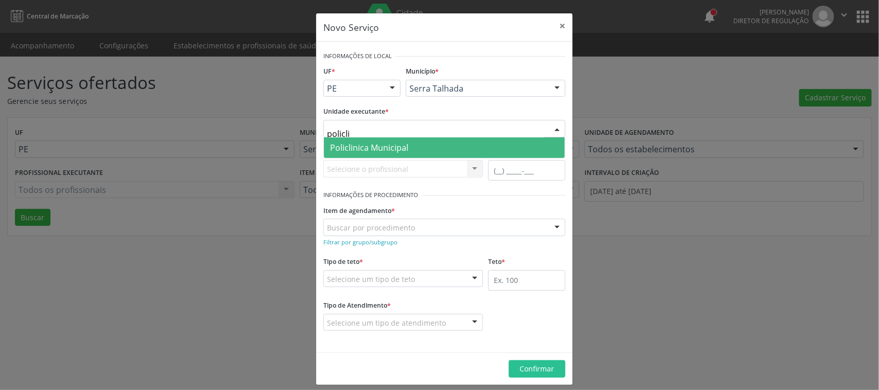
type input "policlin"
click at [356, 150] on span "Policlinica Municipal" at bounding box center [369, 147] width 78 height 11
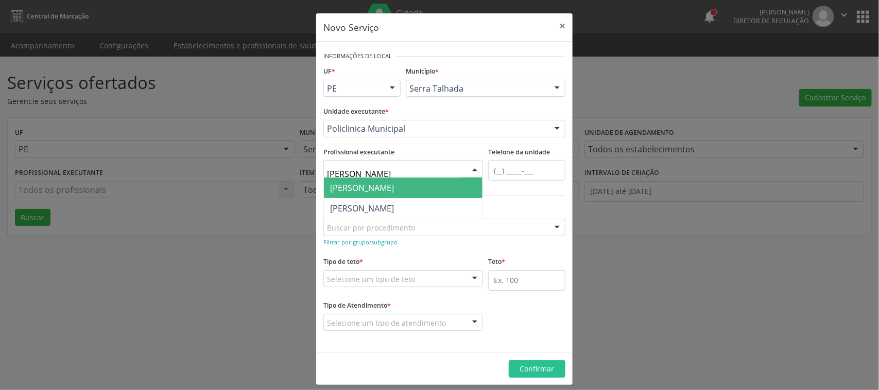
type input "felipe"
click at [394, 184] on span "[PERSON_NAME]" at bounding box center [362, 187] width 64 height 11
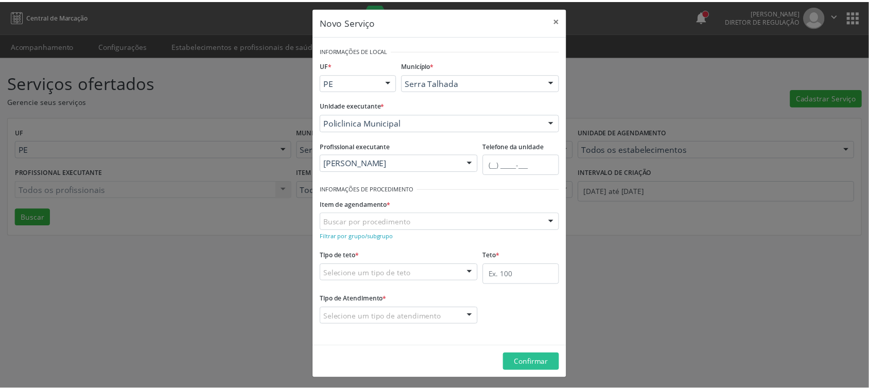
scroll to position [8, 0]
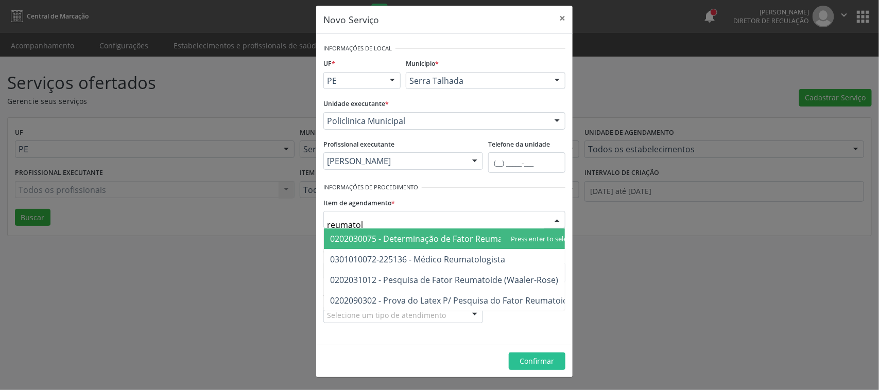
type input "reumatolo"
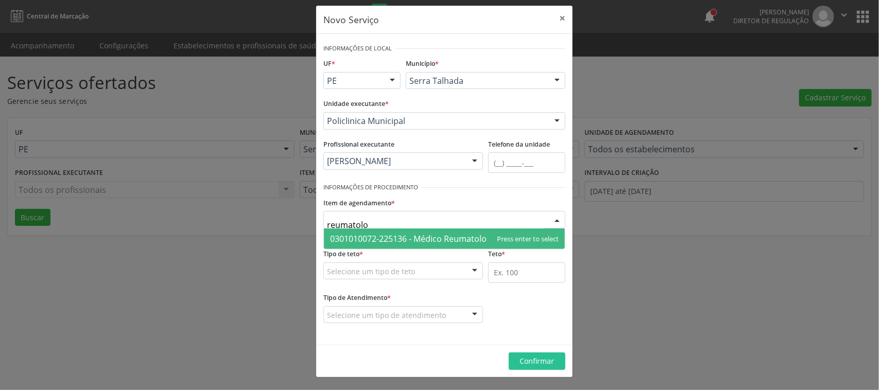
click at [384, 240] on span "0301010072-225136 - Médico Reumatologista" at bounding box center [417, 238] width 175 height 11
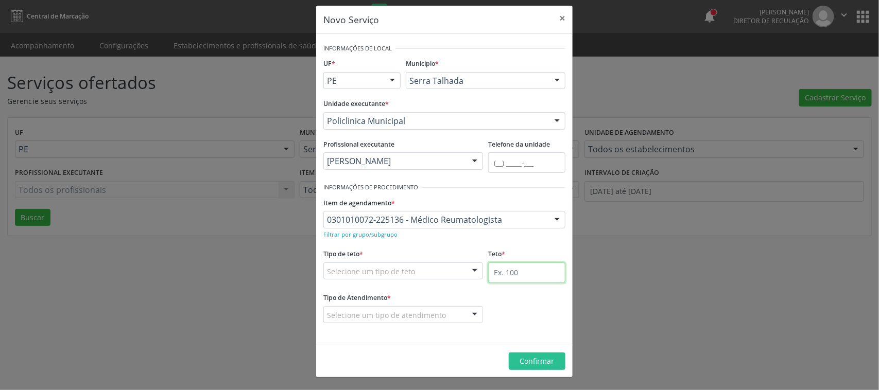
click at [505, 274] on input "text" at bounding box center [526, 272] width 77 height 21
type input "100"
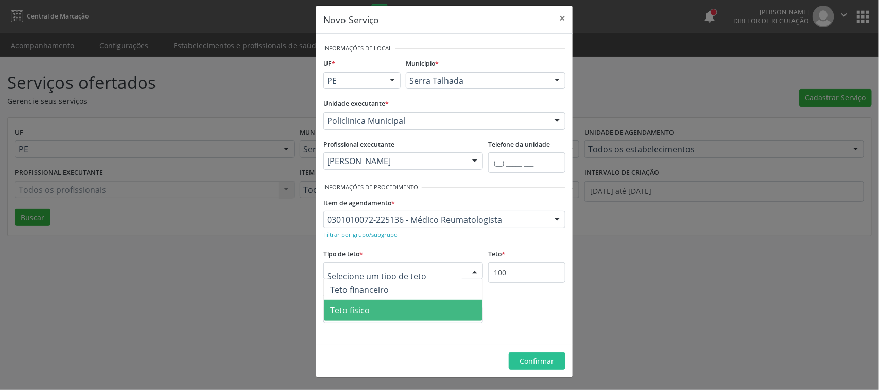
click at [398, 313] on span "Teto físico" at bounding box center [403, 310] width 159 height 21
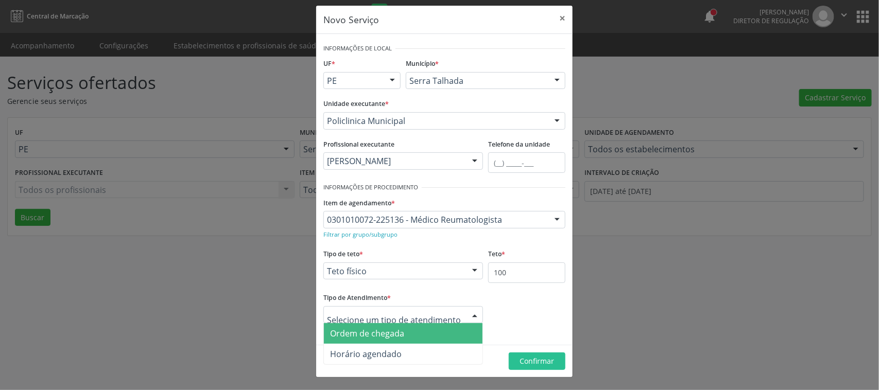
click at [389, 328] on span "Ordem de chegada" at bounding box center [367, 333] width 74 height 11
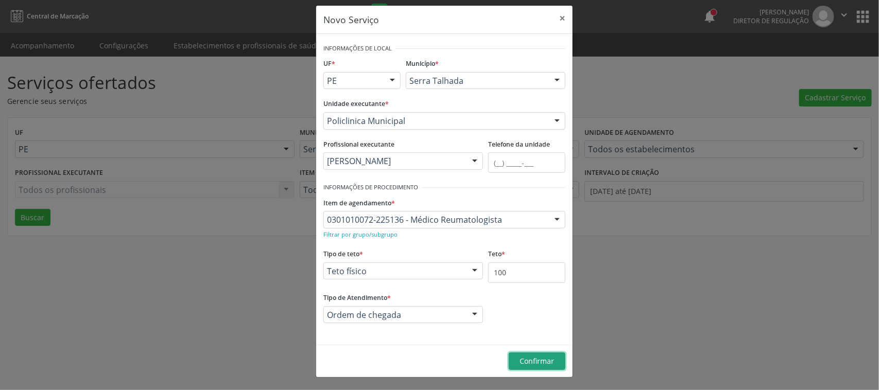
click at [520, 364] on span "Confirmar" at bounding box center [537, 361] width 34 height 10
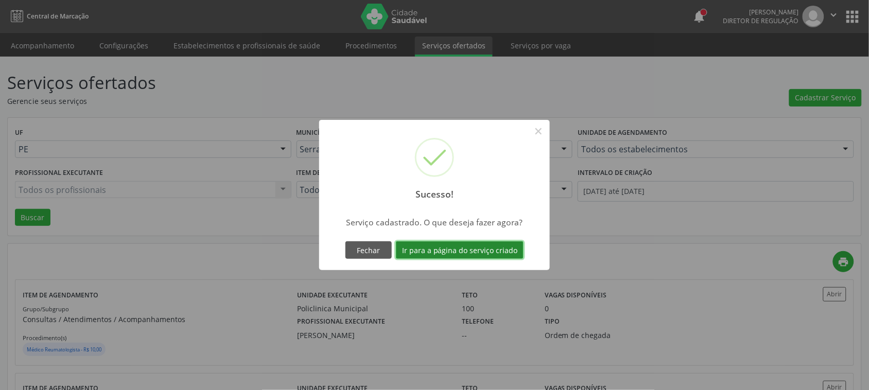
click at [433, 255] on button "Ir para a página do serviço criado" at bounding box center [460, 249] width 128 height 17
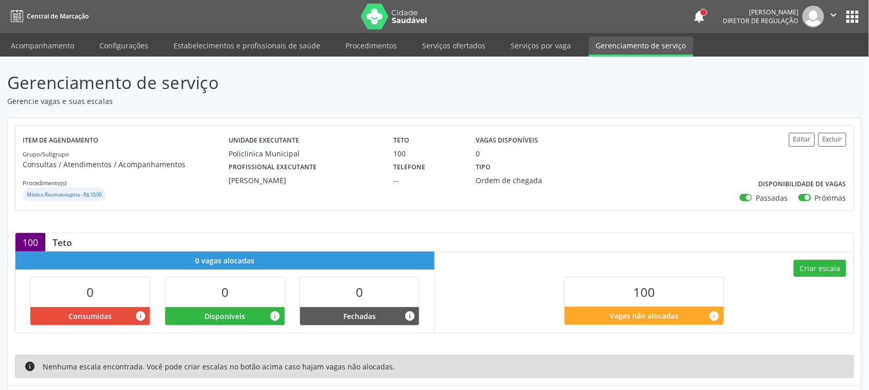
click at [756, 196] on label "Passadas" at bounding box center [772, 197] width 32 height 11
click at [747, 196] on input "Passadas" at bounding box center [743, 196] width 7 height 9
checkbox input "false"
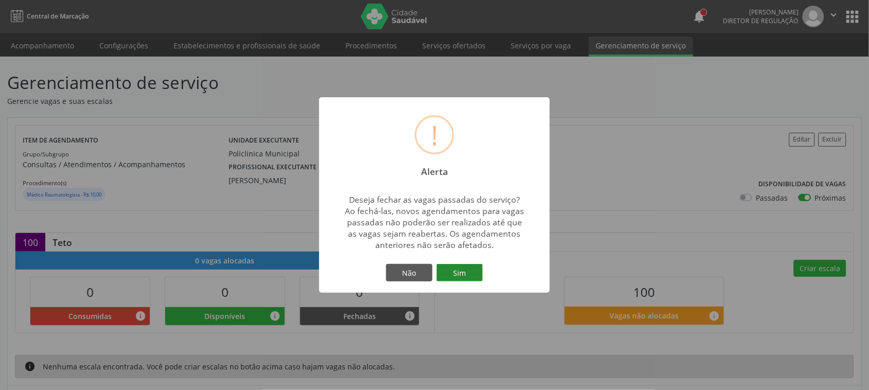
click at [440, 274] on button "Sim" at bounding box center [459, 272] width 46 height 17
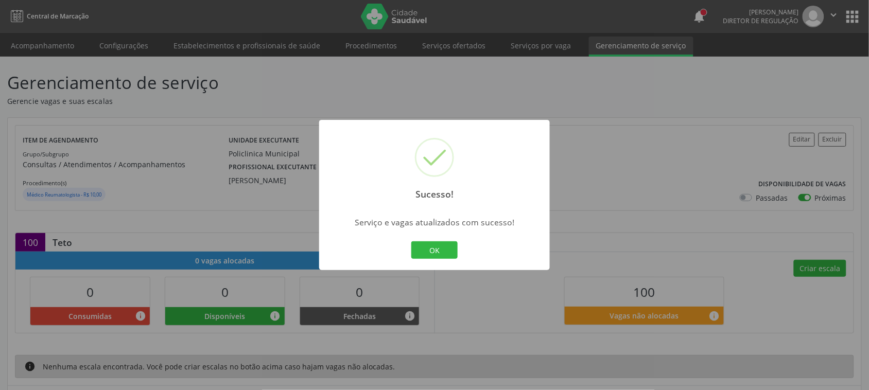
click at [439, 235] on div "Sucesso! × Serviço e vagas atualizados com sucesso! OK Cancel" at bounding box center [434, 195] width 231 height 150
click at [439, 249] on button "OK" at bounding box center [434, 249] width 46 height 17
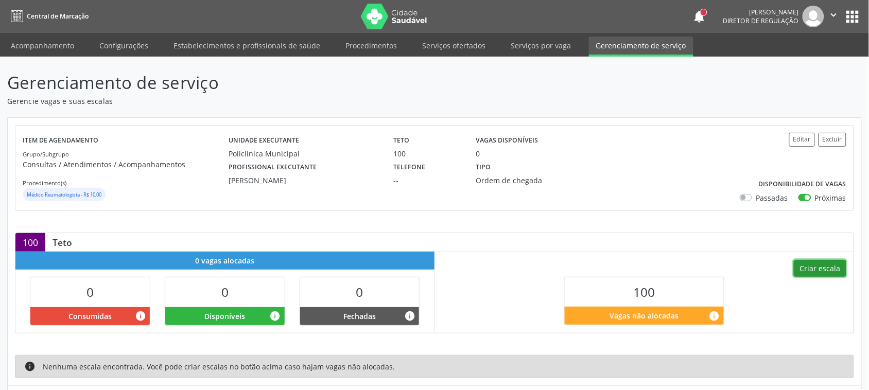
click at [827, 272] on button "Criar escala" at bounding box center [820, 268] width 52 height 17
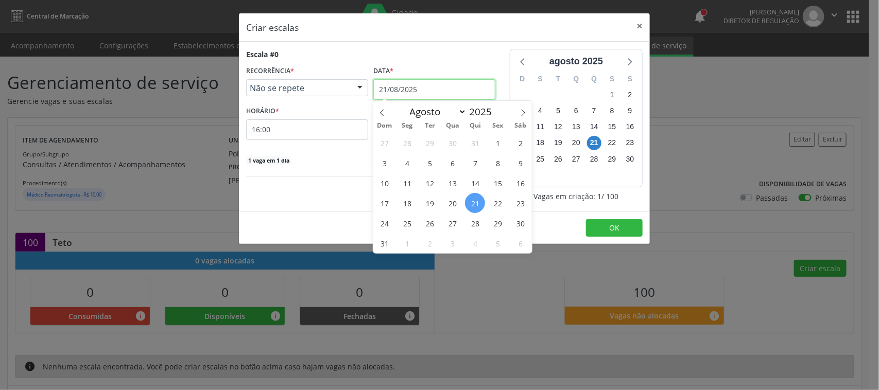
click at [434, 92] on input "21/08/2025" at bounding box center [434, 89] width 122 height 21
click at [518, 109] on span at bounding box center [522, 109] width 17 height 17
select select "8"
click at [348, 90] on div "Não se repete" at bounding box center [307, 87] width 122 height 17
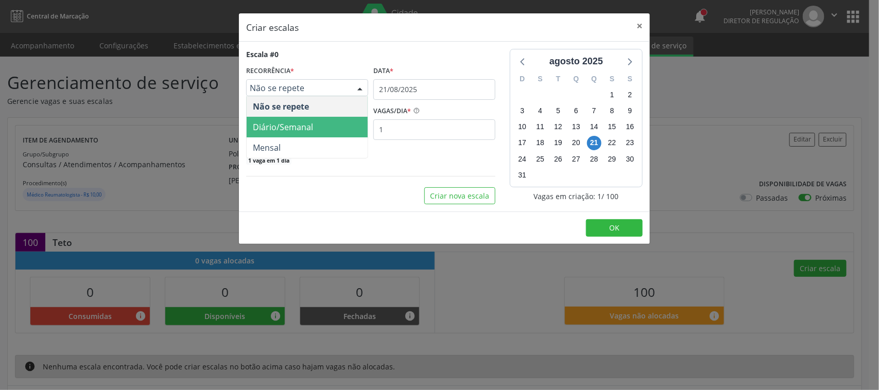
click at [293, 129] on span "Diário/Semanal" at bounding box center [283, 126] width 60 height 11
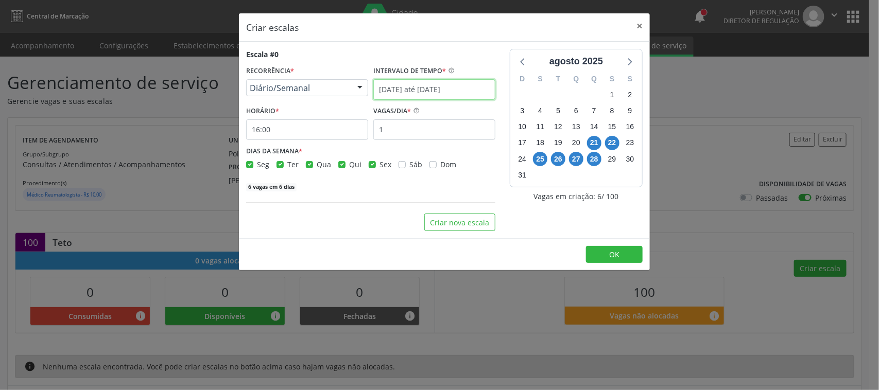
click at [417, 93] on input "[DATE] até [DATE]" at bounding box center [434, 89] width 122 height 21
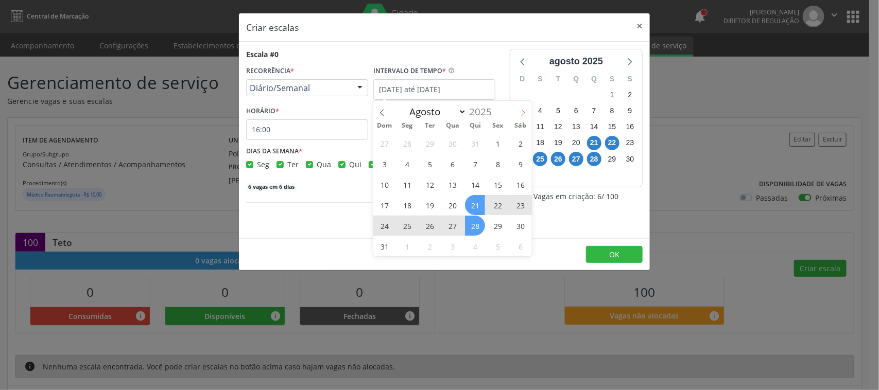
click at [524, 109] on icon at bounding box center [522, 112] width 7 height 7
select select "8"
click at [450, 142] on span "3" at bounding box center [452, 143] width 20 height 20
type input "03/09/2025"
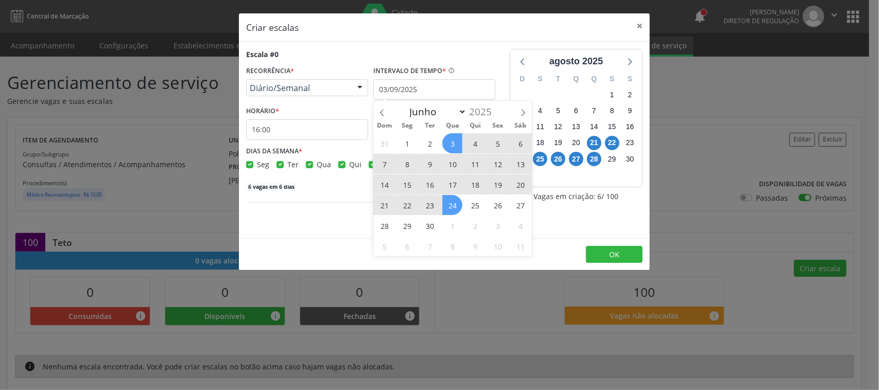
click at [450, 200] on span "24" at bounding box center [452, 205] width 20 height 20
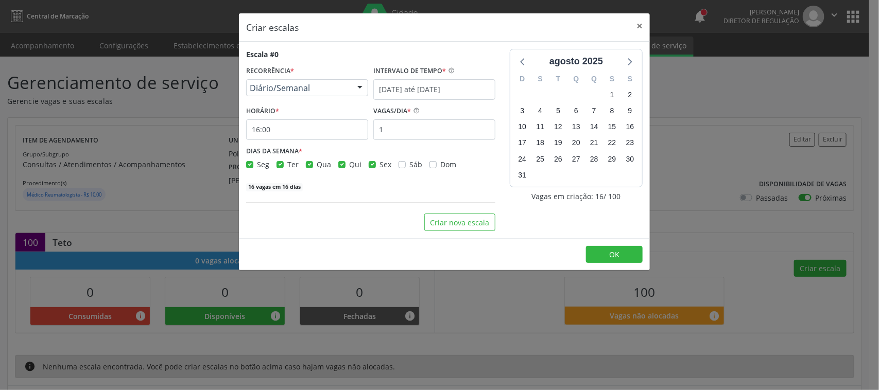
click at [257, 165] on label "Seg" at bounding box center [263, 164] width 12 height 11
click at [249, 165] on input "Seg" at bounding box center [249, 163] width 7 height 9
checkbox input "false"
click at [287, 166] on label "Ter" at bounding box center [292, 164] width 11 height 11
click at [281, 166] on input "Ter" at bounding box center [279, 163] width 7 height 9
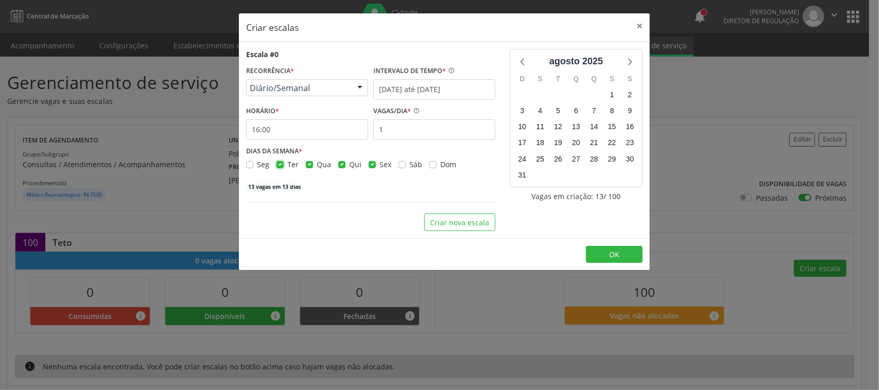
checkbox input "false"
click at [349, 163] on label "Qui" at bounding box center [355, 164] width 12 height 11
click at [342, 163] on input "Qui" at bounding box center [341, 163] width 7 height 9
checkbox input "false"
click at [379, 163] on label "Sex" at bounding box center [385, 164] width 12 height 11
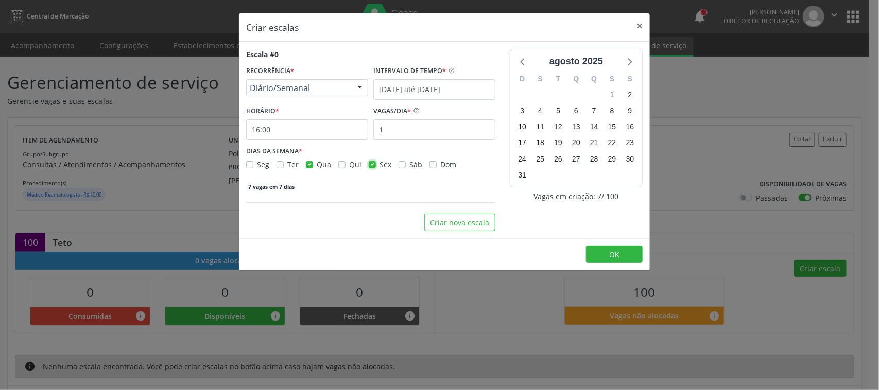
click at [369, 163] on input "Sex" at bounding box center [372, 163] width 7 height 9
checkbox input "false"
click at [628, 62] on icon at bounding box center [628, 61] width 13 height 13
click at [378, 197] on div "Escala #0 RECORRÊNCIA * Diário/Semanal Não se repete Diário/Semanal Mensal Nenh…" at bounding box center [371, 140] width 264 height 182
click at [384, 135] on input "1" at bounding box center [434, 129] width 122 height 21
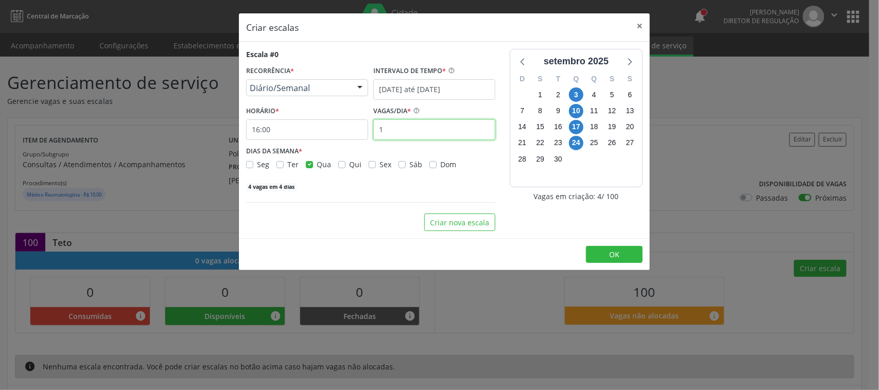
click at [384, 135] on input "1" at bounding box center [434, 129] width 122 height 21
type input "20"
click at [304, 134] on input "16:00" at bounding box center [307, 129] width 122 height 21
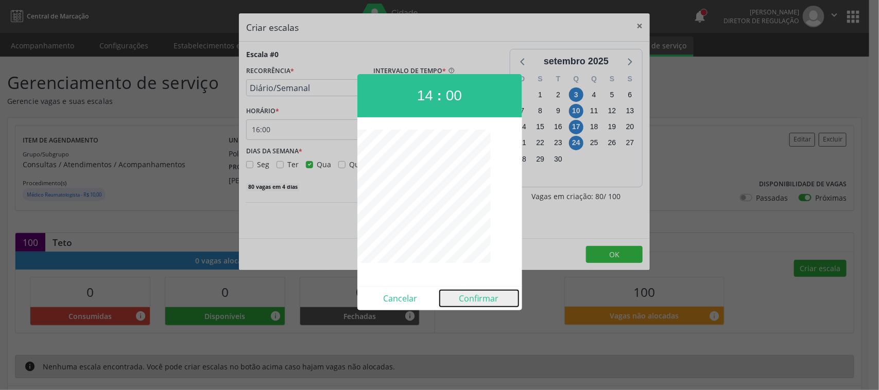
click at [484, 301] on button "Confirmar" at bounding box center [479, 298] width 79 height 16
type input "14:00"
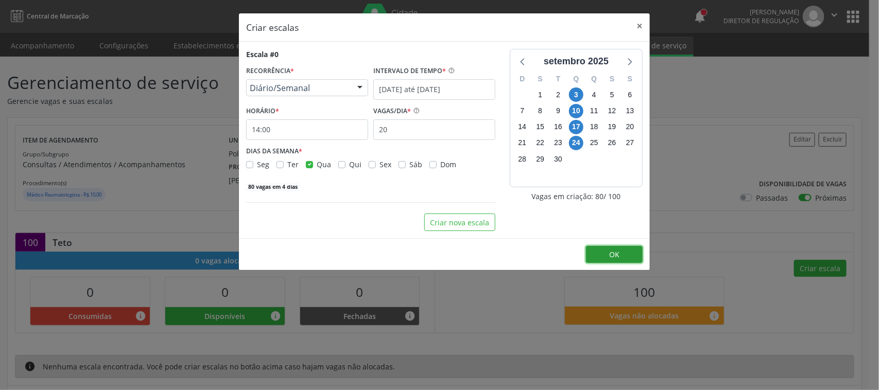
click at [611, 255] on span "OK" at bounding box center [614, 255] width 10 height 10
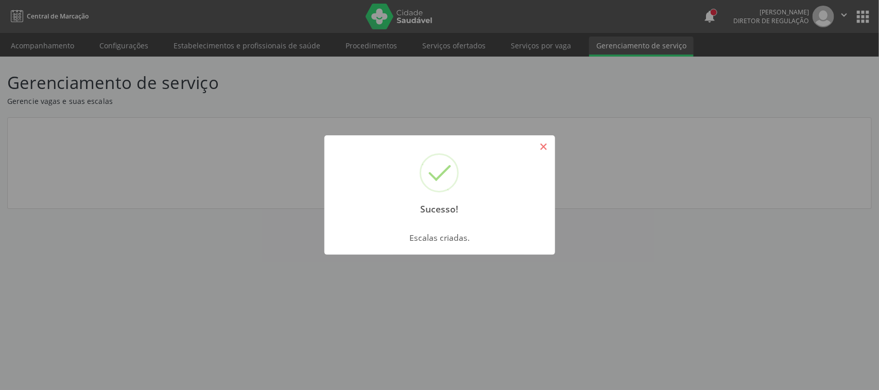
click at [549, 152] on button "×" at bounding box center [543, 146] width 17 height 17
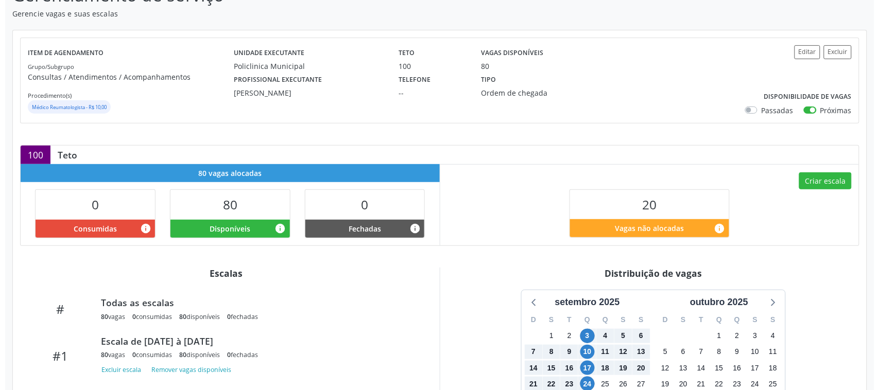
scroll to position [129, 0]
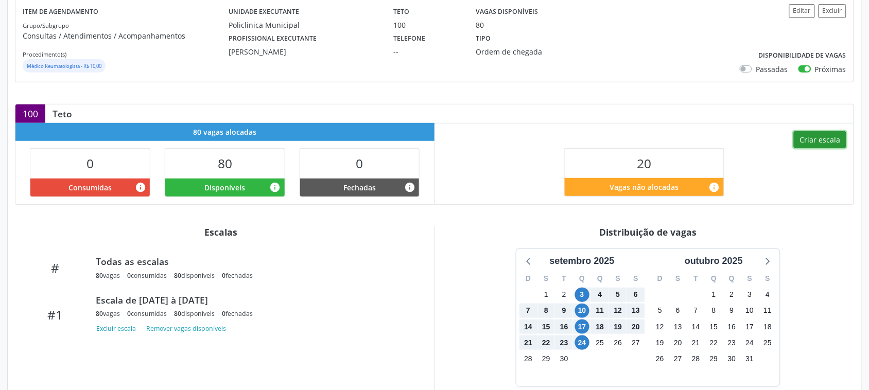
click at [815, 143] on button "Criar escala" at bounding box center [820, 139] width 52 height 17
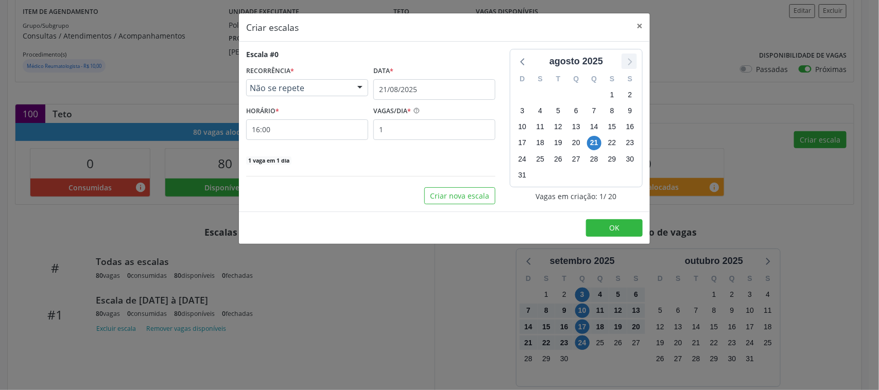
click at [627, 58] on icon at bounding box center [628, 61] width 13 height 13
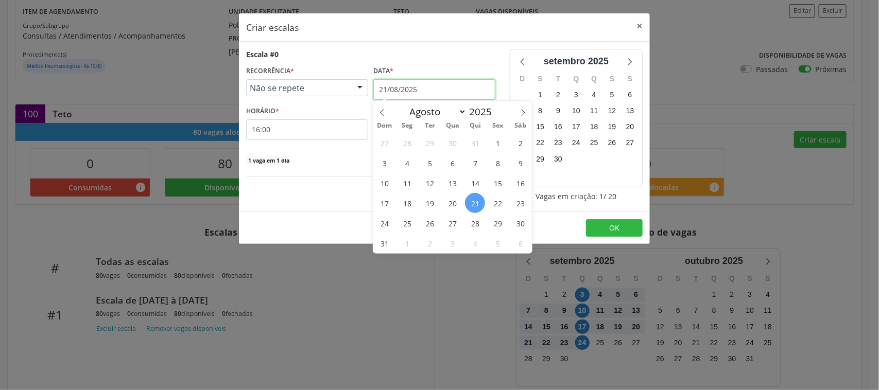
click at [390, 93] on input "21/08/2025" at bounding box center [434, 89] width 122 height 21
click at [520, 111] on icon at bounding box center [522, 112] width 7 height 7
select select "8"
click at [470, 165] on span "11" at bounding box center [475, 163] width 20 height 20
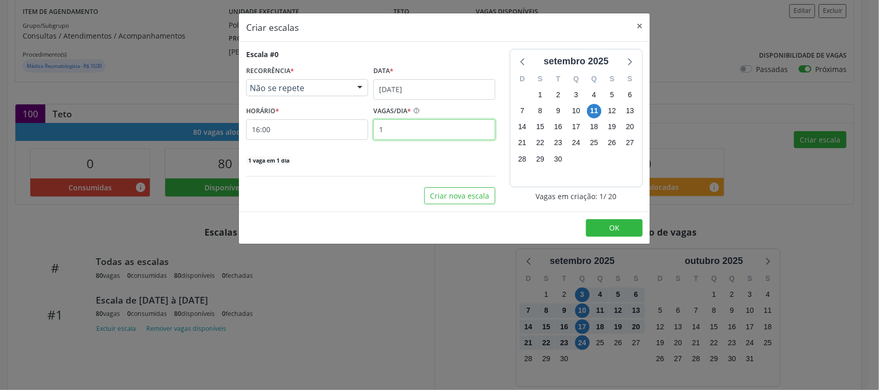
click at [430, 131] on input "1" at bounding box center [434, 129] width 122 height 21
type input "20"
click at [337, 135] on input "16:00" at bounding box center [307, 129] width 122 height 21
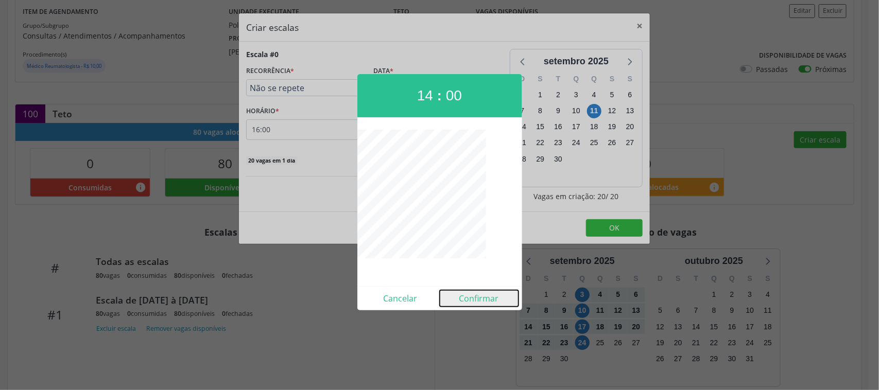
click at [485, 301] on button "Confirmar" at bounding box center [479, 298] width 79 height 16
type input "14:00"
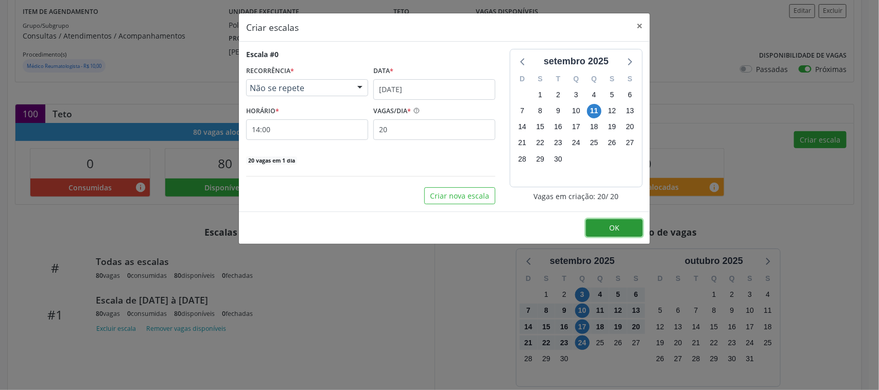
click at [625, 234] on button "OK" at bounding box center [614, 227] width 57 height 17
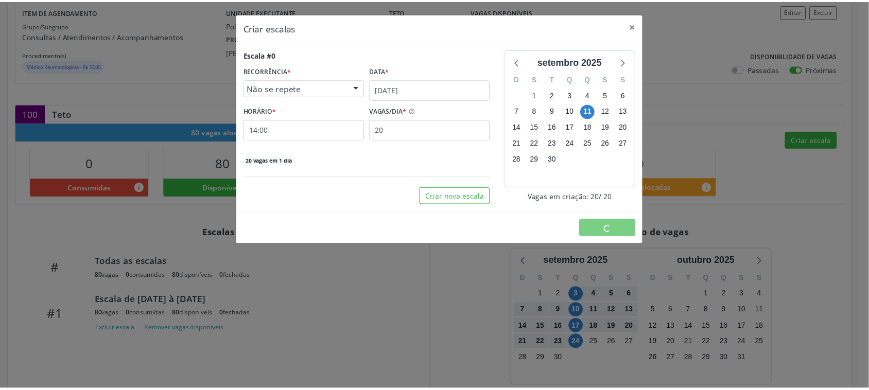
scroll to position [0, 0]
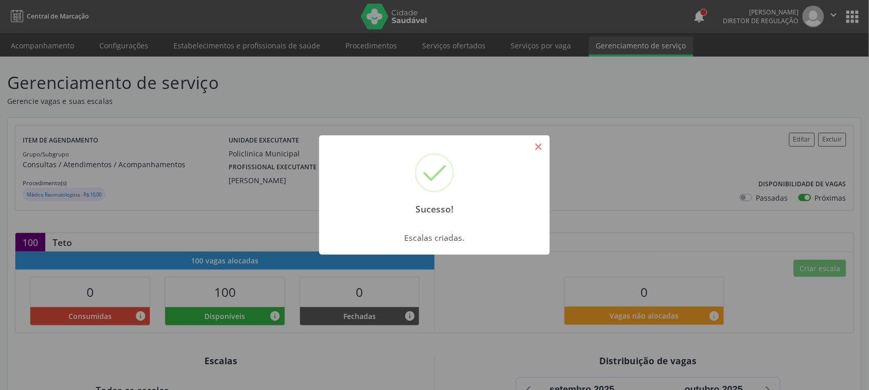
click at [534, 143] on button "×" at bounding box center [538, 146] width 17 height 17
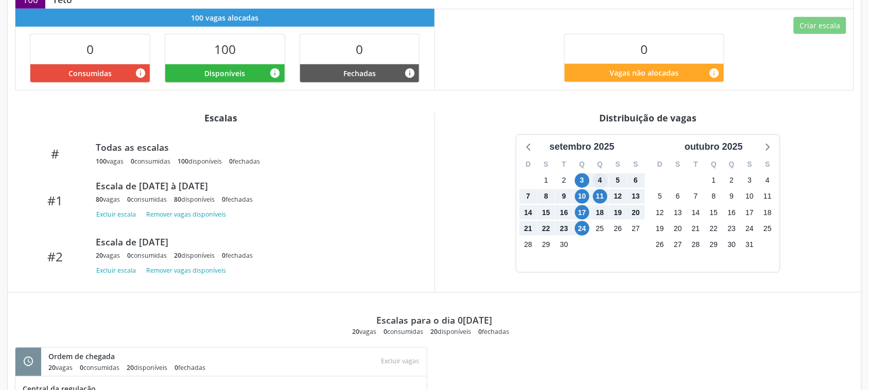
scroll to position [257, 0]
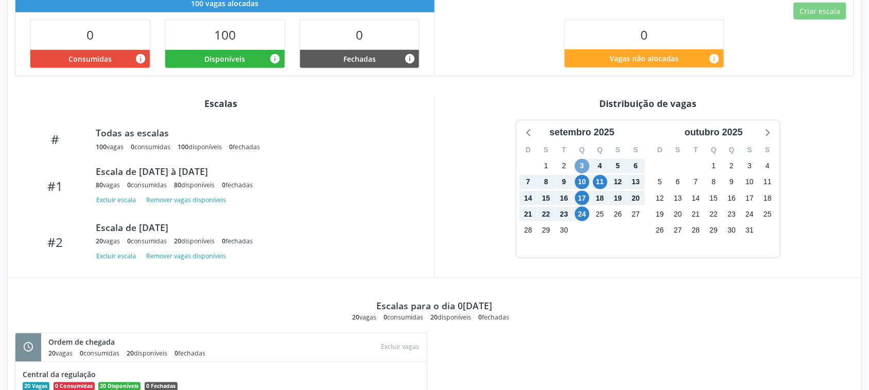
click at [584, 170] on span "3" at bounding box center [582, 166] width 14 height 14
click at [580, 218] on span "24" at bounding box center [582, 214] width 14 height 14
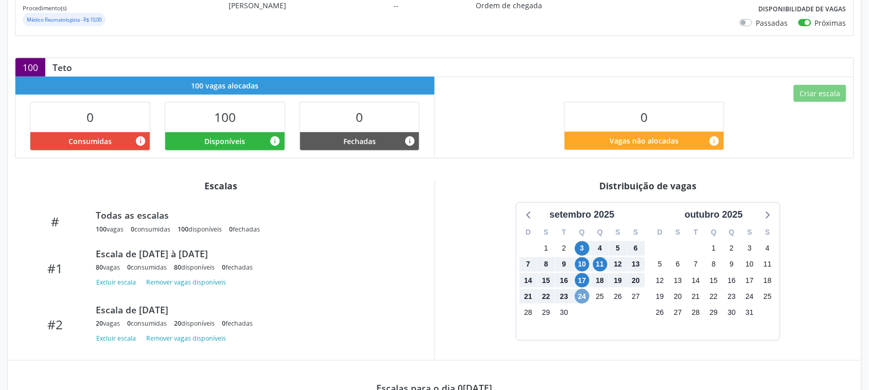
scroll to position [0, 0]
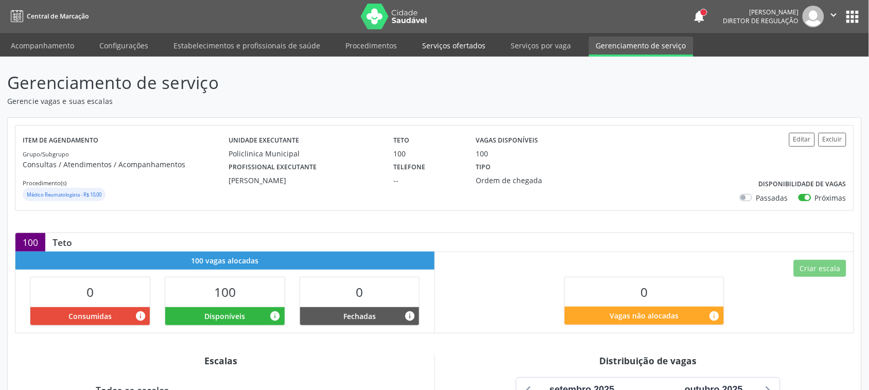
click at [427, 52] on link "Serviços ofertados" at bounding box center [454, 46] width 78 height 18
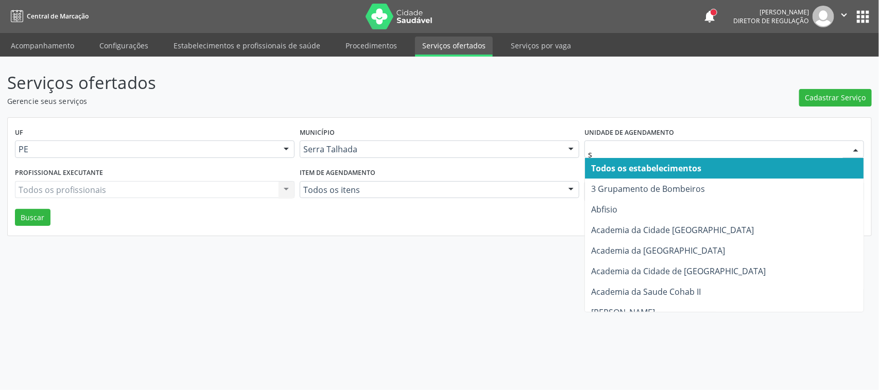
type input "s b"
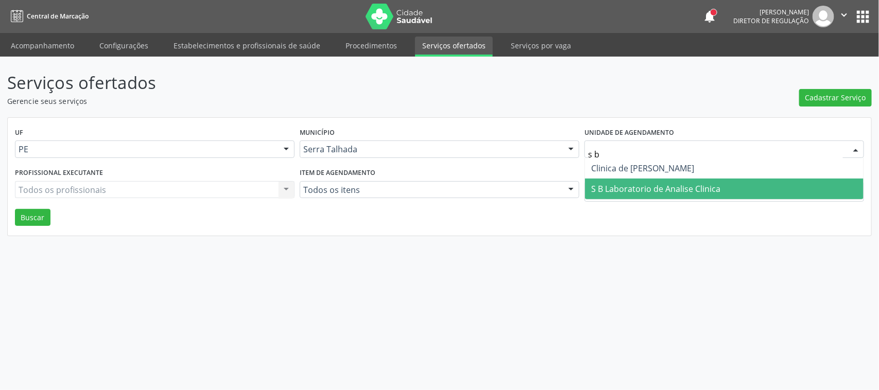
click at [635, 195] on span "S B Laboratorio de Analise Clinica" at bounding box center [724, 189] width 278 height 21
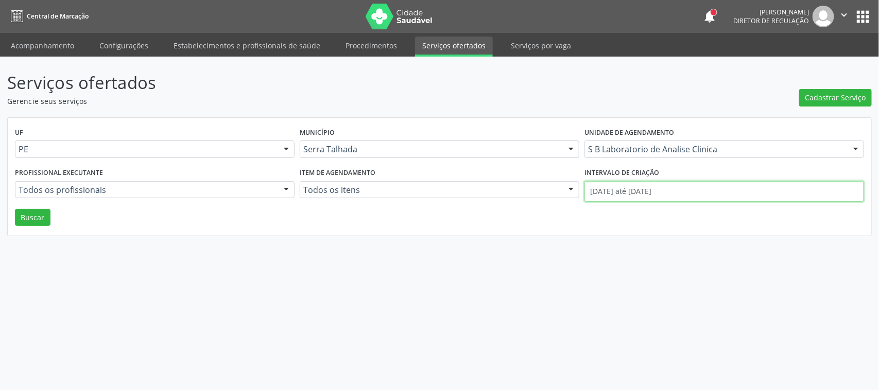
click at [627, 188] on input "01/08/2025 até 21/08/2025" at bounding box center [723, 191] width 279 height 21
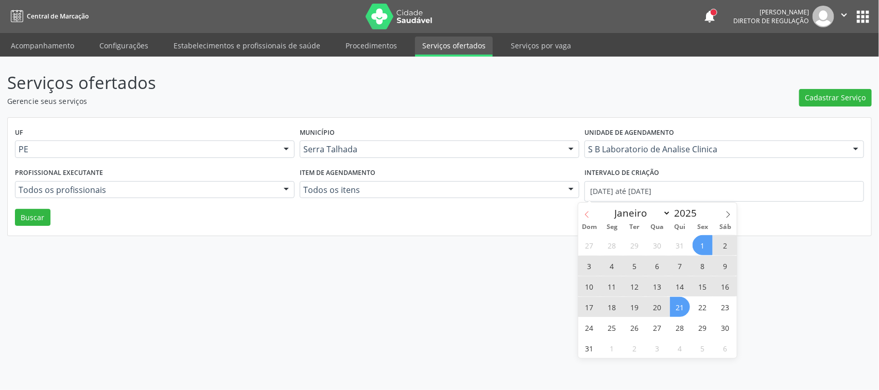
click at [586, 215] on icon at bounding box center [586, 214] width 7 height 7
select select "6"
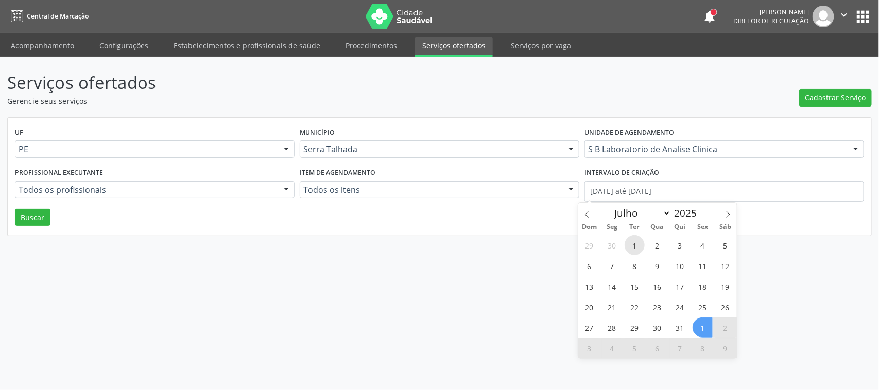
click at [637, 242] on span "1" at bounding box center [634, 245] width 20 height 20
type input "01/07/2025"
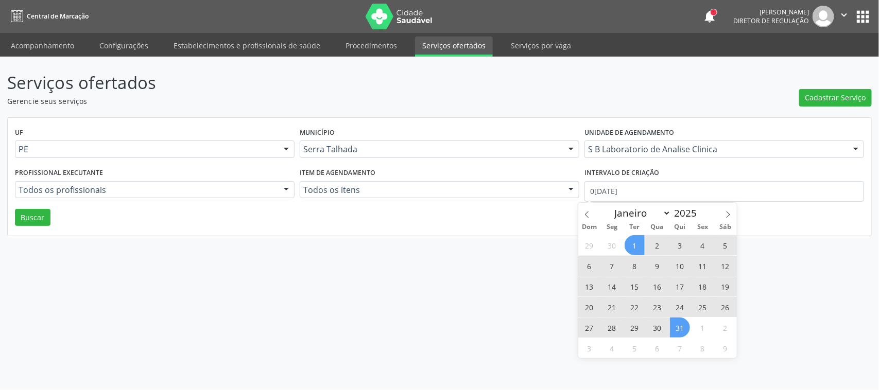
click at [685, 327] on span "31" at bounding box center [680, 328] width 20 height 20
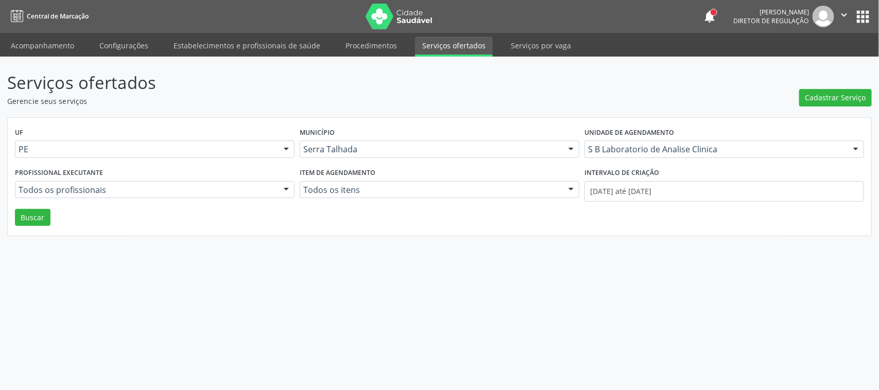
click at [52, 224] on div "UF PE PE Nenhum resultado encontrado para: " " Não há nenhuma opção para ser ex…" at bounding box center [439, 177] width 863 height 118
click at [44, 223] on button "Buscar" at bounding box center [33, 217] width 36 height 17
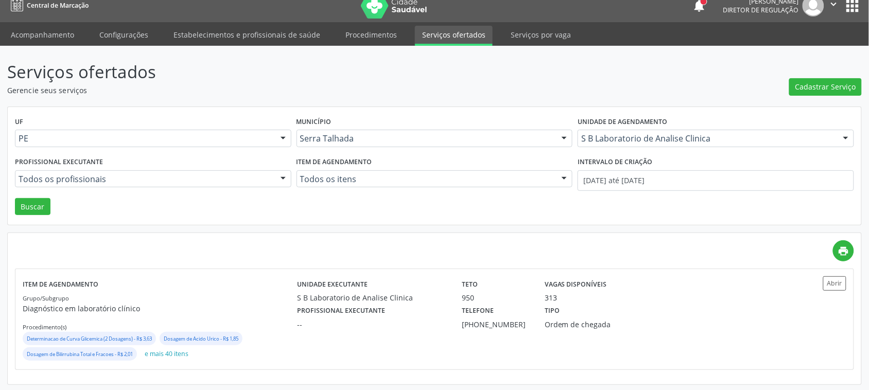
scroll to position [13, 0]
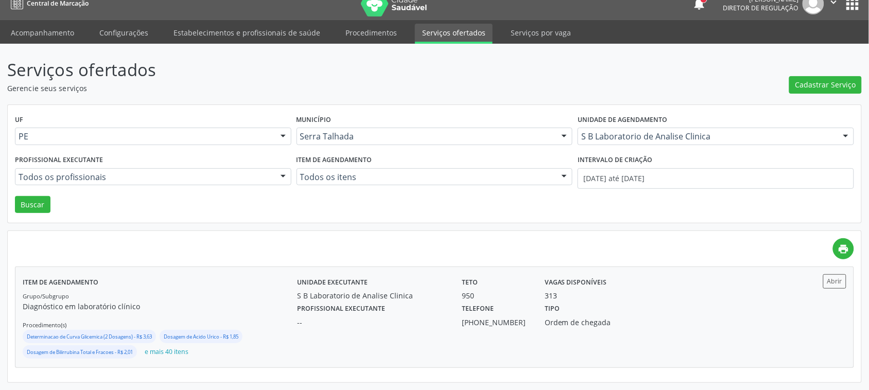
click at [606, 312] on div "Tipo Ordem de chegada" at bounding box center [599, 314] width 124 height 27
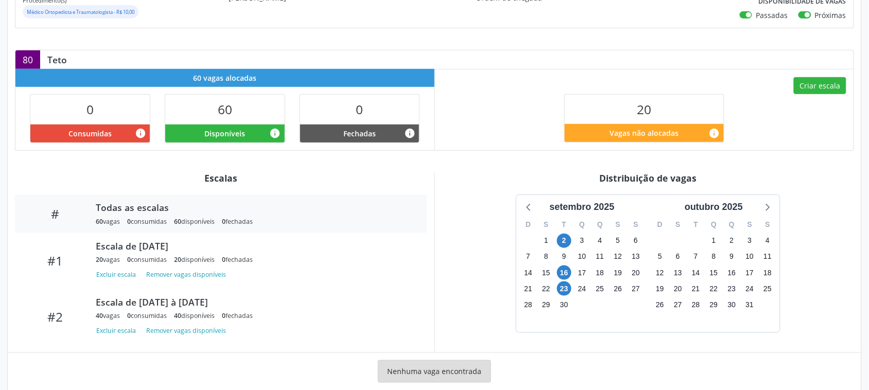
scroll to position [206, 0]
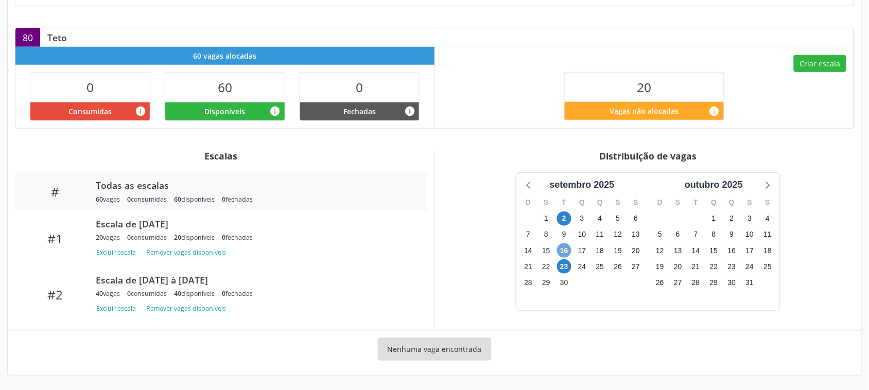
click at [567, 248] on span "16" at bounding box center [564, 250] width 14 height 14
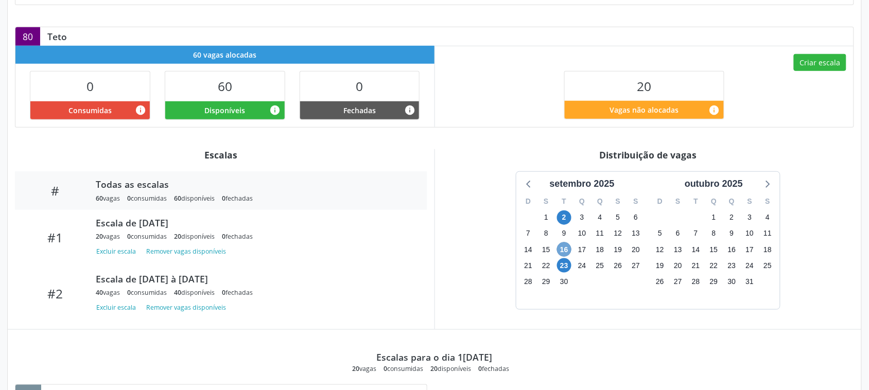
click at [564, 248] on span "16" at bounding box center [564, 249] width 14 height 14
click at [567, 264] on span "23" at bounding box center [564, 265] width 14 height 14
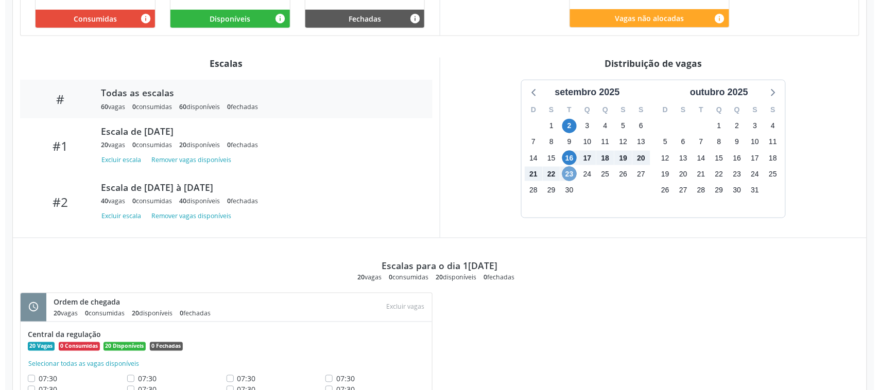
scroll to position [585, 0]
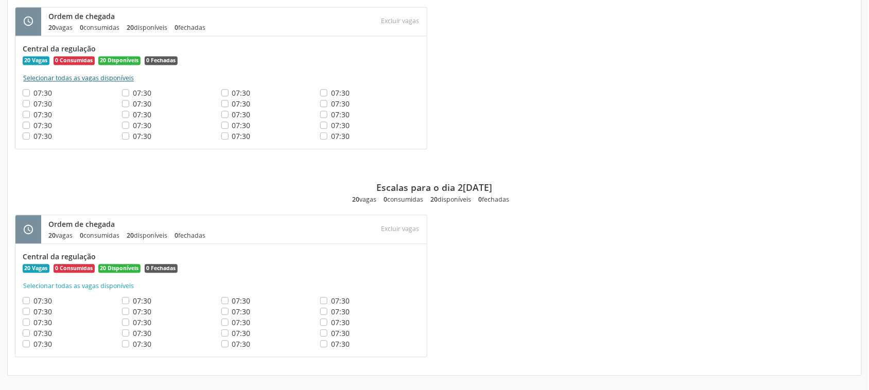
click at [80, 79] on button "Selecionar todas as vagas disponíveis" at bounding box center [79, 78] width 112 height 10
checkbox input "true"
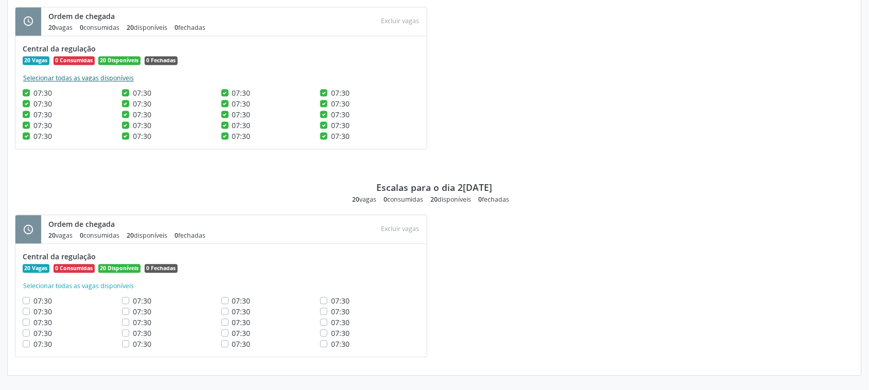
checkbox input "true"
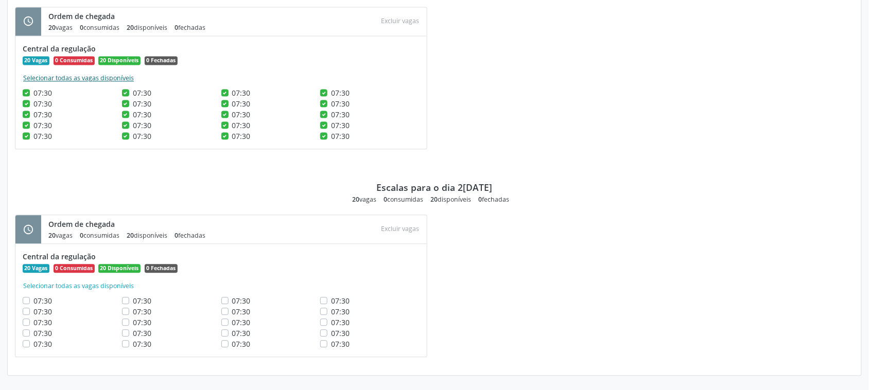
checkbox input "true"
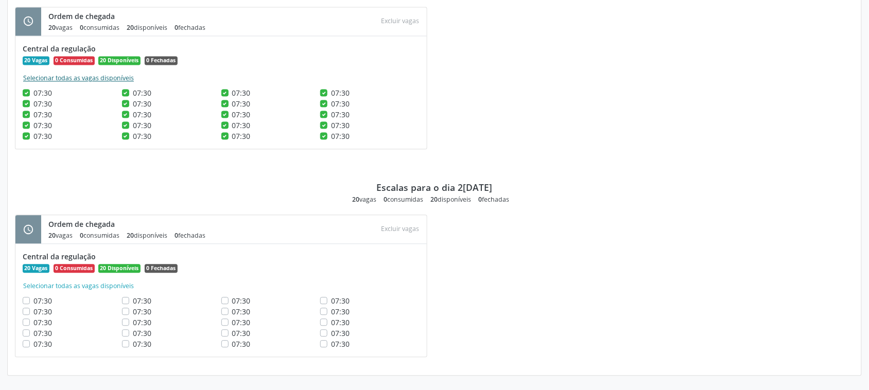
checkbox input "true"
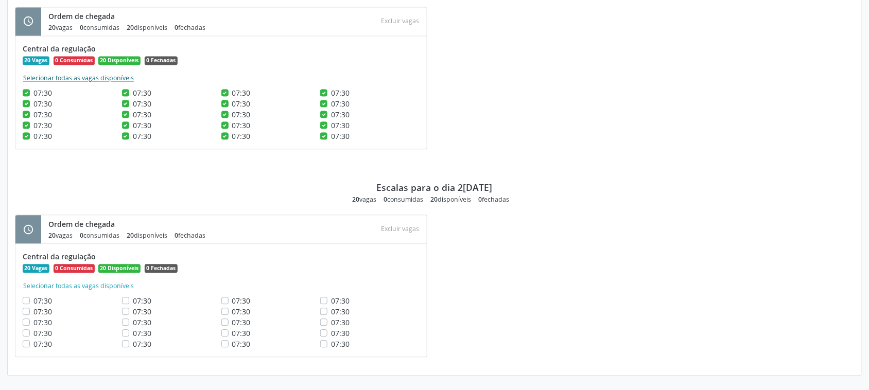
checkbox input "true"
click at [397, 17] on button "Excluir vagas" at bounding box center [400, 21] width 46 height 14
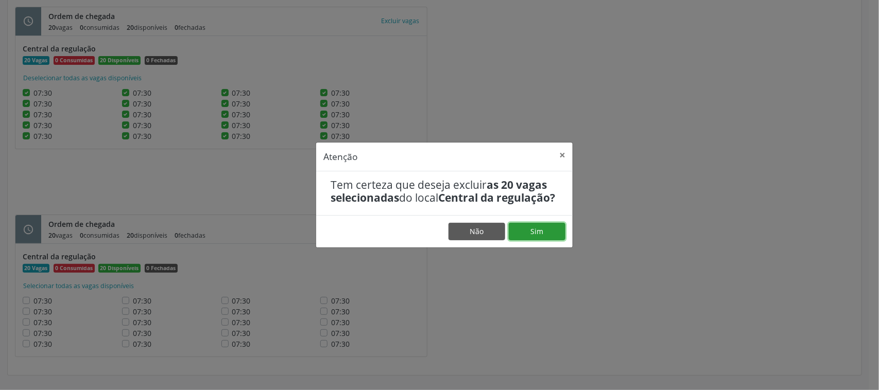
click at [536, 240] on button "Sim" at bounding box center [537, 231] width 57 height 17
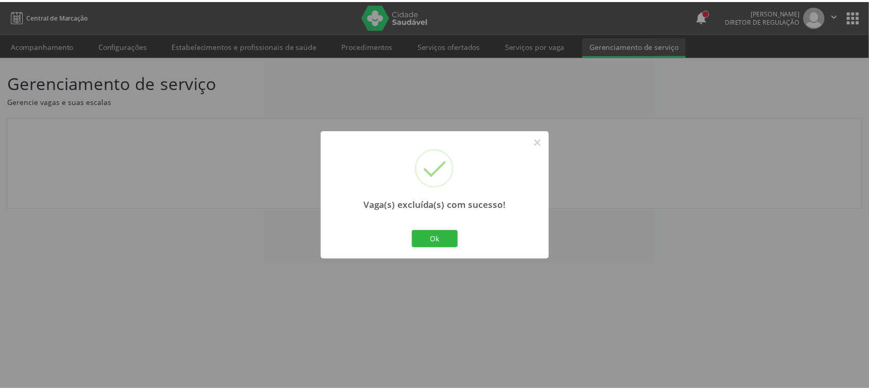
scroll to position [0, 0]
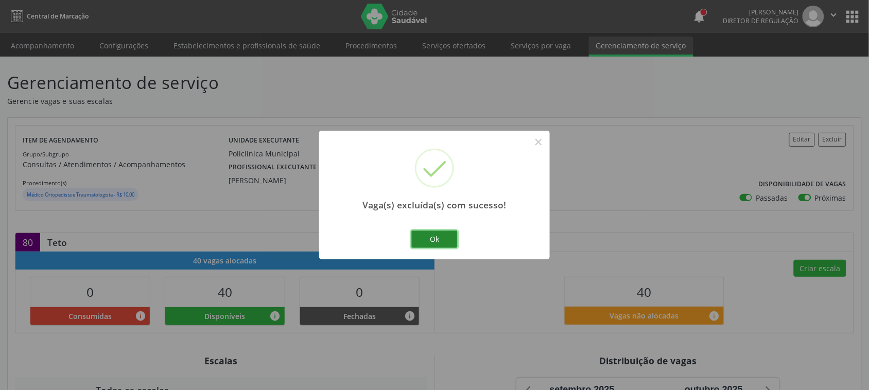
click at [430, 240] on button "Ok" at bounding box center [434, 239] width 46 height 17
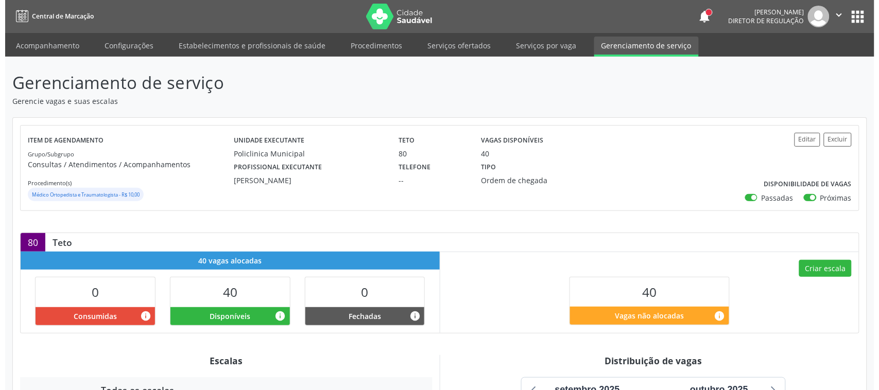
scroll to position [376, 0]
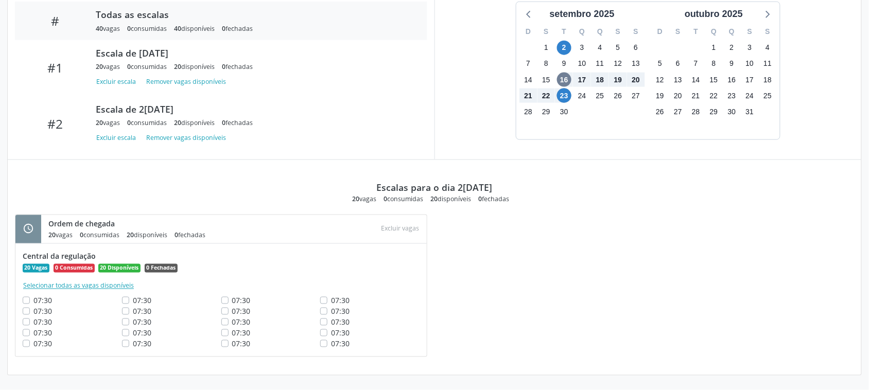
click at [104, 285] on button "Selecionar todas as vagas disponíveis" at bounding box center [79, 286] width 112 height 10
checkbox input "true"
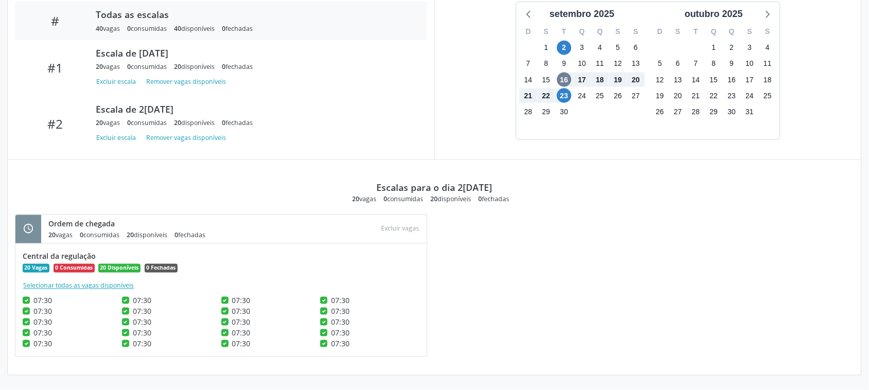
checkbox input "true"
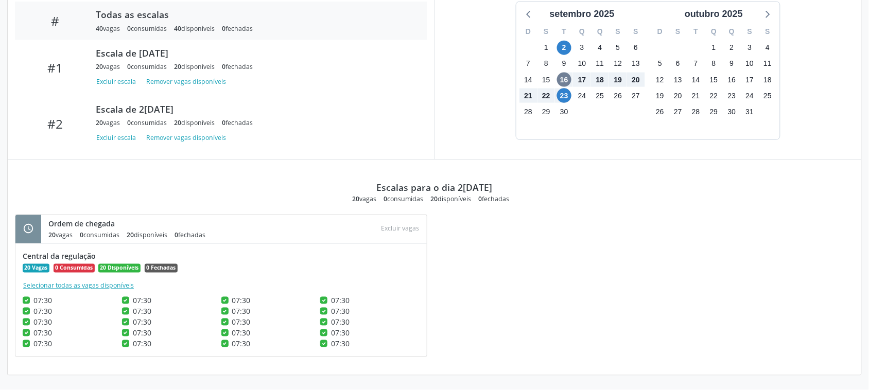
checkbox input "true"
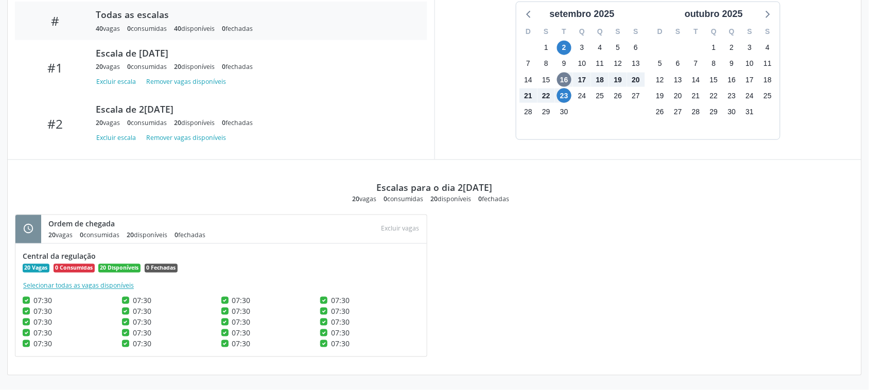
checkbox input "true"
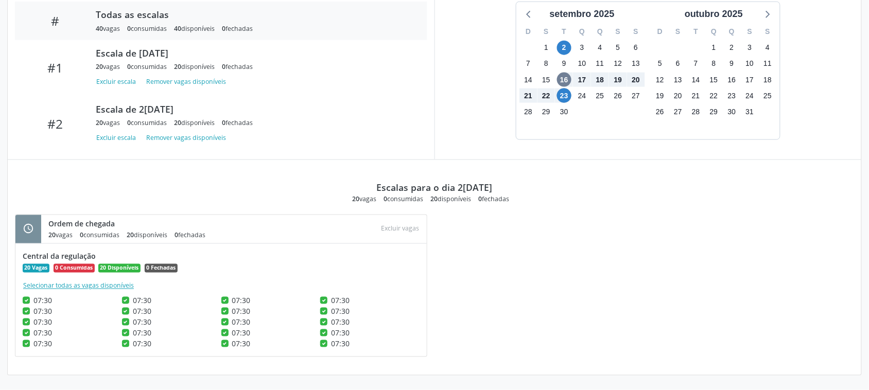
checkbox input "true"
click at [403, 227] on button "Excluir vagas" at bounding box center [400, 229] width 46 height 14
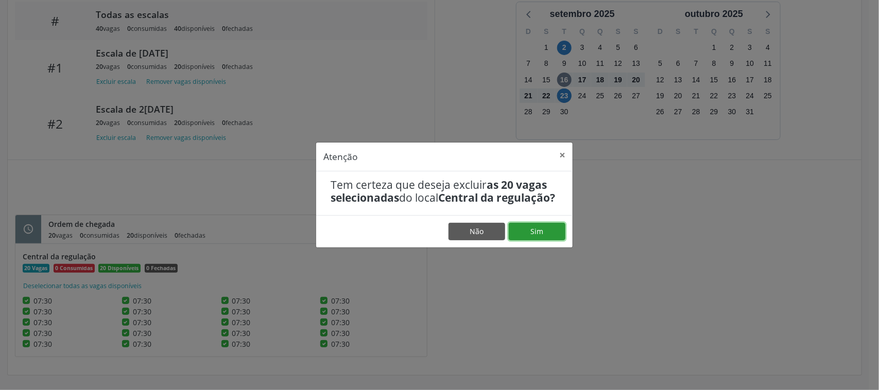
click at [531, 238] on button "Sim" at bounding box center [537, 231] width 57 height 17
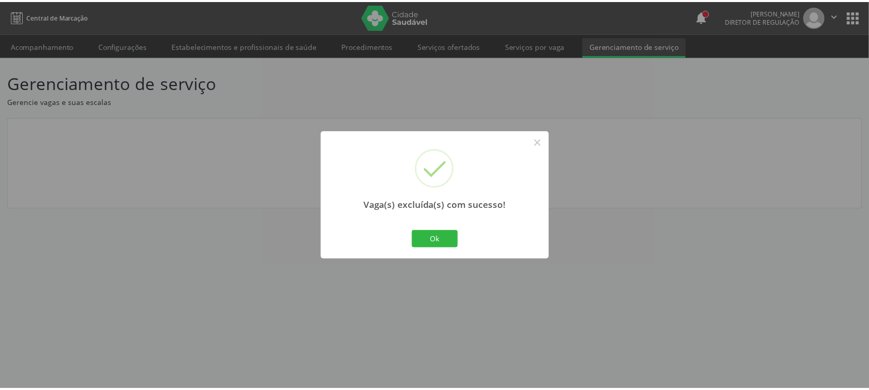
scroll to position [0, 0]
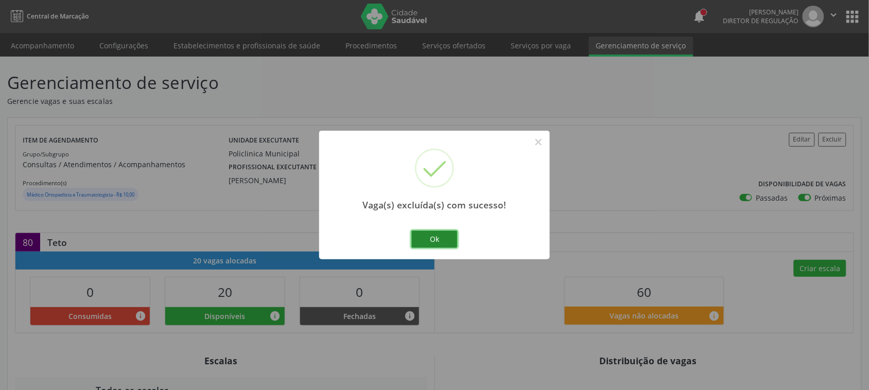
click at [426, 243] on button "Ok" at bounding box center [434, 239] width 46 height 17
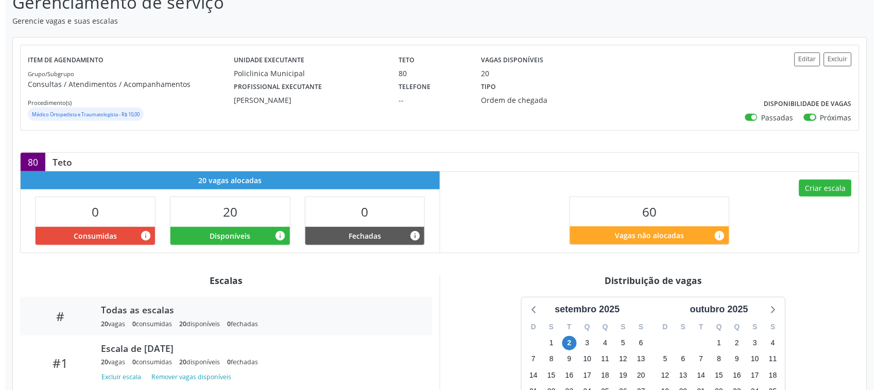
scroll to position [64, 0]
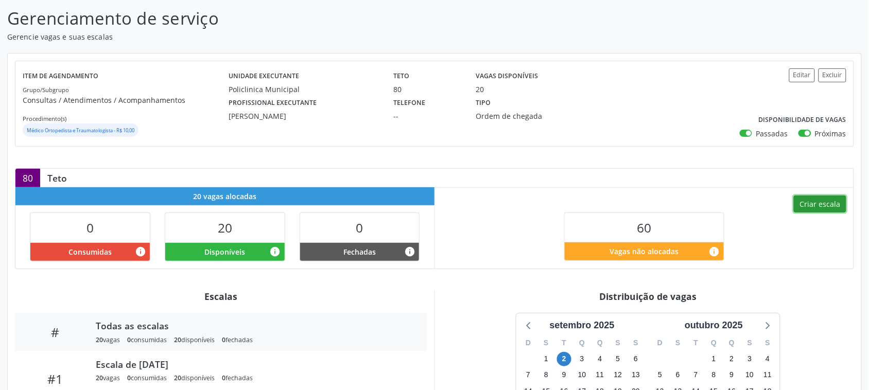
click at [829, 203] on button "Criar escala" at bounding box center [820, 204] width 52 height 17
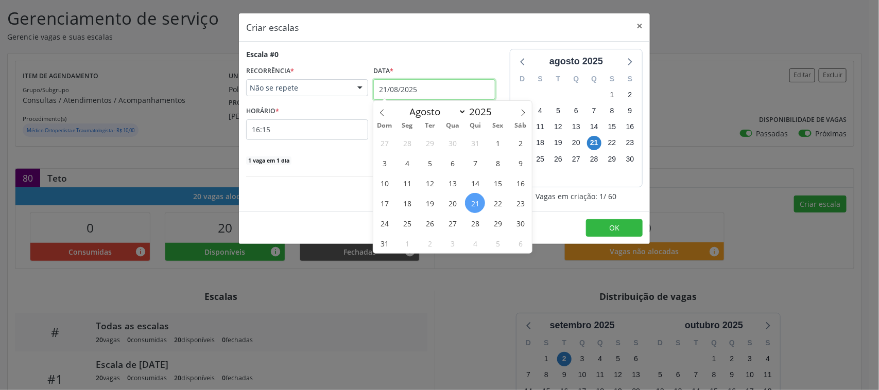
click at [415, 97] on input "21/08/2025" at bounding box center [434, 89] width 122 height 21
click at [526, 112] on icon at bounding box center [522, 112] width 7 height 7
select select "8"
click at [407, 182] on span "15" at bounding box center [407, 183] width 20 height 20
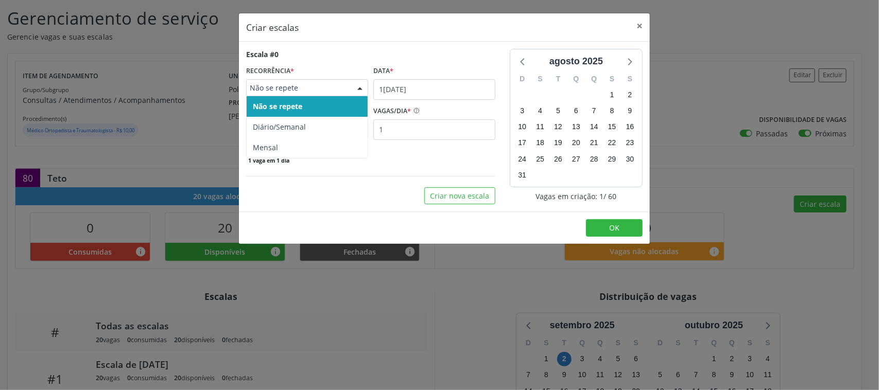
click at [325, 86] on span "Não se repete" at bounding box center [298, 88] width 97 height 10
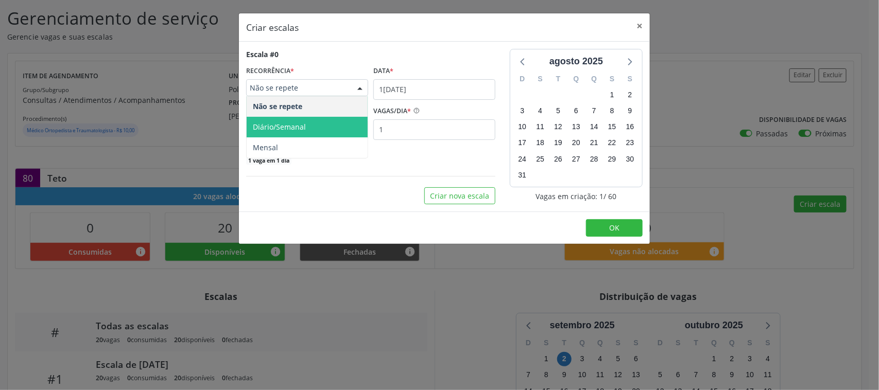
click at [281, 132] on span "Diário/Semanal" at bounding box center [307, 127] width 121 height 21
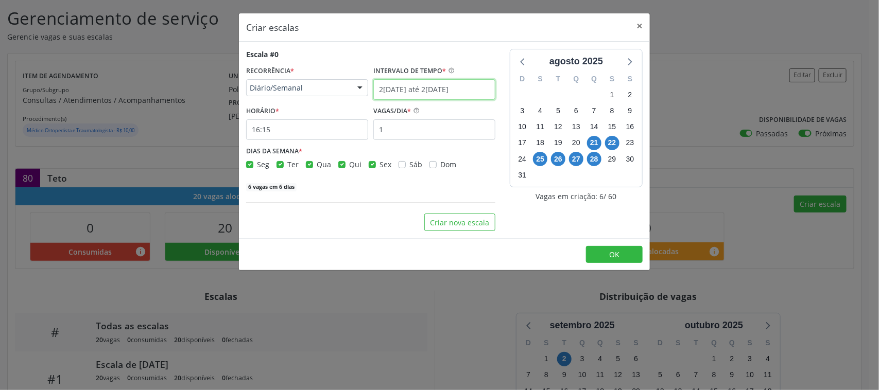
click at [394, 85] on input "21/08/2025 até 28/08/2025" at bounding box center [434, 89] width 122 height 21
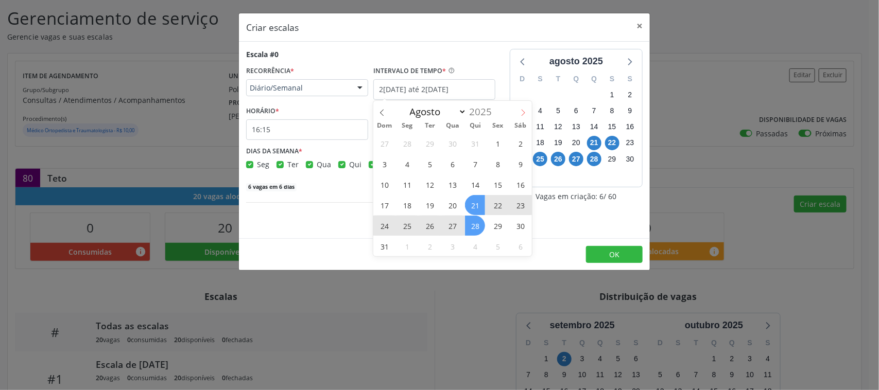
click at [520, 110] on icon at bounding box center [522, 112] width 7 height 7
select select "8"
click at [410, 184] on span "15" at bounding box center [407, 184] width 20 height 20
type input "15/09/2025"
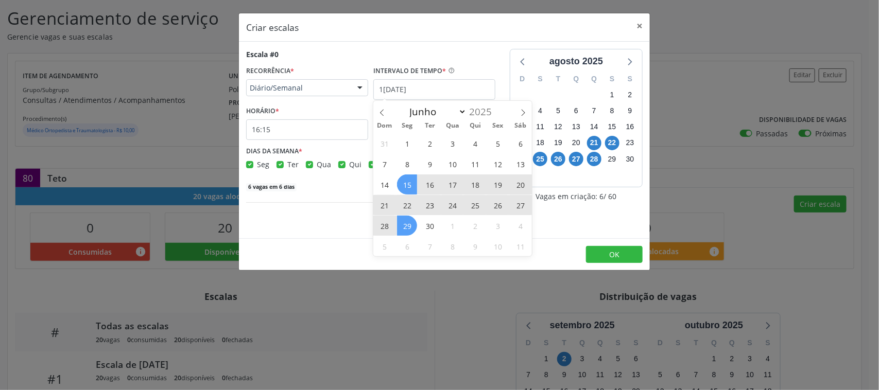
click at [403, 230] on span "29" at bounding box center [407, 226] width 20 height 20
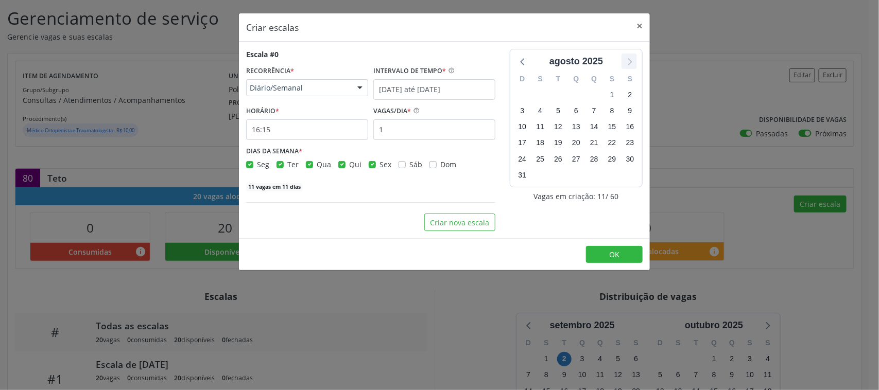
click at [624, 58] on icon at bounding box center [628, 61] width 13 height 13
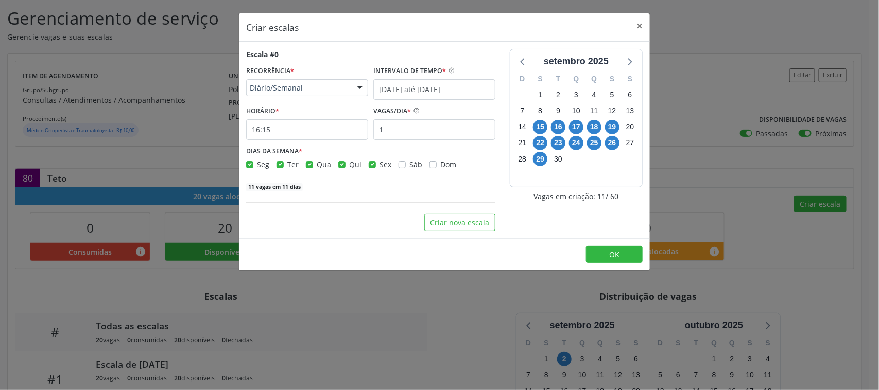
click at [287, 165] on label "Ter" at bounding box center [292, 164] width 11 height 11
click at [281, 165] on input "Ter" at bounding box center [279, 163] width 7 height 9
checkbox input "false"
click at [317, 165] on label "Qua" at bounding box center [324, 164] width 14 height 11
click at [306, 165] on input "Qua" at bounding box center [309, 163] width 7 height 9
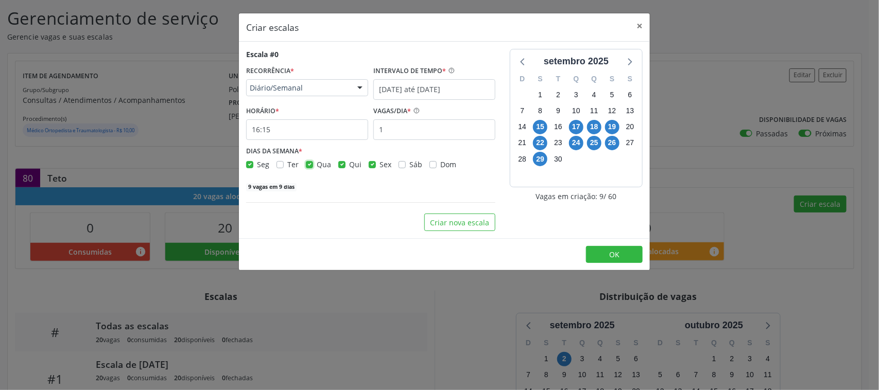
checkbox input "false"
click at [349, 165] on label "Qui" at bounding box center [355, 164] width 12 height 11
click at [339, 165] on input "Qui" at bounding box center [341, 163] width 7 height 9
checkbox input "false"
click at [379, 165] on label "Sex" at bounding box center [385, 164] width 12 height 11
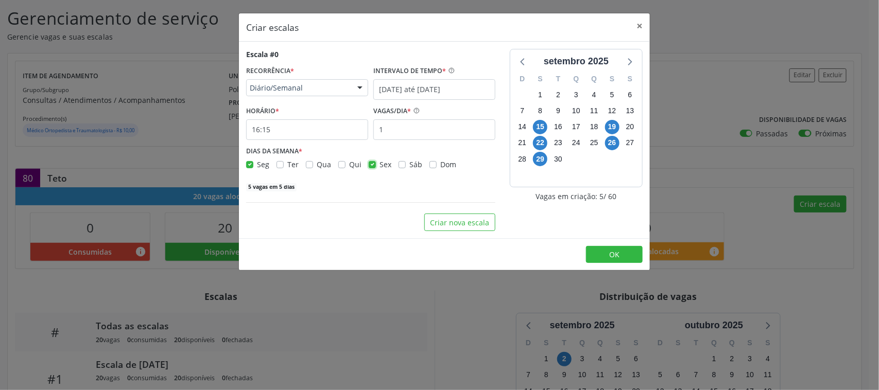
click at [369, 165] on input "Sex" at bounding box center [372, 163] width 7 height 9
checkbox input "false"
click at [310, 131] on input "16:15" at bounding box center [307, 129] width 122 height 21
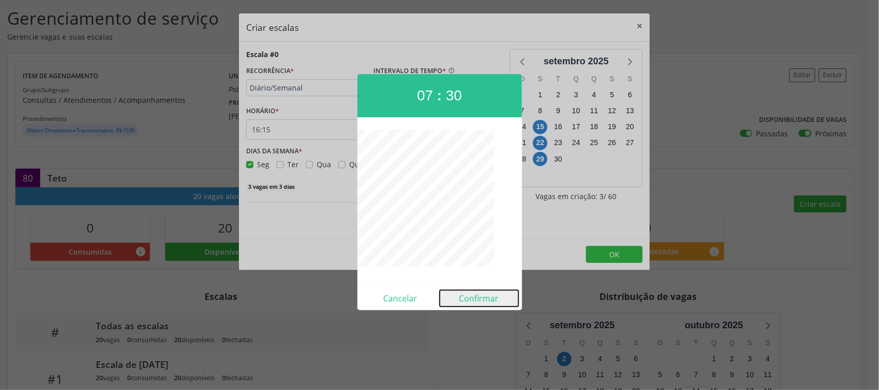
click at [496, 300] on button "Confirmar" at bounding box center [479, 298] width 79 height 16
type input "07:30"
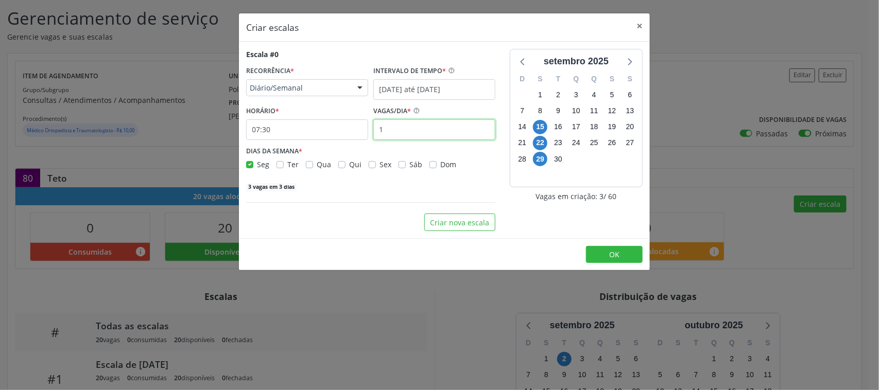
click at [417, 135] on input "1" at bounding box center [434, 129] width 122 height 21
type input "20"
click at [394, 186] on div "60 vagas em 3 dias" at bounding box center [370, 186] width 249 height 11
click at [630, 251] on button "OK" at bounding box center [614, 254] width 57 height 17
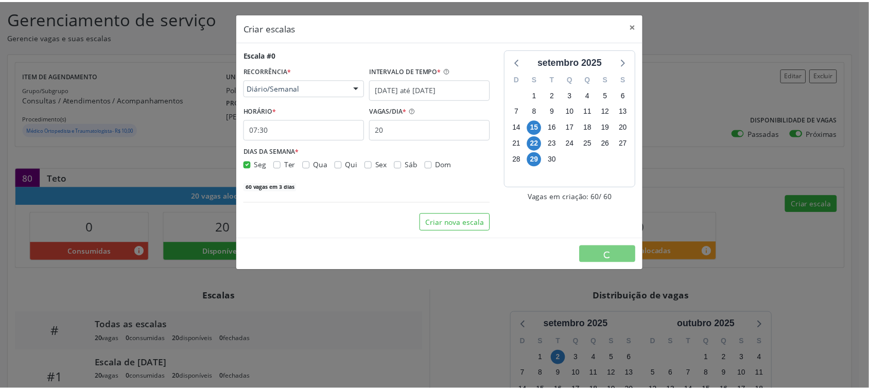
scroll to position [0, 0]
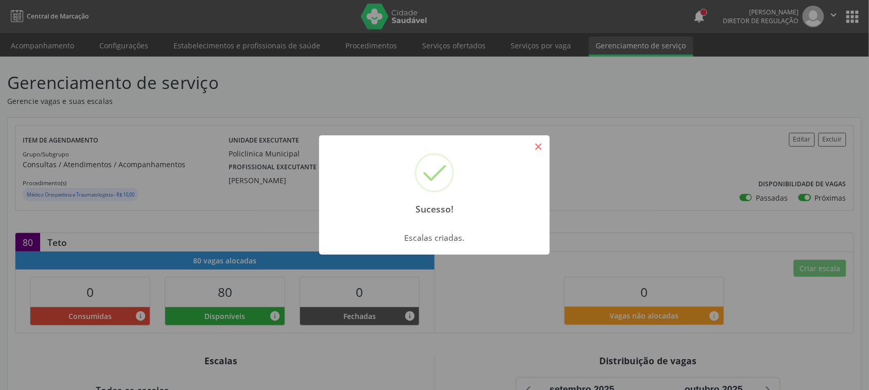
click at [533, 150] on button "×" at bounding box center [538, 146] width 17 height 17
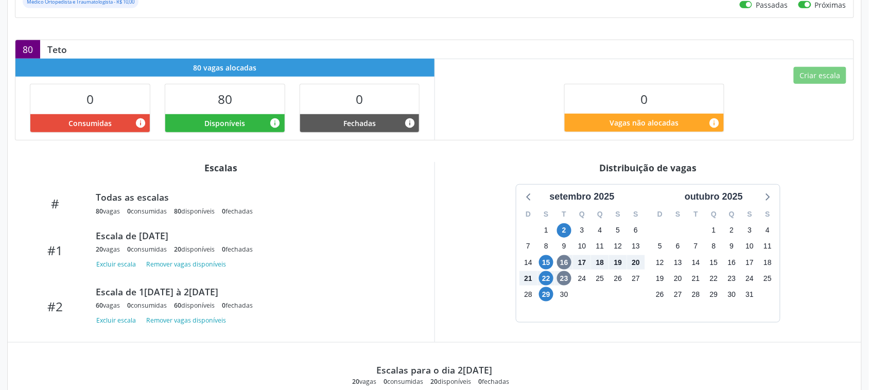
scroll to position [257, 0]
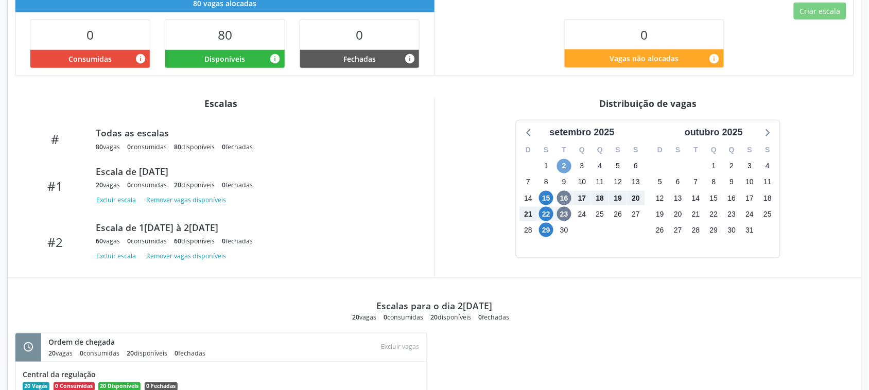
click at [565, 168] on span "2" at bounding box center [564, 166] width 14 height 14
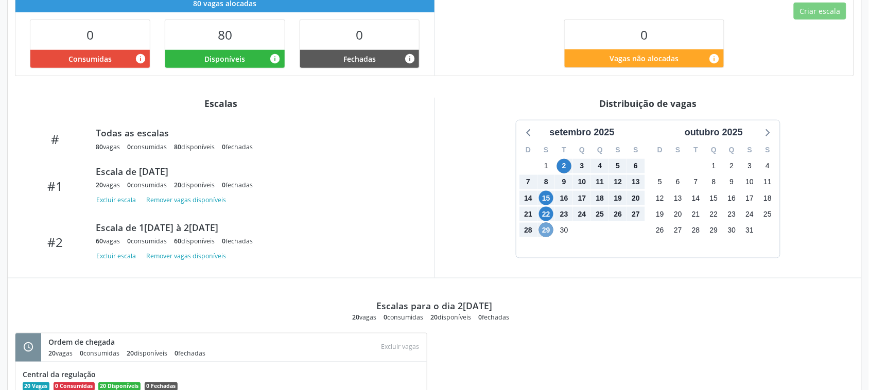
click at [549, 232] on span "29" at bounding box center [546, 230] width 14 height 14
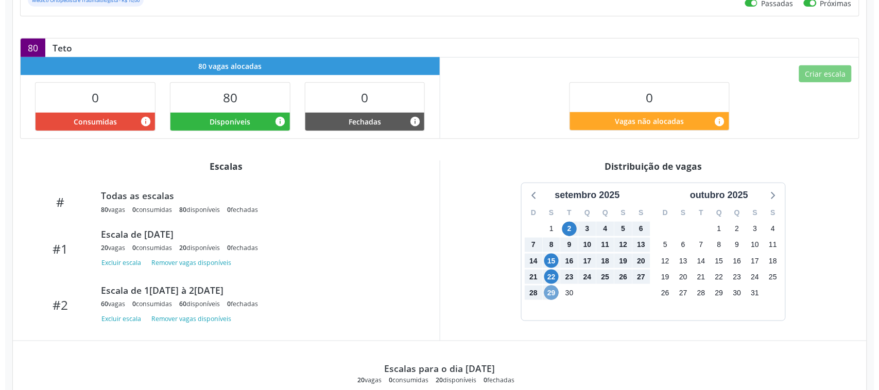
scroll to position [0, 0]
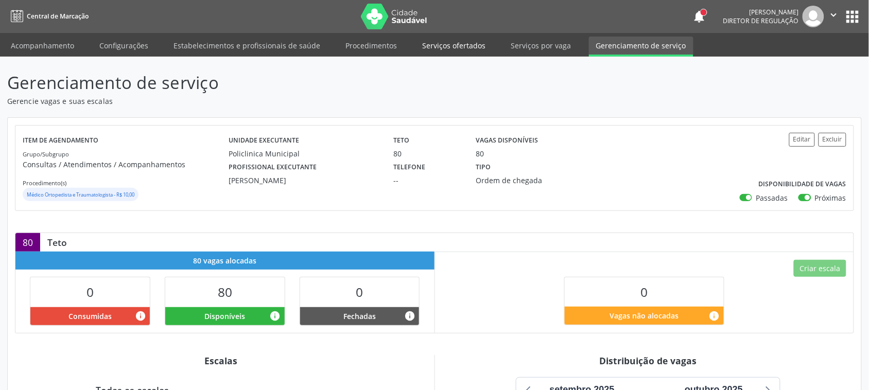
click at [458, 39] on link "Serviços ofertados" at bounding box center [454, 46] width 78 height 18
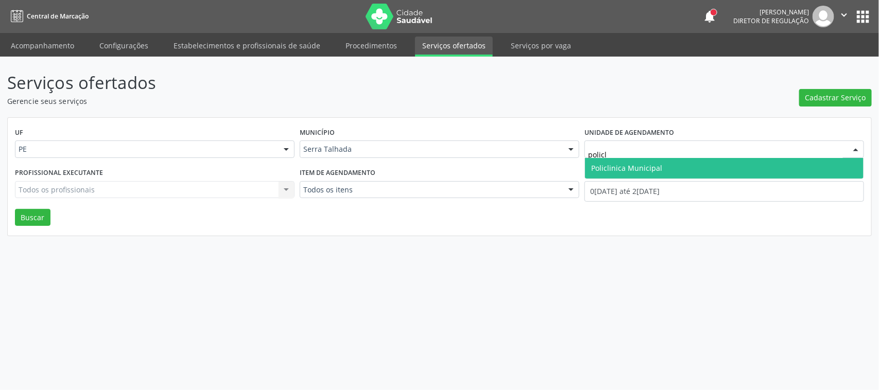
type input "policli"
click at [688, 161] on span "Policlinica Municipal" at bounding box center [724, 168] width 278 height 21
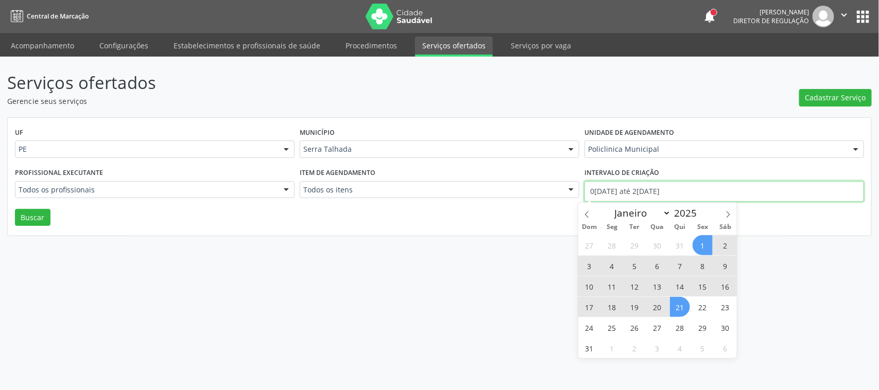
click at [609, 198] on input "01/08/2025 até 21/08/2025" at bounding box center [723, 191] width 279 height 21
click at [590, 214] on icon at bounding box center [586, 214] width 7 height 7
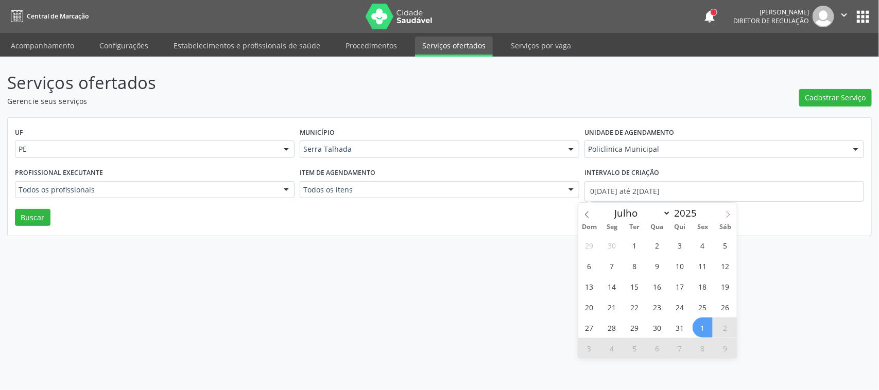
click at [722, 215] on span at bounding box center [727, 211] width 17 height 17
select select "7"
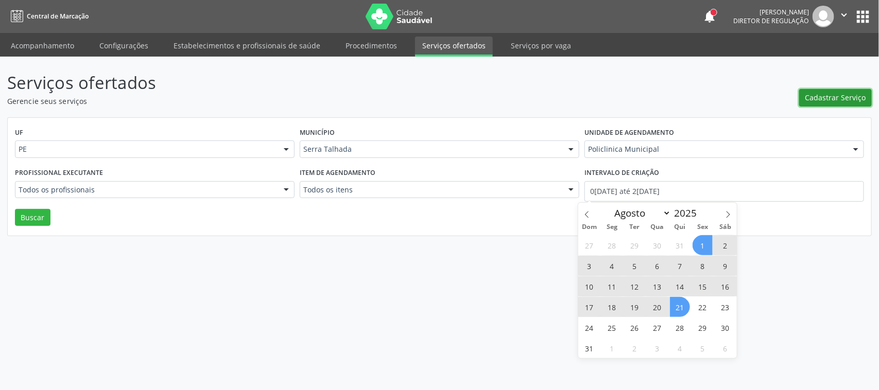
click at [828, 94] on span "Cadastrar Serviço" at bounding box center [835, 97] width 61 height 11
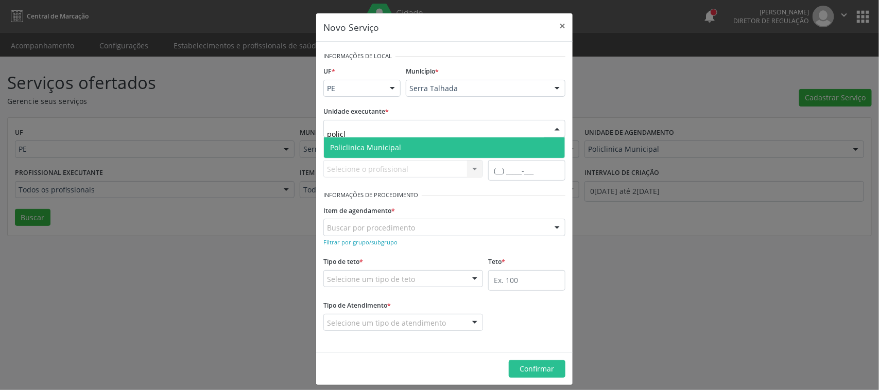
type input "policli"
click at [340, 152] on span "Policlinica Municipal" at bounding box center [444, 147] width 241 height 21
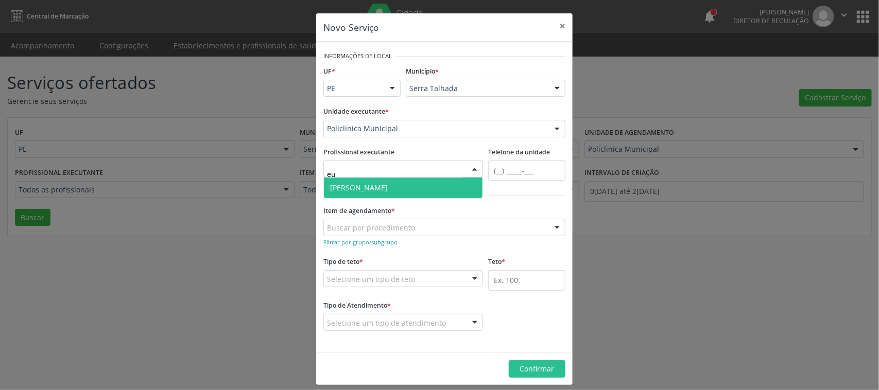
type input "eug"
click at [388, 186] on span "Eugenio Pericles Muniz Ferreira" at bounding box center [359, 188] width 58 height 10
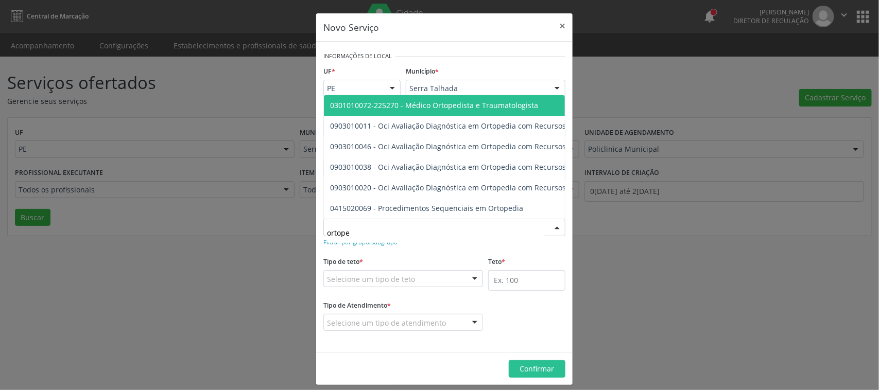
type input "ortoped"
click at [474, 100] on span "0301010072-225270 - Médico Ortopedista e Traumatologista" at bounding box center [434, 105] width 208 height 10
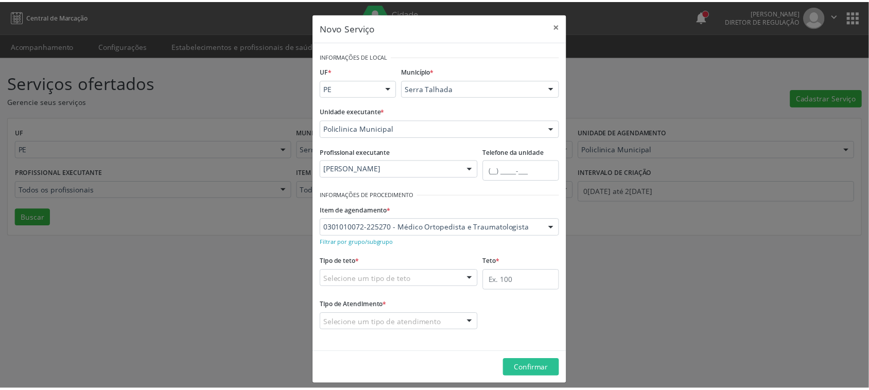
scroll to position [8, 0]
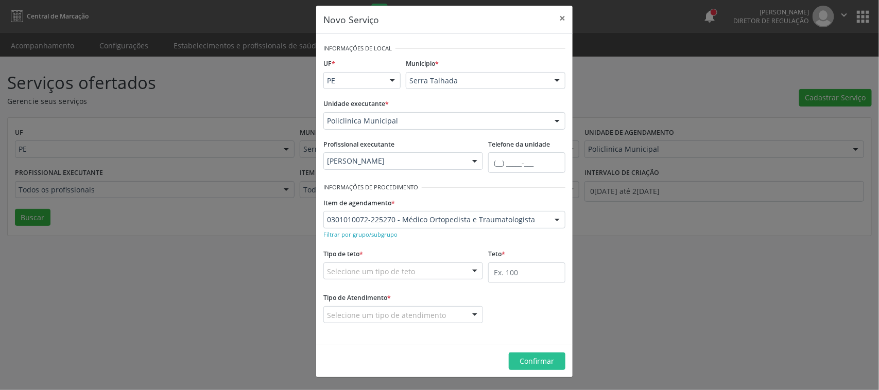
click at [445, 275] on div "Selecione um tipo de teto" at bounding box center [403, 270] width 160 height 17
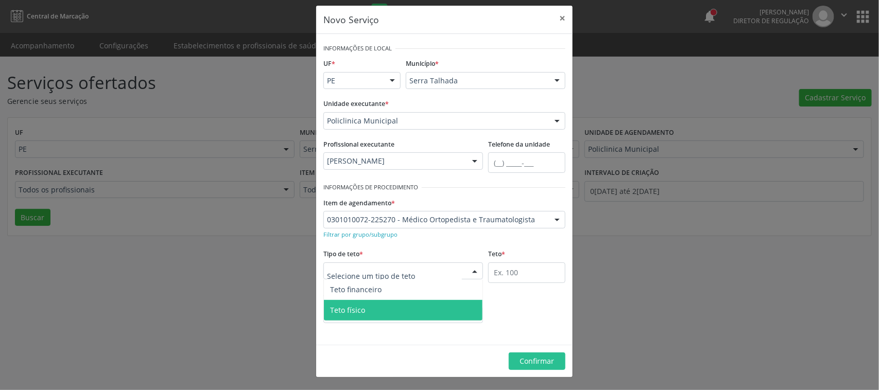
click at [390, 311] on span "Teto físico" at bounding box center [403, 310] width 159 height 21
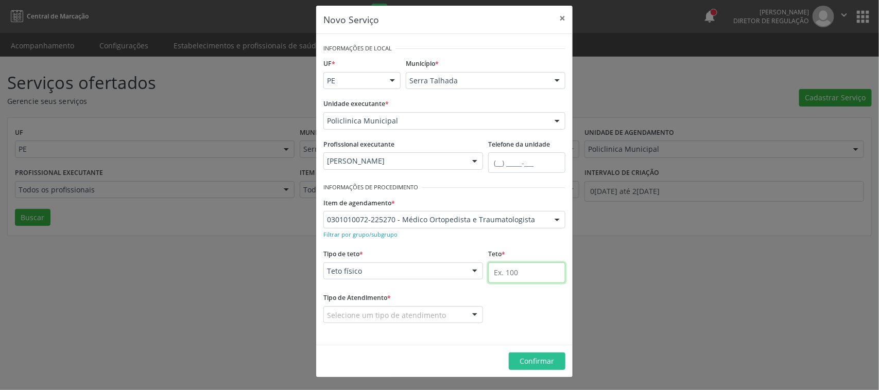
click at [514, 279] on input "text" at bounding box center [526, 272] width 77 height 21
type input "80"
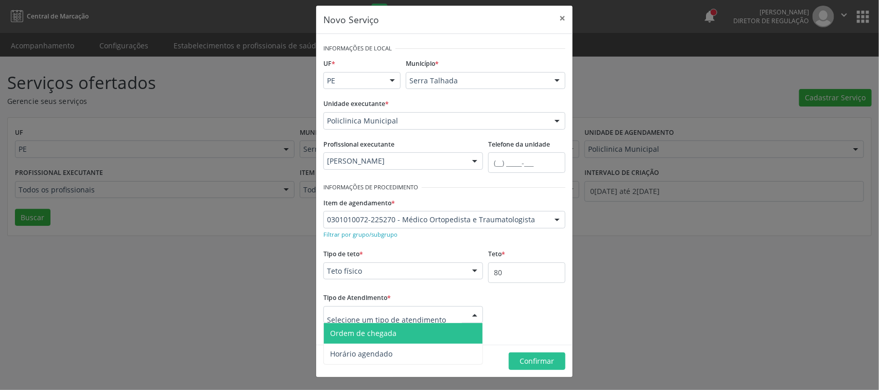
click at [378, 338] on span "Ordem de chegada" at bounding box center [403, 333] width 159 height 21
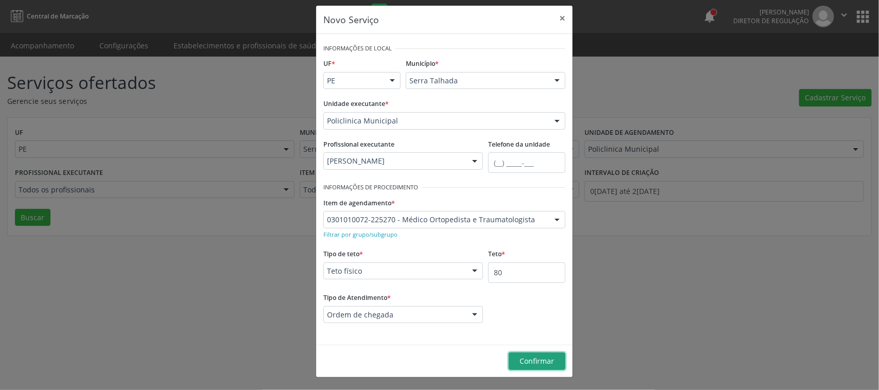
click at [528, 363] on span "Confirmar" at bounding box center [537, 361] width 34 height 10
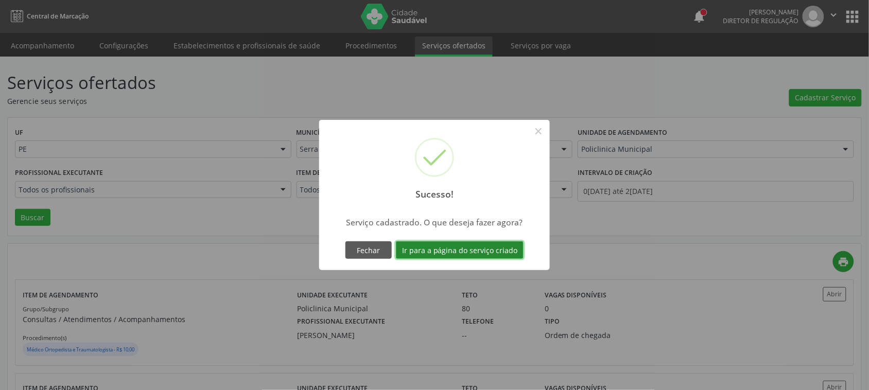
click at [477, 253] on button "Ir para a página do serviço criado" at bounding box center [460, 249] width 128 height 17
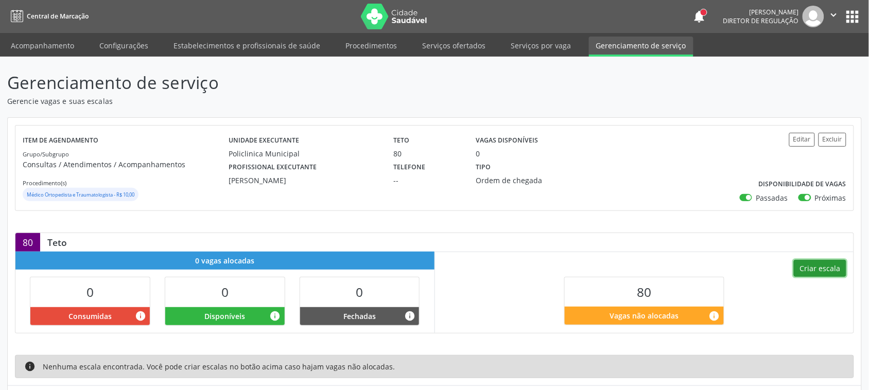
click at [837, 273] on button "Criar escala" at bounding box center [820, 268] width 52 height 17
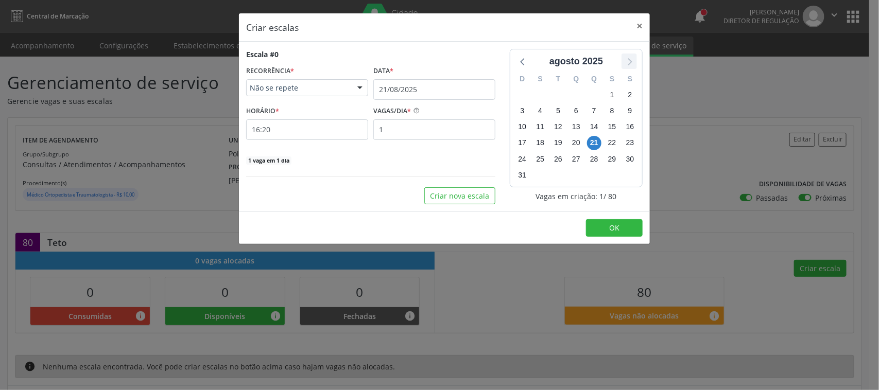
click at [634, 58] on icon at bounding box center [628, 61] width 13 height 13
click at [402, 89] on input "21/08/2025" at bounding box center [434, 89] width 122 height 21
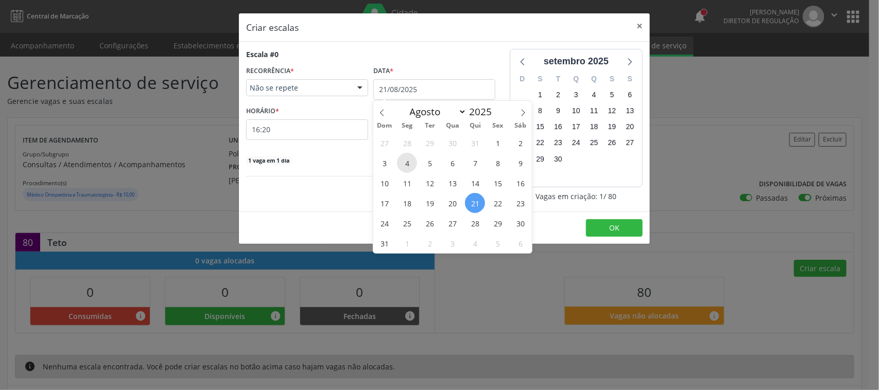
click at [410, 162] on span "4" at bounding box center [407, 163] width 20 height 20
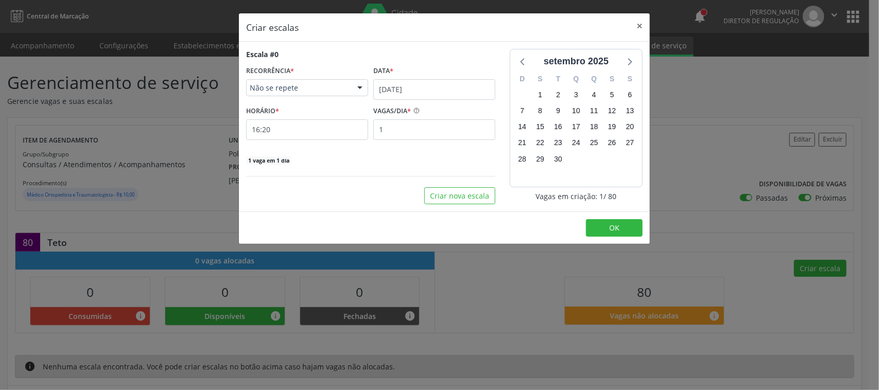
click at [285, 88] on span "Não se repete" at bounding box center [298, 88] width 97 height 10
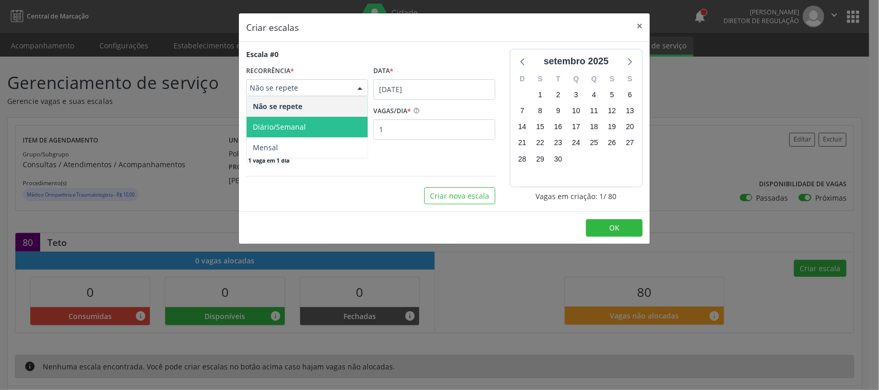
click at [288, 127] on span "Diário/Semanal" at bounding box center [279, 127] width 53 height 10
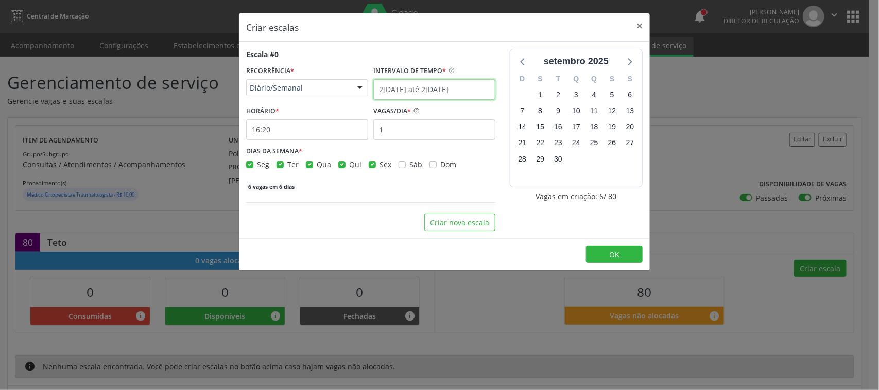
click at [405, 94] on body "Central de Marcação notifications Adão Alves de Medeiros Diretor de regulação …" at bounding box center [439, 195] width 879 height 390
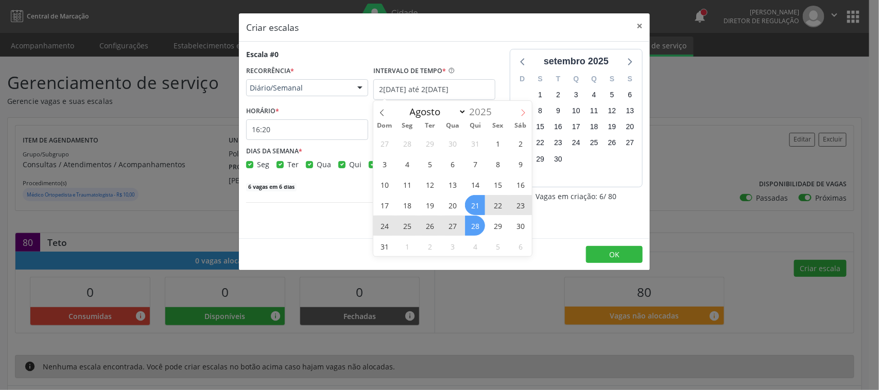
click at [520, 112] on icon at bounding box center [522, 112] width 7 height 7
select select "8"
click at [477, 147] on span "4" at bounding box center [475, 143] width 20 height 20
type input "04/09/2025"
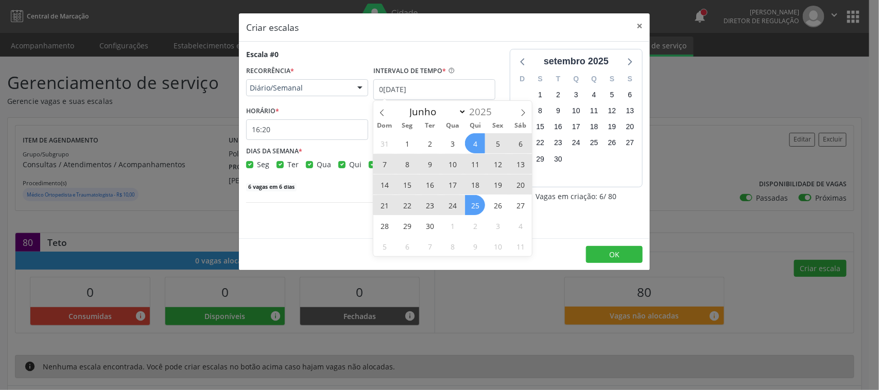
click at [475, 206] on span "25" at bounding box center [475, 205] width 20 height 20
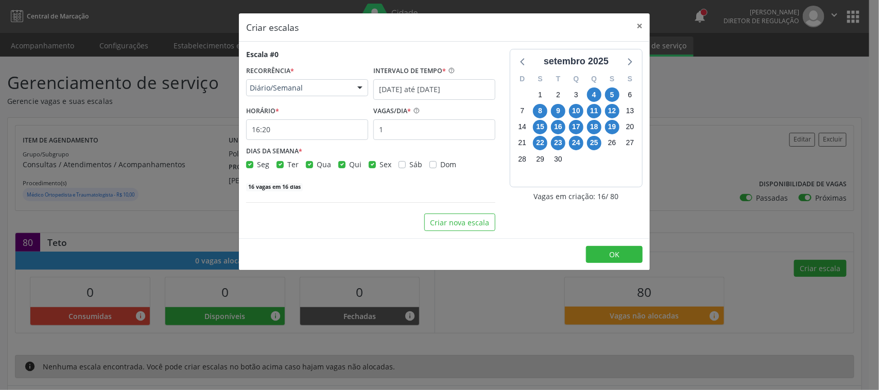
click at [257, 165] on label "Seg" at bounding box center [263, 164] width 12 height 11
click at [251, 165] on input "Seg" at bounding box center [249, 163] width 7 height 9
checkbox input "false"
click at [287, 165] on label "Ter" at bounding box center [292, 164] width 11 height 11
click at [279, 165] on input "Ter" at bounding box center [279, 163] width 7 height 9
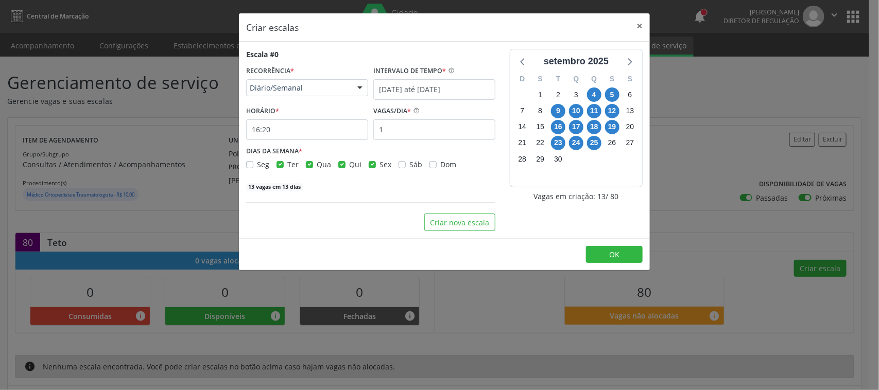
checkbox input "false"
click at [317, 163] on label "Qua" at bounding box center [324, 164] width 14 height 11
click at [310, 163] on input "Qua" at bounding box center [309, 163] width 7 height 9
checkbox input "false"
click at [379, 166] on label "Sex" at bounding box center [385, 164] width 12 height 11
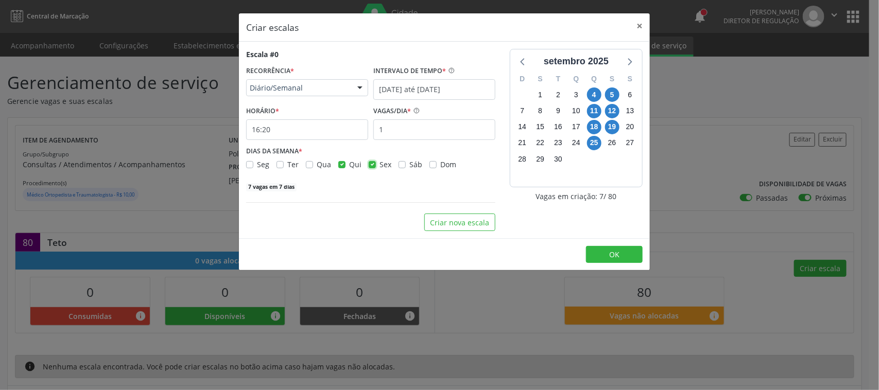
click at [369, 166] on input "Sex" at bounding box center [372, 163] width 7 height 9
checkbox input "false"
click at [417, 135] on input "1" at bounding box center [434, 129] width 122 height 21
type input "20"
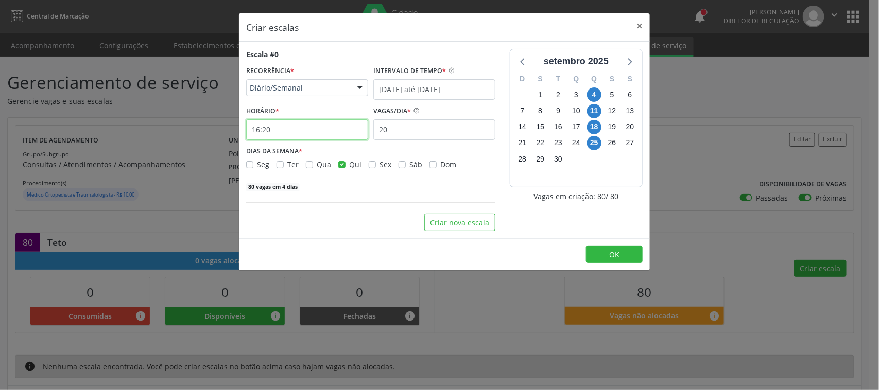
click at [311, 134] on input "16:20" at bounding box center [307, 129] width 122 height 21
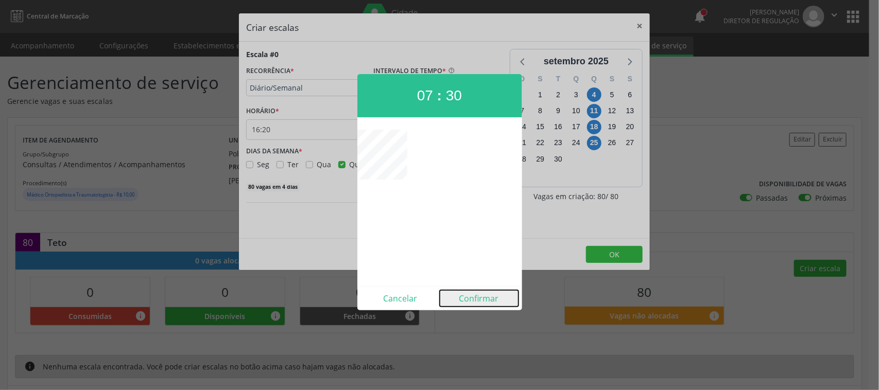
click at [482, 300] on button "Confirmar" at bounding box center [479, 298] width 79 height 16
type input "07:30"
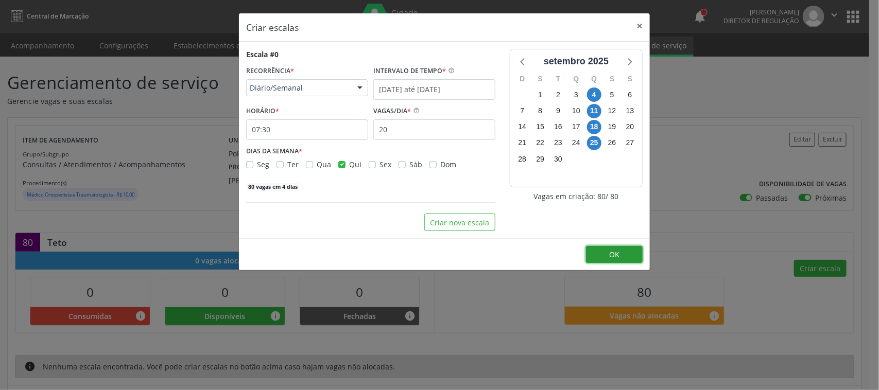
click at [624, 253] on button "OK" at bounding box center [614, 254] width 57 height 17
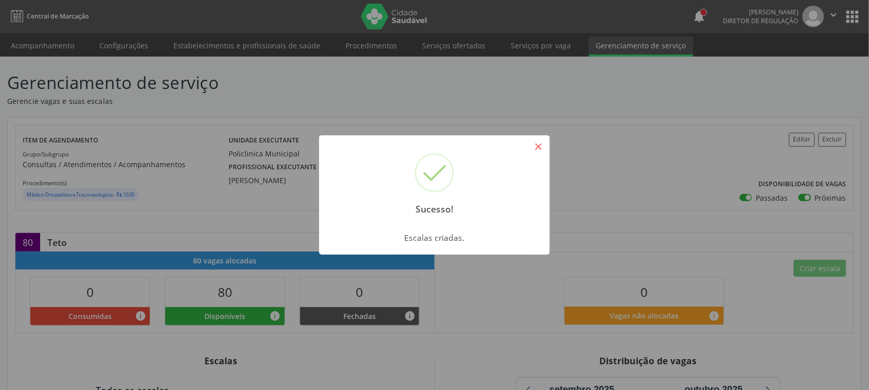
click at [539, 146] on button "×" at bounding box center [538, 146] width 17 height 17
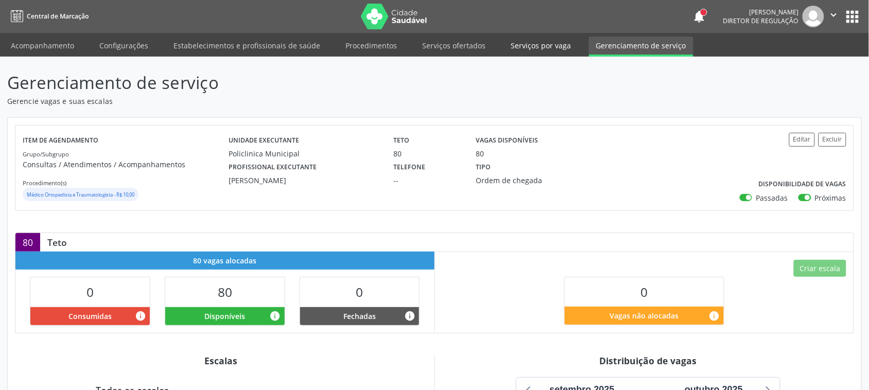
click at [516, 49] on link "Serviços por vaga" at bounding box center [540, 46] width 75 height 18
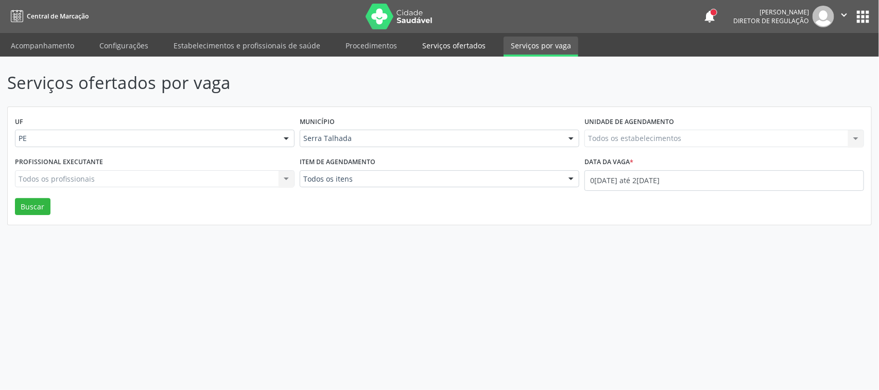
click at [422, 41] on link "Serviços ofertados" at bounding box center [454, 46] width 78 height 18
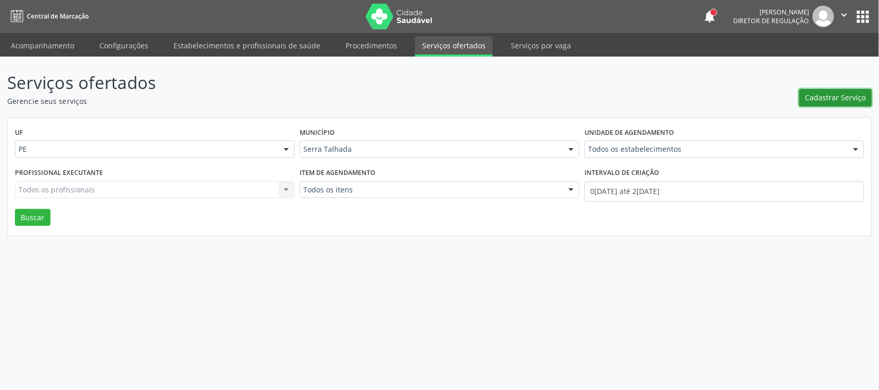
click at [850, 97] on span "Cadastrar Serviço" at bounding box center [835, 97] width 61 height 11
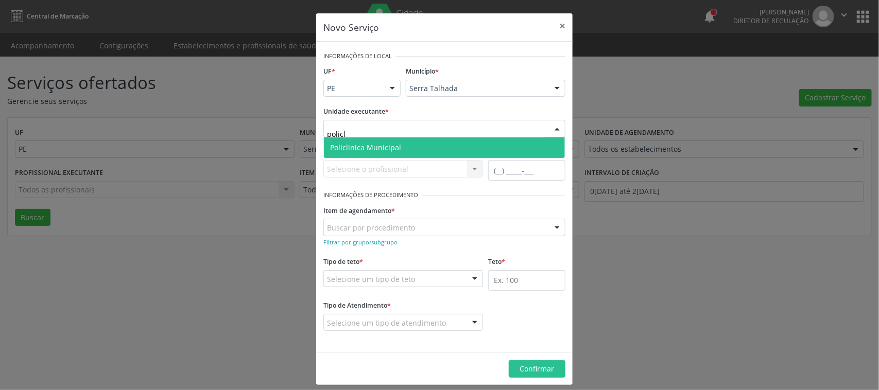
type input "policli"
click at [354, 147] on span "Policlinica Municipal" at bounding box center [365, 148] width 71 height 10
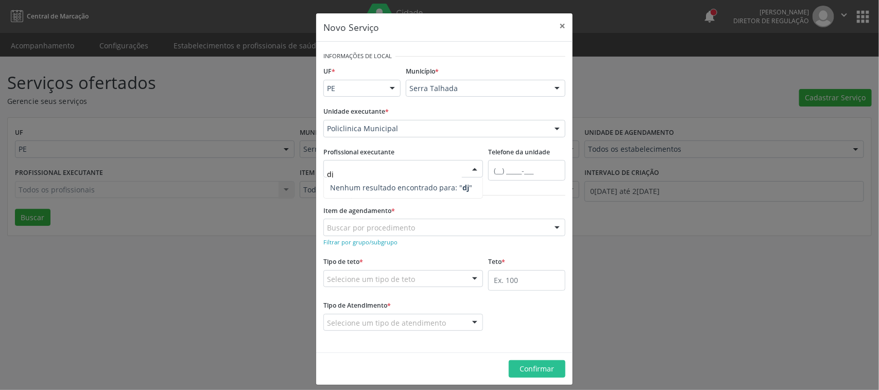
type input "d"
click at [370, 178] on div "Todos os profissionais Todos os profissionais Ana Carolina Barboza de Andrada M…" at bounding box center [403, 168] width 160 height 17
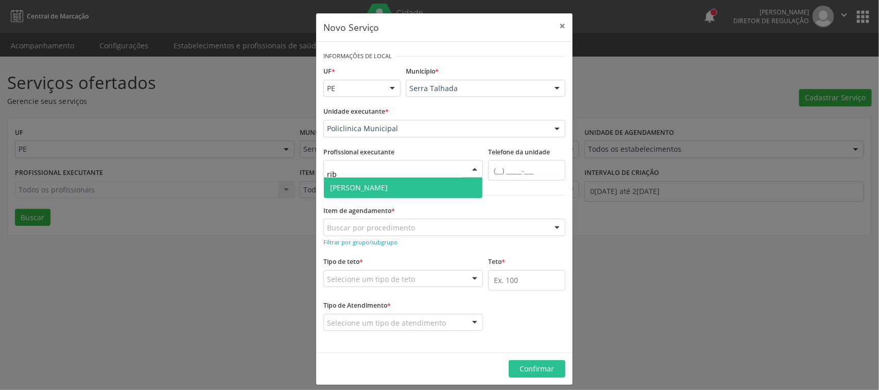
click at [382, 177] on input "rib" at bounding box center [394, 174] width 135 height 21
type input "dj"
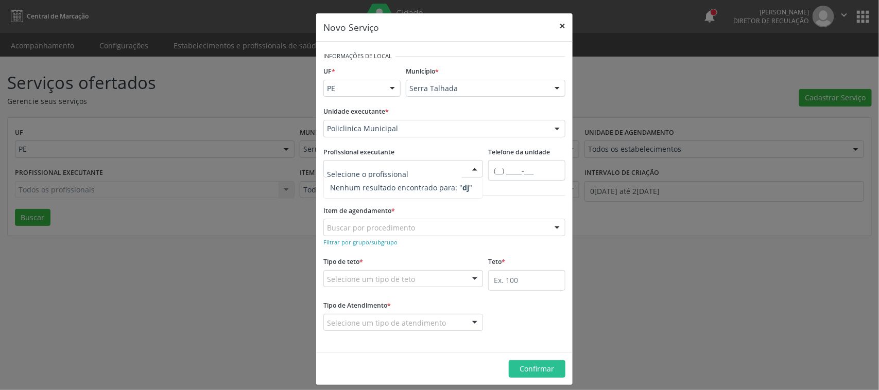
click at [556, 25] on button "×" at bounding box center [562, 25] width 21 height 25
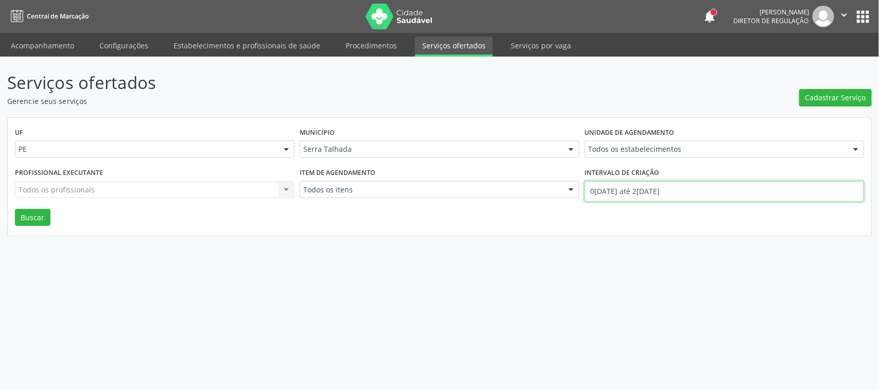
click at [660, 188] on input "01/08/2025 até 21/08/2025" at bounding box center [723, 191] width 279 height 21
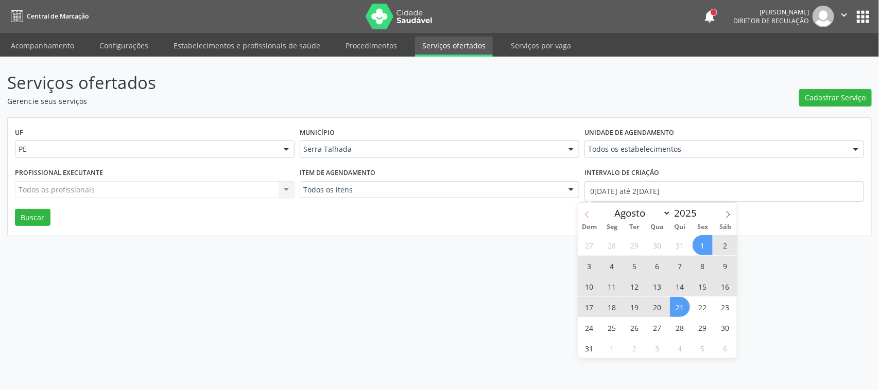
click at [585, 211] on icon at bounding box center [586, 214] width 7 height 7
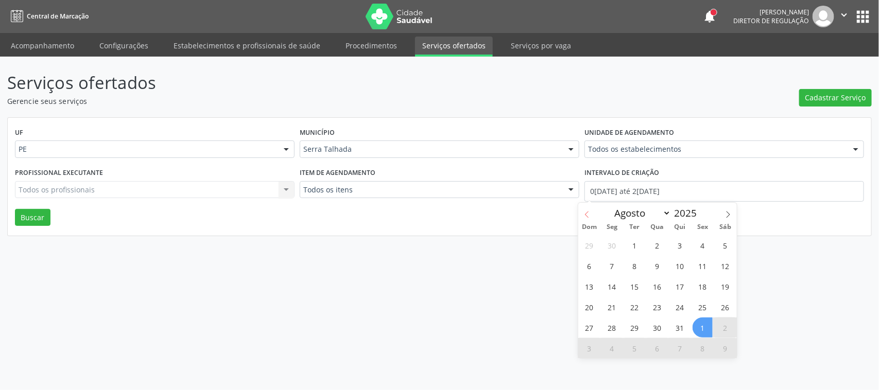
select select "6"
click at [629, 245] on span "1" at bounding box center [634, 245] width 20 height 20
type input "01/07/2025"
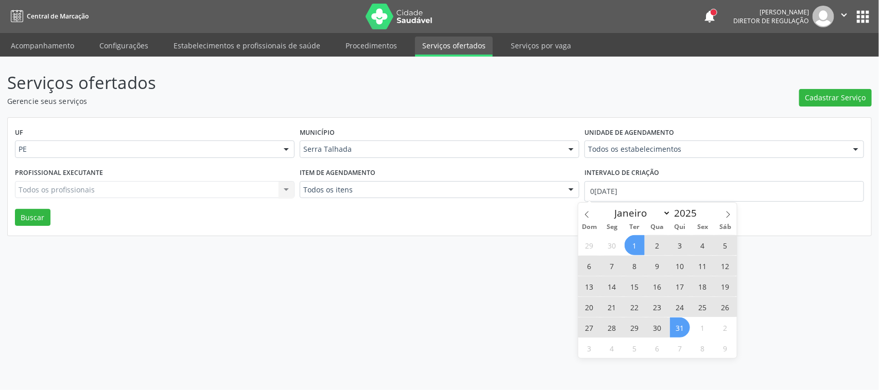
click at [676, 330] on span "31" at bounding box center [680, 328] width 20 height 20
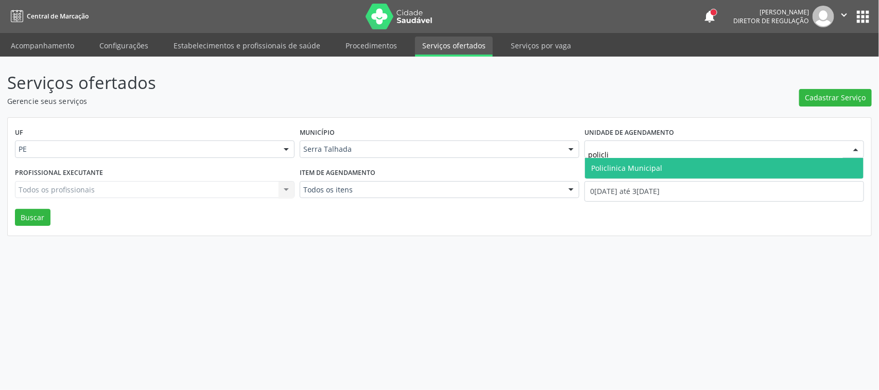
type input "policlin"
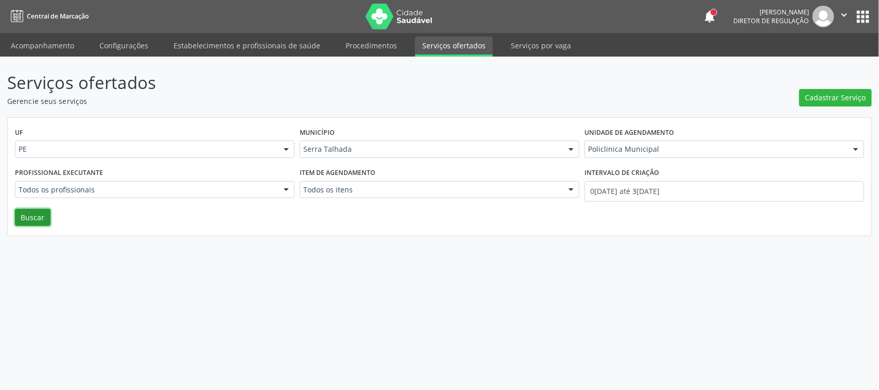
click at [42, 220] on button "Buscar" at bounding box center [33, 217] width 36 height 17
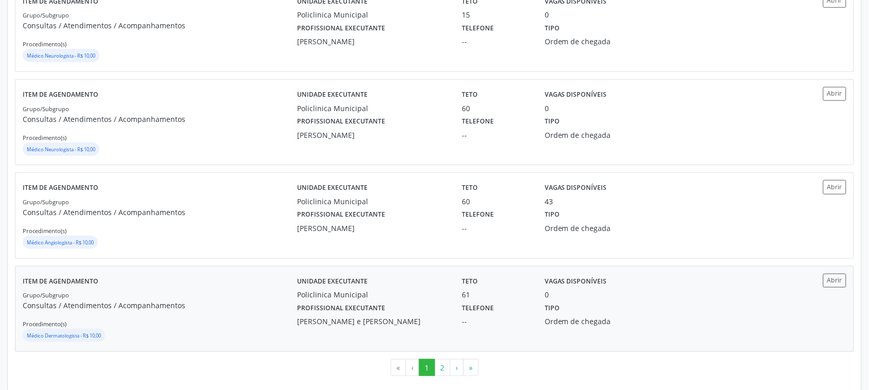
scroll to position [1362, 0]
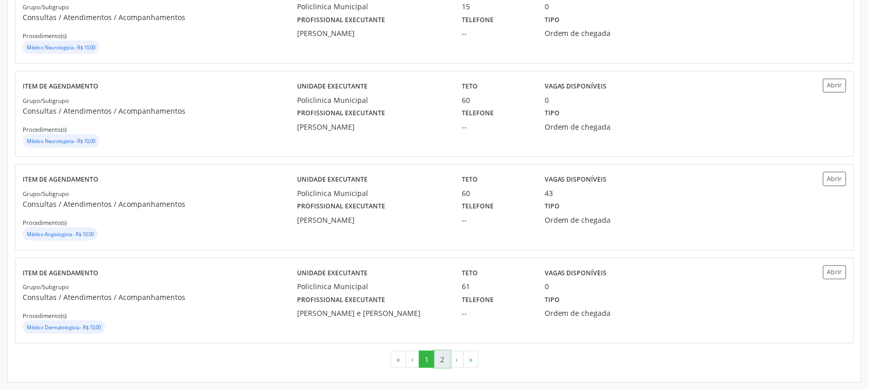
click at [444, 365] on button "2" at bounding box center [442, 359] width 16 height 17
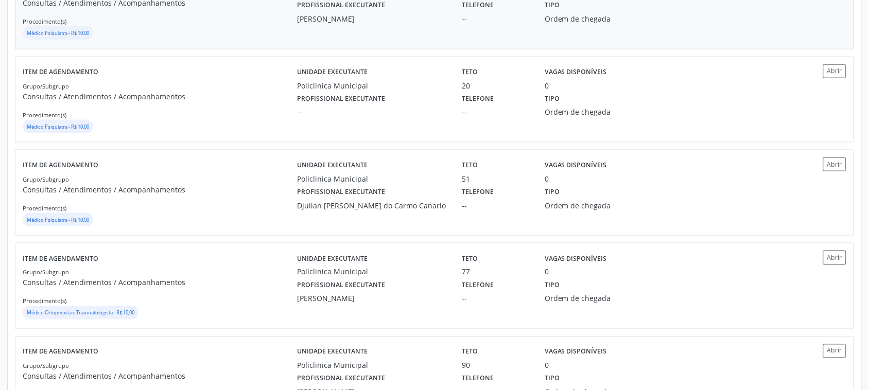
scroll to position [322, 0]
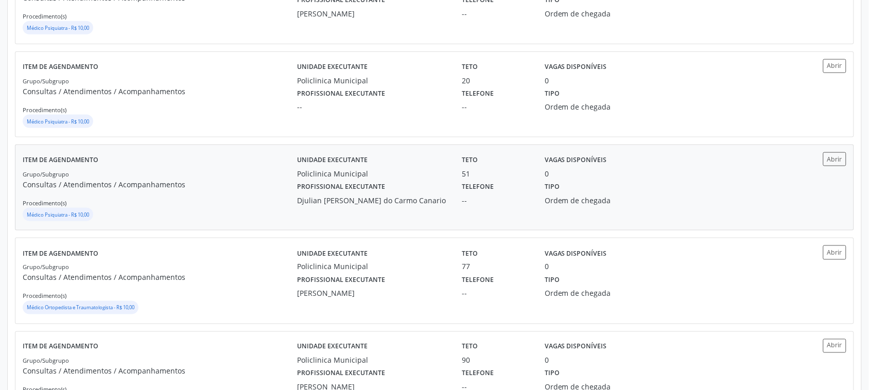
click at [208, 179] on div "Grupo/Subgrupo Consultas / Atendimentos / Acompanhamentos Procedimento(s) Médic…" at bounding box center [160, 195] width 274 height 55
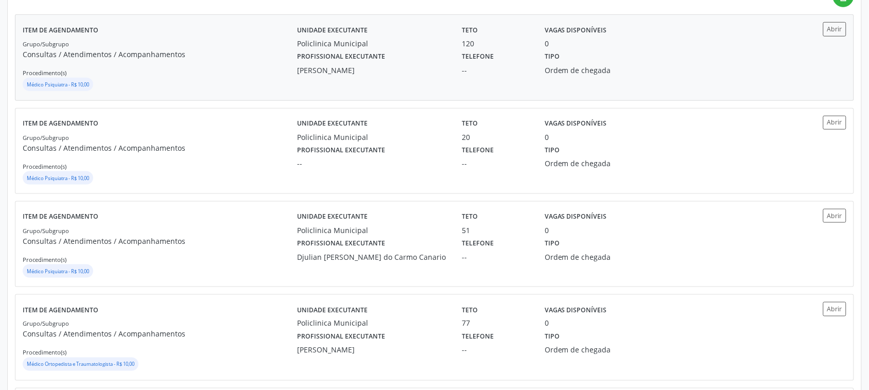
scroll to position [0, 0]
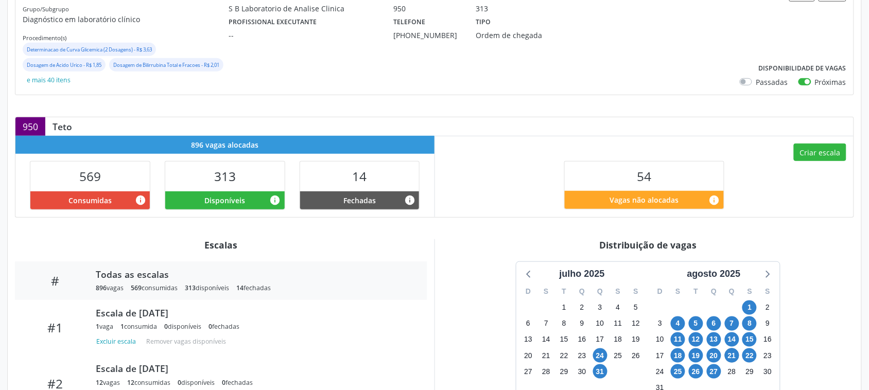
scroll to position [193, 0]
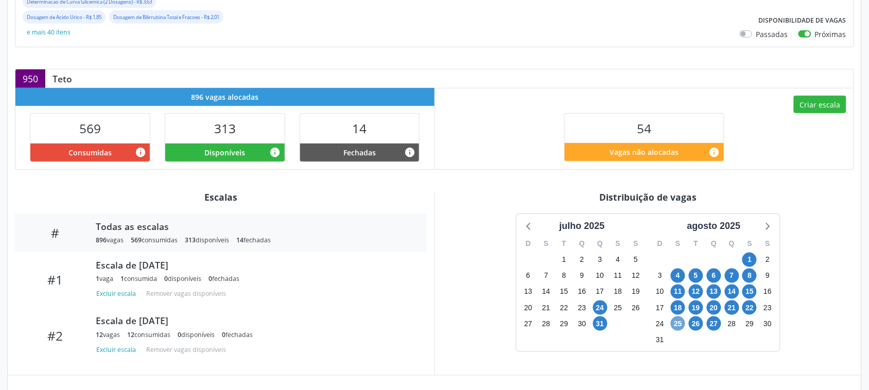
click at [678, 321] on span "25" at bounding box center [678, 324] width 14 height 14
click at [678, 322] on span "25" at bounding box center [678, 324] width 14 height 14
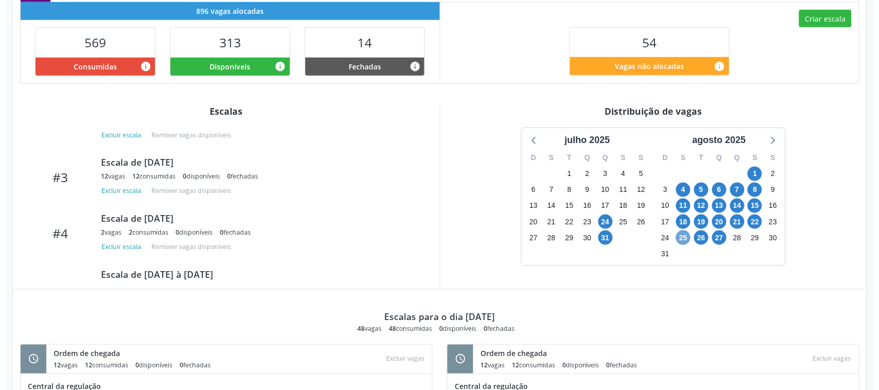
scroll to position [263, 0]
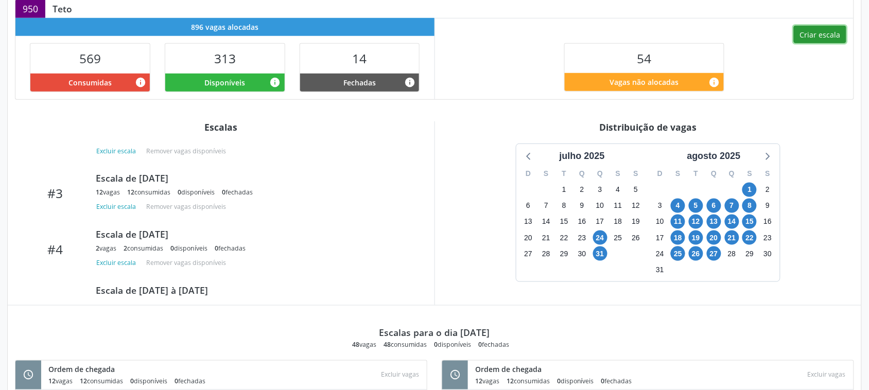
click at [814, 39] on button "Criar escala" at bounding box center [820, 34] width 52 height 17
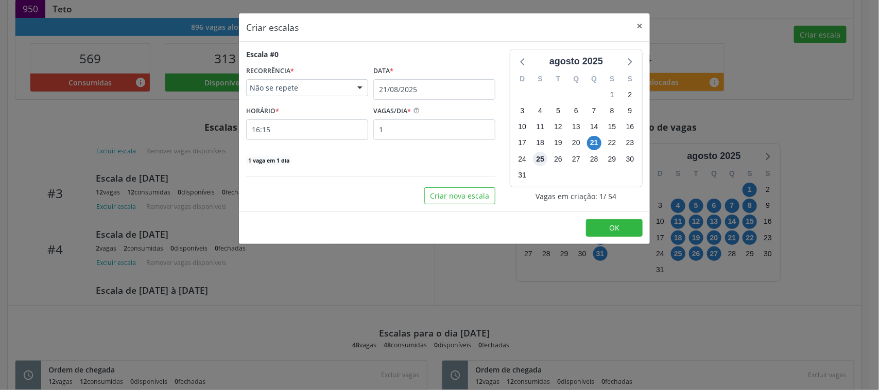
click at [536, 159] on span "25" at bounding box center [540, 159] width 14 height 14
click at [390, 84] on input "21/08/2025" at bounding box center [434, 89] width 122 height 21
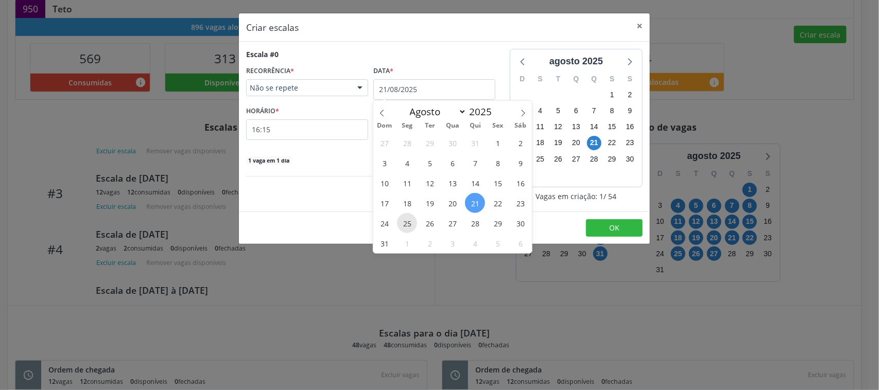
click at [406, 222] on span "25" at bounding box center [407, 223] width 20 height 20
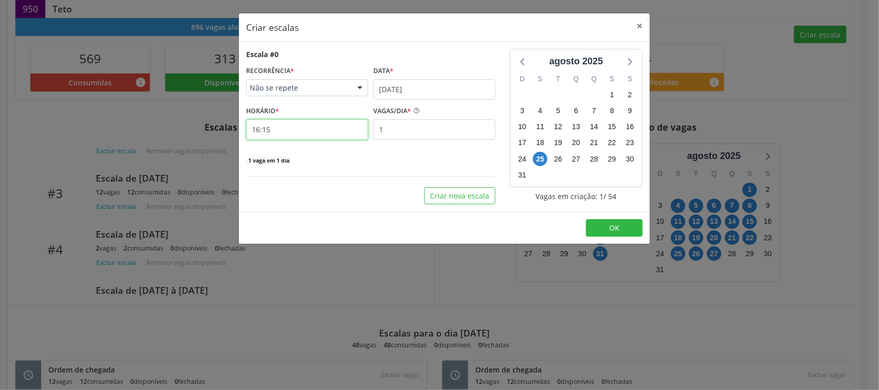
click at [327, 122] on input "16:15" at bounding box center [307, 129] width 122 height 21
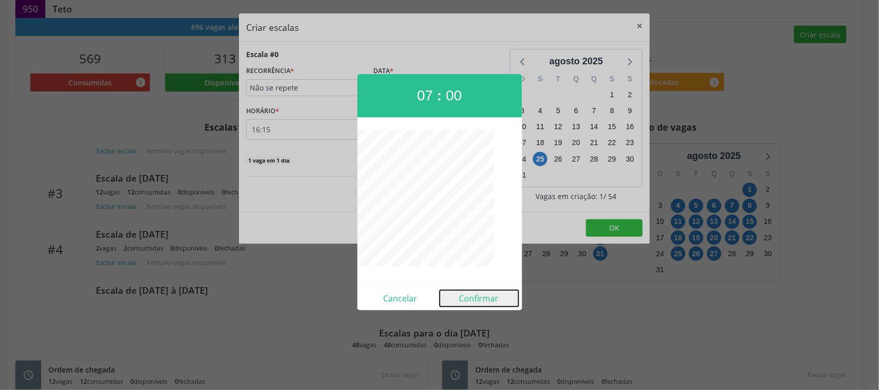
click at [471, 294] on button "Confirmar" at bounding box center [479, 298] width 79 height 16
type input "07:00"
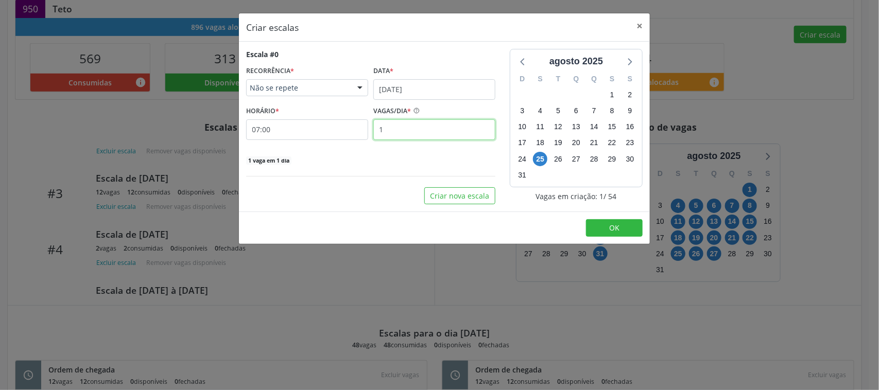
click at [395, 134] on input "1" at bounding box center [434, 129] width 122 height 21
type input "10"
click at [595, 226] on button "OK" at bounding box center [614, 227] width 57 height 17
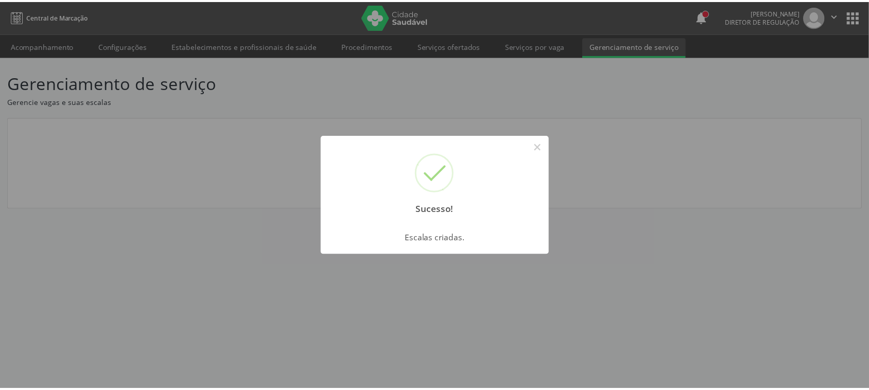
scroll to position [0, 0]
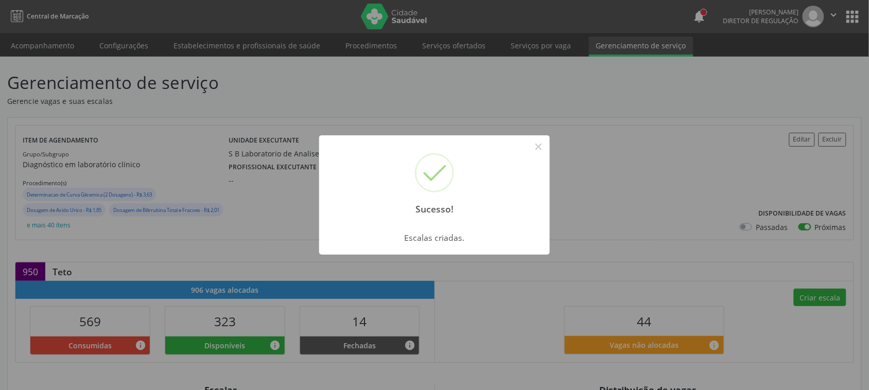
click at [532, 137] on div "Sucesso! ×" at bounding box center [434, 179] width 231 height 89
click at [534, 146] on button "×" at bounding box center [538, 146] width 17 height 17
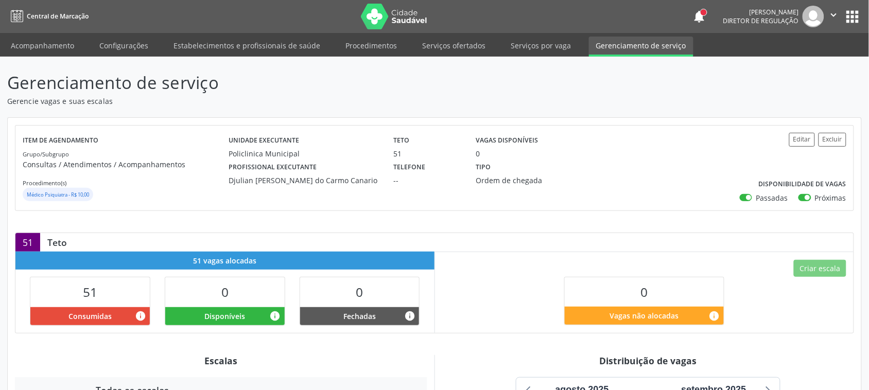
click at [756, 201] on label "Passadas" at bounding box center [772, 197] width 32 height 11
click at [747, 201] on input "Passadas" at bounding box center [743, 196] width 7 height 9
checkbox input "false"
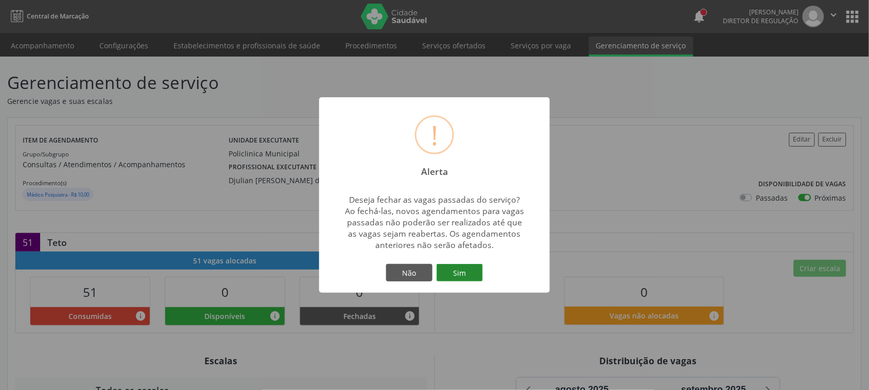
click at [458, 279] on button "Sim" at bounding box center [459, 272] width 46 height 17
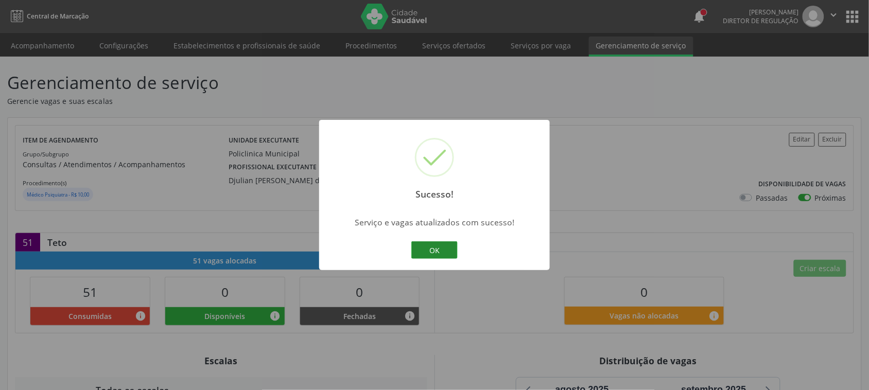
click at [457, 252] on button "OK" at bounding box center [434, 249] width 46 height 17
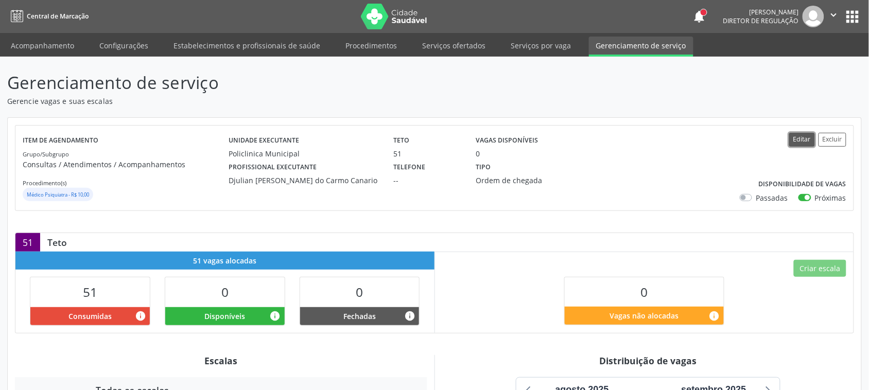
click at [812, 142] on button "Editar" at bounding box center [802, 140] width 26 height 14
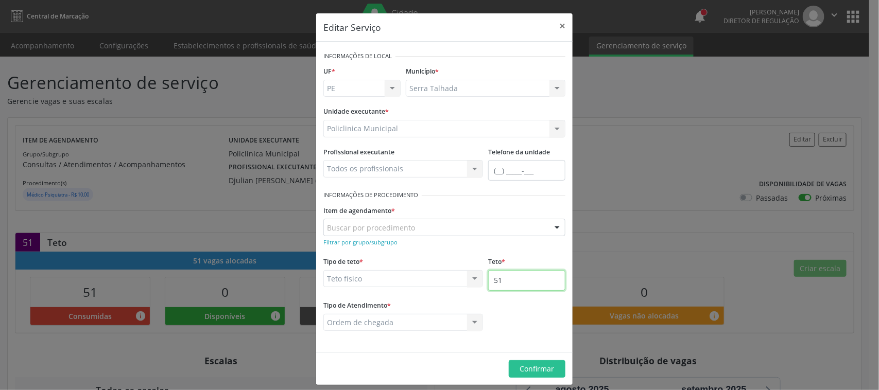
click at [515, 284] on input "51" at bounding box center [526, 280] width 77 height 21
type input "91"
click at [545, 365] on span "Confirmar" at bounding box center [537, 369] width 34 height 10
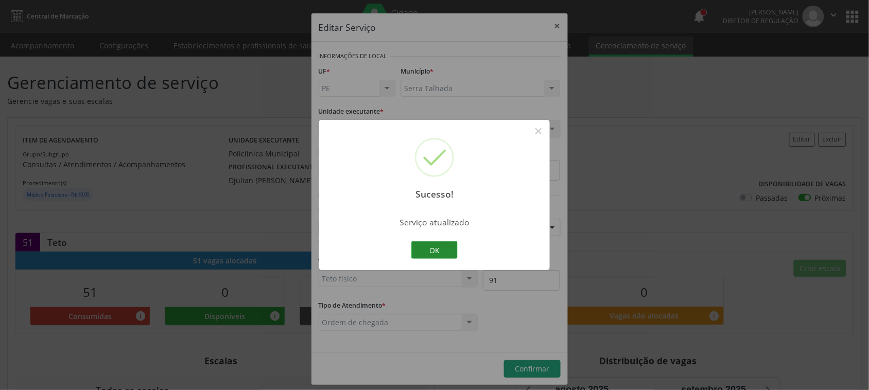
click at [434, 253] on button "OK" at bounding box center [434, 249] width 46 height 17
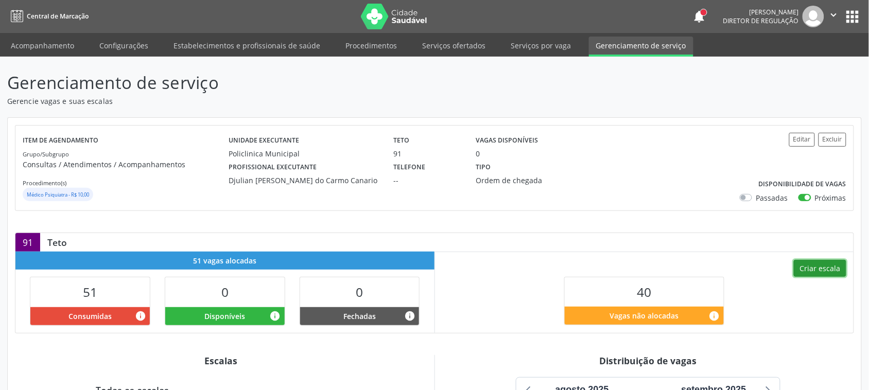
click at [822, 261] on button "Criar escala" at bounding box center [820, 268] width 52 height 17
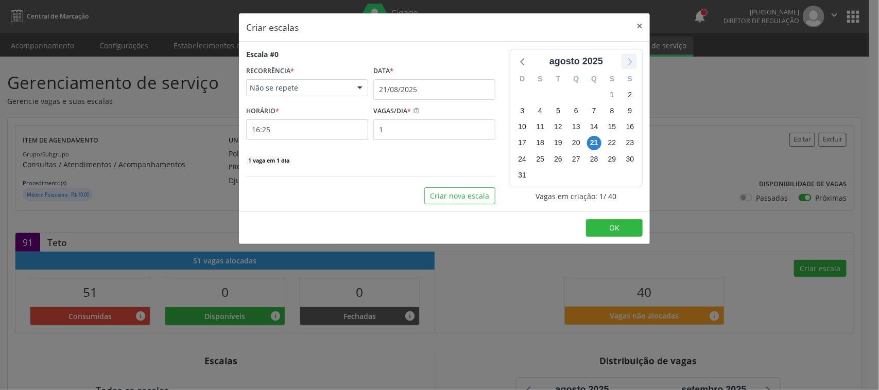
click at [629, 62] on icon at bounding box center [628, 61] width 13 height 13
click at [539, 96] on span "1" at bounding box center [540, 94] width 14 height 14
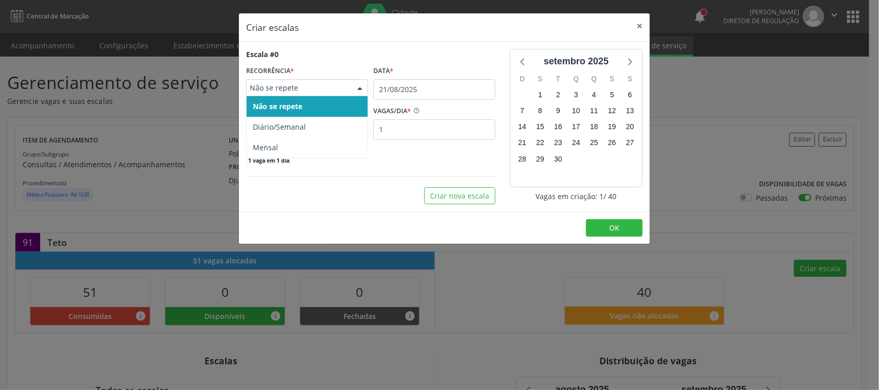
click at [286, 85] on span "Não se repete" at bounding box center [298, 88] width 97 height 10
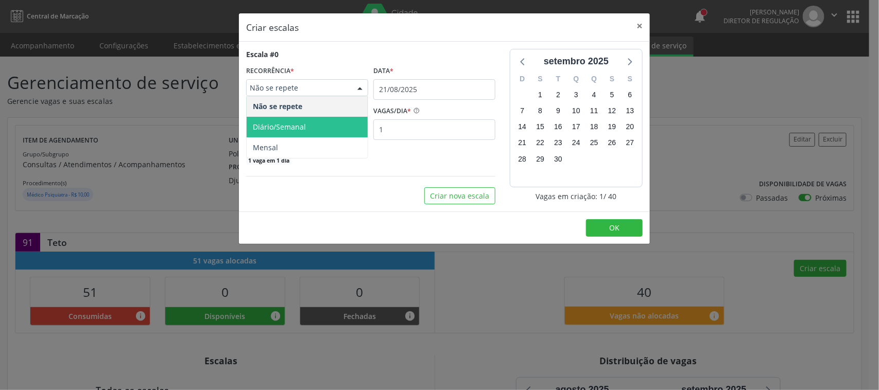
click at [270, 125] on span "Diário/Semanal" at bounding box center [279, 127] width 53 height 10
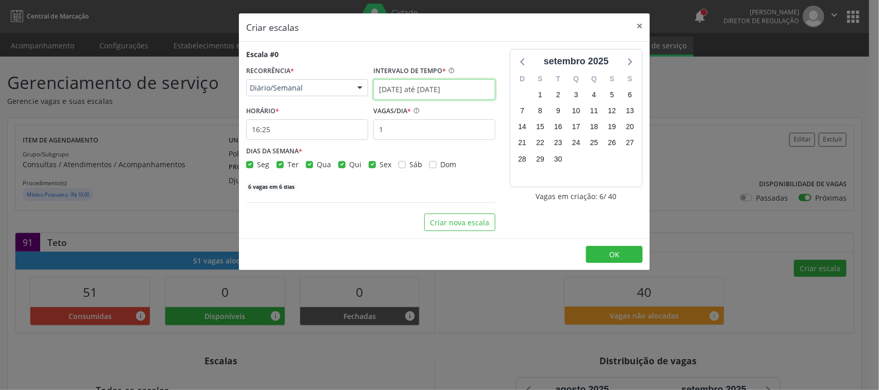
click at [401, 81] on input "[DATE] até [DATE]" at bounding box center [434, 89] width 122 height 21
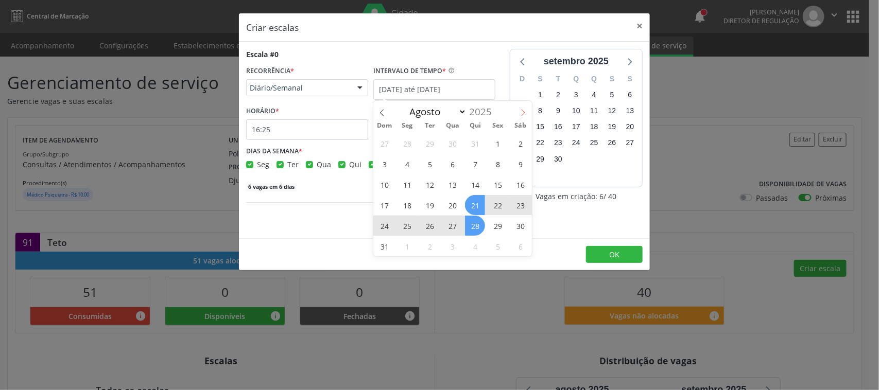
click at [516, 110] on span at bounding box center [522, 109] width 17 height 17
select select "8"
click at [408, 145] on span "1" at bounding box center [407, 143] width 20 height 20
type input "01/09/2025"
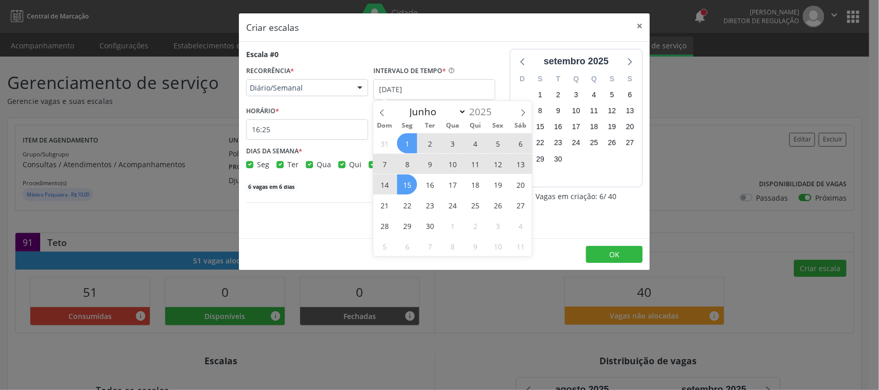
click at [403, 181] on span "15" at bounding box center [407, 184] width 20 height 20
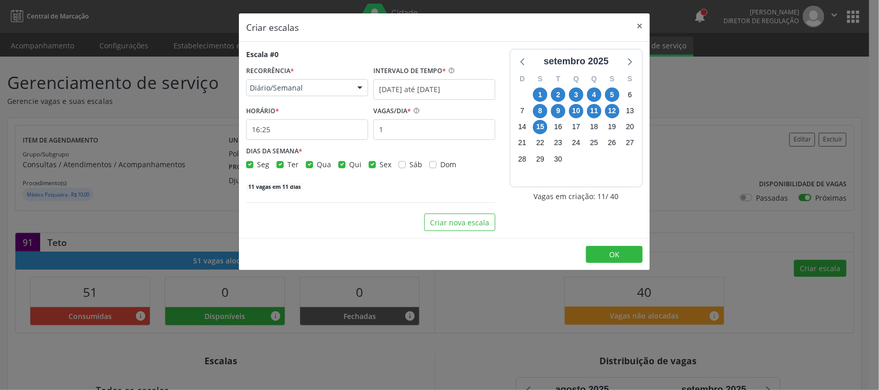
click at [287, 166] on label "Ter" at bounding box center [292, 164] width 11 height 11
click at [279, 166] on input "Ter" at bounding box center [279, 163] width 7 height 9
checkbox input "false"
click at [317, 166] on label "Qua" at bounding box center [324, 164] width 14 height 11
click at [307, 166] on input "Qua" at bounding box center [309, 163] width 7 height 9
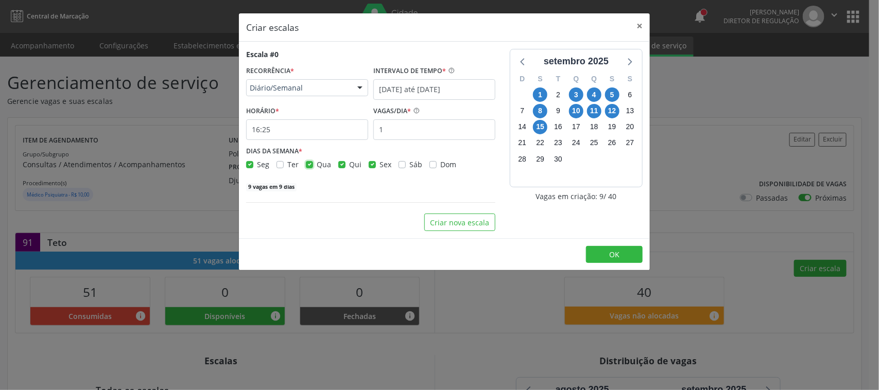
checkbox input "false"
click at [349, 166] on label "Qui" at bounding box center [355, 164] width 12 height 11
click at [340, 166] on input "Qui" at bounding box center [341, 163] width 7 height 9
checkbox input "false"
click at [379, 166] on label "Sex" at bounding box center [385, 164] width 12 height 11
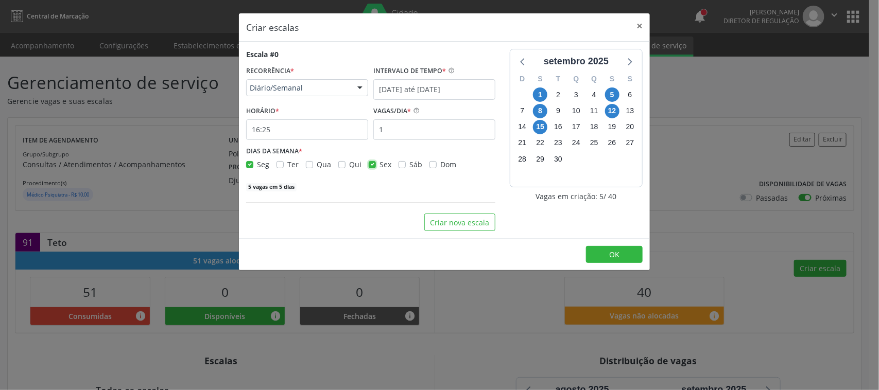
click at [370, 166] on input "Sex" at bounding box center [372, 163] width 7 height 9
checkbox input "false"
click at [300, 127] on input "16:25" at bounding box center [307, 129] width 122 height 21
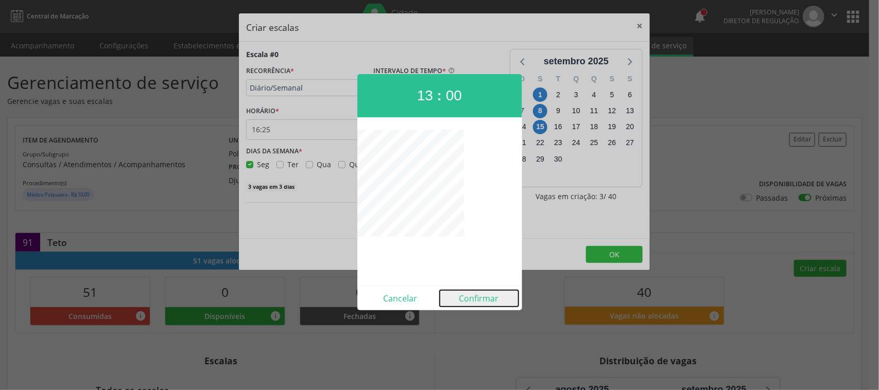
click at [478, 293] on button "Confirmar" at bounding box center [479, 298] width 79 height 16
type input "13:00"
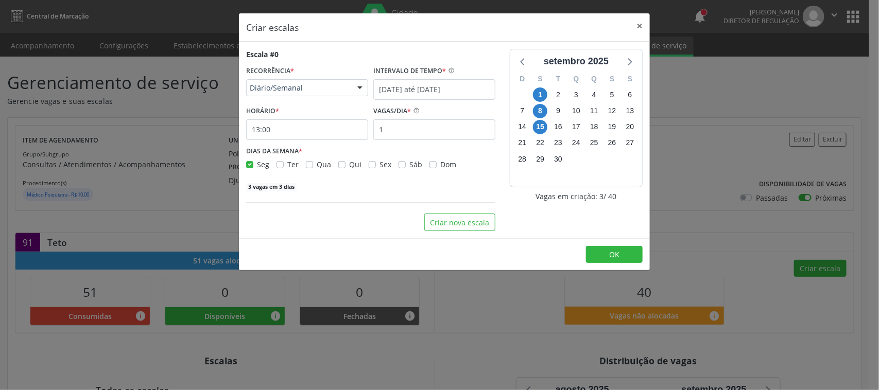
click at [408, 140] on div "Escala #0 RECORRÊNCIA * Diário/Semanal Não se repete Diário/Semanal Mensal Nenh…" at bounding box center [370, 120] width 249 height 143
click at [407, 135] on input "1" at bounding box center [434, 129] width 122 height 21
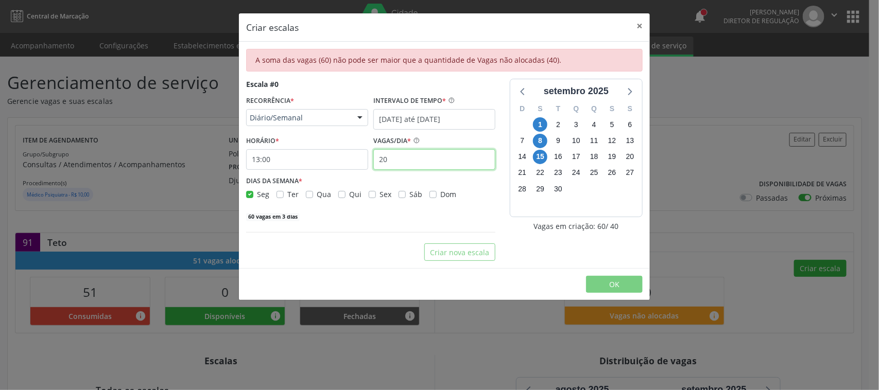
type input "20"
click at [500, 127] on div "Escala #0 RECORRÊNCIA * Diário/Semanal Não se repete Diário/Semanal Mensal Nenh…" at bounding box center [371, 170] width 264 height 182
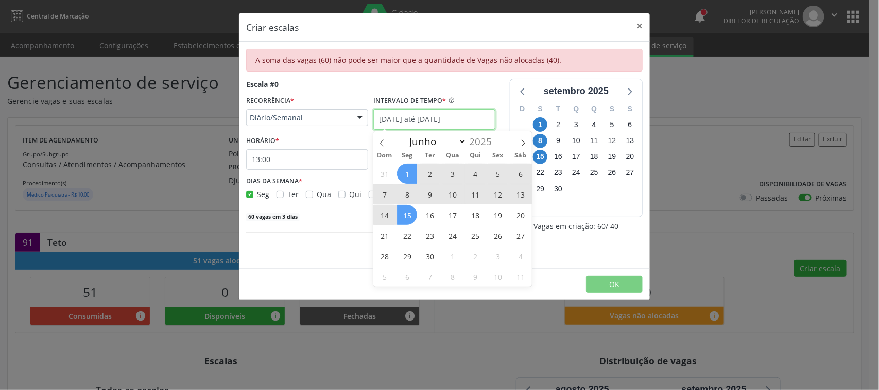
click at [433, 117] on input "01/09/2025 até 15/09/2025" at bounding box center [434, 119] width 122 height 21
click at [291, 120] on span "Diário/Semanal" at bounding box center [298, 118] width 97 height 10
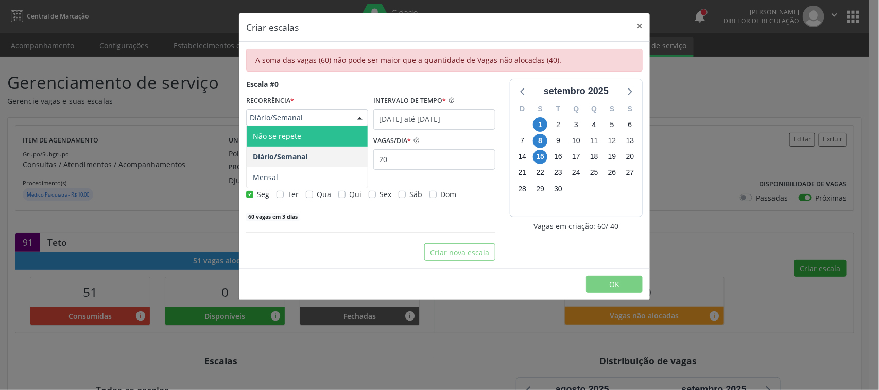
click at [297, 135] on span "Não se repete" at bounding box center [277, 136] width 48 height 10
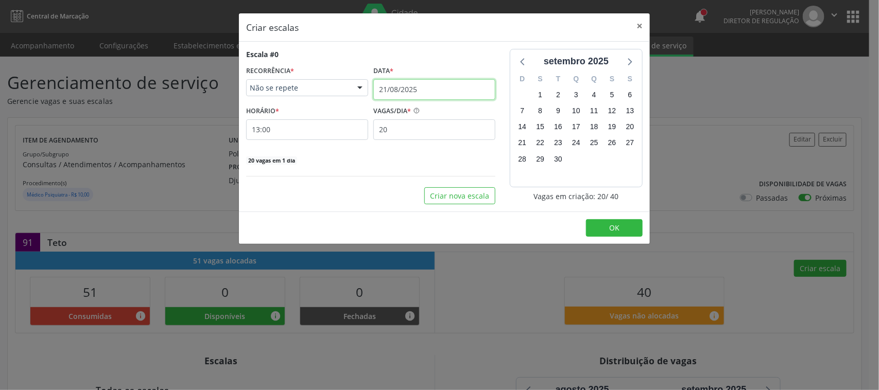
click at [394, 91] on input "21/08/2025" at bounding box center [434, 89] width 122 height 21
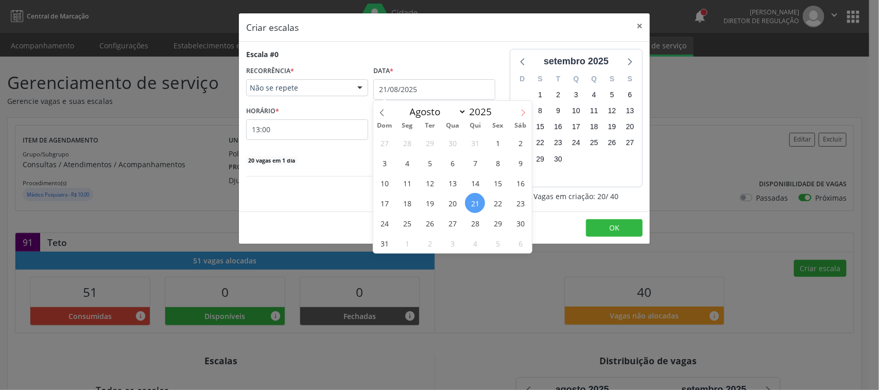
click at [522, 110] on icon at bounding box center [522, 112] width 7 height 7
select select "8"
click at [412, 144] on span "1" at bounding box center [407, 143] width 20 height 20
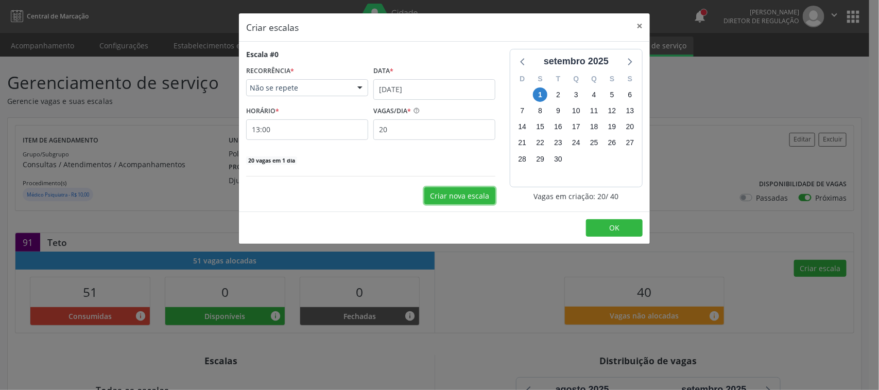
click at [472, 188] on button "Criar nova escala" at bounding box center [459, 195] width 71 height 17
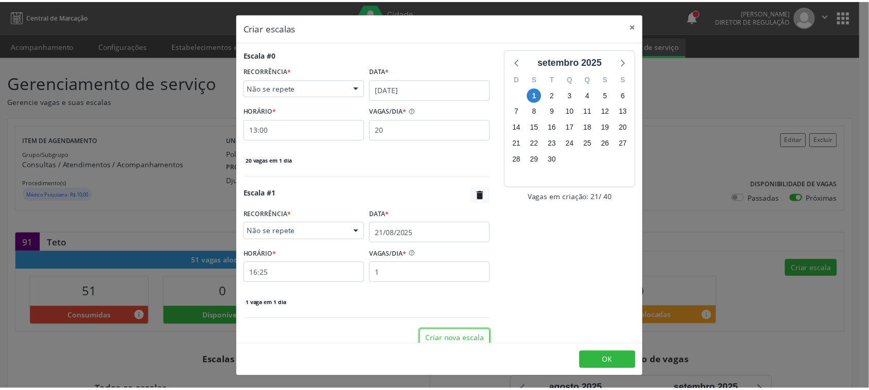
scroll to position [11, 0]
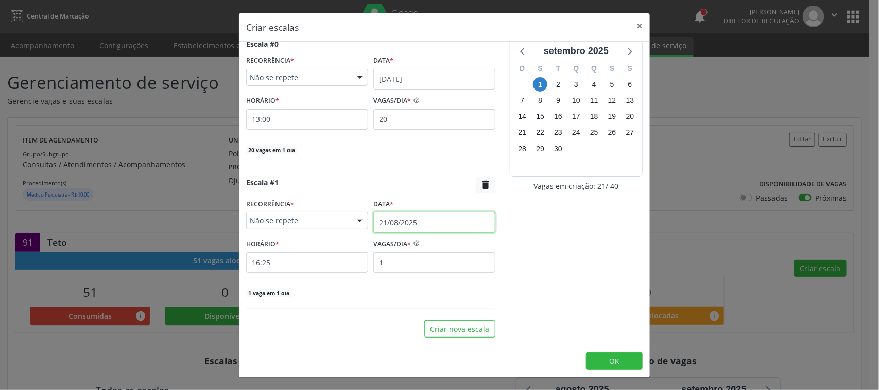
click at [410, 223] on input "21/08/2025" at bounding box center [434, 222] width 122 height 21
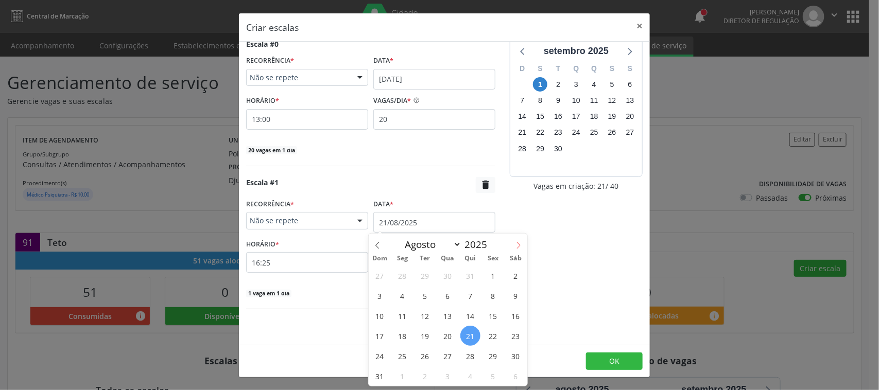
click at [513, 243] on span at bounding box center [518, 242] width 17 height 17
select select "8"
click at [404, 313] on span "15" at bounding box center [402, 316] width 20 height 20
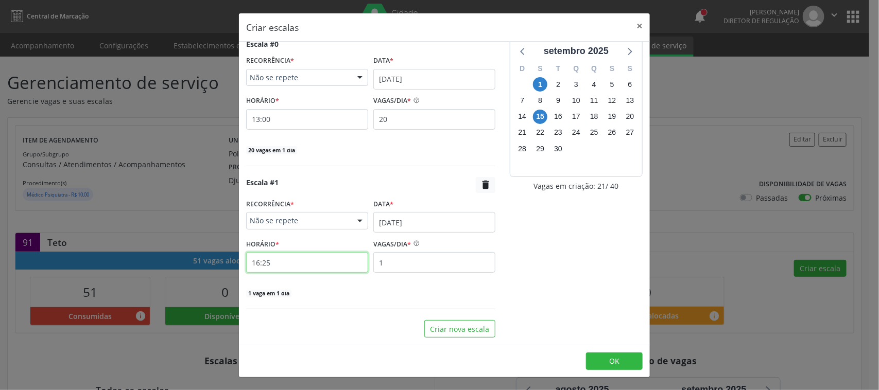
click at [312, 264] on input "16:25" at bounding box center [307, 262] width 122 height 21
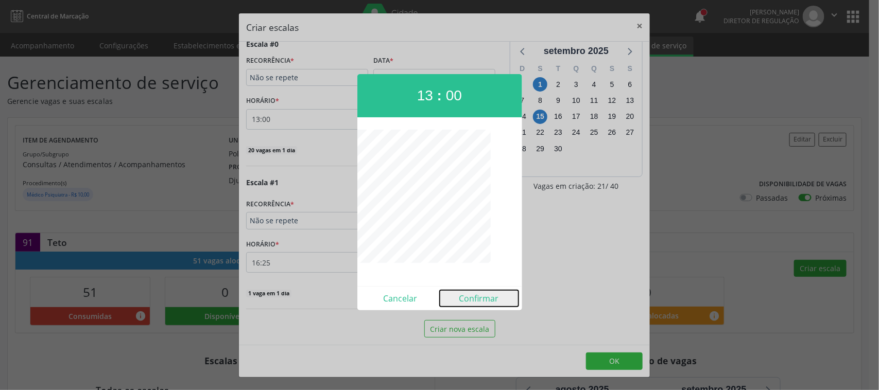
click at [495, 304] on button "Confirmar" at bounding box center [479, 298] width 79 height 16
type input "13:00"
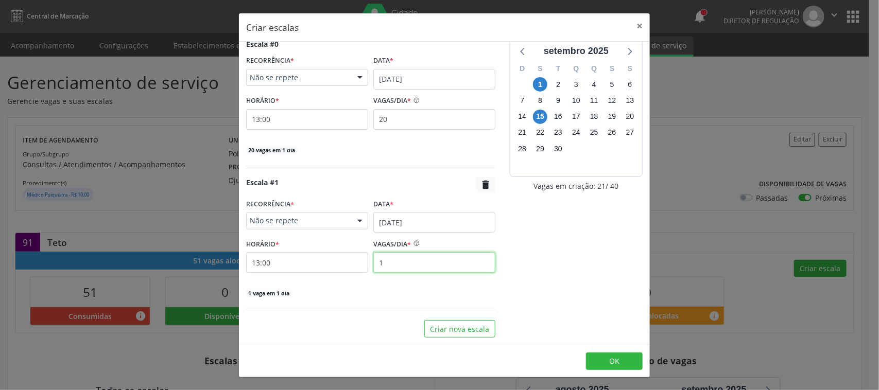
click at [407, 258] on input "1" at bounding box center [434, 262] width 122 height 21
type input "20"
click at [373, 199] on label "Data *" at bounding box center [383, 205] width 20 height 16
click at [404, 148] on div "20 vagas em 1 dia" at bounding box center [370, 149] width 249 height 11
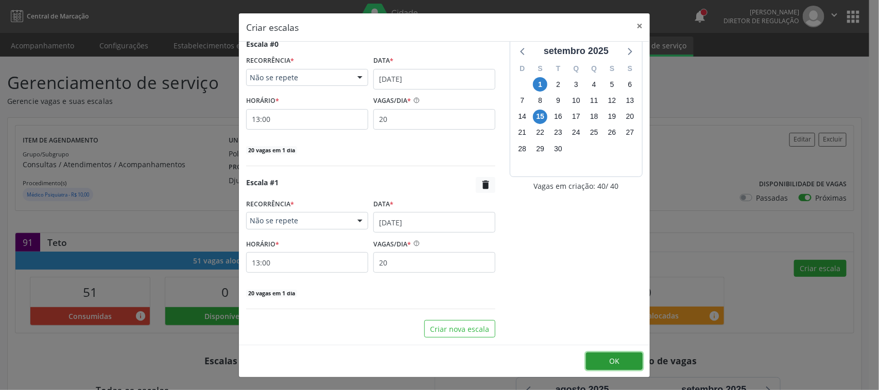
click at [611, 364] on span "OK" at bounding box center [614, 361] width 10 height 10
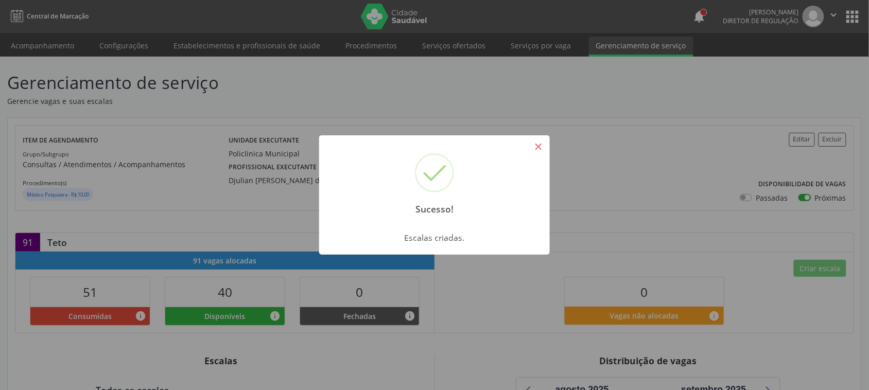
click at [540, 149] on button "×" at bounding box center [538, 146] width 17 height 17
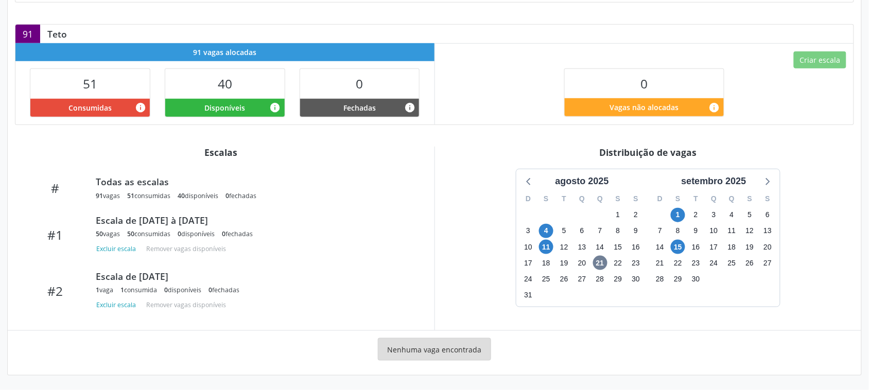
scroll to position [209, 0]
click at [675, 214] on span "1" at bounding box center [678, 215] width 14 height 14
click at [682, 250] on span "15" at bounding box center [678, 247] width 14 height 14
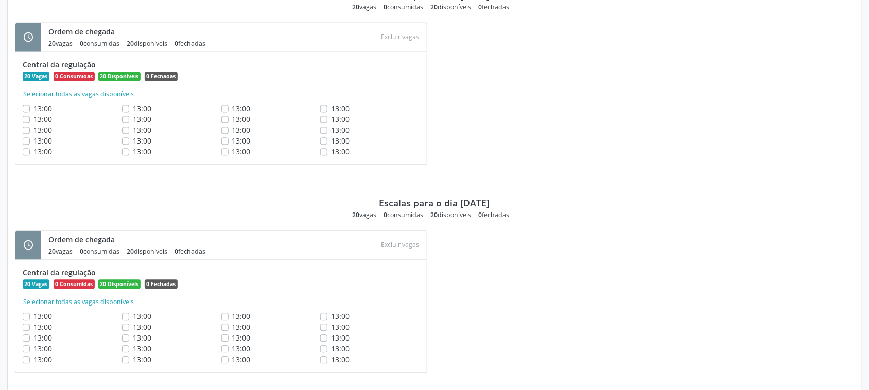
scroll to position [588, 0]
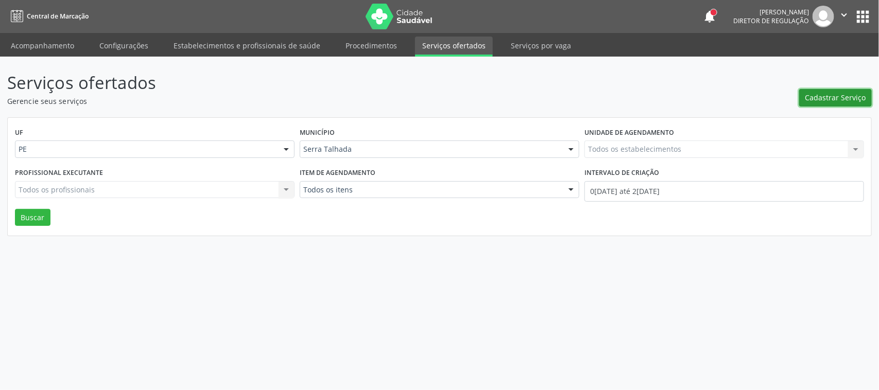
click at [824, 104] on button "Cadastrar Serviço" at bounding box center [835, 97] width 73 height 17
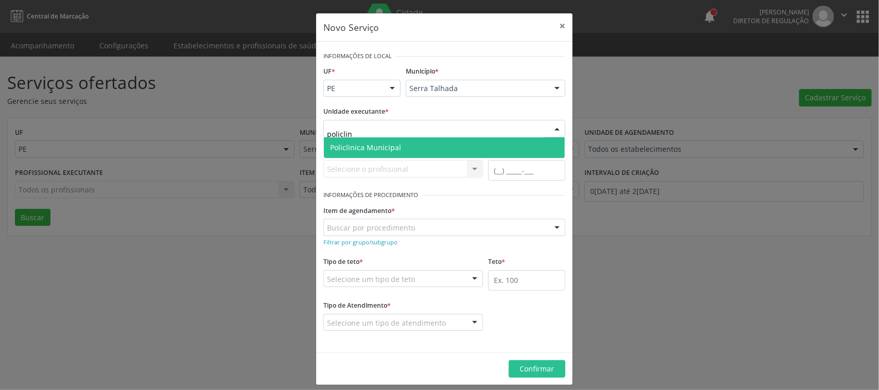
type input "policlini"
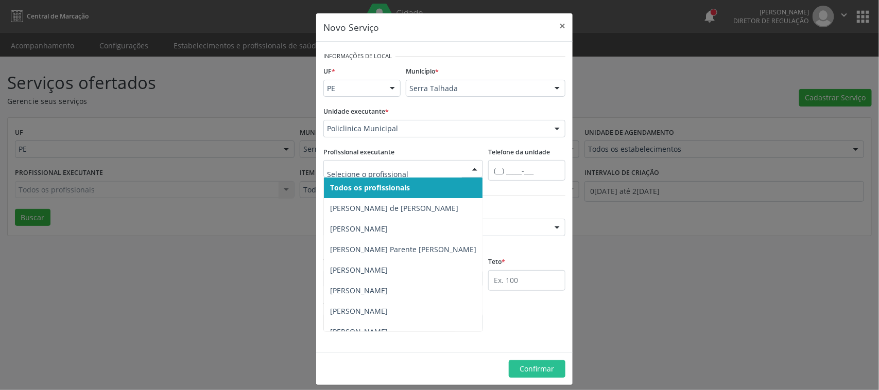
type input "p"
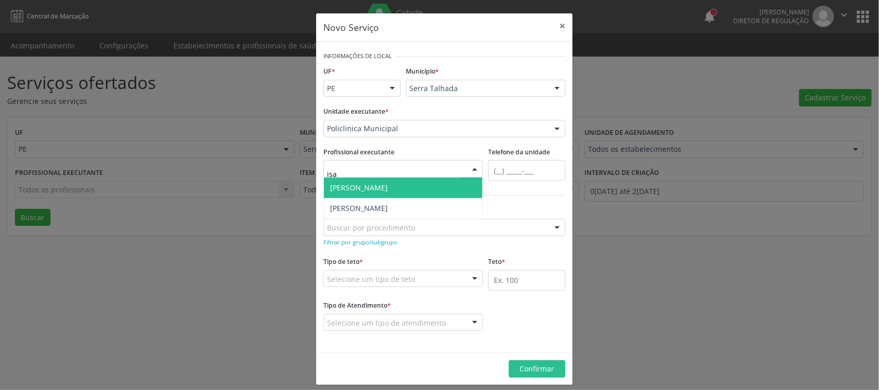
type input "isab"
click at [388, 186] on span "[PERSON_NAME]" at bounding box center [359, 188] width 58 height 10
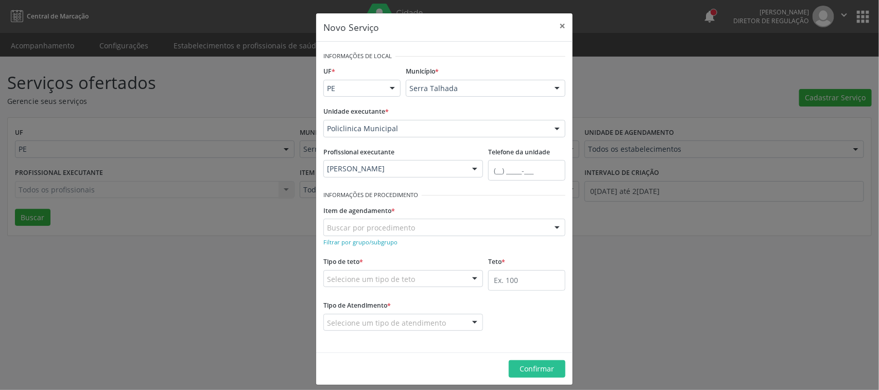
click at [420, 227] on div "Buscar por procedimento" at bounding box center [444, 227] width 242 height 17
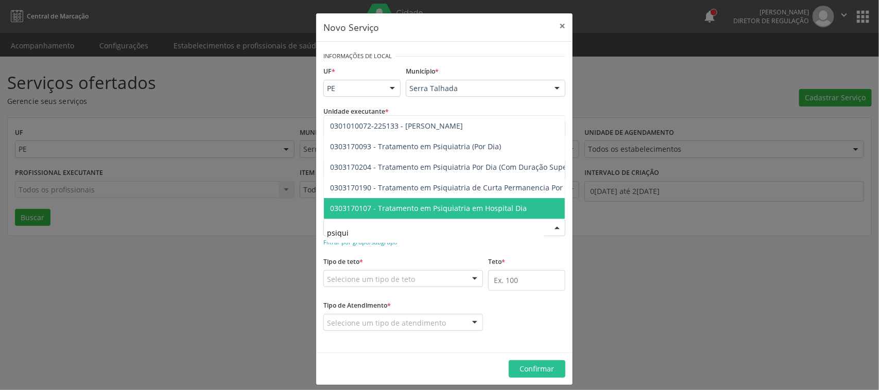
type input "psiquia"
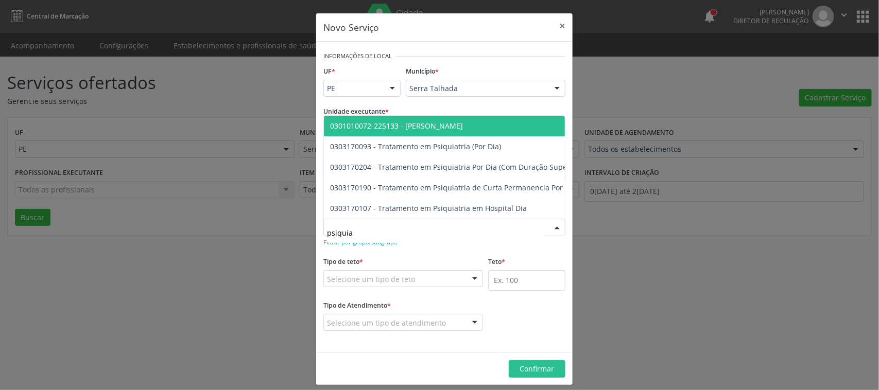
click at [395, 122] on span "0301010072-225133 - [PERSON_NAME]" at bounding box center [557, 126] width 466 height 21
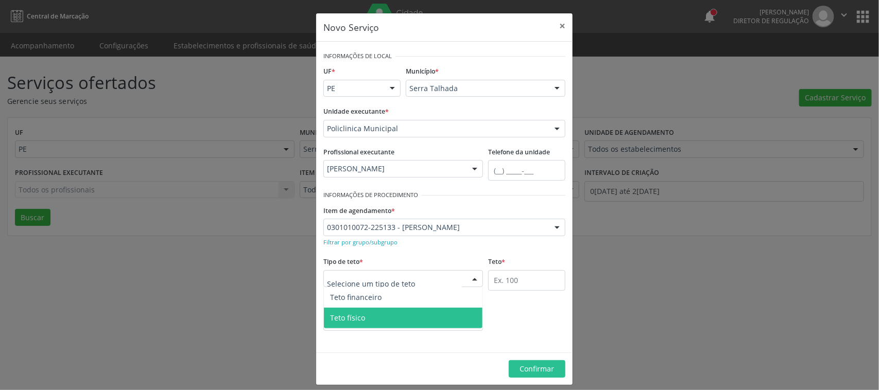
click at [372, 314] on span "Teto físico" at bounding box center [403, 318] width 159 height 21
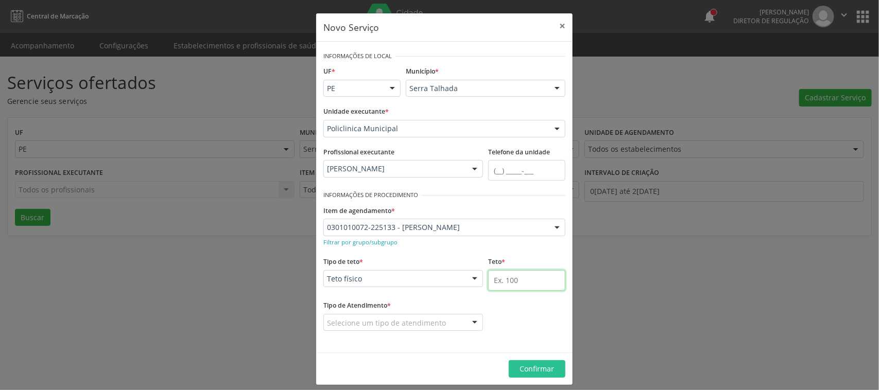
click at [530, 284] on input "text" at bounding box center [526, 280] width 77 height 21
click at [462, 114] on div "Unidade executante * Policlinica Municipal 3 Grupamento de Bombeiros [PERSON_NA…" at bounding box center [444, 120] width 242 height 33
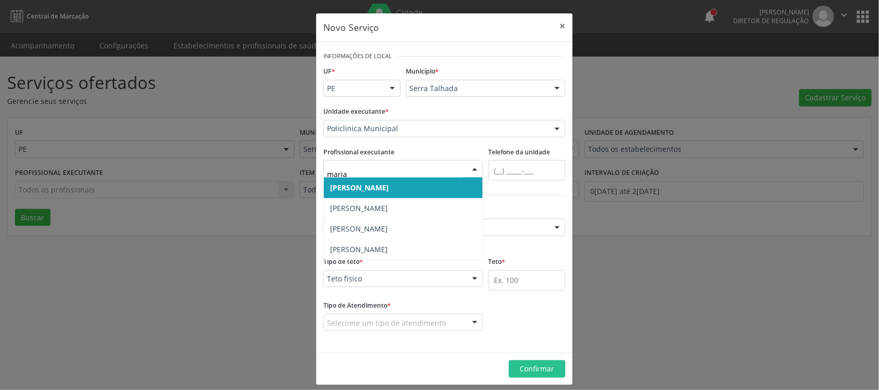
type input "[PERSON_NAME]"
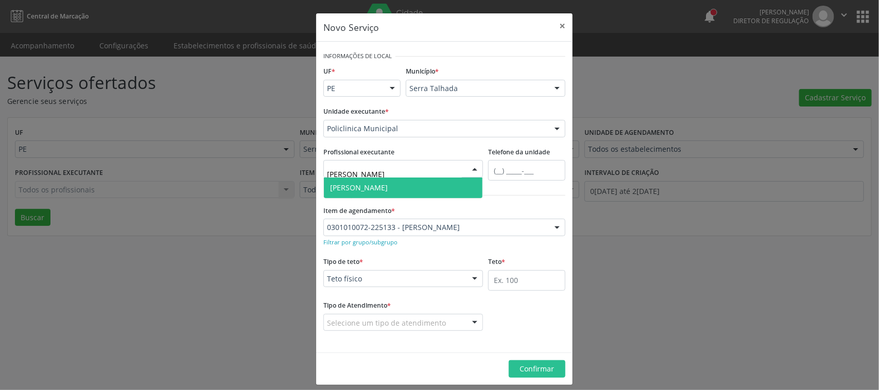
click at [373, 186] on span "[PERSON_NAME]" at bounding box center [359, 188] width 58 height 10
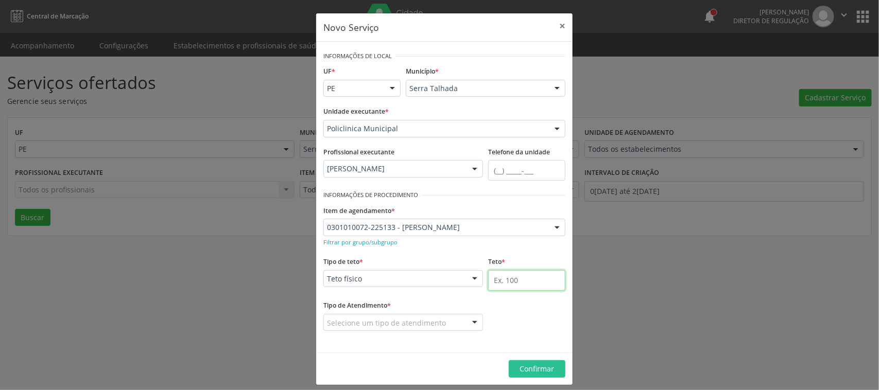
click at [501, 284] on input "text" at bounding box center [526, 280] width 77 height 21
type input "90"
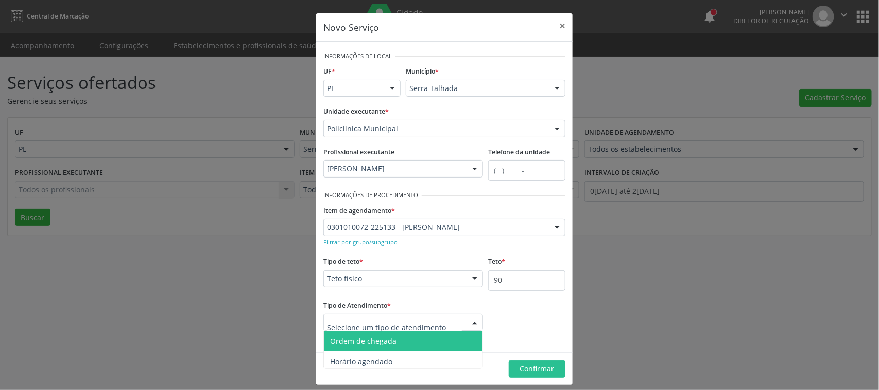
click at [385, 346] on span "Ordem de chegada" at bounding box center [403, 341] width 159 height 21
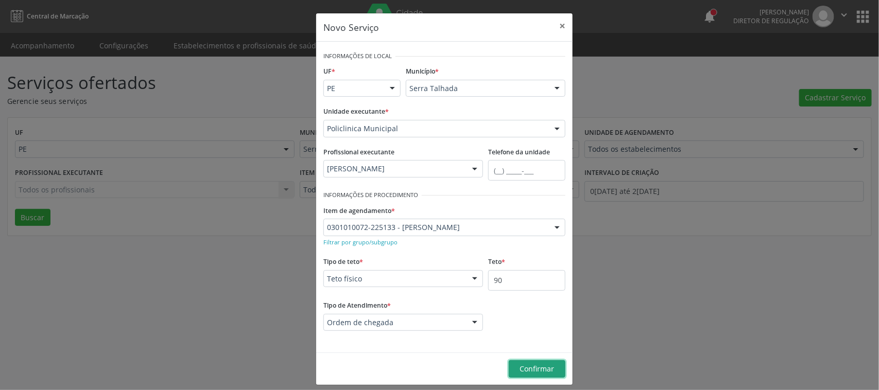
click at [511, 372] on button "Confirmar" at bounding box center [537, 368] width 57 height 17
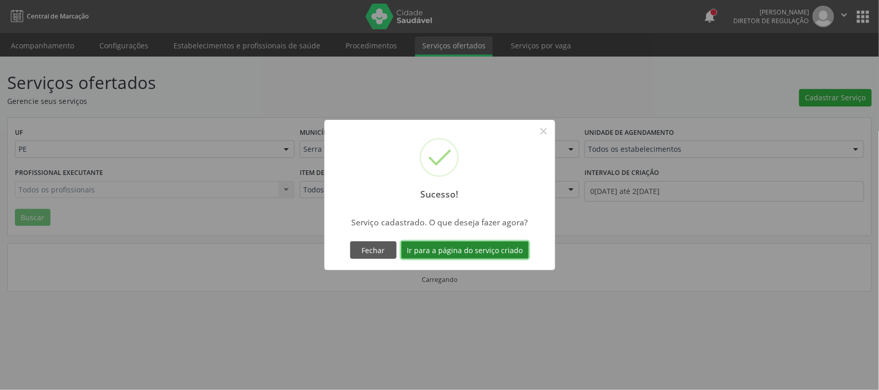
click at [453, 250] on button "Ir para a página do serviço criado" at bounding box center [465, 249] width 128 height 17
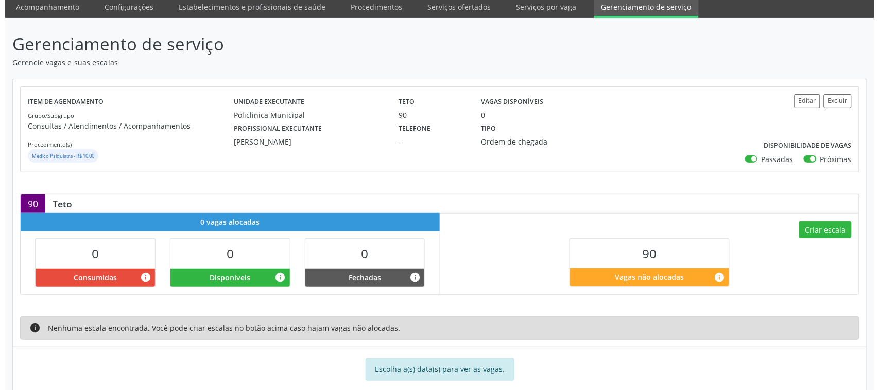
scroll to position [60, 0]
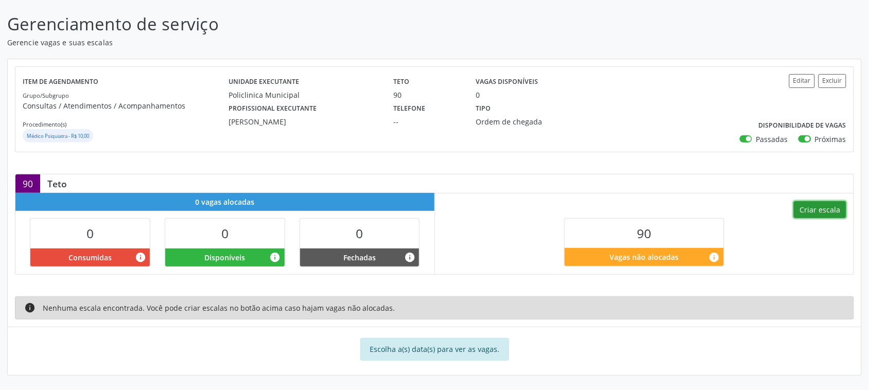
click at [819, 214] on button "Criar escala" at bounding box center [820, 209] width 52 height 17
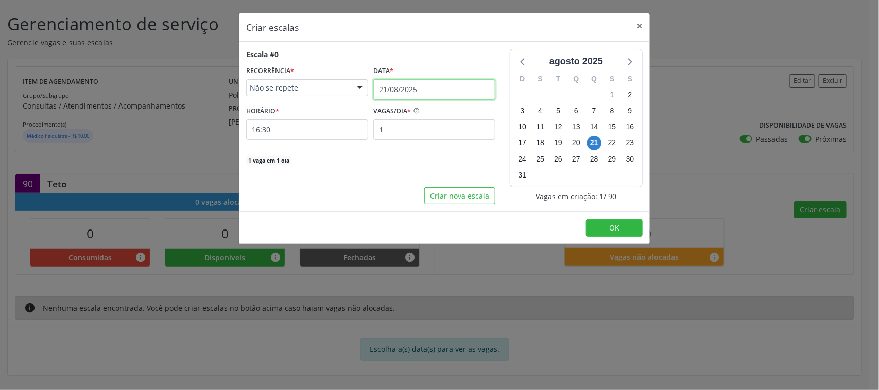
click at [421, 91] on input "21/08/2025" at bounding box center [434, 89] width 122 height 21
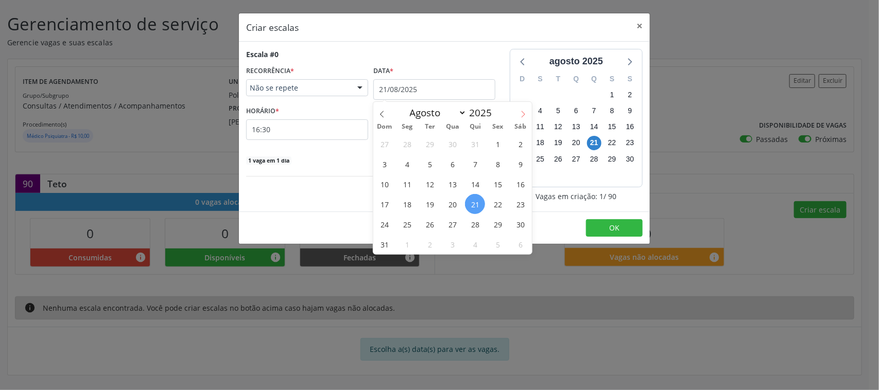
click at [521, 112] on icon at bounding box center [522, 114] width 7 height 7
select select "8"
click at [432, 181] on span "16" at bounding box center [429, 184] width 20 height 20
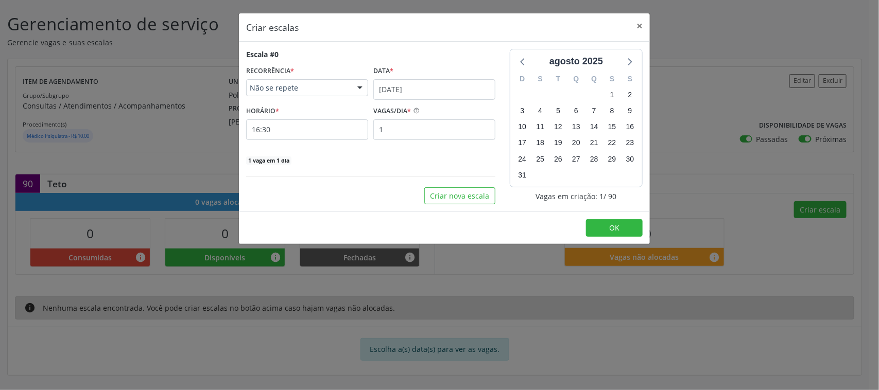
click at [328, 91] on span "Não se repete" at bounding box center [298, 88] width 97 height 10
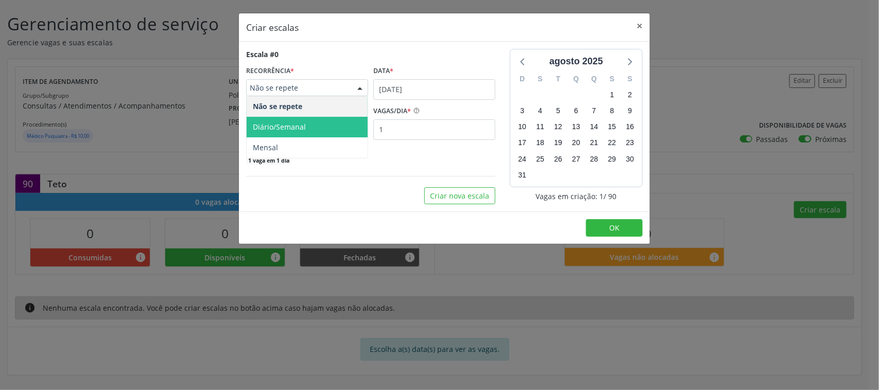
click at [289, 122] on span "Diário/Semanal" at bounding box center [279, 127] width 53 height 10
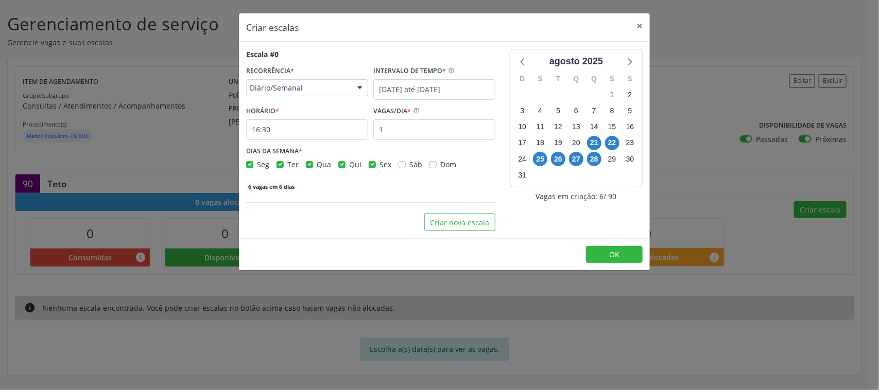
click at [417, 76] on label "INTERVALO DE TEMPO *" at bounding box center [409, 71] width 73 height 16
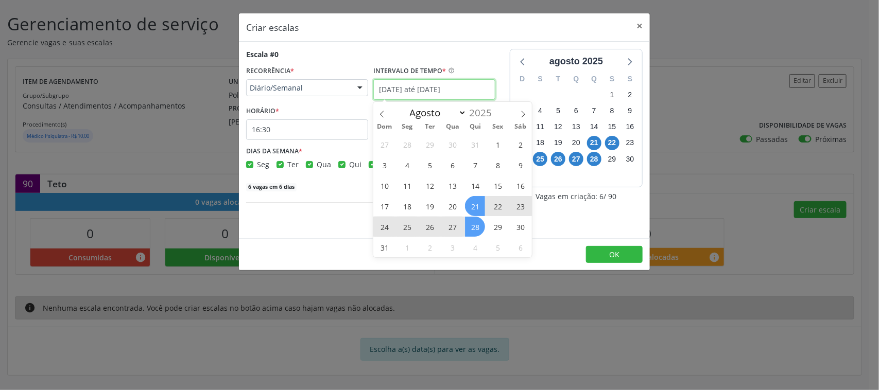
click at [407, 89] on input "[DATE] até [DATE]" at bounding box center [434, 89] width 122 height 21
click at [521, 111] on icon at bounding box center [522, 114] width 7 height 7
select select "8"
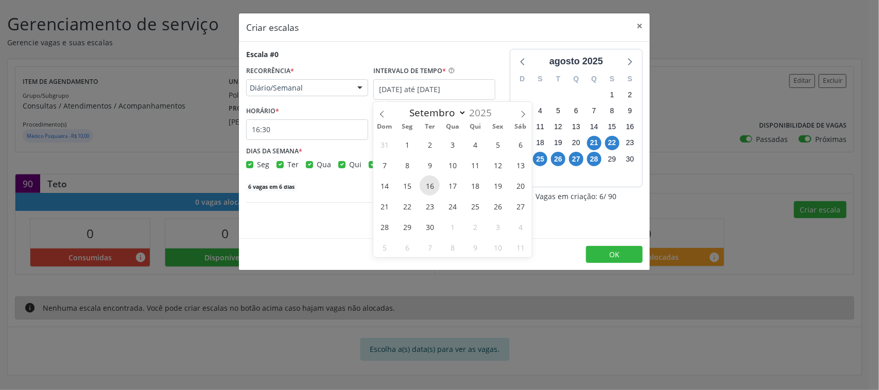
click at [425, 182] on span "16" at bounding box center [429, 186] width 20 height 20
type input "[DATE]"
click at [466, 183] on span "18" at bounding box center [475, 186] width 20 height 20
checkbox input "true"
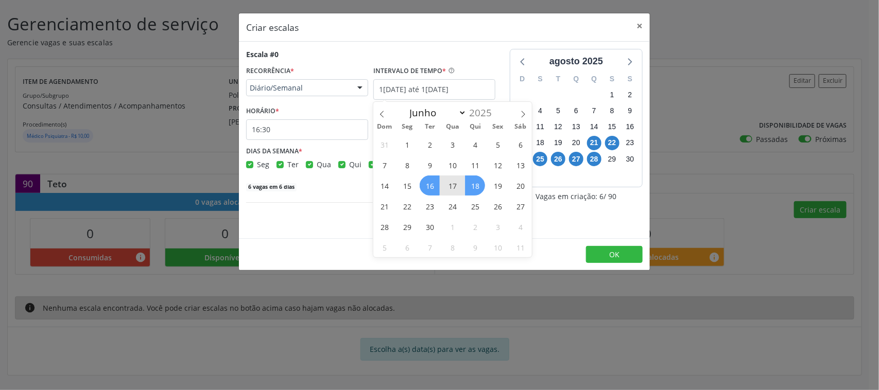
checkbox input "true"
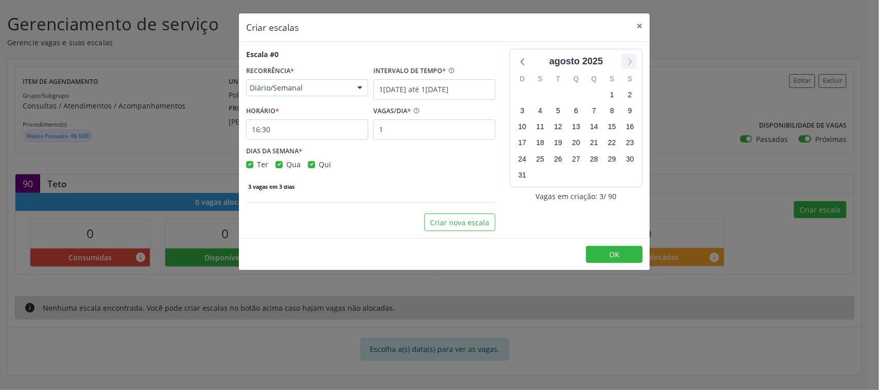
click at [623, 59] on icon at bounding box center [628, 61] width 13 height 13
click at [319, 132] on input "16:30" at bounding box center [307, 129] width 122 height 21
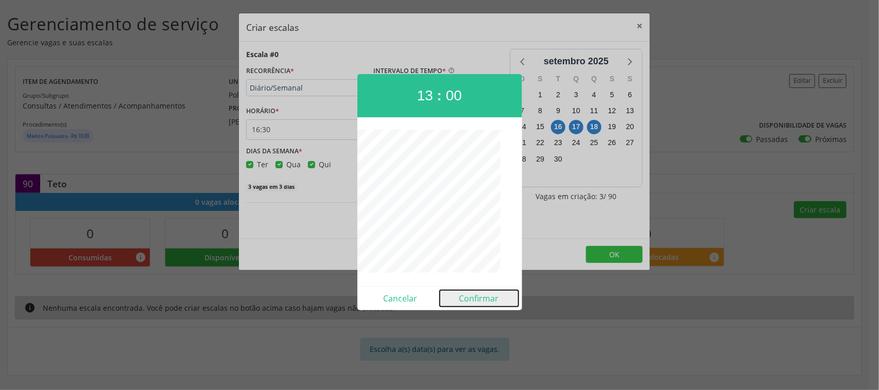
click at [465, 299] on button "Confirmar" at bounding box center [479, 298] width 79 height 16
type input "13:00"
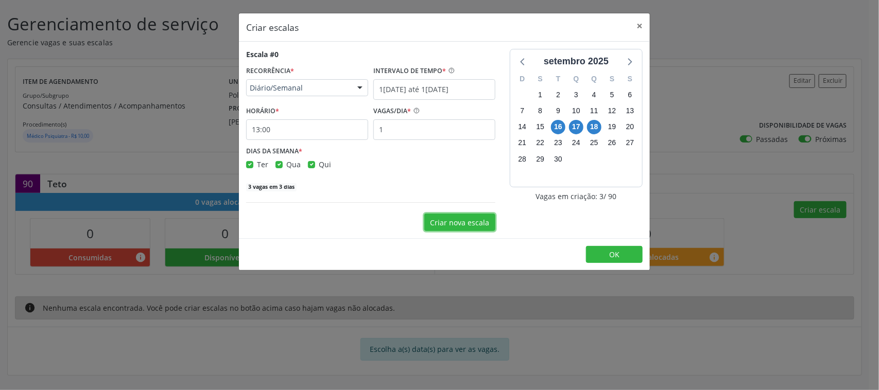
click at [479, 221] on button "Criar nova escala" at bounding box center [459, 222] width 71 height 17
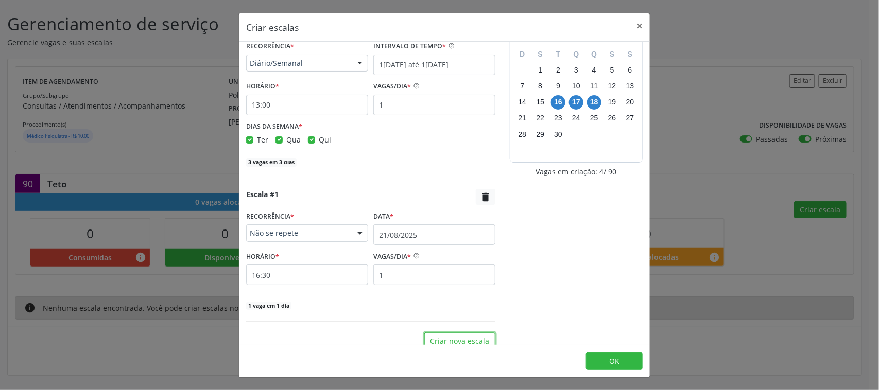
scroll to position [38, 0]
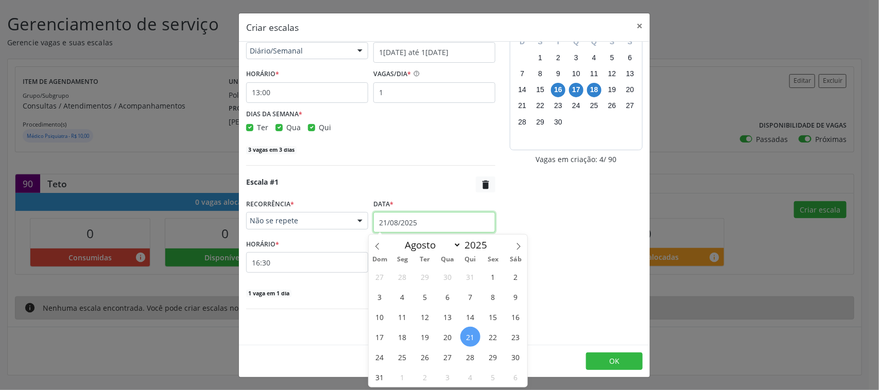
click at [413, 219] on input "21/08/2025" at bounding box center [434, 222] width 122 height 21
click at [518, 243] on icon at bounding box center [518, 246] width 7 height 7
select select "8"
click at [429, 336] on span "23" at bounding box center [425, 337] width 20 height 20
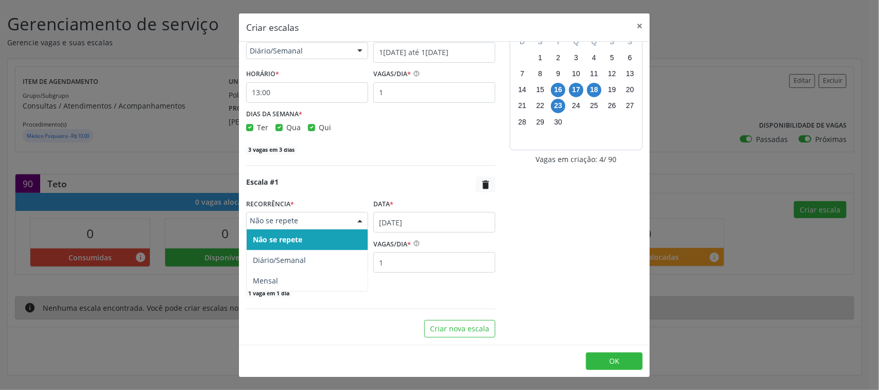
drag, startPoint x: 338, startPoint y: 229, endPoint x: 320, endPoint y: 222, distance: 19.9
click at [338, 229] on div "Não se repete Não se repete Diário/Semanal Mensal Nenhum resultado encontrado p…" at bounding box center [307, 220] width 122 height 17
click at [322, 222] on span "Não se repete" at bounding box center [298, 221] width 97 height 10
click at [299, 214] on div "Não se repete" at bounding box center [307, 220] width 122 height 17
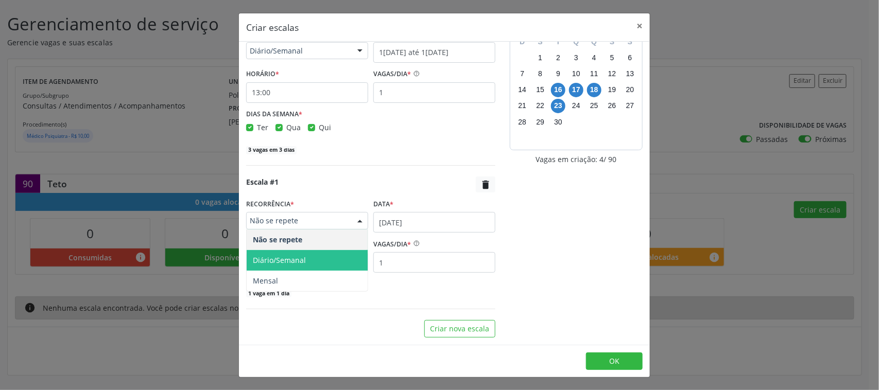
click at [299, 255] on span "Diário/Semanal" at bounding box center [279, 260] width 53 height 10
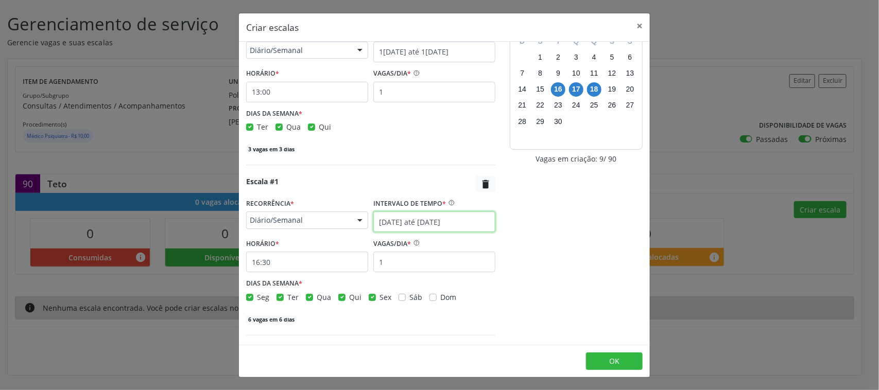
click at [384, 222] on input "[DATE] até [DATE]" at bounding box center [434, 222] width 122 height 21
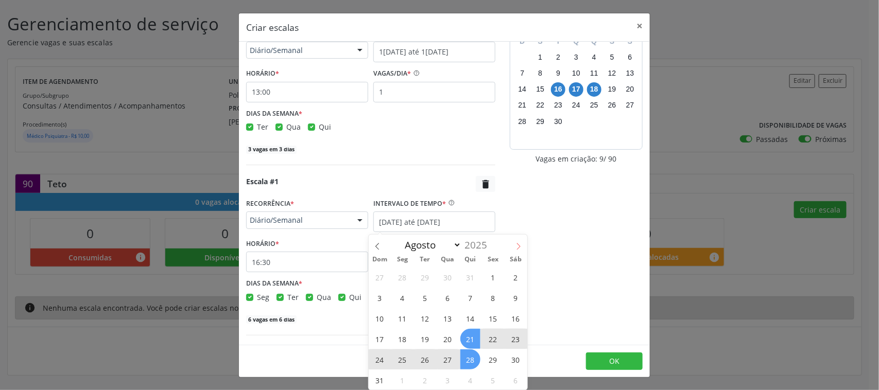
click at [511, 246] on span at bounding box center [518, 243] width 17 height 17
select select "8"
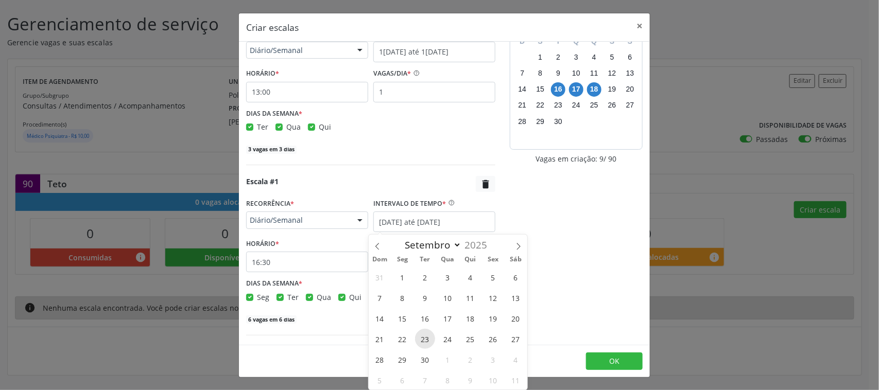
click at [426, 334] on span "23" at bounding box center [425, 339] width 20 height 20
type input "[DATE]"
click at [443, 335] on span "24" at bounding box center [447, 339] width 20 height 20
checkbox input "true"
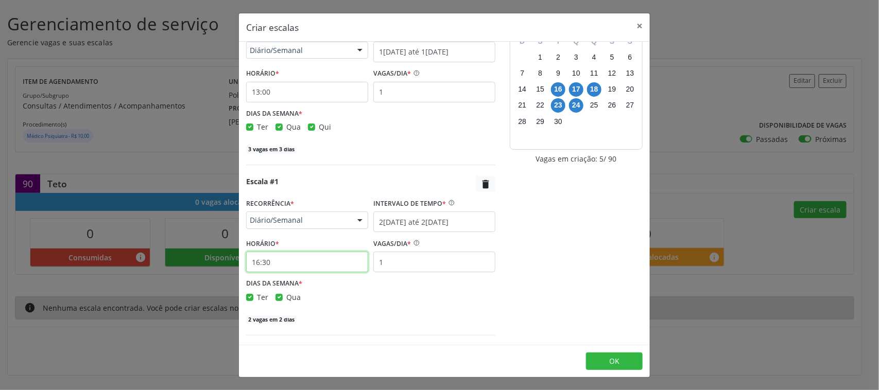
click at [281, 269] on input "16:30" at bounding box center [307, 262] width 122 height 21
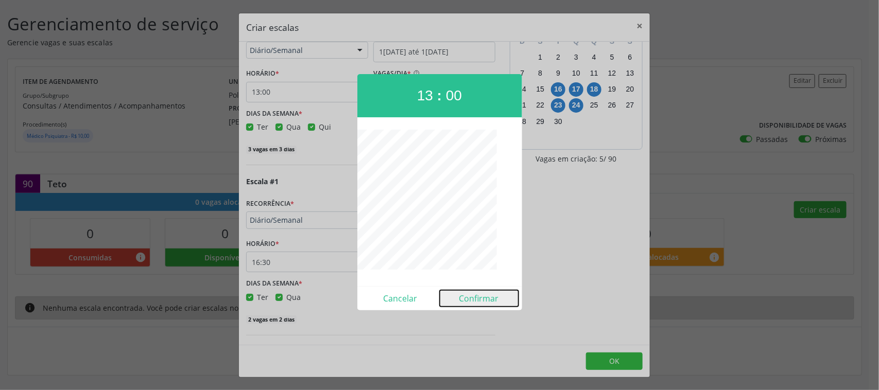
click at [475, 295] on button "Confirmar" at bounding box center [479, 298] width 79 height 16
type input "13:00"
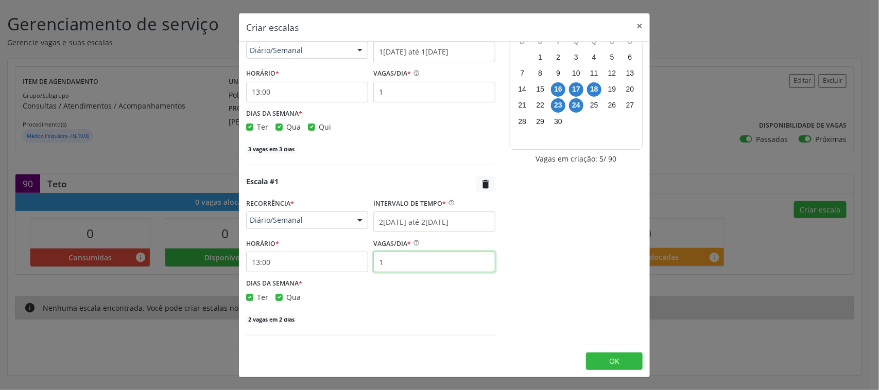
click at [407, 266] on input "1" at bounding box center [434, 262] width 122 height 21
drag, startPoint x: 361, startPoint y: 171, endPoint x: 369, endPoint y: 150, distance: 22.3
click at [361, 170] on div "Escala #0 RECORRÊNCIA * Diário/Semanal Não se repete Diário/Semanal Mensal Nenh…" at bounding box center [371, 187] width 264 height 353
click at [391, 98] on input "1" at bounding box center [434, 92] width 122 height 21
type input "15"
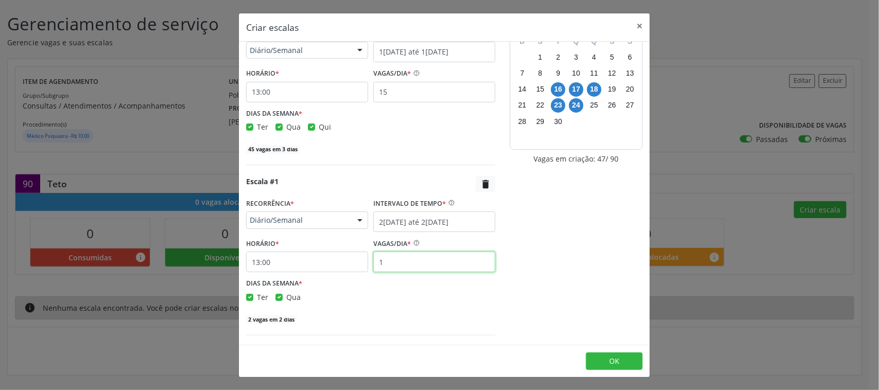
click at [400, 266] on input "1" at bounding box center [434, 262] width 122 height 21
type input "15"
click at [384, 293] on div "Ter Qua" at bounding box center [370, 297] width 249 height 11
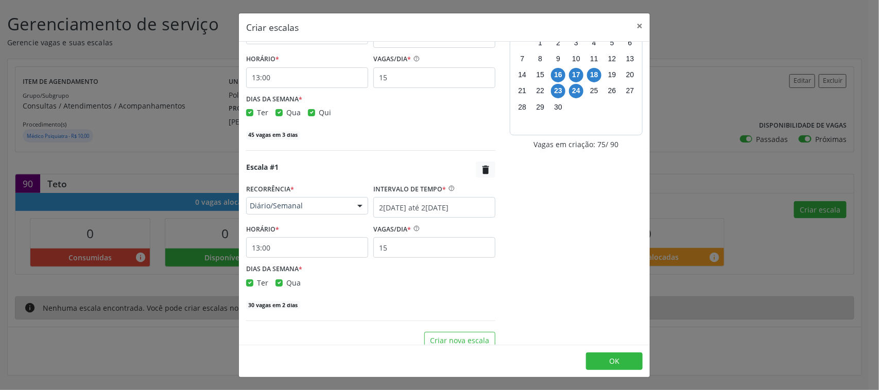
scroll to position [64, 0]
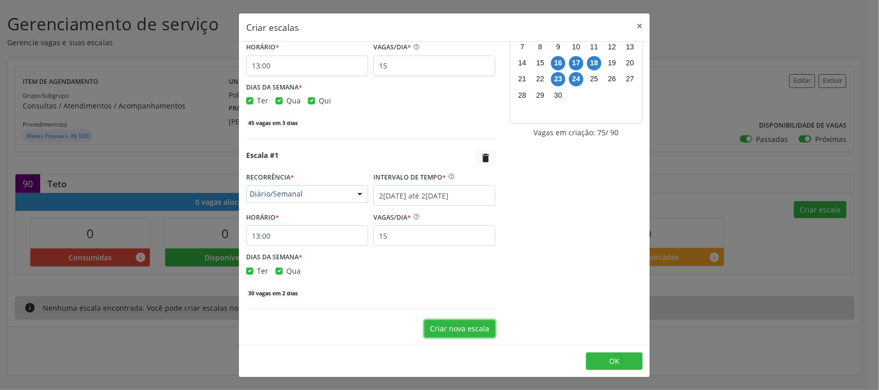
click at [464, 332] on button "Criar nova escala" at bounding box center [459, 328] width 71 height 17
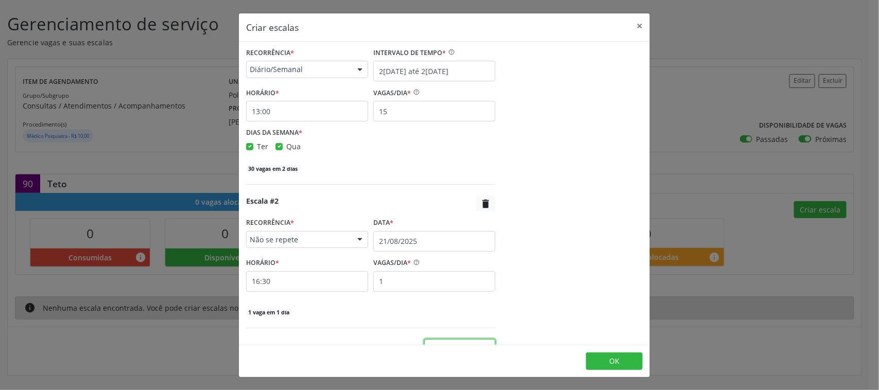
scroll to position [208, 0]
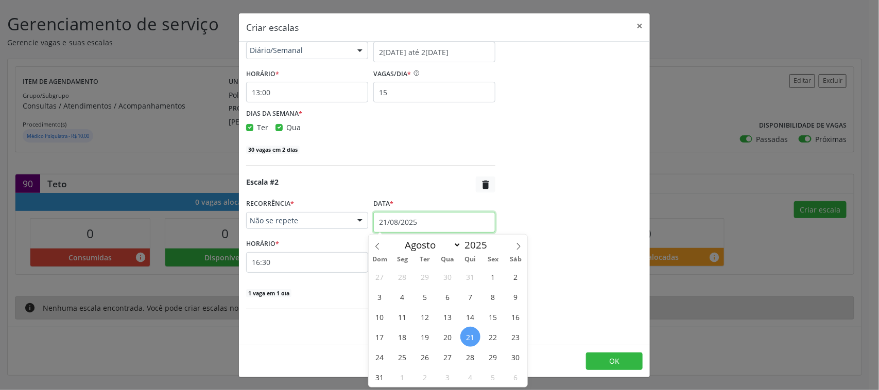
click at [407, 223] on input "21/08/2025" at bounding box center [434, 222] width 122 height 21
click at [516, 243] on icon at bounding box center [518, 246] width 7 height 7
select select "8"
click at [490, 338] on span "26" at bounding box center [493, 337] width 20 height 20
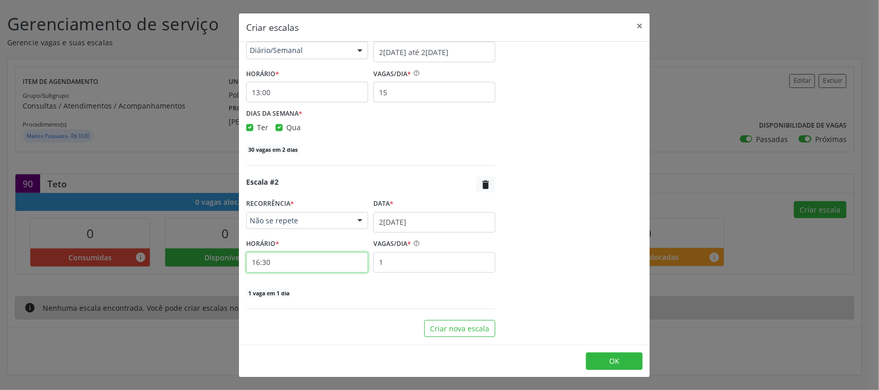
click at [317, 259] on input "16:30" at bounding box center [307, 262] width 122 height 21
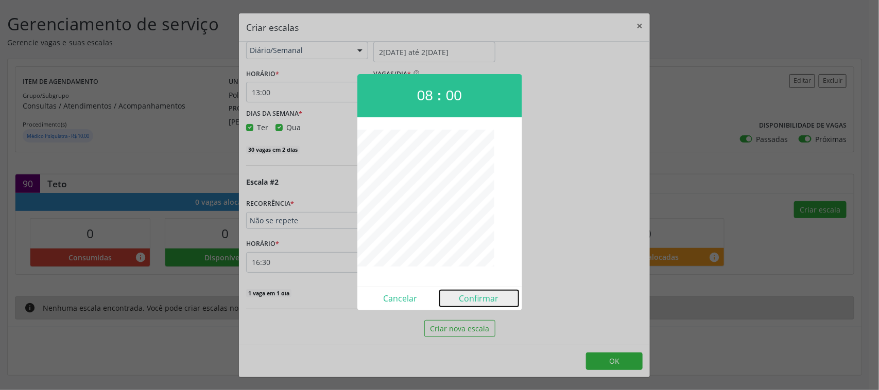
click at [481, 292] on button "Confirmar" at bounding box center [479, 298] width 79 height 16
type input "08:00"
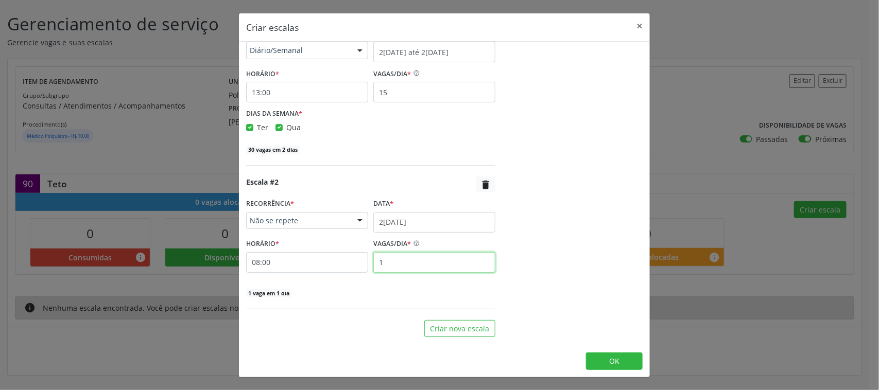
click at [414, 260] on input "1" at bounding box center [434, 262] width 122 height 21
type input "15"
click at [502, 286] on div "setembro 2025 D S T Q Q S S 31 1 2 3 4 5 6 7 8 9 10 11 12 13 14 15 16 17 18 19 …" at bounding box center [575, 89] width 147 height 496
click at [636, 366] on button "OK" at bounding box center [614, 361] width 57 height 17
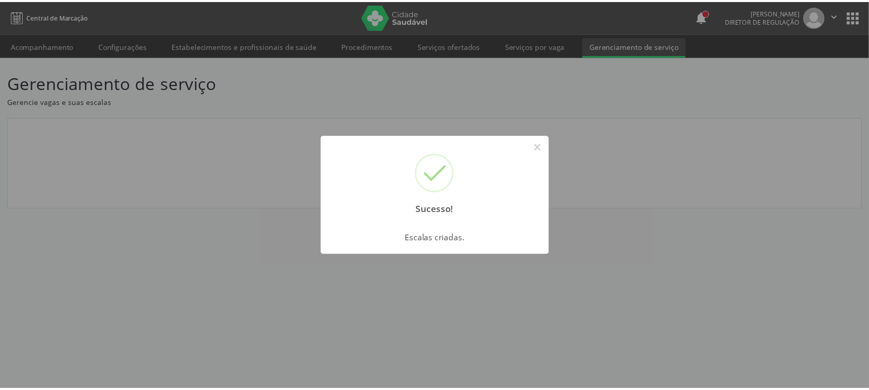
scroll to position [0, 0]
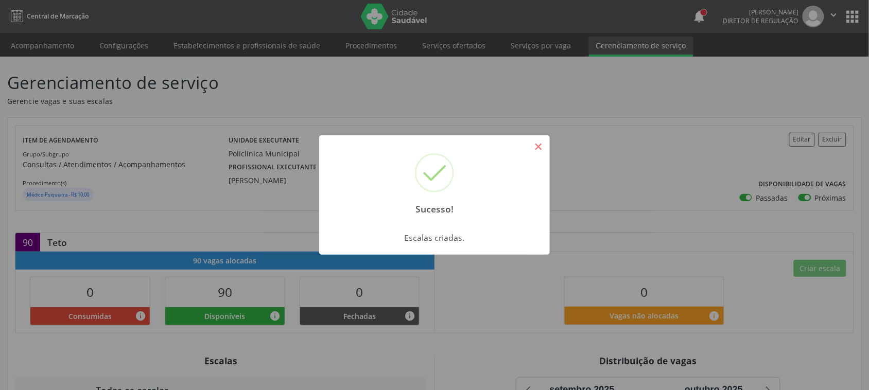
click at [546, 147] on button "×" at bounding box center [538, 146] width 17 height 17
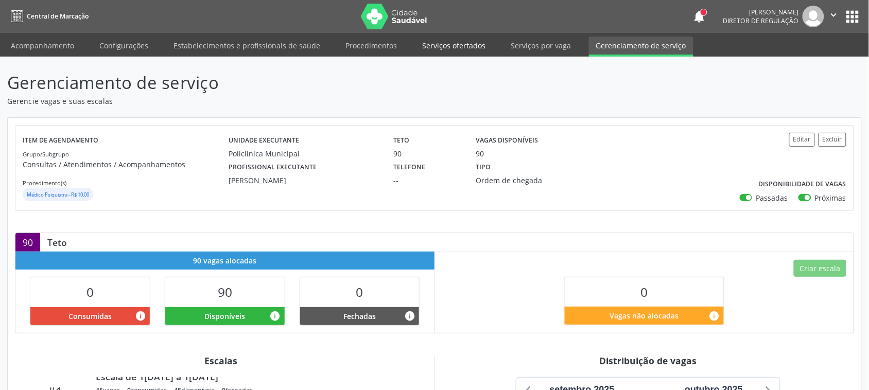
click at [448, 45] on link "Serviços ofertados" at bounding box center [454, 46] width 78 height 18
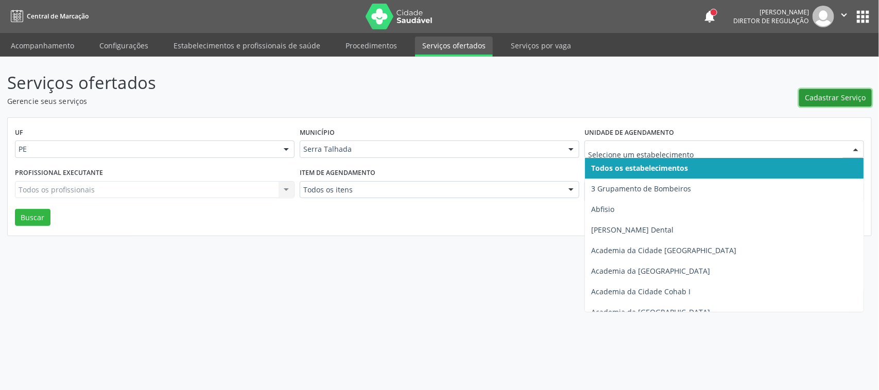
click at [848, 104] on button "Cadastrar Serviço" at bounding box center [835, 97] width 73 height 17
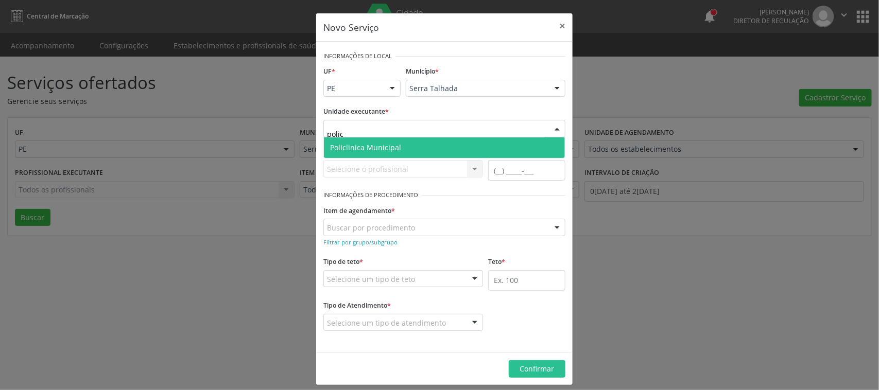
type input "policl"
click at [423, 149] on span "Policlinica Municipal" at bounding box center [444, 147] width 241 height 21
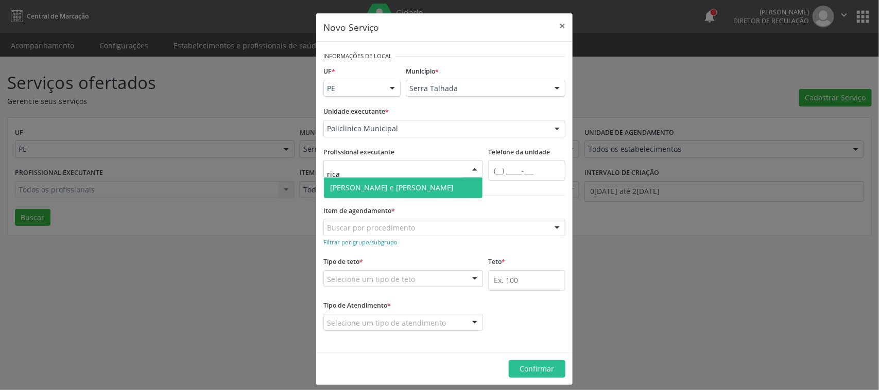
type input "ricar"
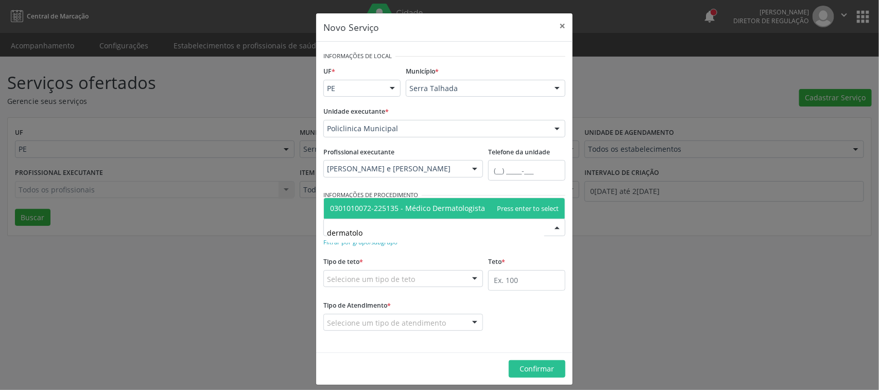
type input "dermatolo"
click at [450, 222] on div "dermatolo" at bounding box center [444, 227] width 242 height 17
type input "dermatologista"
click at [499, 203] on span "0301010072-225135 - Médico Dermatologista" at bounding box center [444, 208] width 241 height 21
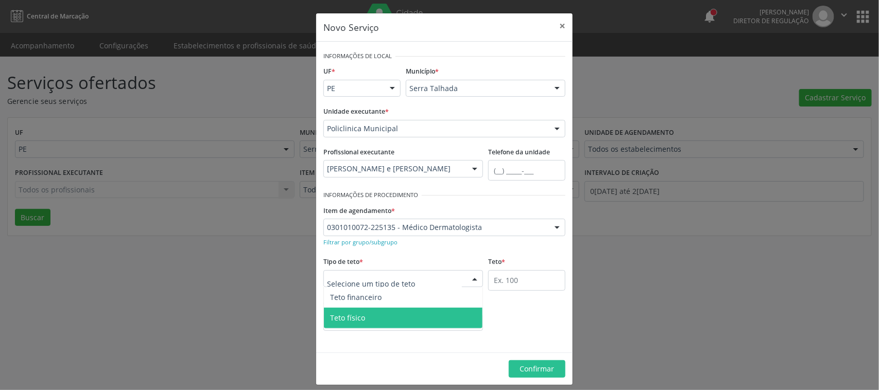
click at [387, 322] on span "Teto físico" at bounding box center [403, 318] width 159 height 21
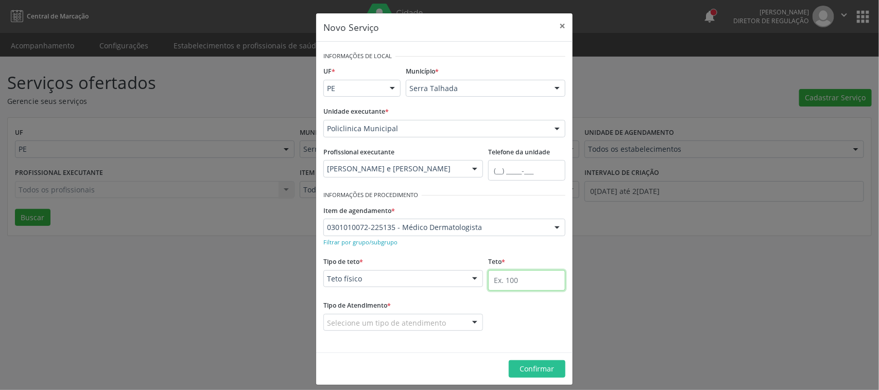
click at [549, 286] on input "text" at bounding box center [526, 280] width 77 height 21
type input "30"
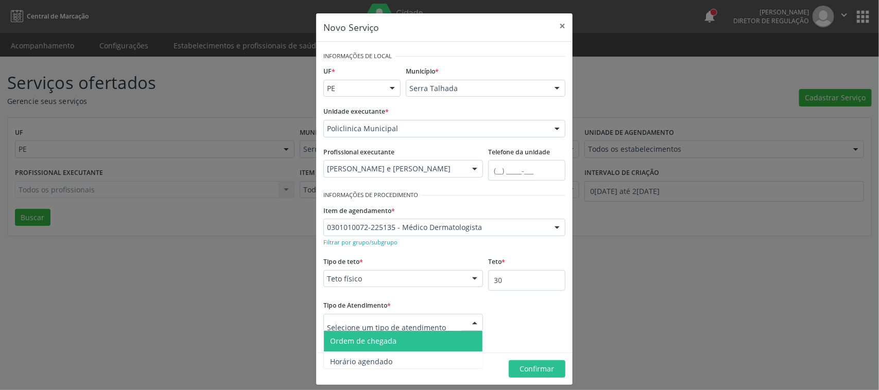
click at [377, 343] on span "Ordem de chegada" at bounding box center [363, 341] width 66 height 10
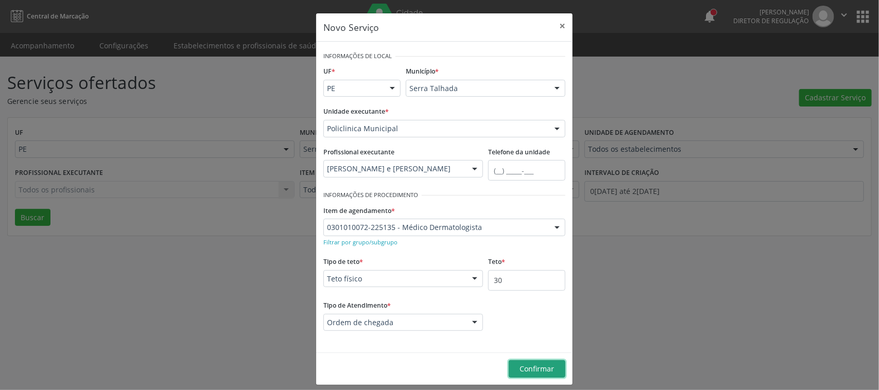
click at [527, 371] on span "Confirmar" at bounding box center [537, 369] width 34 height 10
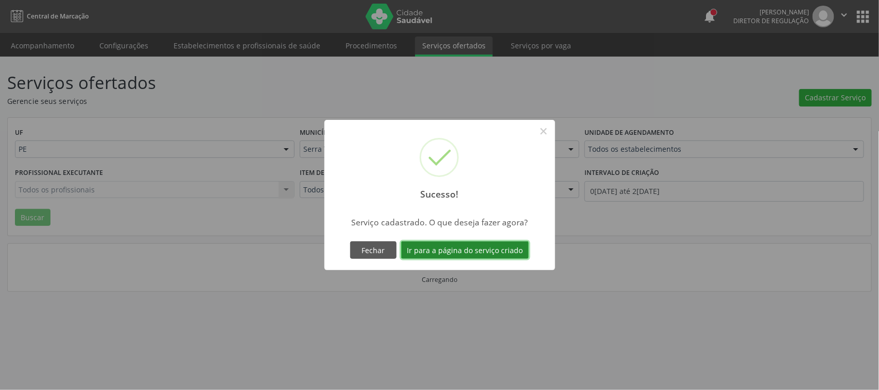
click at [456, 247] on button "Ir para a página do serviço criado" at bounding box center [465, 249] width 128 height 17
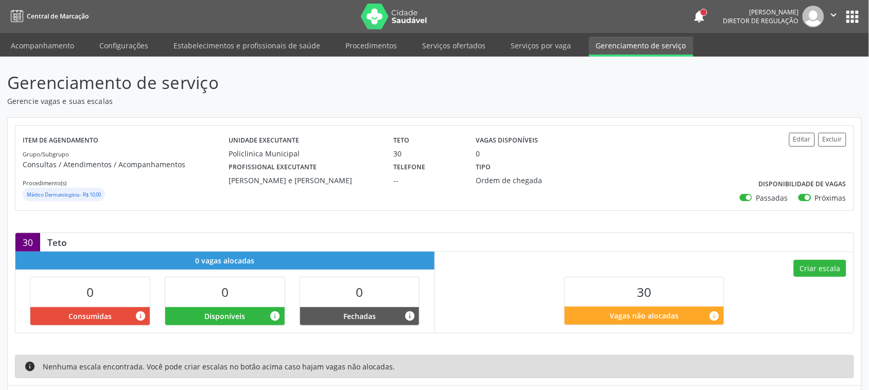
drag, startPoint x: 739, startPoint y: 196, endPoint x: 749, endPoint y: 199, distance: 11.2
click at [743, 197] on div "Editar Excluir Disponibilidade de vagas Passadas Próximas" at bounding box center [777, 168] width 137 height 71
click at [756, 196] on label "Passadas" at bounding box center [772, 197] width 32 height 11
click at [747, 196] on input "Passadas" at bounding box center [743, 196] width 7 height 9
checkbox input "false"
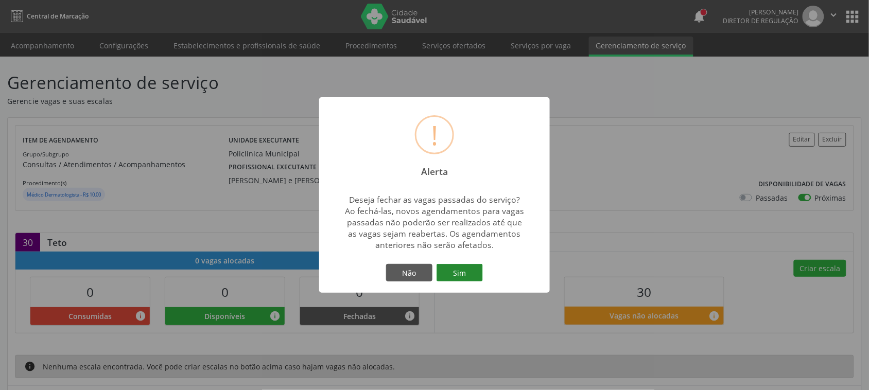
click at [443, 267] on button "Sim" at bounding box center [459, 272] width 46 height 17
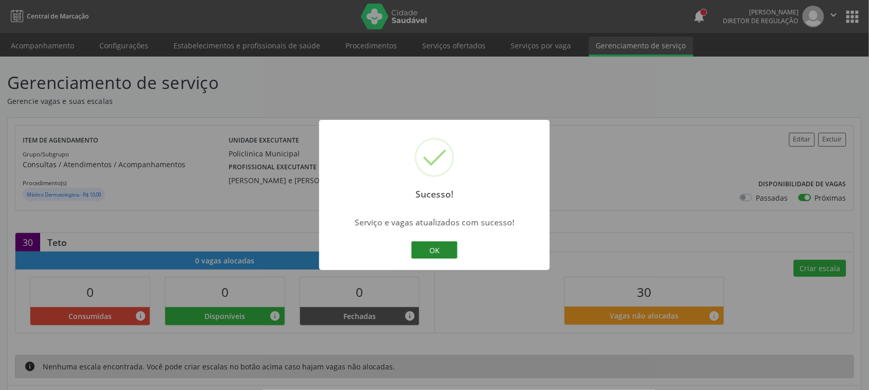
click at [448, 246] on button "OK" at bounding box center [434, 249] width 46 height 17
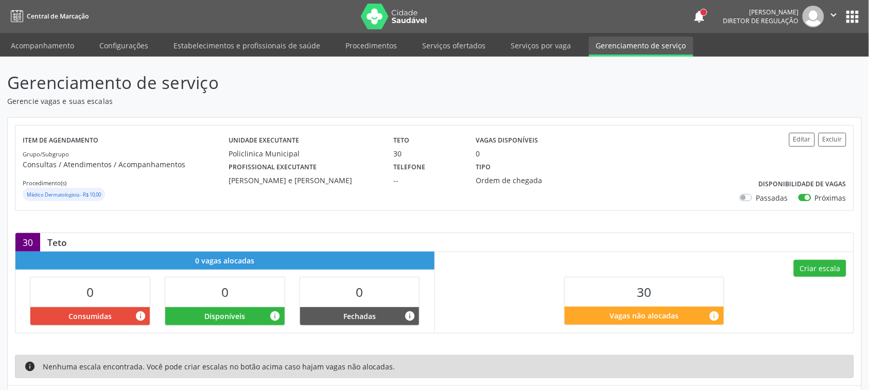
click at [812, 282] on div "Criar escala 30 Vagas não alocadas info" at bounding box center [644, 292] width 419 height 81
click at [814, 269] on button "Criar escala" at bounding box center [820, 268] width 52 height 17
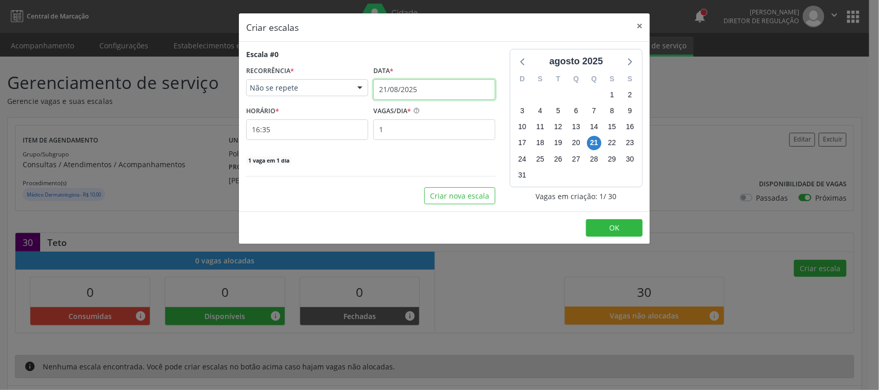
click at [431, 83] on input "21/08/2025" at bounding box center [434, 89] width 122 height 21
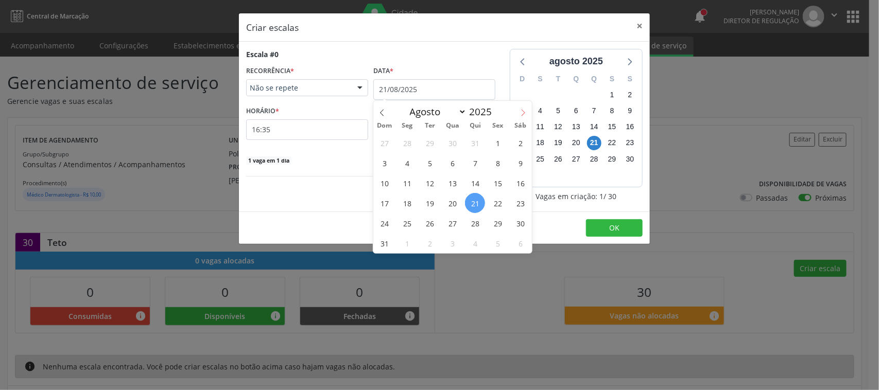
click at [516, 111] on span at bounding box center [522, 109] width 17 height 17
select select "8"
click at [475, 165] on span "11" at bounding box center [475, 163] width 20 height 20
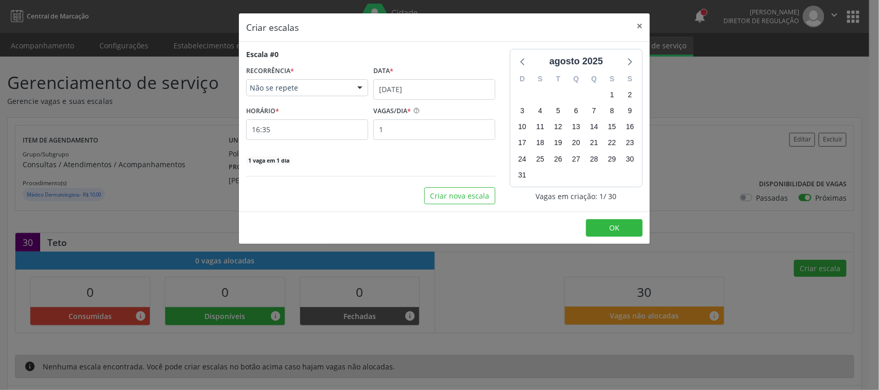
click at [305, 79] on div "RECORRÊNCIA * Não se repete Não se repete Diário/Semanal Mensal Nenhum resultad…" at bounding box center [307, 79] width 122 height 33
click at [311, 101] on div "Escala #0 RECORRÊNCIA * Não se repete Não se repete Diário/Semanal Mensal Nenhu…" at bounding box center [370, 107] width 249 height 116
click at [307, 91] on span "Não se repete" at bounding box center [298, 88] width 97 height 10
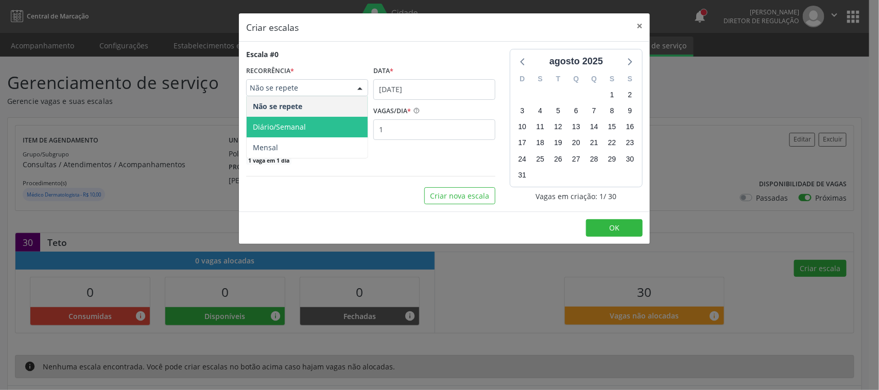
click at [309, 124] on span "Diário/Semanal" at bounding box center [307, 127] width 121 height 21
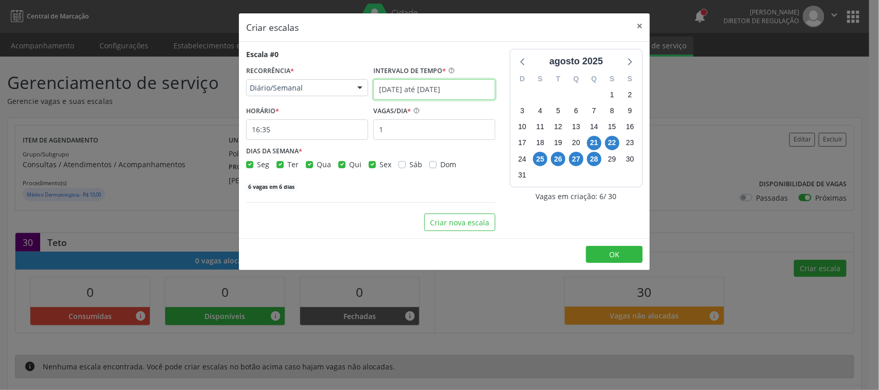
click at [425, 95] on input "[DATE] até [DATE]" at bounding box center [434, 89] width 122 height 21
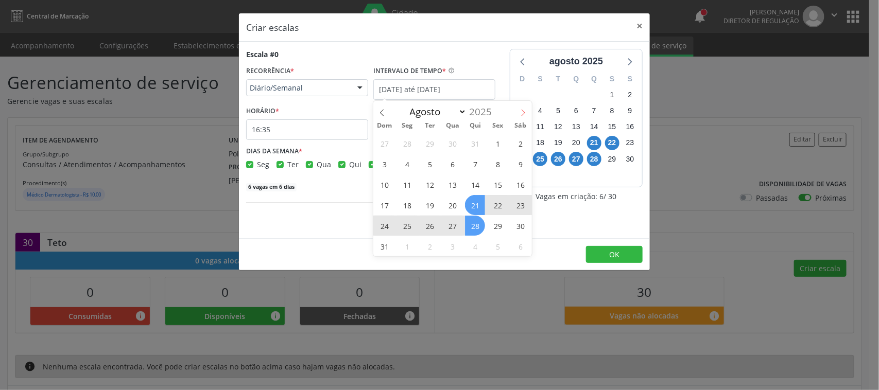
click at [522, 115] on icon at bounding box center [523, 113] width 4 height 7
select select "8"
click at [480, 157] on span "11" at bounding box center [475, 164] width 20 height 20
type input "11/09/2025"
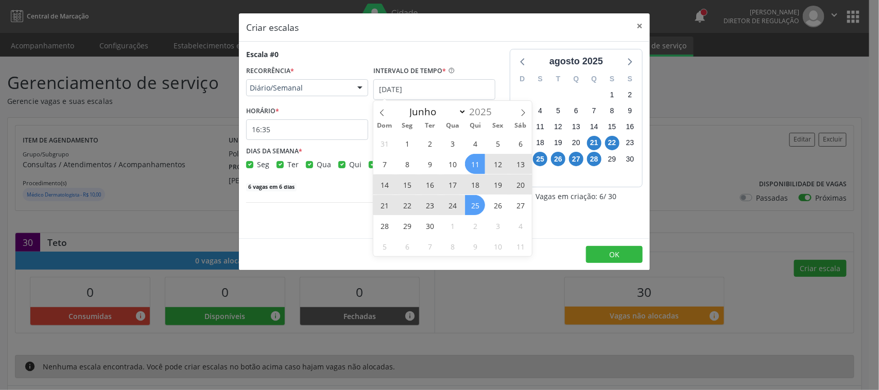
click at [474, 202] on span "25" at bounding box center [475, 205] width 20 height 20
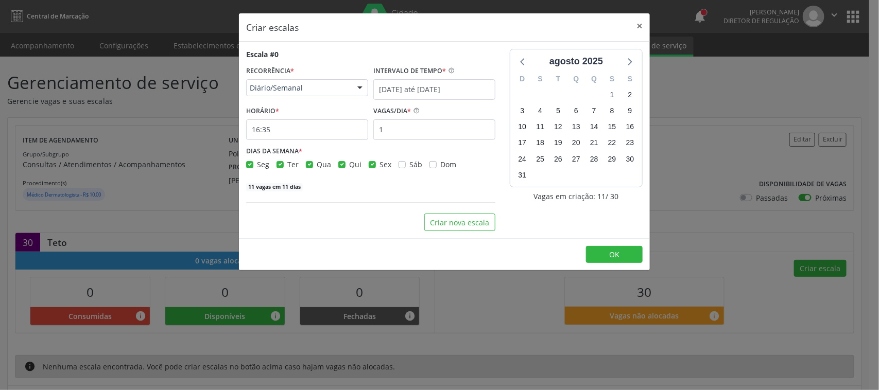
click at [257, 168] on label "Seg" at bounding box center [263, 164] width 12 height 11
click at [250, 168] on input "Seg" at bounding box center [249, 163] width 7 height 9
checkbox input "false"
click at [287, 161] on label "Ter" at bounding box center [292, 164] width 11 height 11
click at [282, 161] on input "Ter" at bounding box center [279, 163] width 7 height 9
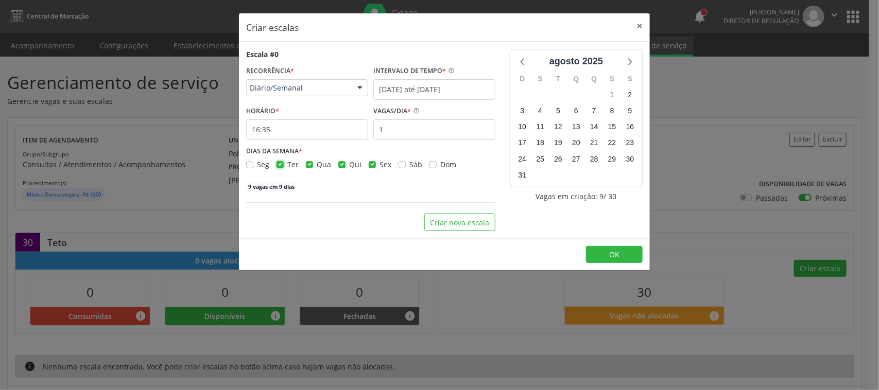
checkbox input "false"
click at [317, 164] on label "Qua" at bounding box center [324, 164] width 14 height 11
click at [307, 164] on input "Qua" at bounding box center [309, 163] width 7 height 9
checkbox input "false"
click at [379, 164] on label "Sex" at bounding box center [385, 164] width 12 height 11
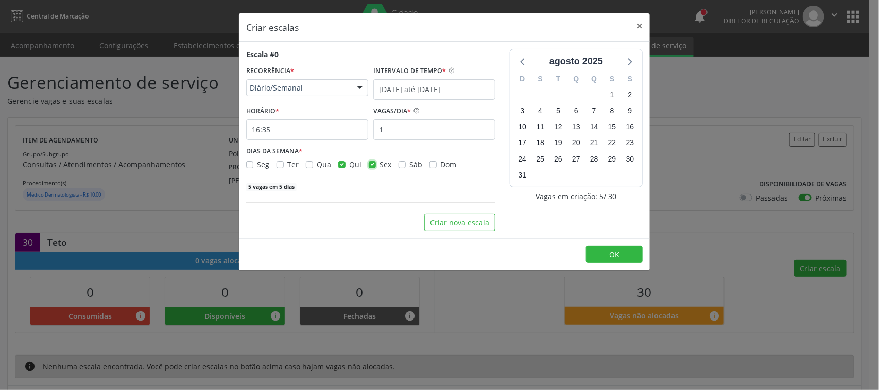
click at [371, 164] on input "Sex" at bounding box center [372, 163] width 7 height 9
checkbox input "false"
click at [634, 58] on icon at bounding box center [628, 61] width 13 height 13
click at [334, 81] on div "Diário/Semanal" at bounding box center [307, 87] width 122 height 17
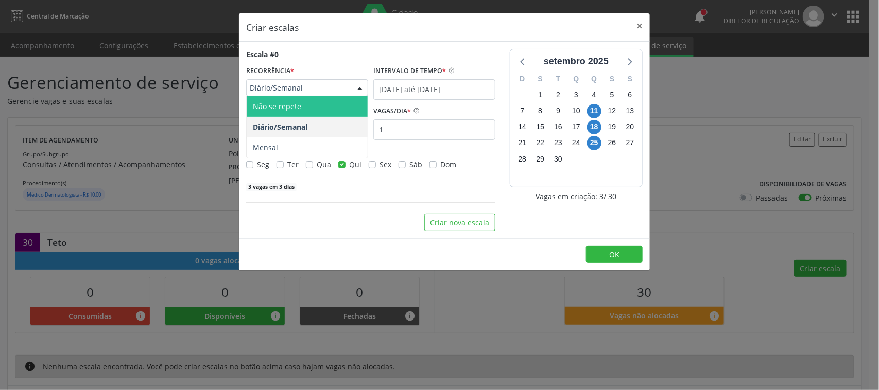
click at [324, 111] on span "Não se repete" at bounding box center [307, 106] width 121 height 21
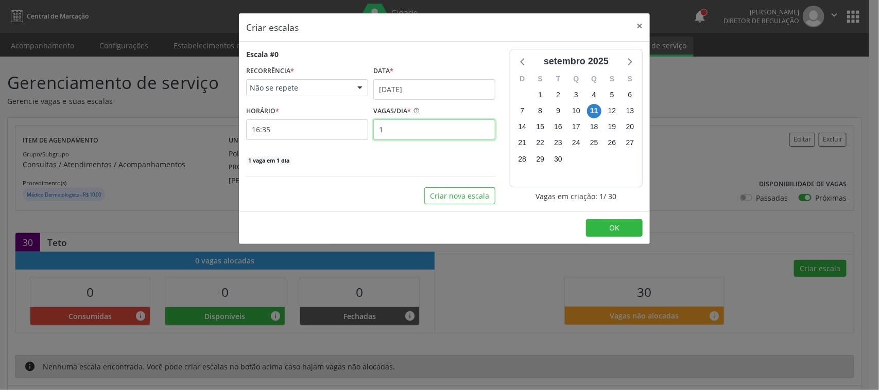
click at [394, 127] on input "1" at bounding box center [434, 129] width 122 height 21
type input "15"
click at [291, 125] on input "16:35" at bounding box center [307, 129] width 122 height 21
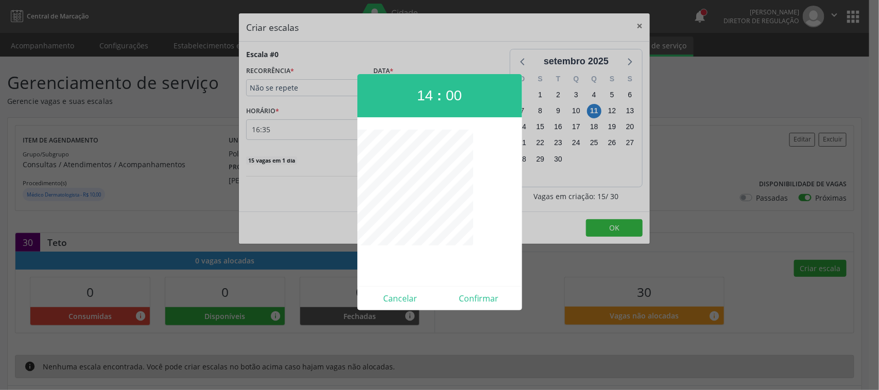
click at [486, 309] on div "Cancelar Confirmar" at bounding box center [439, 298] width 165 height 24
click at [486, 300] on button "Confirmar" at bounding box center [479, 298] width 79 height 16
type input "14:00"
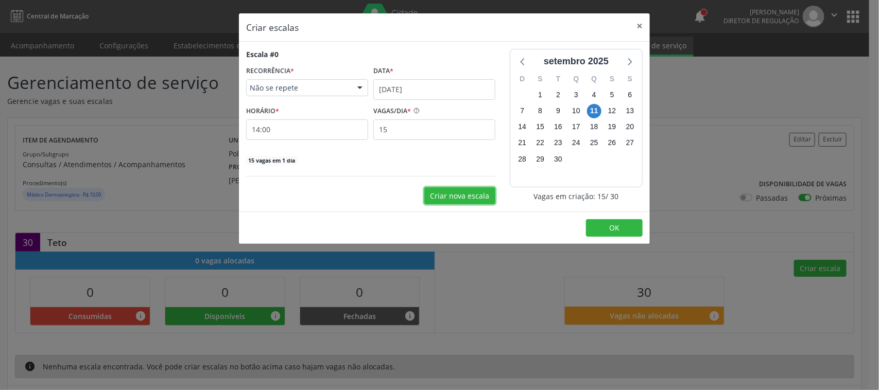
click at [461, 193] on button "Criar nova escala" at bounding box center [459, 195] width 71 height 17
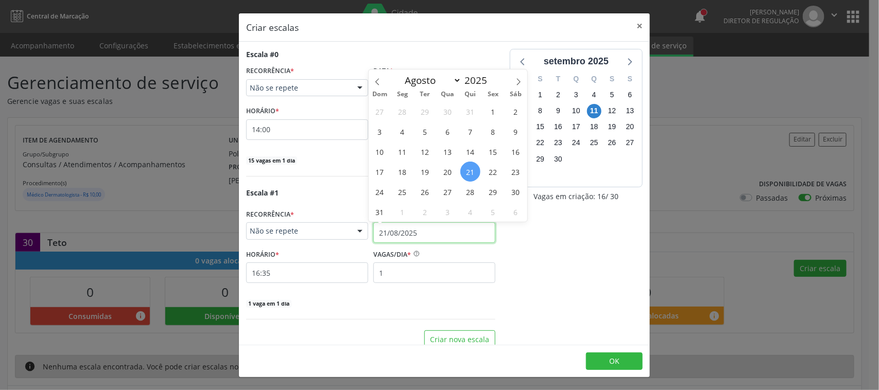
click at [443, 230] on input "21/08/2025" at bounding box center [434, 232] width 122 height 21
click at [522, 77] on span at bounding box center [518, 77] width 17 height 17
select select "8"
click at [472, 178] on span "25" at bounding box center [470, 172] width 20 height 20
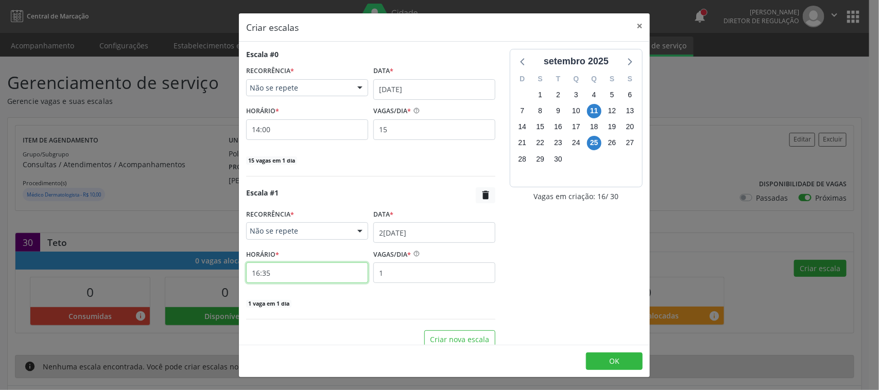
click at [276, 277] on input "16:35" at bounding box center [307, 272] width 122 height 21
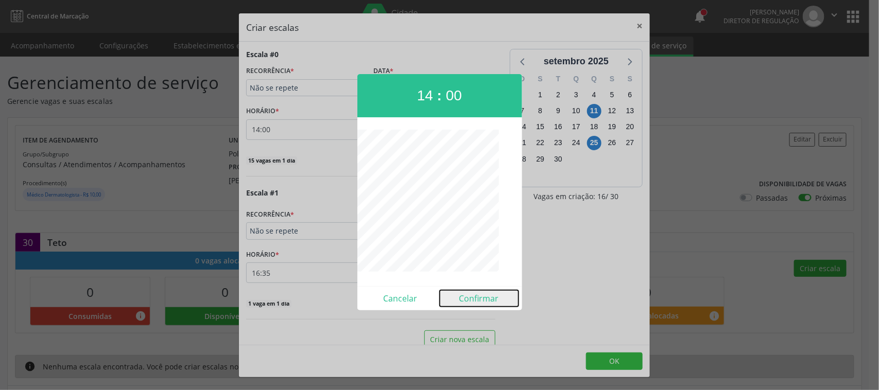
click at [468, 297] on button "Confirmar" at bounding box center [479, 298] width 79 height 16
type input "14:00"
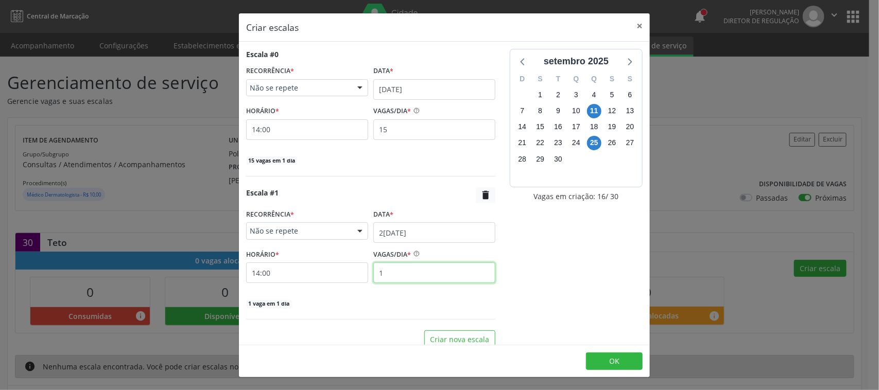
click at [456, 282] on input "1" at bounding box center [434, 272] width 122 height 21
type input "15"
click at [502, 309] on div "setembro 2025 D S T Q Q S S 31 1 2 3 4 5 6 7 8 9 10 11 12 13 14 15 16 17 18 19 …" at bounding box center [575, 198] width 147 height 299
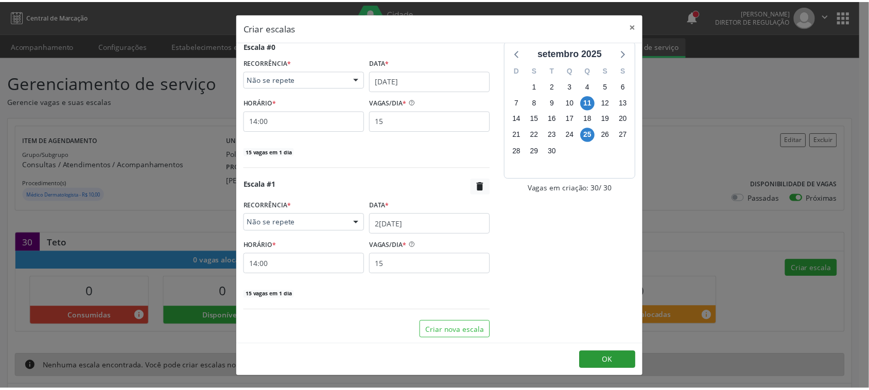
scroll to position [11, 0]
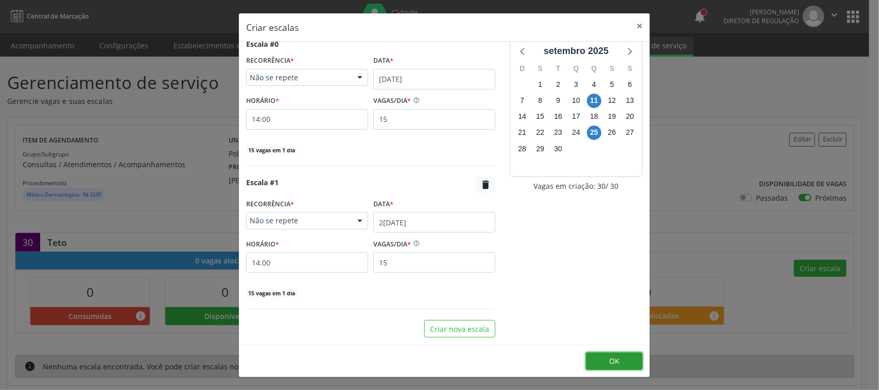
click at [638, 365] on button "OK" at bounding box center [614, 361] width 57 height 17
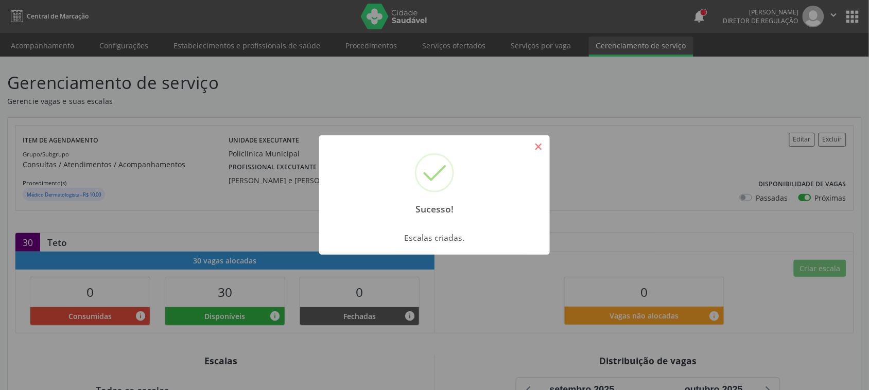
click at [536, 145] on button "×" at bounding box center [538, 146] width 17 height 17
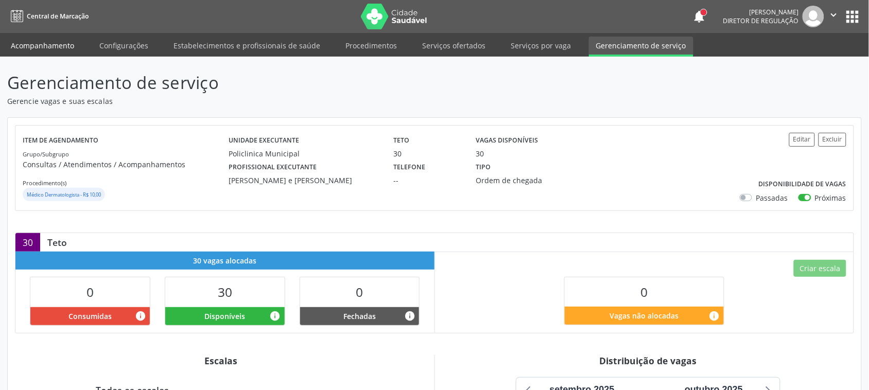
click at [49, 43] on link "Acompanhamento" at bounding box center [43, 46] width 78 height 18
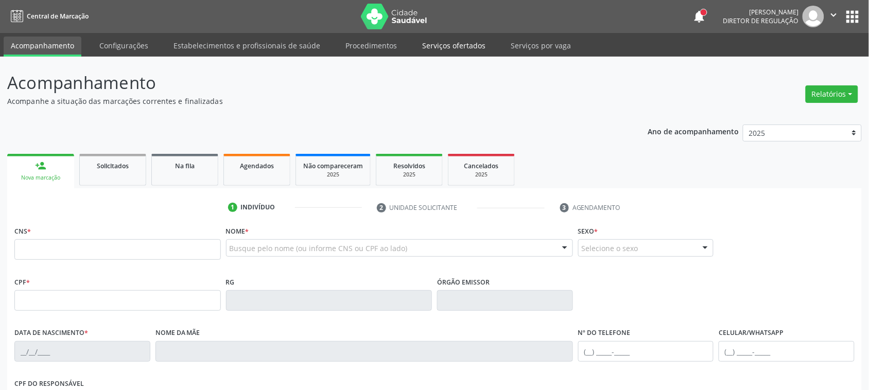
click at [463, 40] on link "Serviços ofertados" at bounding box center [454, 46] width 78 height 18
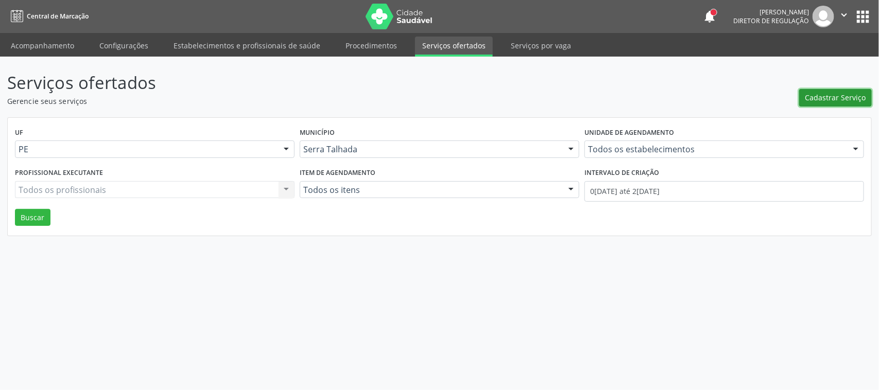
click at [843, 99] on span "Cadastrar Serviço" at bounding box center [835, 97] width 61 height 11
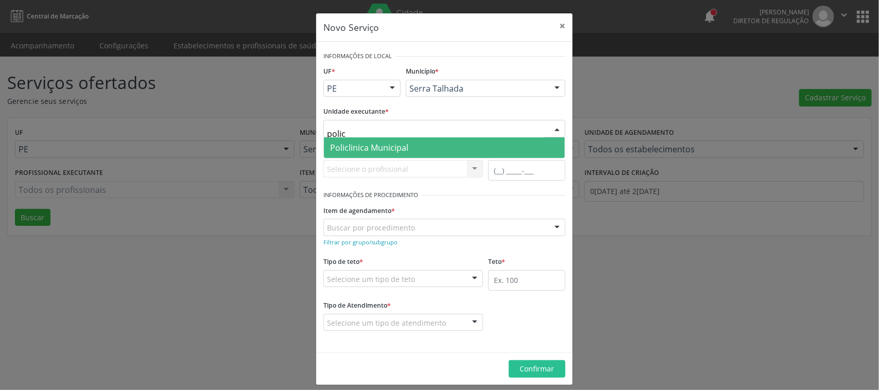
type input "policl"
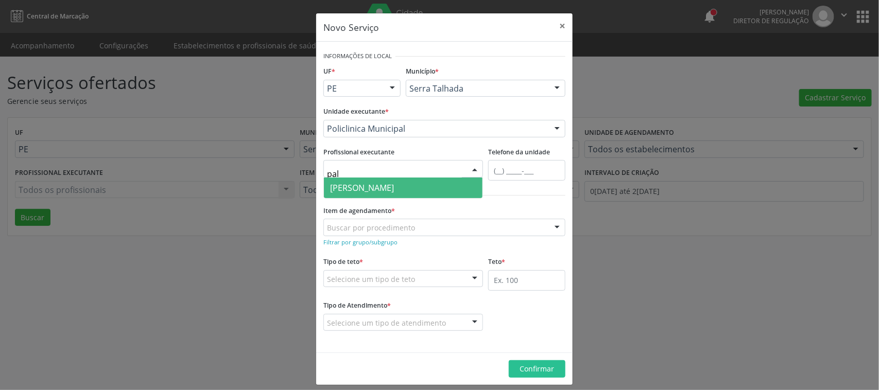
type input "palo"
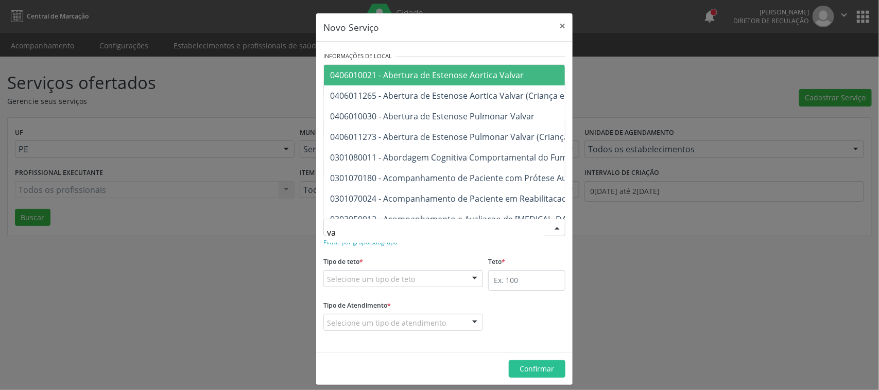
type input "v"
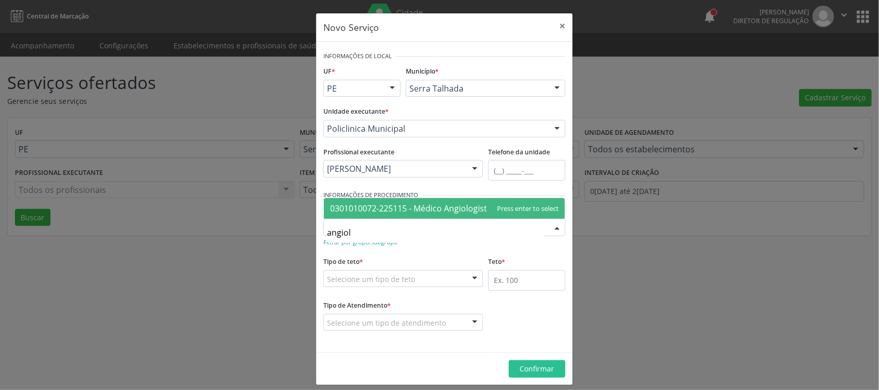
type input "angiolo"
click at [515, 208] on span "0301010072-225115 - Médico Angiologista" at bounding box center [444, 208] width 241 height 21
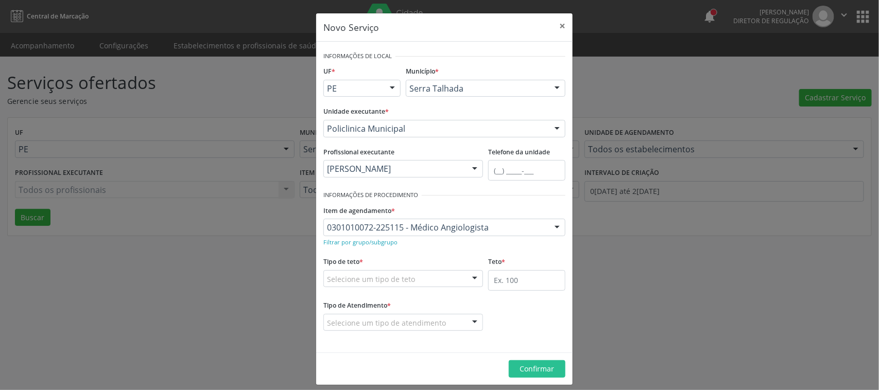
click at [347, 269] on label "Tipo de teto *" at bounding box center [343, 262] width 40 height 16
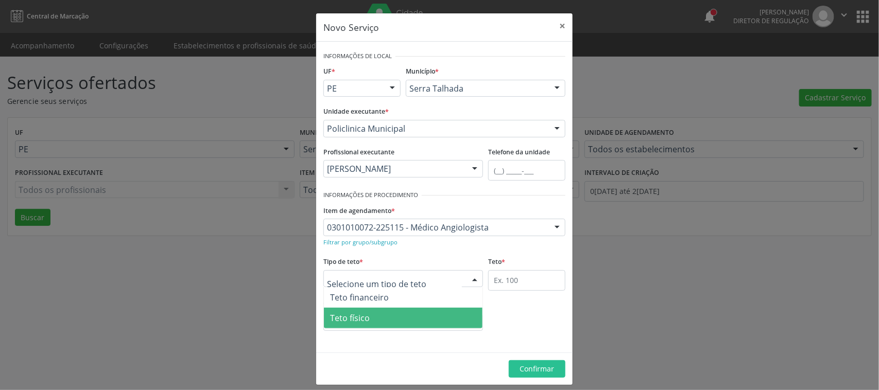
click at [364, 322] on span "Teto físico" at bounding box center [350, 317] width 40 height 11
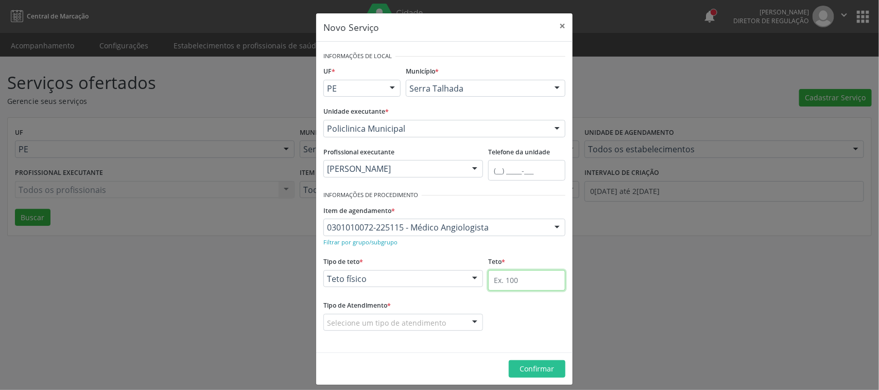
click at [524, 282] on input "text" at bounding box center [526, 280] width 77 height 21
type input "40"
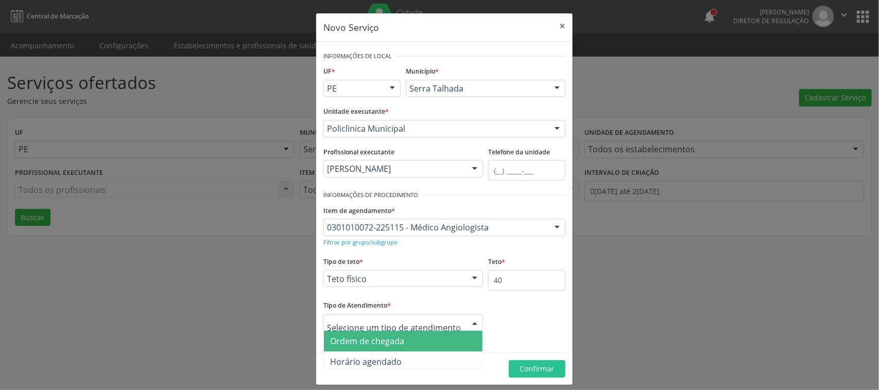
click at [437, 329] on div at bounding box center [403, 322] width 160 height 17
click at [381, 347] on span "Ordem de chegada" at bounding box center [403, 341] width 159 height 21
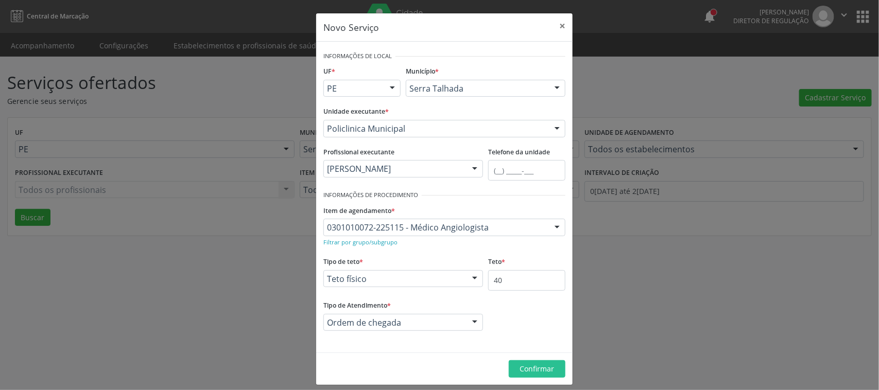
click at [533, 378] on footer "Confirmar" at bounding box center [444, 369] width 256 height 32
click at [533, 375] on button "Confirmar" at bounding box center [537, 368] width 57 height 17
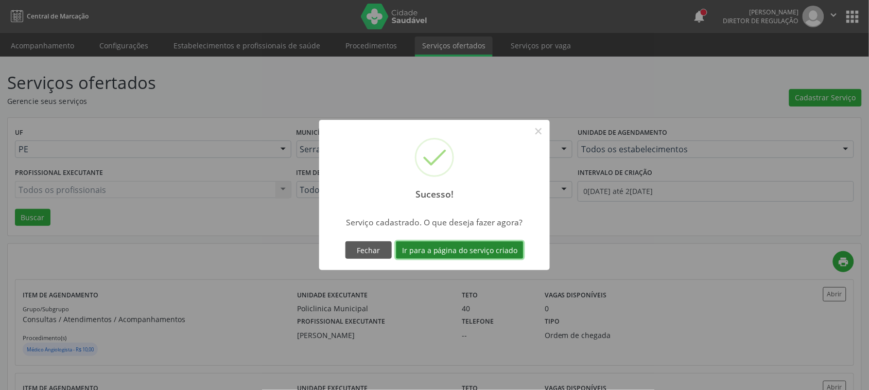
click at [464, 253] on button "Ir para a página do serviço criado" at bounding box center [460, 249] width 128 height 17
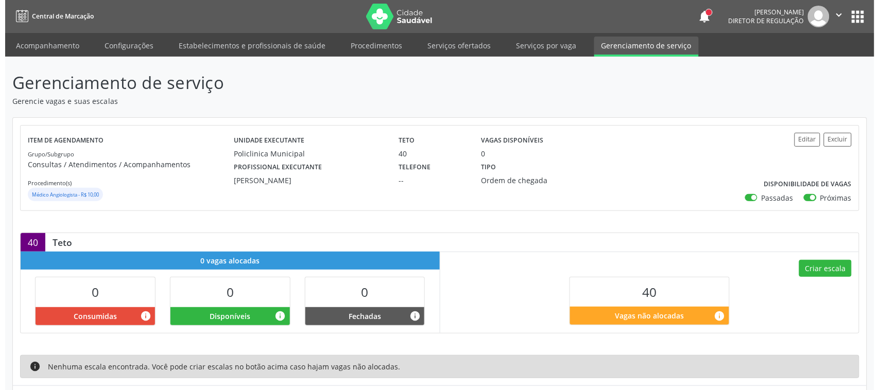
scroll to position [60, 0]
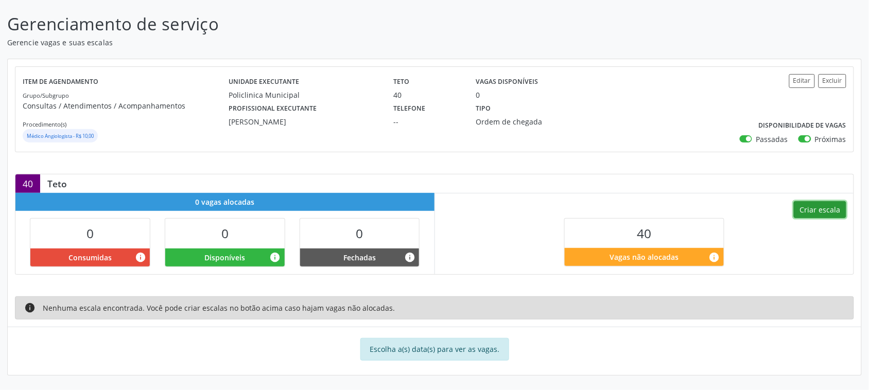
click at [828, 209] on button "Criar escala" at bounding box center [820, 209] width 52 height 17
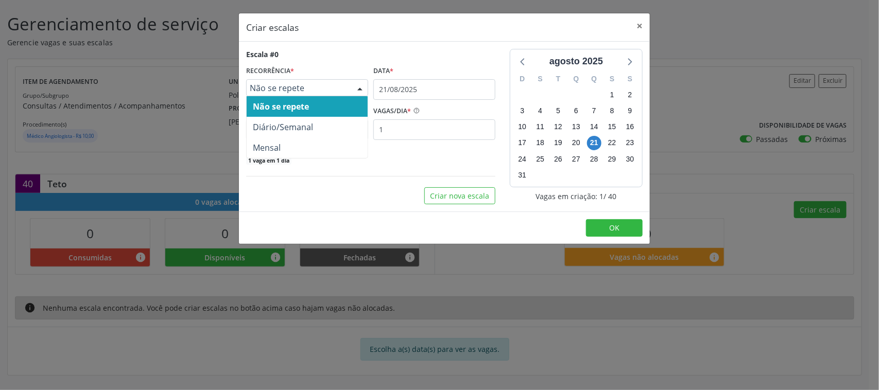
click at [321, 85] on span "Não se repete" at bounding box center [298, 88] width 97 height 10
click at [297, 101] on span "Não se repete" at bounding box center [281, 106] width 56 height 11
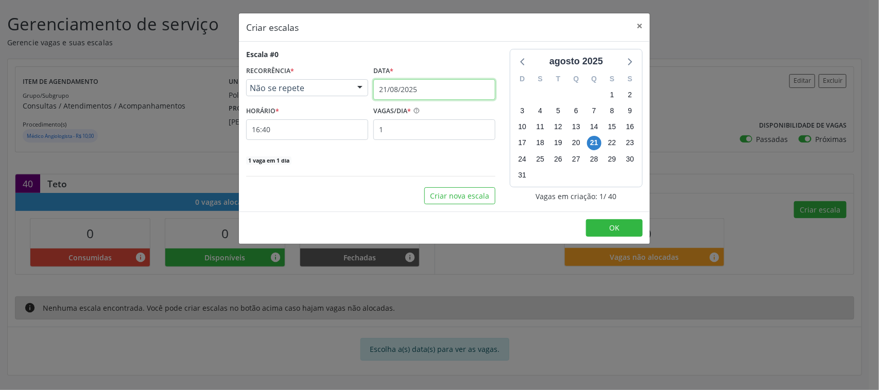
click at [390, 94] on input "21/08/2025" at bounding box center [434, 89] width 122 height 21
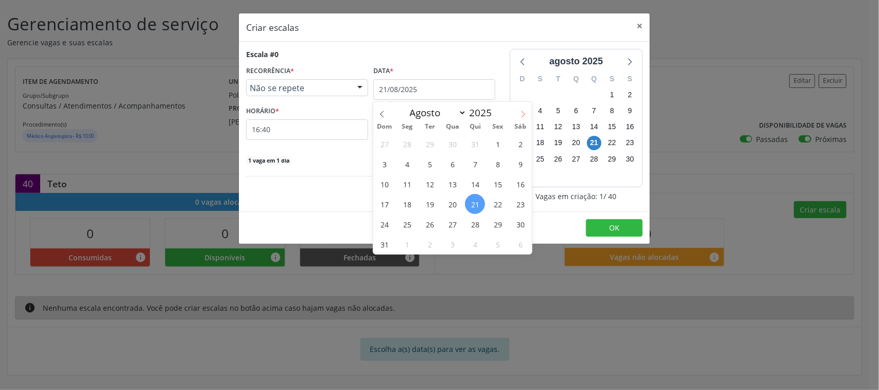
click at [526, 111] on icon at bounding box center [522, 114] width 7 height 7
select select "8"
click at [425, 181] on span "16" at bounding box center [429, 184] width 20 height 20
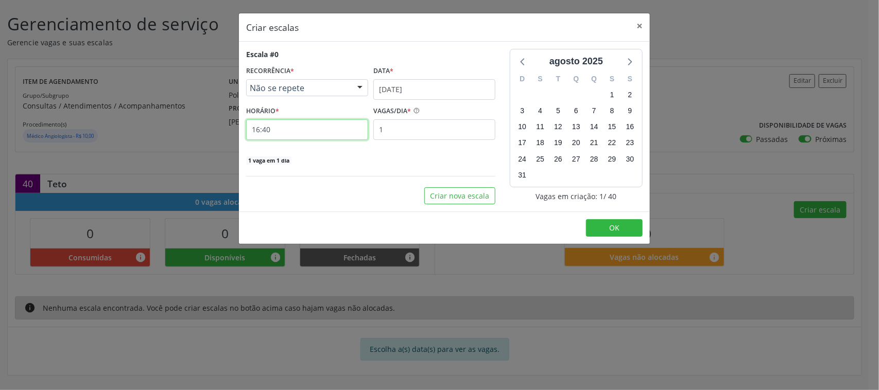
click at [319, 130] on input "16:40" at bounding box center [307, 129] width 122 height 21
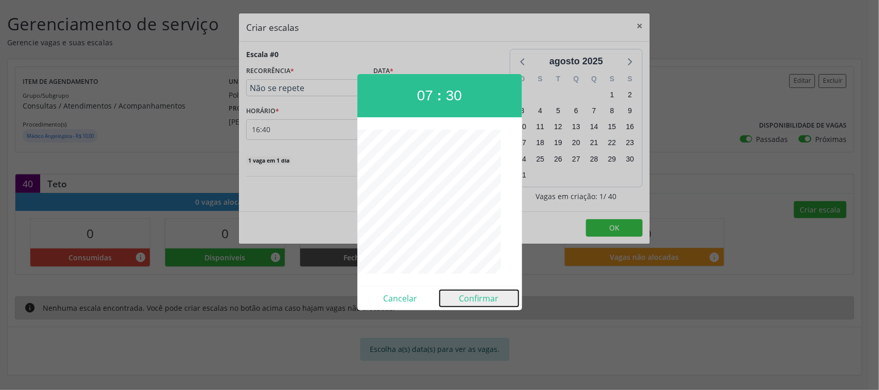
click at [485, 294] on button "Confirmar" at bounding box center [479, 298] width 79 height 16
type input "07:30"
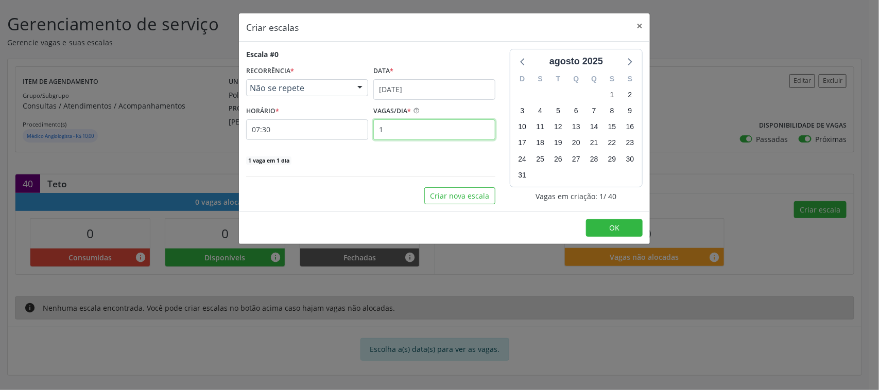
click at [392, 128] on input "1" at bounding box center [434, 129] width 122 height 21
type input "0"
type input "20"
click at [346, 158] on div "20 vagas em 1 dia" at bounding box center [370, 159] width 249 height 11
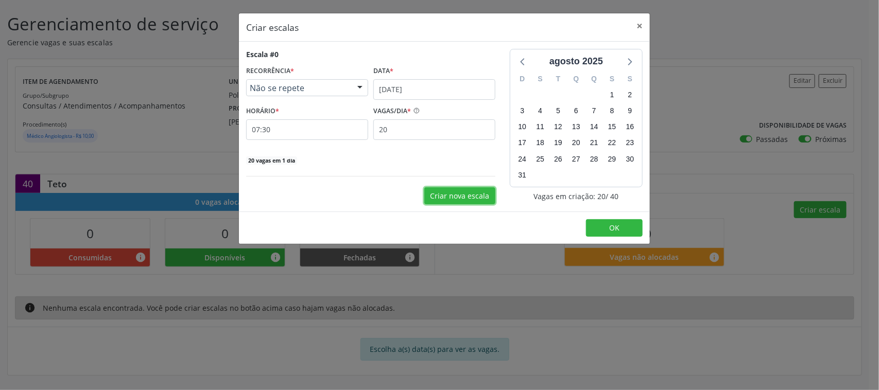
click at [458, 197] on button "Criar nova escala" at bounding box center [459, 195] width 71 height 17
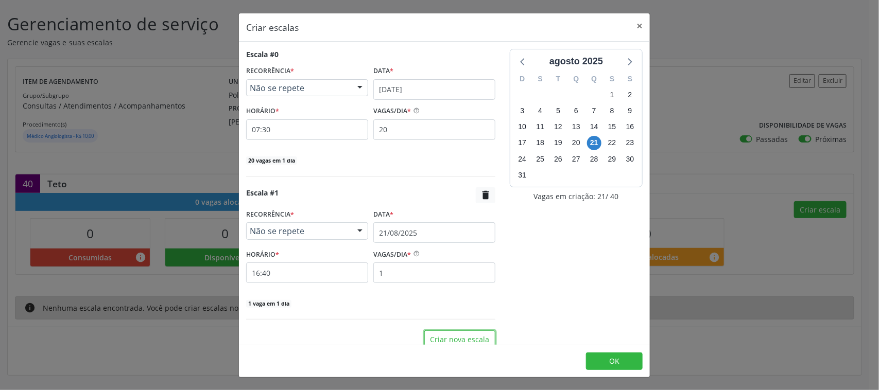
scroll to position [11, 0]
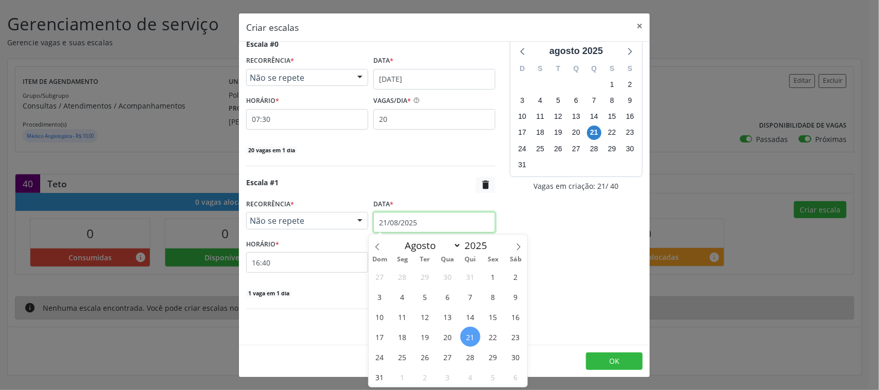
click at [412, 222] on input "21/08/2025" at bounding box center [434, 222] width 122 height 21
click at [518, 241] on span at bounding box center [518, 243] width 17 height 17
select select "8"
click at [428, 314] on span "16" at bounding box center [425, 317] width 20 height 20
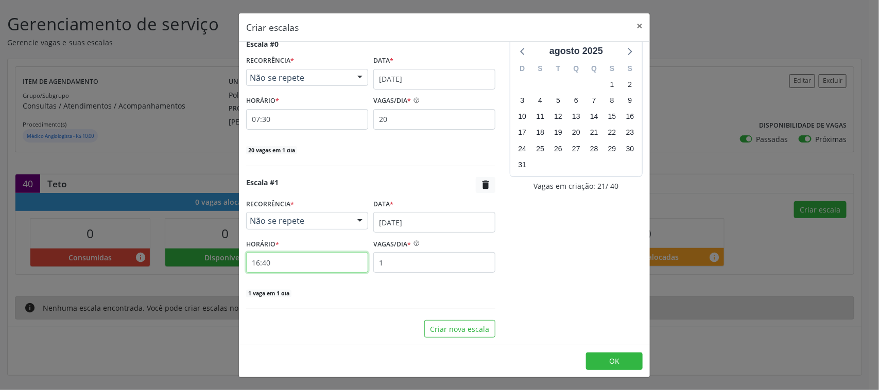
click at [286, 261] on input "16:40" at bounding box center [307, 262] width 122 height 21
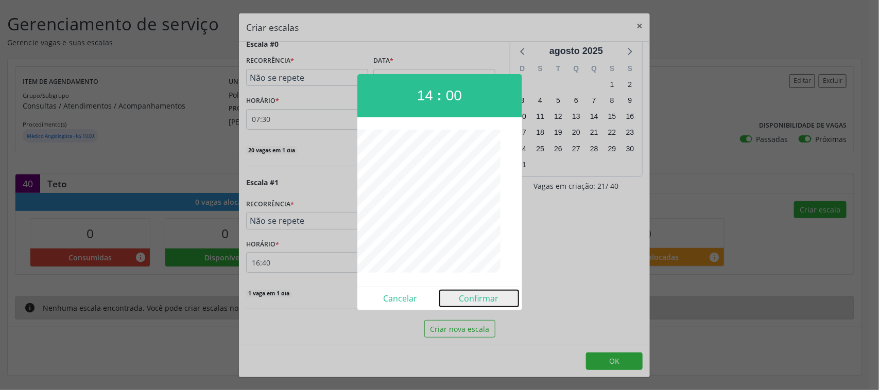
click at [472, 304] on button "Confirmar" at bounding box center [479, 298] width 79 height 16
type input "14:00"
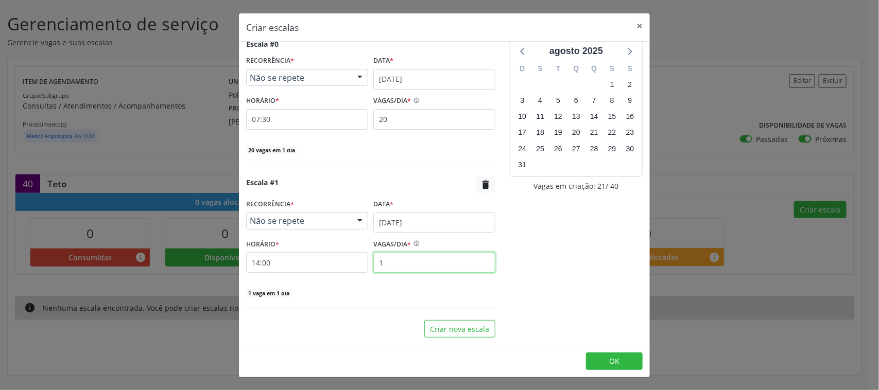
click at [433, 258] on input "1" at bounding box center [434, 262] width 122 height 21
type input "20"
click at [348, 299] on div "Escala #1  RECORRÊNCIA * Não se repete Não se repete Diário/Semanal Mensal Nen…" at bounding box center [370, 243] width 249 height 133
click at [622, 55] on icon at bounding box center [628, 50] width 13 height 13
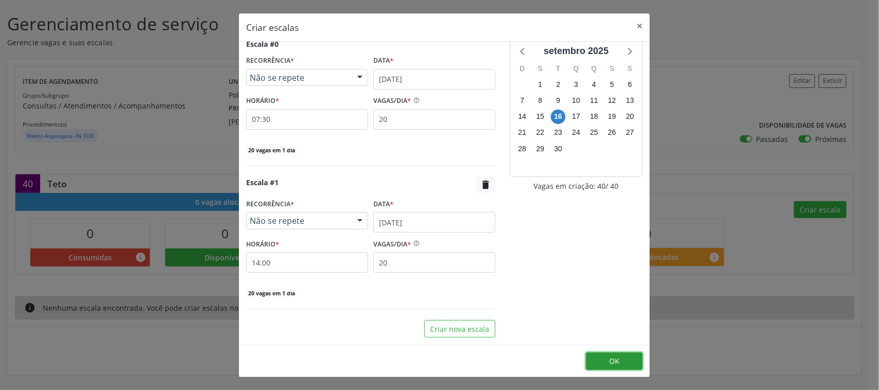
click at [623, 366] on button "OK" at bounding box center [614, 361] width 57 height 17
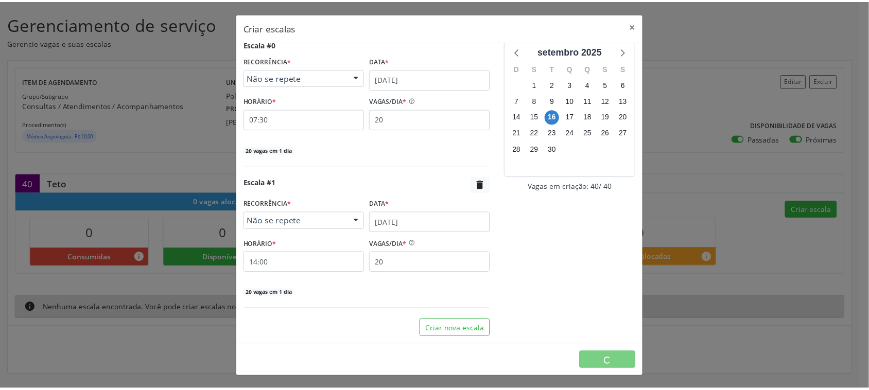
scroll to position [0, 0]
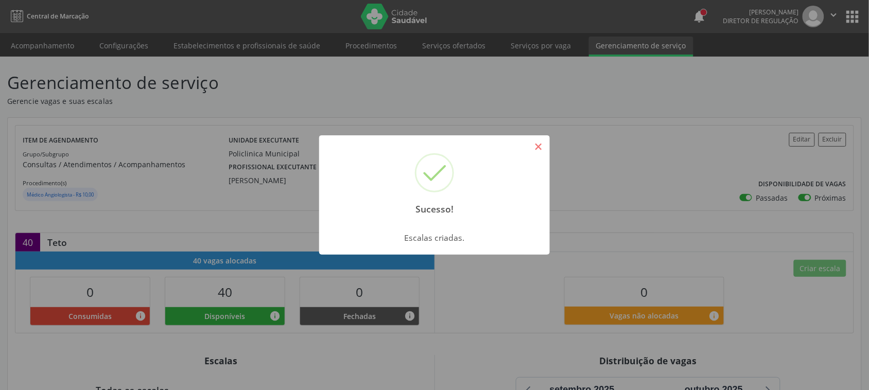
click at [540, 147] on button "×" at bounding box center [538, 146] width 17 height 17
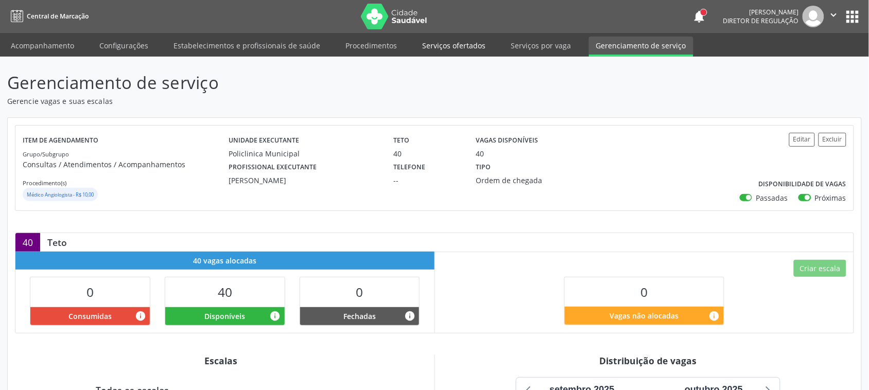
click at [444, 49] on link "Serviços ofertados" at bounding box center [454, 46] width 78 height 18
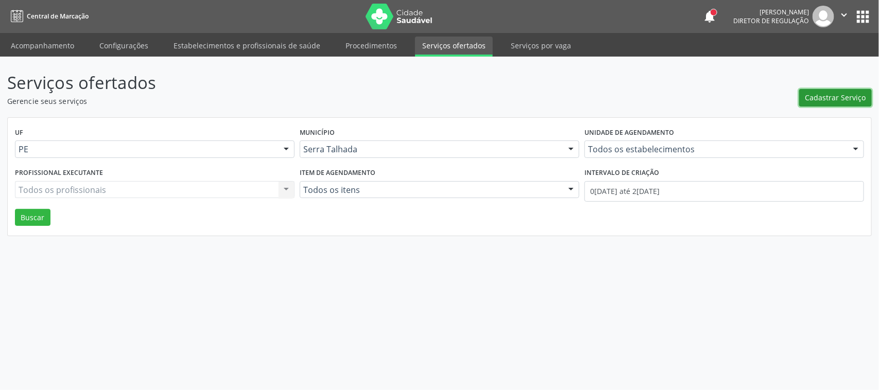
click at [824, 96] on span "Cadastrar Serviço" at bounding box center [835, 97] width 61 height 11
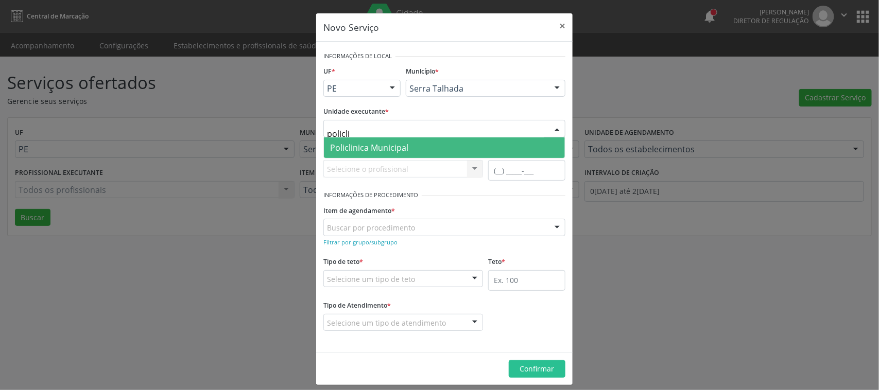
type input "policlin"
click at [407, 145] on span "Policlinica Municipal" at bounding box center [444, 147] width 241 height 21
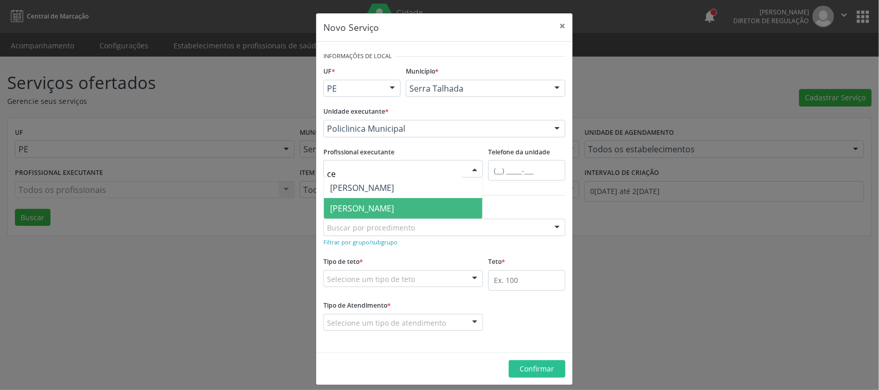
type input "cec"
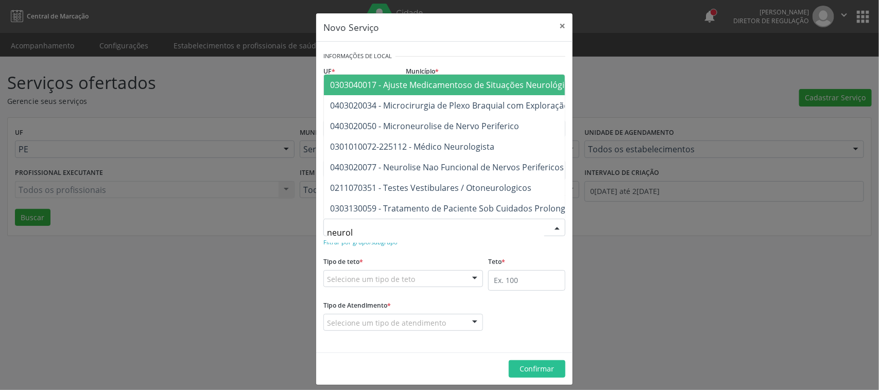
type input "neurolo"
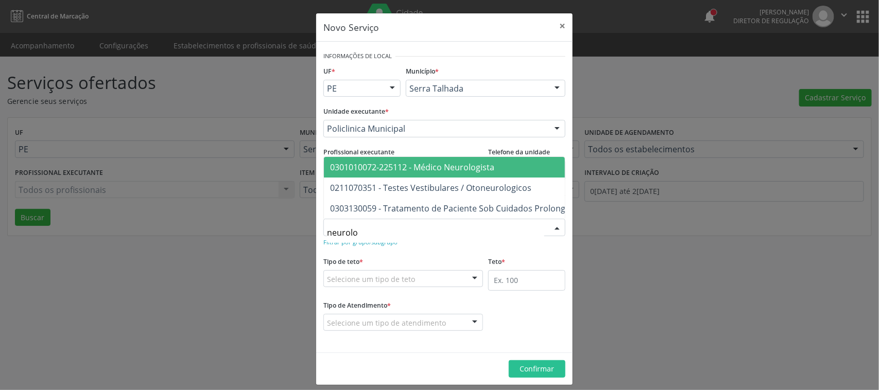
click at [399, 162] on span "0301010072-225112 - Médico Neurologista" at bounding box center [412, 167] width 164 height 11
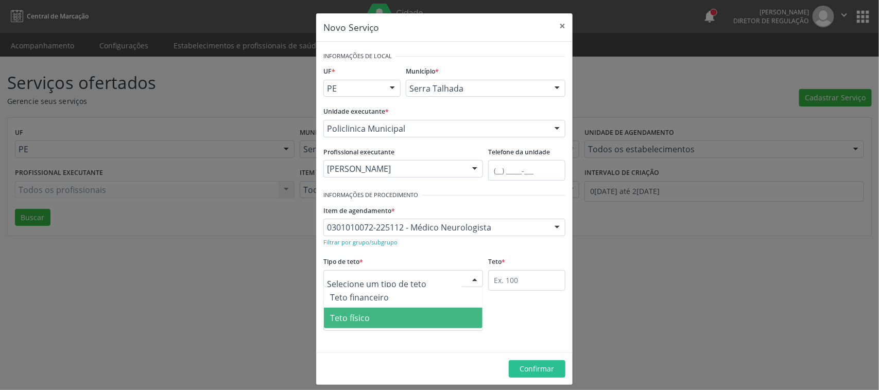
click at [392, 312] on span "Teto físico" at bounding box center [403, 318] width 159 height 21
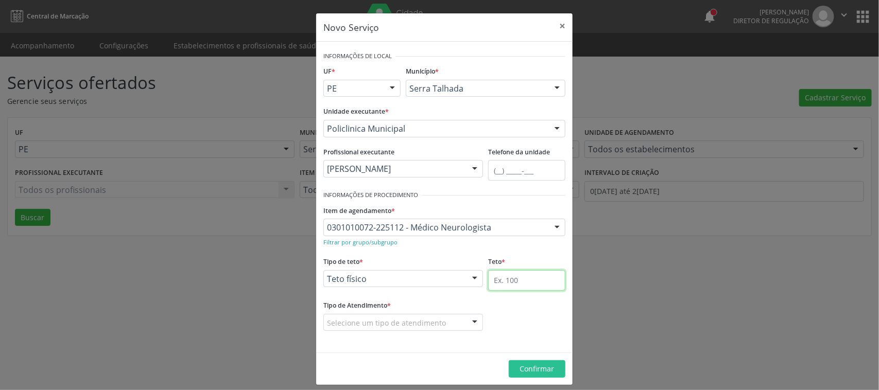
click at [503, 288] on input "text" at bounding box center [526, 280] width 77 height 21
type input "60"
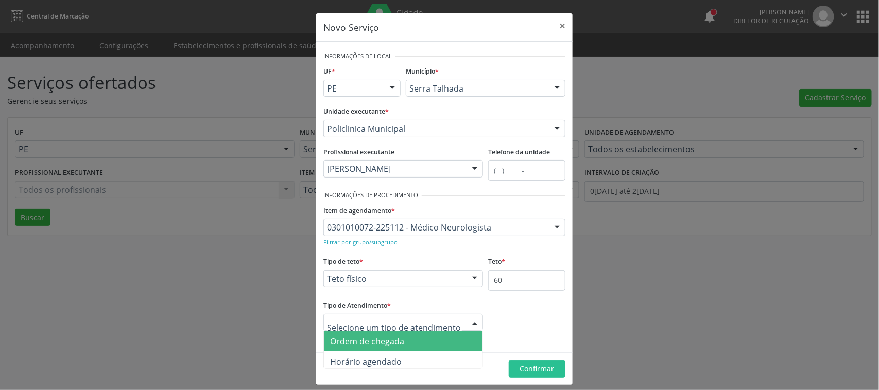
click at [365, 345] on span "Ordem de chegada" at bounding box center [367, 341] width 74 height 11
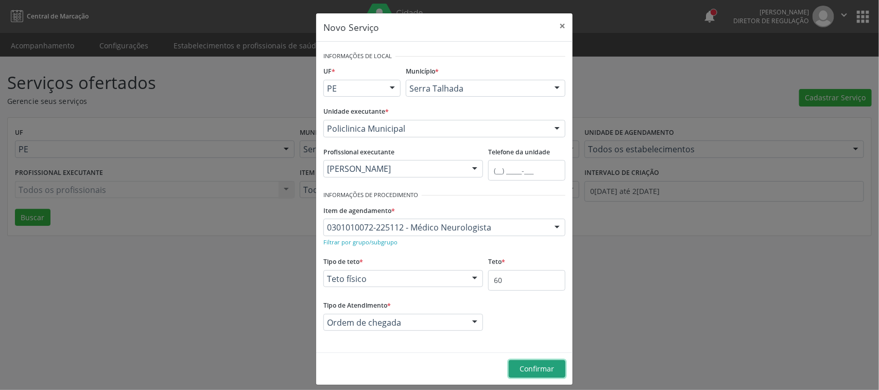
click at [536, 372] on span "Confirmar" at bounding box center [537, 369] width 34 height 10
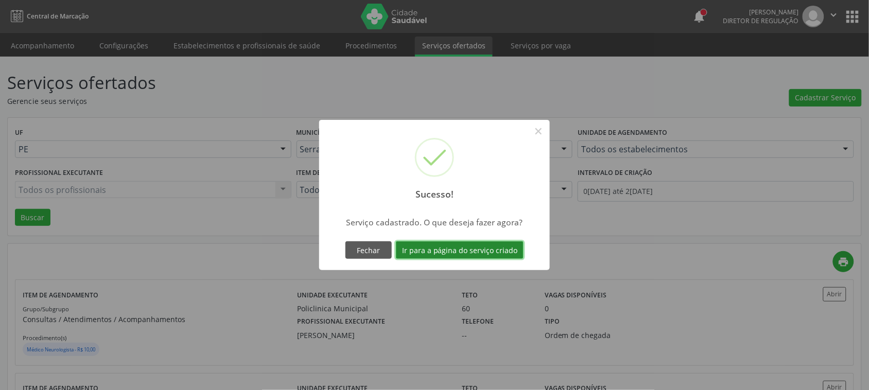
click at [490, 252] on button "Ir para a página do serviço criado" at bounding box center [460, 249] width 128 height 17
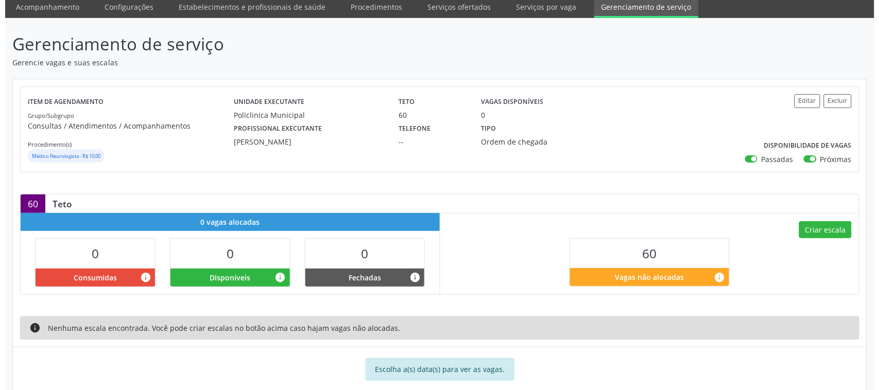
scroll to position [60, 0]
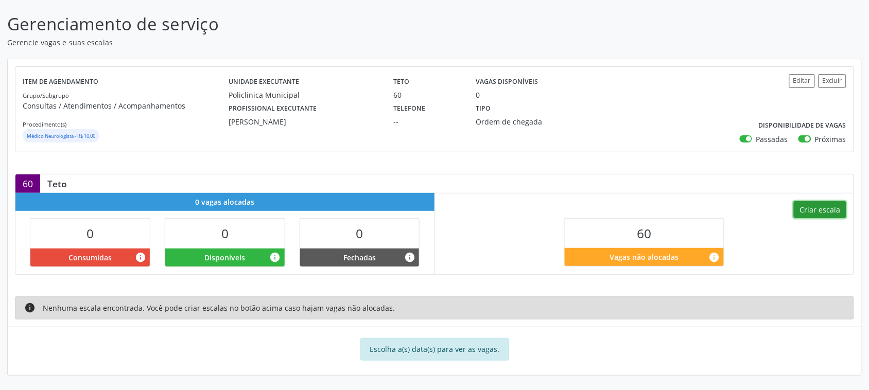
click at [811, 213] on button "Criar escala" at bounding box center [820, 209] width 52 height 17
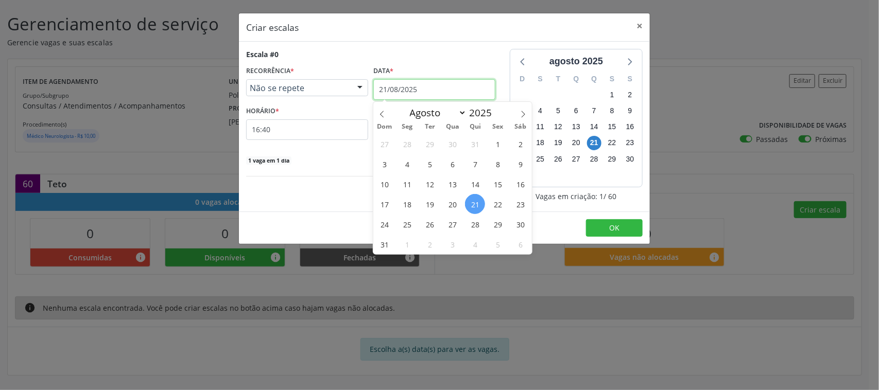
click at [448, 89] on input "21/08/2025" at bounding box center [434, 89] width 122 height 21
click at [520, 107] on span at bounding box center [522, 110] width 17 height 17
select select "8"
click at [325, 91] on span "Não se repete" at bounding box center [298, 88] width 97 height 10
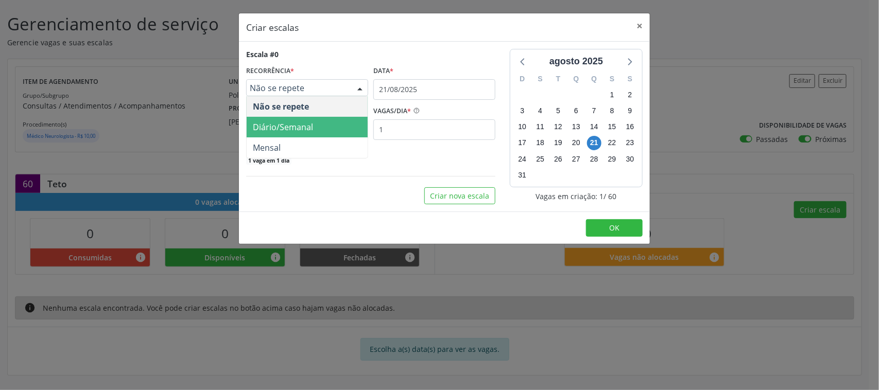
click at [312, 120] on span "Diário/Semanal" at bounding box center [307, 127] width 121 height 21
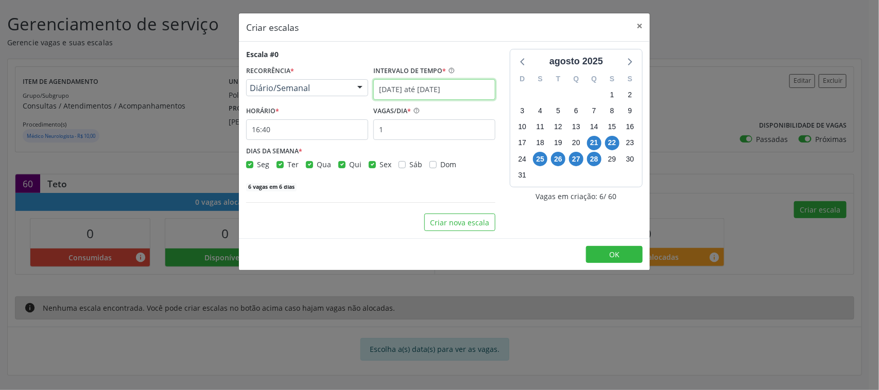
click at [397, 92] on input "[DATE] até [DATE]" at bounding box center [434, 89] width 122 height 21
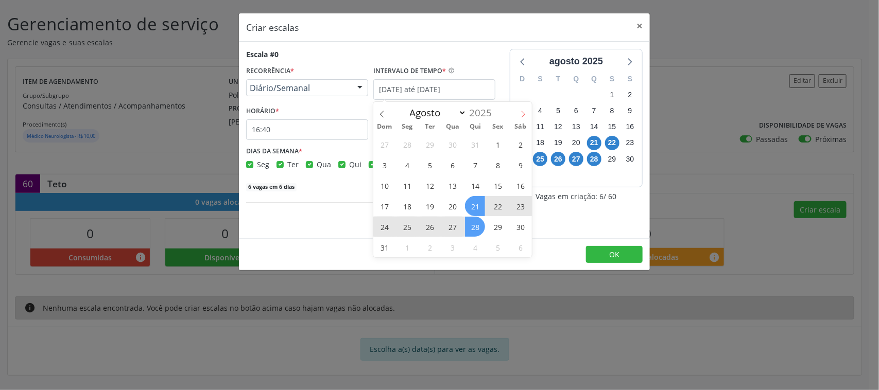
click at [515, 109] on span at bounding box center [522, 110] width 17 height 17
select select "8"
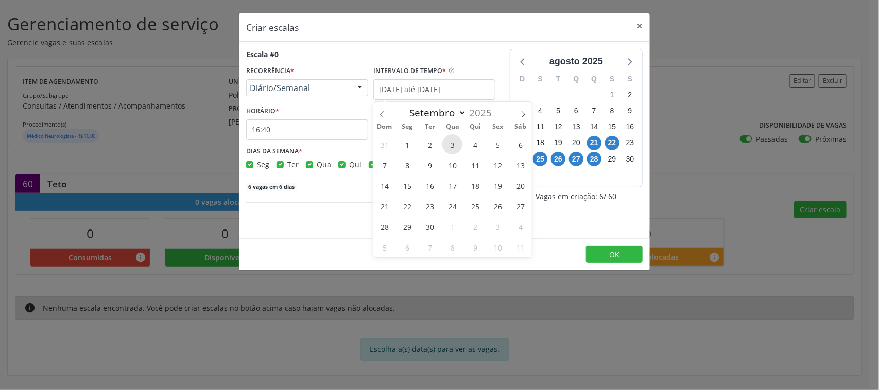
click at [454, 143] on span "3" at bounding box center [452, 144] width 20 height 20
type input "03/09/2025"
checkbox input "true"
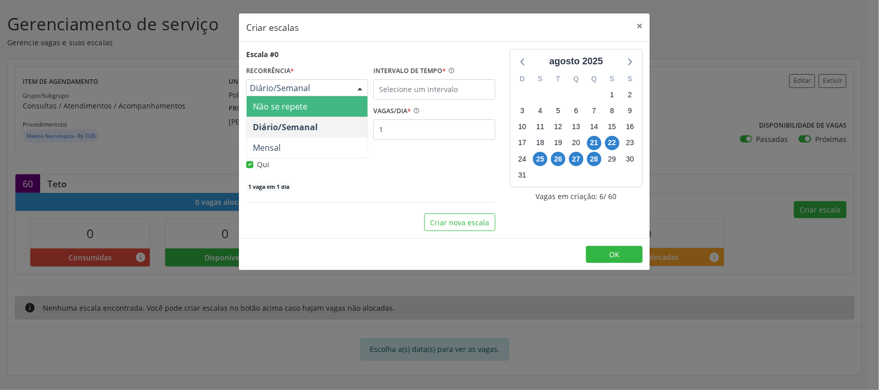
click at [306, 88] on span "Diário/Semanal" at bounding box center [298, 88] width 97 height 10
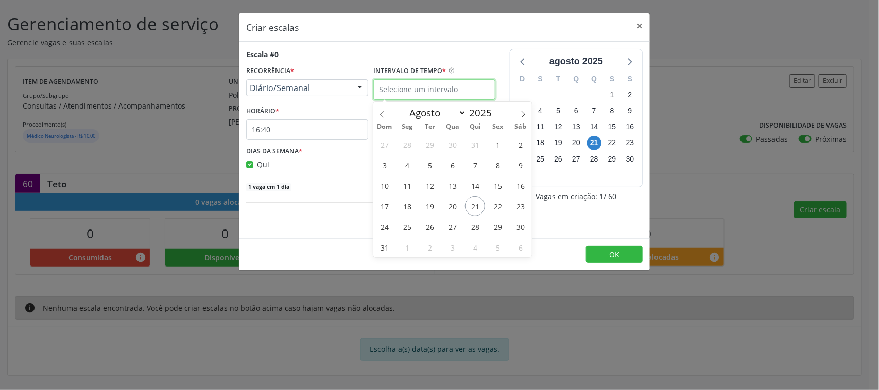
click at [426, 88] on input "text" at bounding box center [434, 89] width 122 height 21
click at [522, 112] on icon at bounding box center [522, 114] width 7 height 7
select select "8"
click at [461, 182] on span "17" at bounding box center [452, 186] width 20 height 20
type input "17/09/2025"
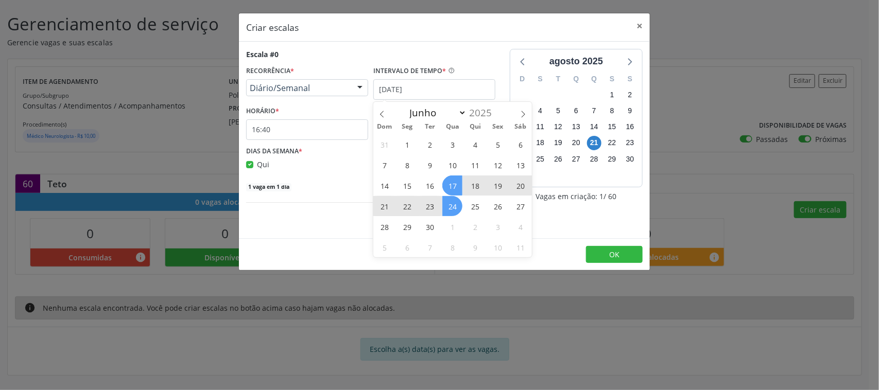
click at [448, 202] on span "24" at bounding box center [452, 206] width 20 height 20
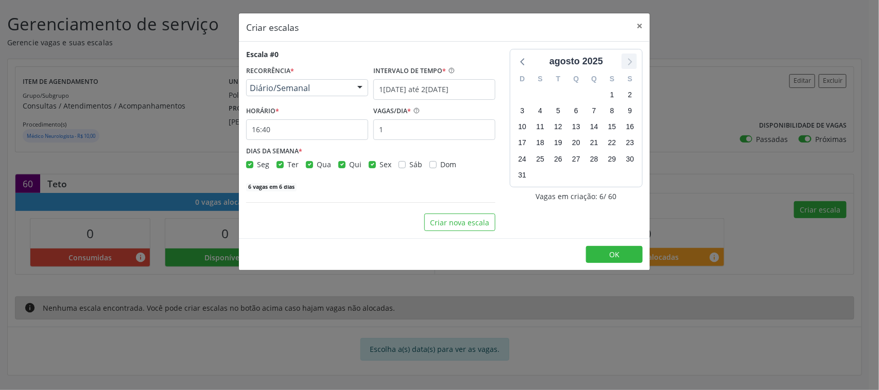
click at [632, 62] on icon at bounding box center [630, 61] width 4 height 7
click at [257, 163] on label "Seg" at bounding box center [263, 164] width 12 height 11
click at [250, 163] on input "Seg" at bounding box center [249, 163] width 7 height 9
checkbox input "false"
click at [275, 161] on div "Seg Ter Qua Qui Sex Sáb Dom" at bounding box center [370, 164] width 249 height 11
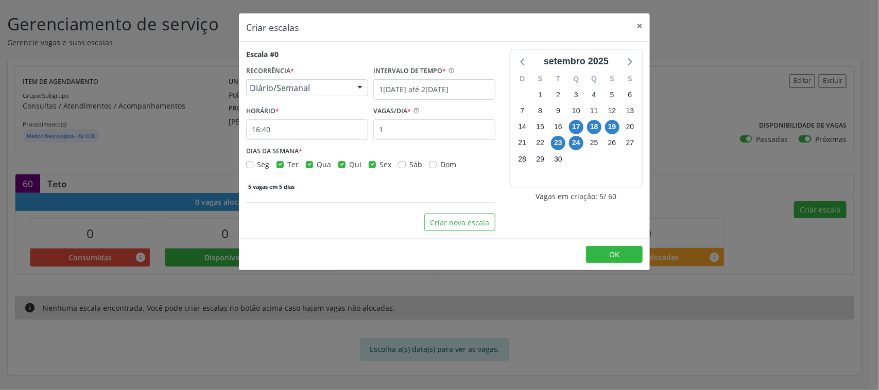
click at [287, 166] on label "Ter" at bounding box center [292, 164] width 11 height 11
click at [278, 166] on input "Ter" at bounding box center [279, 163] width 7 height 9
checkbox input "false"
click at [349, 167] on label "Qui" at bounding box center [355, 164] width 12 height 11
click at [344, 167] on input "Qui" at bounding box center [341, 163] width 7 height 9
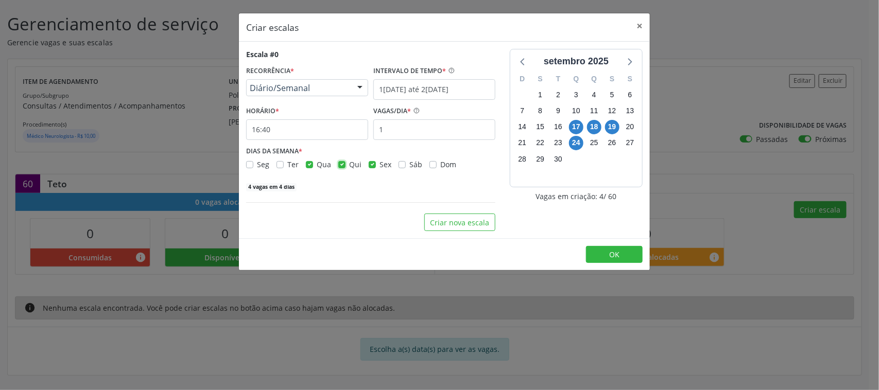
checkbox input "false"
click at [379, 165] on label "Sex" at bounding box center [385, 164] width 12 height 11
click at [371, 165] on input "Sex" at bounding box center [372, 163] width 7 height 9
checkbox input "false"
click at [395, 134] on input "1" at bounding box center [434, 129] width 122 height 21
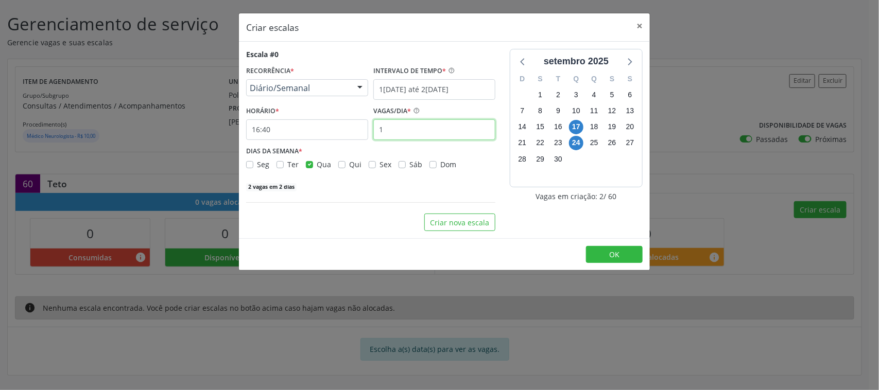
click at [395, 134] on input "1" at bounding box center [434, 129] width 122 height 21
type input "20"
click at [320, 134] on input "16:40" at bounding box center [307, 129] width 122 height 21
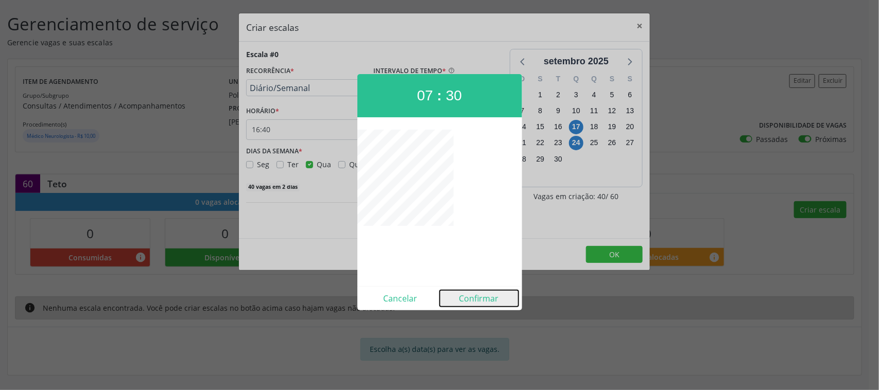
click at [479, 305] on button "Confirmar" at bounding box center [479, 298] width 79 height 16
type input "07:30"
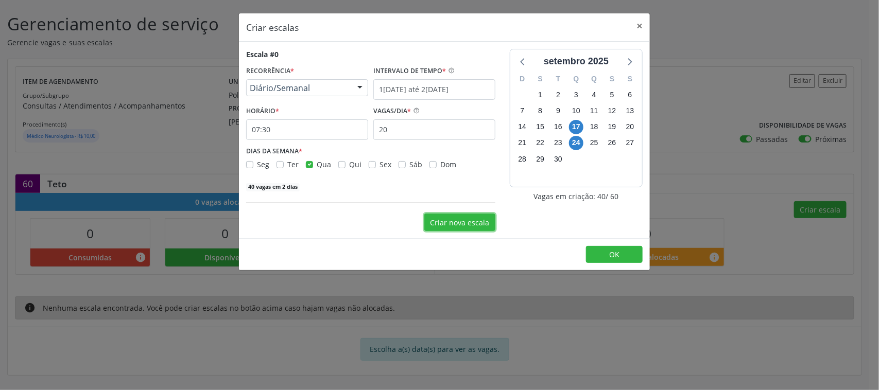
click at [471, 227] on button "Criar nova escala" at bounding box center [459, 222] width 71 height 17
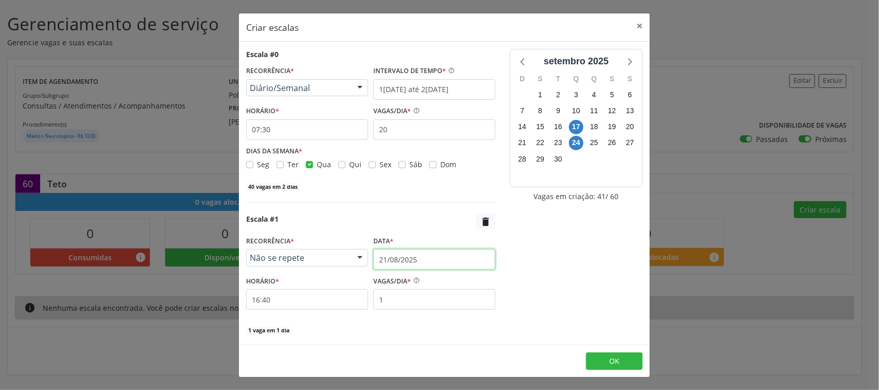
click at [398, 267] on input "21/08/2025" at bounding box center [434, 259] width 122 height 21
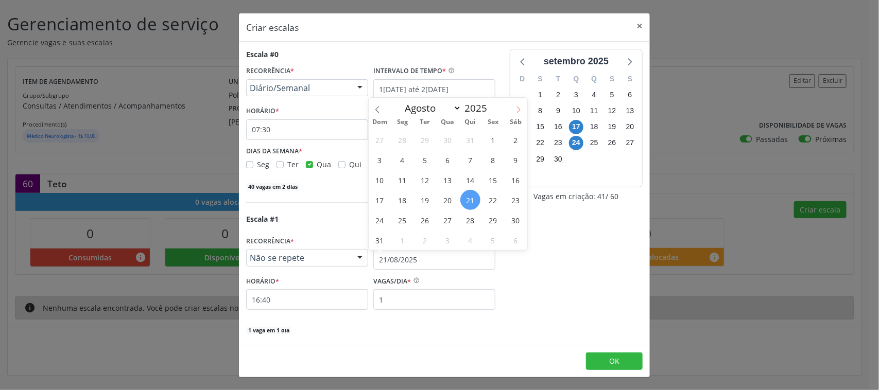
click at [515, 108] on icon at bounding box center [518, 109] width 7 height 7
select select "8"
click at [446, 134] on span "3" at bounding box center [447, 140] width 20 height 20
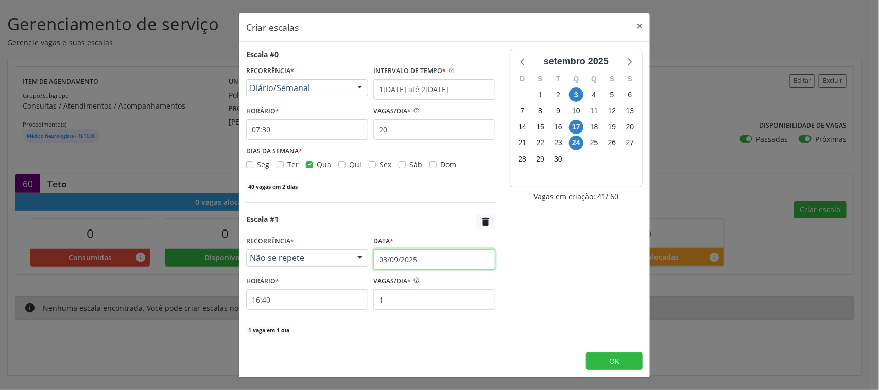
click at [397, 260] on input "03/09/2025" at bounding box center [434, 259] width 122 height 21
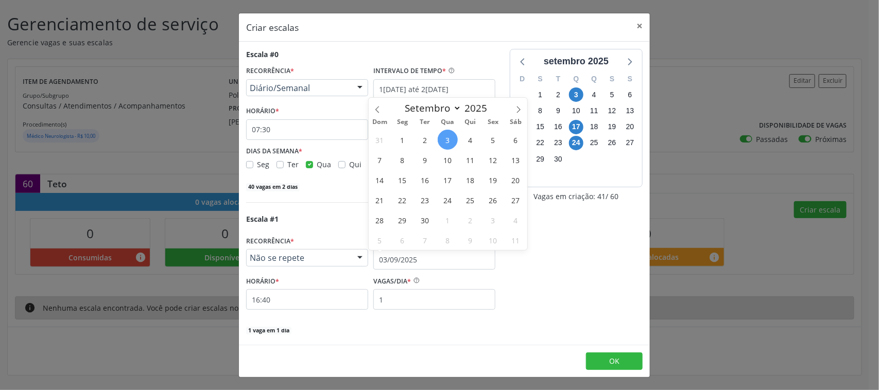
click at [517, 278] on div "setembro 2025 D S T Q Q S S 31 1 2 3 4 5 6 7 8 9 10 11 12 13 14 15 16 17 18 19 …" at bounding box center [575, 212] width 147 height 326
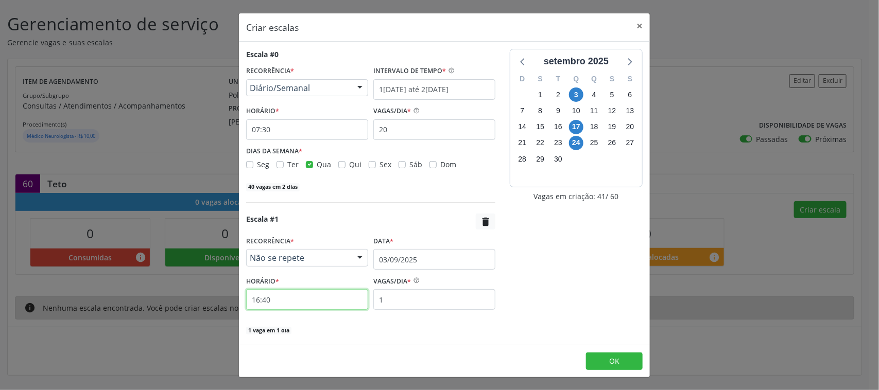
click at [302, 302] on input "16:40" at bounding box center [307, 299] width 122 height 21
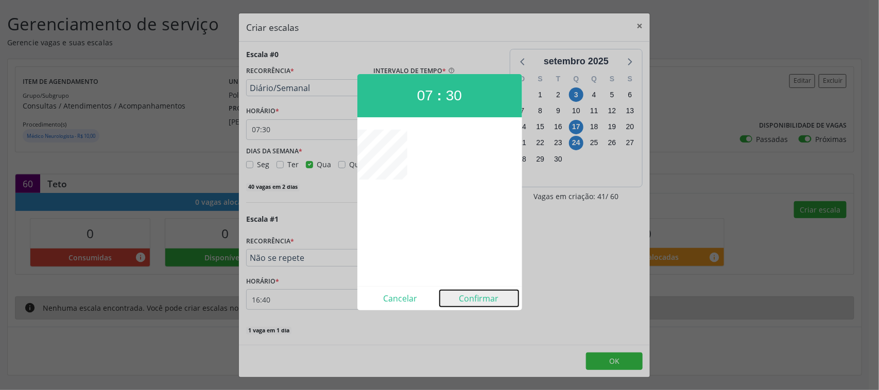
click at [477, 302] on button "Confirmar" at bounding box center [479, 298] width 79 height 16
type input "07:30"
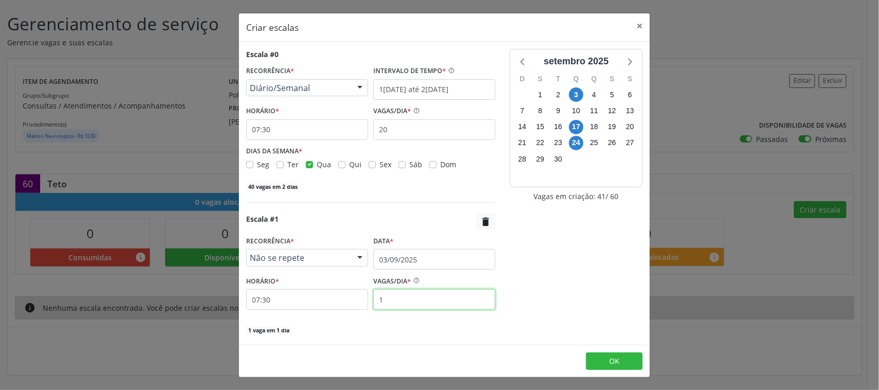
click at [406, 302] on input "1" at bounding box center [434, 299] width 122 height 21
type input "20"
click at [529, 287] on div "setembro 2025 D S T Q Q S S 31 1 2 3 4 5 6 7 8 9 10 11 12 13 14 15 16 17 18 19 …" at bounding box center [575, 212] width 147 height 326
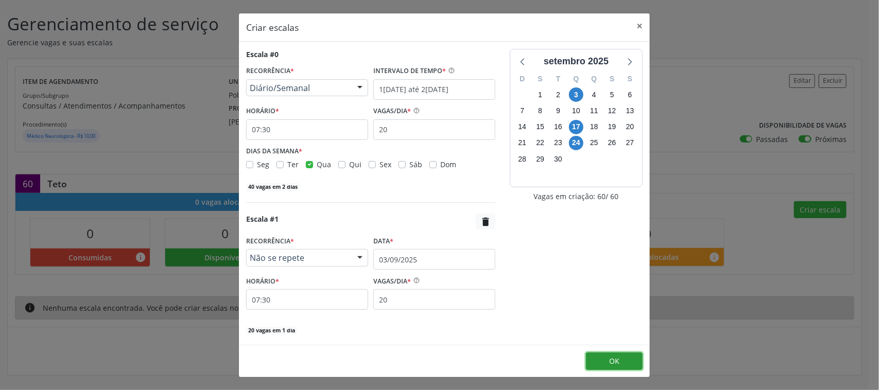
click at [606, 363] on button "OK" at bounding box center [614, 361] width 57 height 17
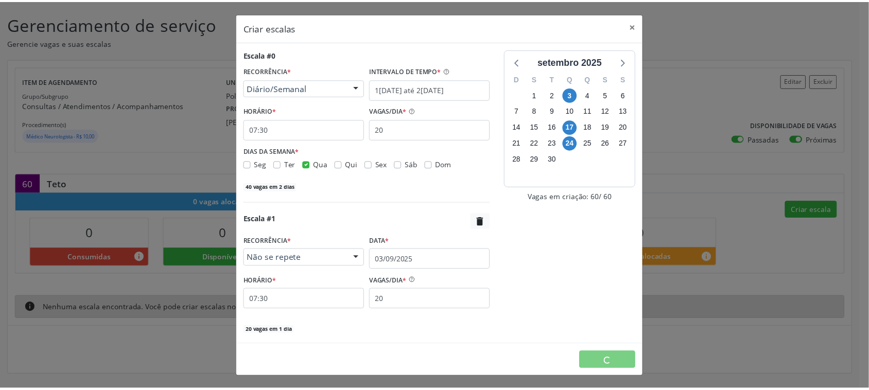
scroll to position [0, 0]
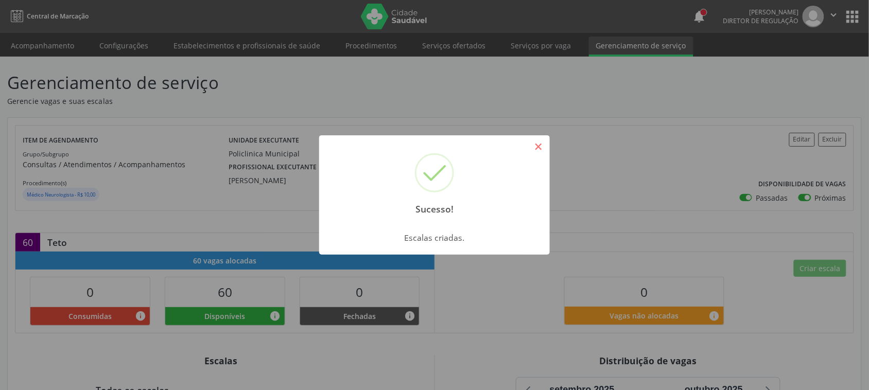
click at [544, 147] on button "×" at bounding box center [538, 146] width 17 height 17
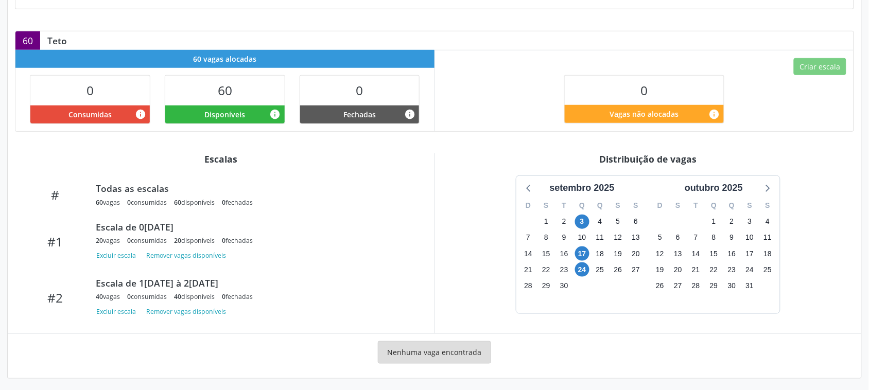
scroll to position [206, 0]
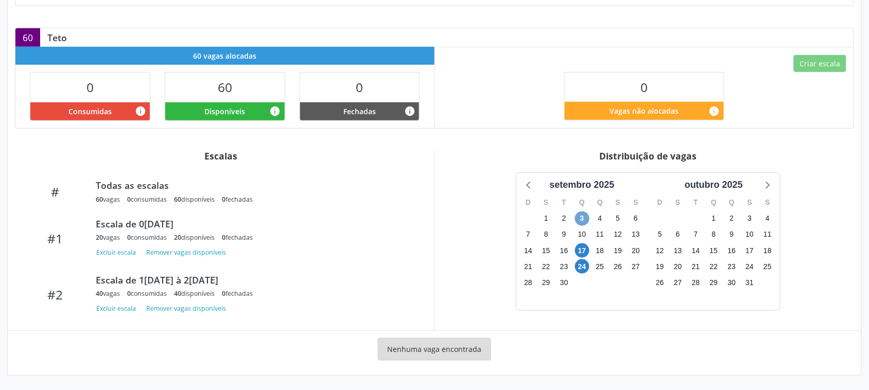
click at [582, 218] on span "3" at bounding box center [582, 219] width 14 height 14
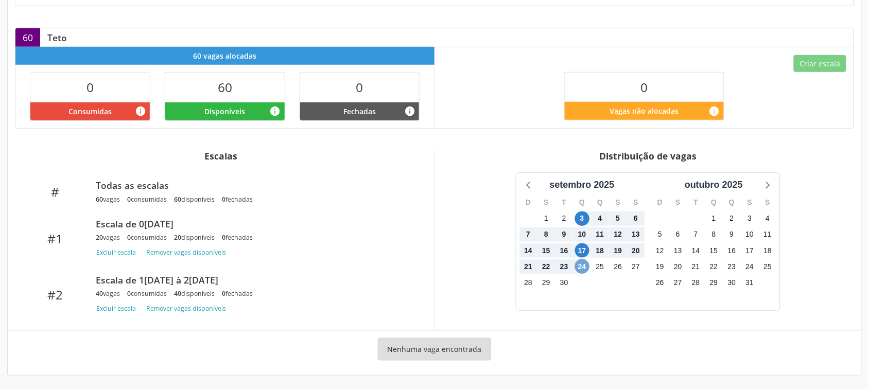
click at [577, 267] on span "24" at bounding box center [582, 266] width 14 height 14
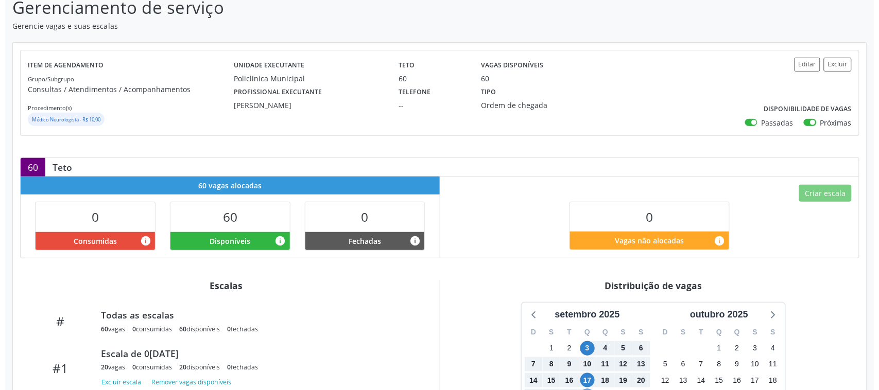
scroll to position [0, 0]
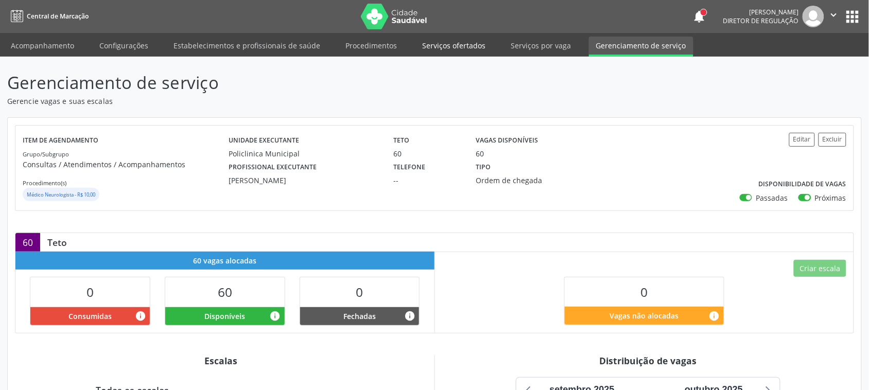
click at [447, 44] on link "Serviços ofertados" at bounding box center [454, 46] width 78 height 18
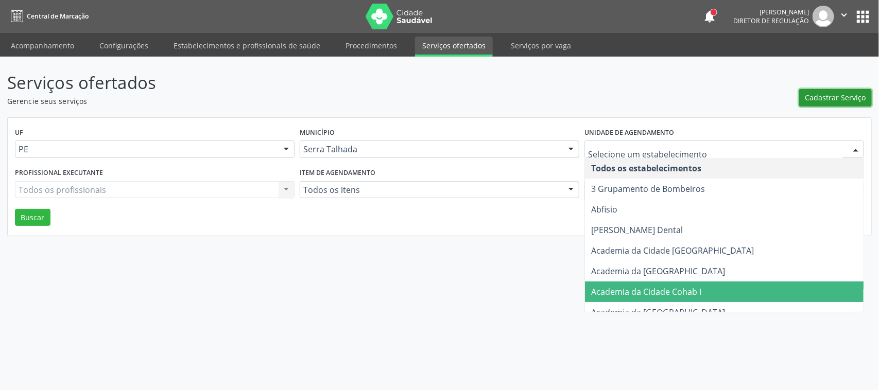
click at [847, 94] on span "Cadastrar Serviço" at bounding box center [835, 97] width 61 height 11
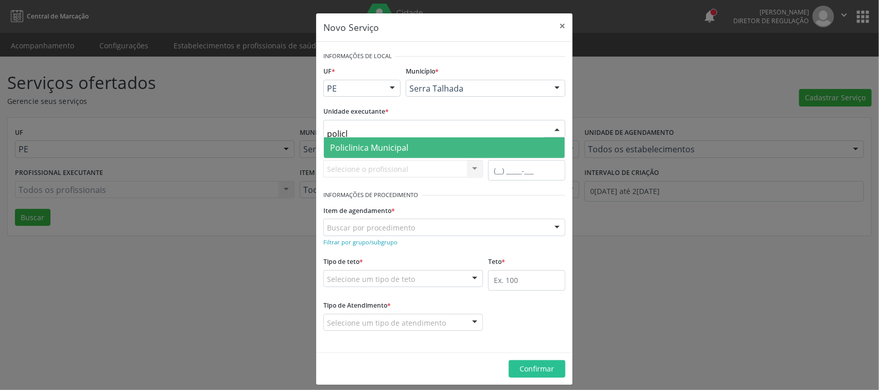
type input "policli"
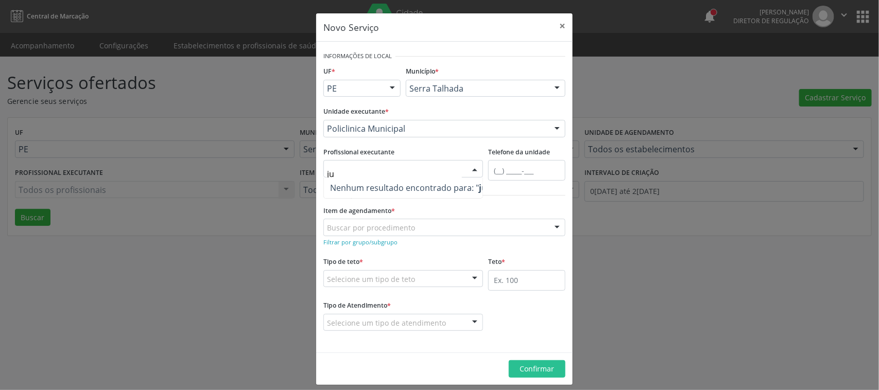
type input "j"
drag, startPoint x: 410, startPoint y: 150, endPoint x: 407, endPoint y: 165, distance: 14.6
click at [409, 153] on div "Profissional executante Todos os profissionais Todos os profissionais Ana Carol…" at bounding box center [403, 161] width 160 height 33
type input "julia"
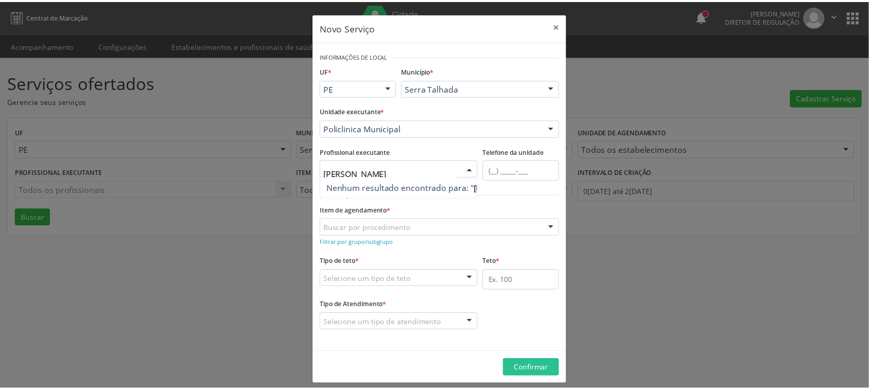
scroll to position [0, 24]
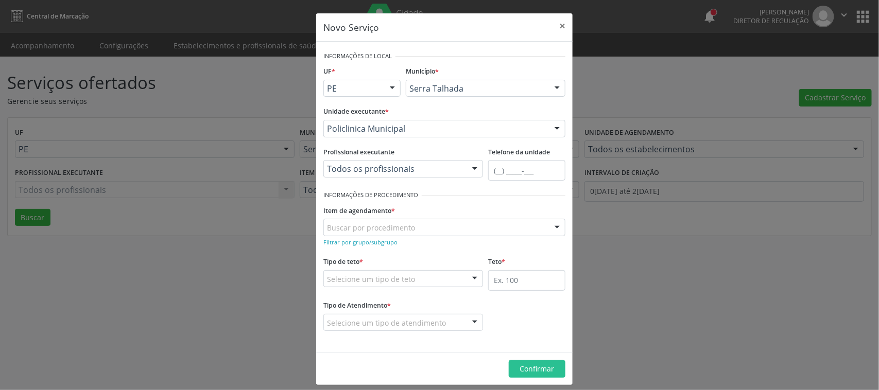
click at [516, 209] on div "Item de agendamento * Buscar por procedimento 0304070076 - .Quimioterapia de Le…" at bounding box center [444, 219] width 242 height 33
click at [557, 26] on button "×" at bounding box center [562, 25] width 21 height 25
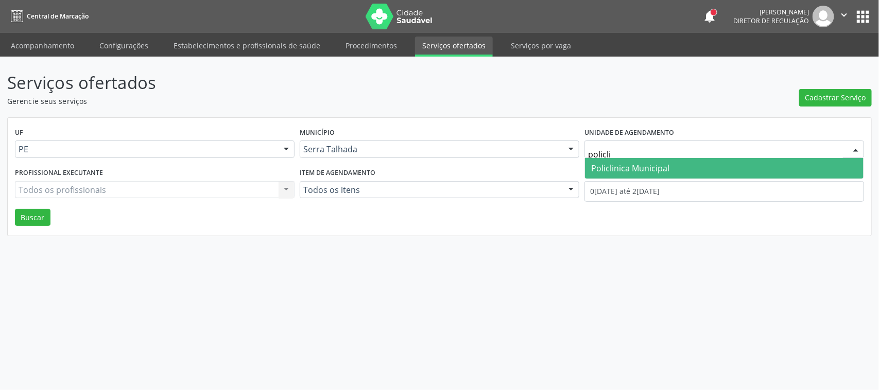
type input "policlin"
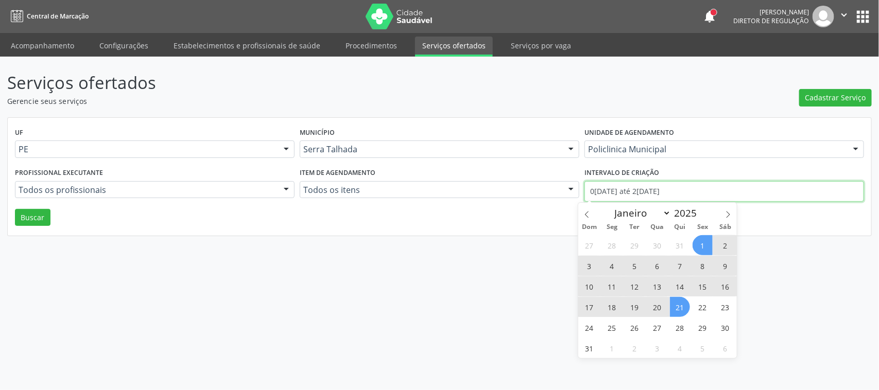
click at [662, 189] on input "01/08/2025 até 21/08/2025" at bounding box center [723, 191] width 279 height 21
click at [585, 213] on icon at bounding box center [586, 214] width 7 height 7
select select "6"
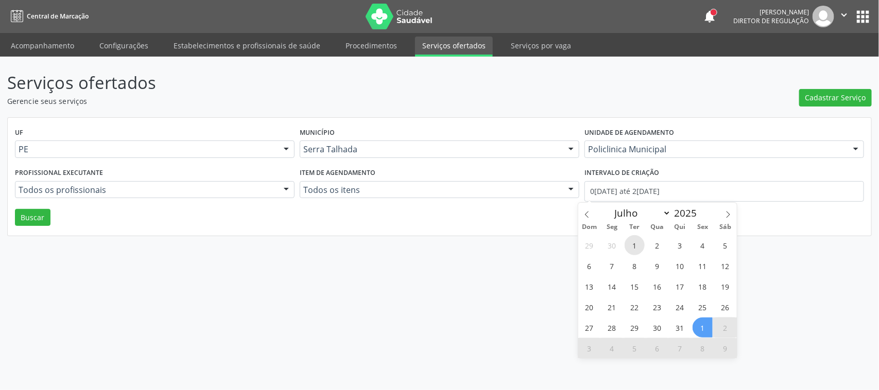
click at [632, 245] on span "1" at bounding box center [634, 245] width 20 height 20
type input "01/07/2025"
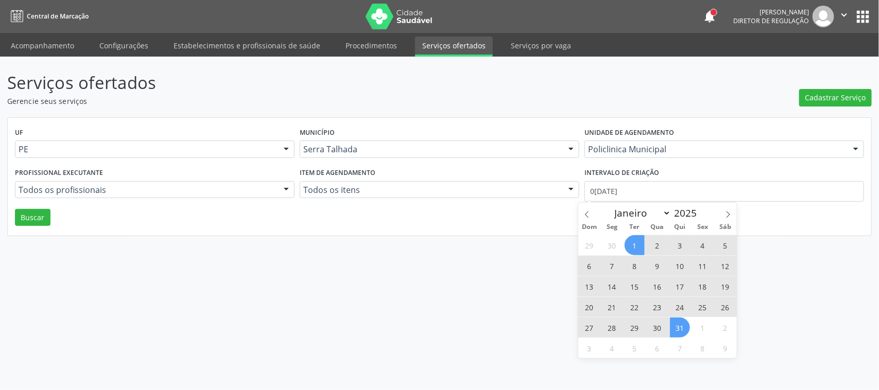
click at [682, 326] on span "31" at bounding box center [680, 328] width 20 height 20
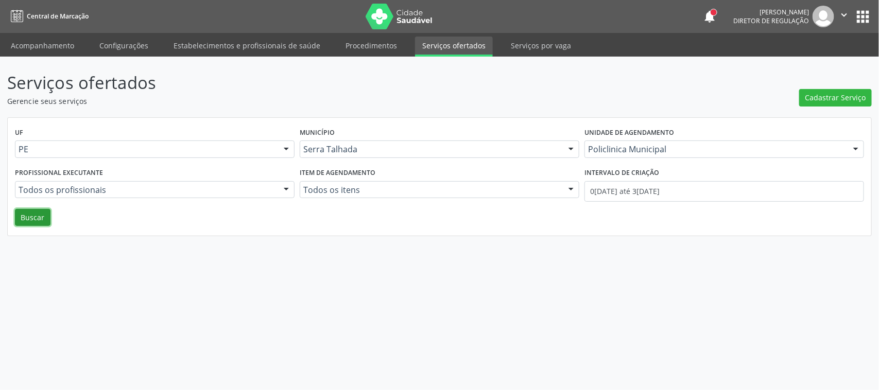
click at [27, 209] on button "Buscar" at bounding box center [33, 217] width 36 height 17
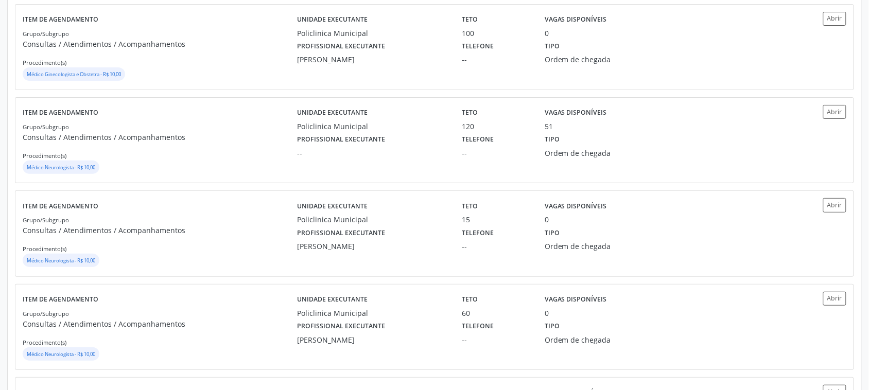
scroll to position [1158, 0]
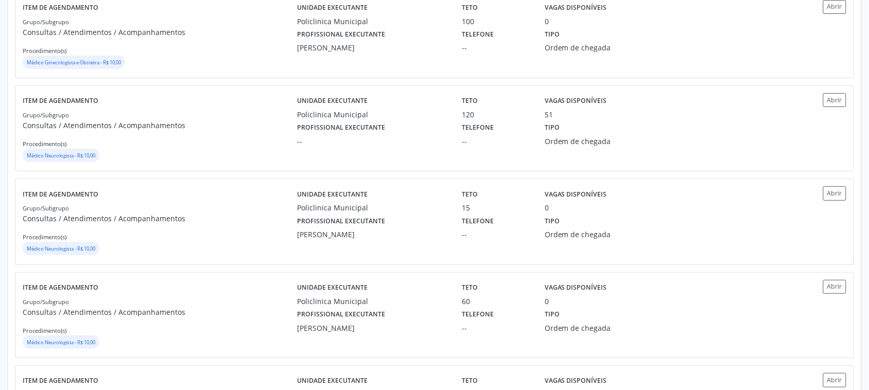
click at [381, 222] on label "Profissional executante" at bounding box center [341, 221] width 88 height 16
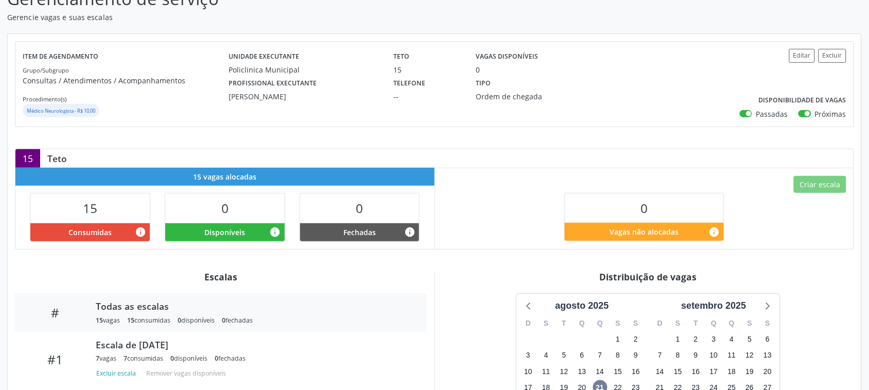
scroll to position [64, 0]
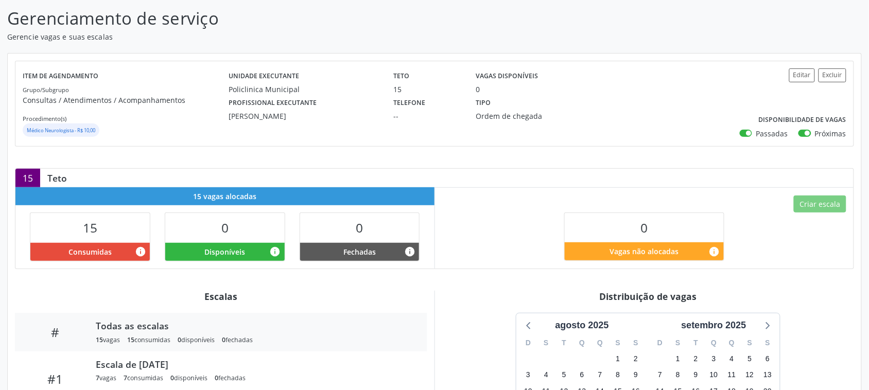
click at [756, 133] on label "Passadas" at bounding box center [772, 133] width 32 height 11
click at [747, 133] on input "Passadas" at bounding box center [743, 132] width 7 height 9
checkbox input "false"
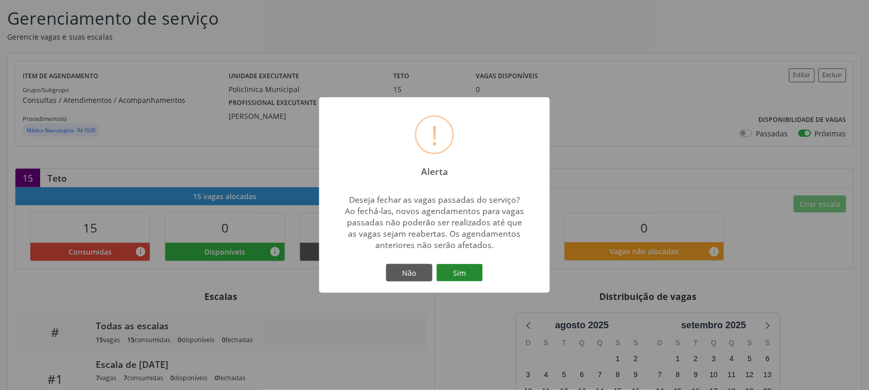
click at [462, 266] on button "Sim" at bounding box center [459, 272] width 46 height 17
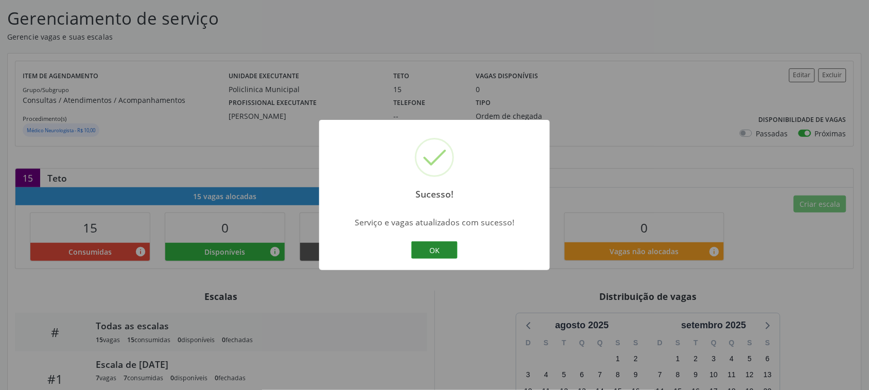
click at [449, 251] on button "OK" at bounding box center [434, 249] width 46 height 17
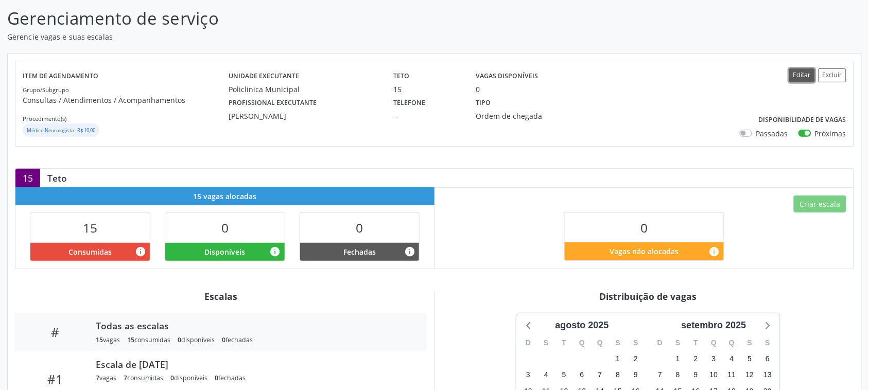
click at [802, 71] on button "Editar" at bounding box center [802, 75] width 26 height 14
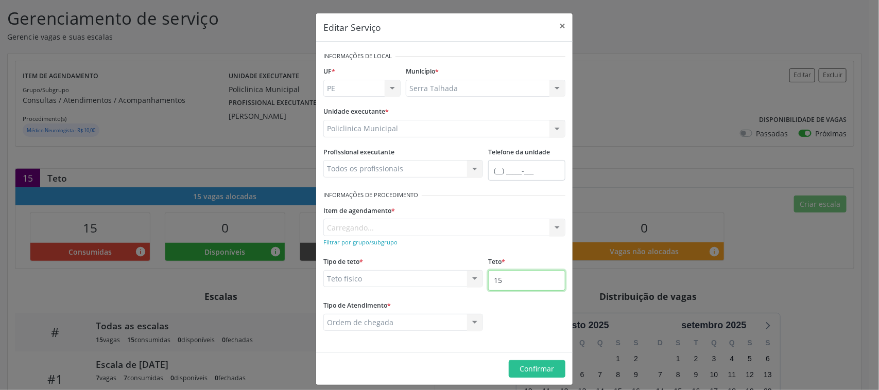
click at [506, 287] on input "15" at bounding box center [526, 280] width 77 height 21
type input "25"
click at [554, 369] on button "Confirmar" at bounding box center [537, 368] width 57 height 17
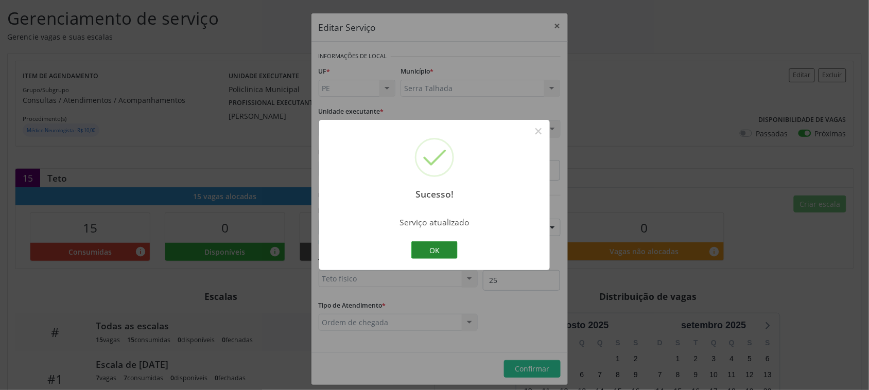
click at [428, 253] on button "OK" at bounding box center [434, 249] width 46 height 17
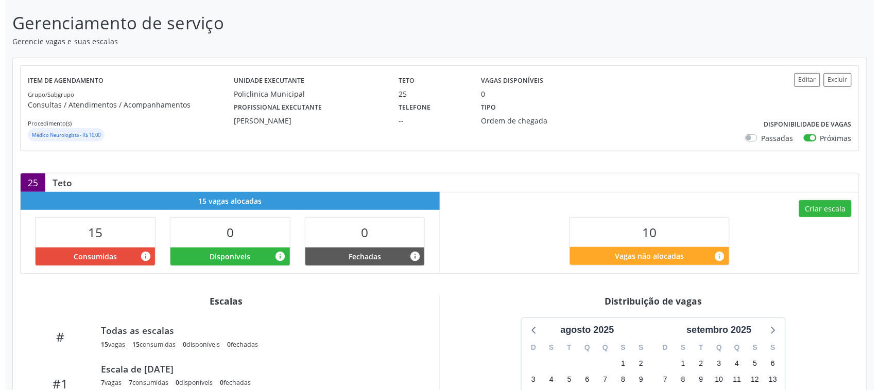
scroll to position [129, 0]
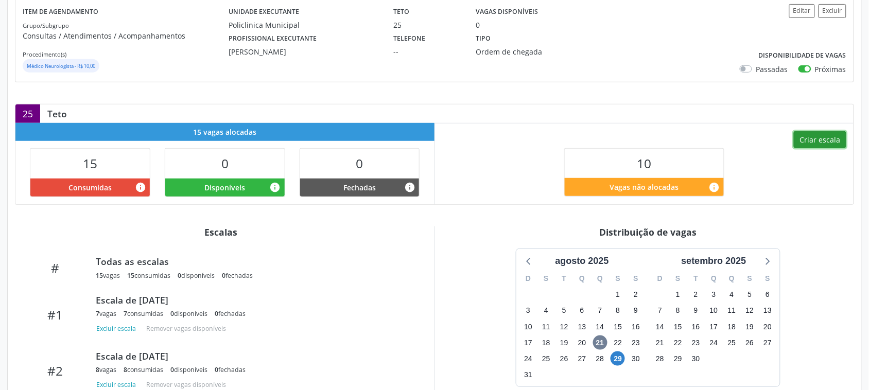
click at [808, 135] on button "Criar escala" at bounding box center [820, 139] width 52 height 17
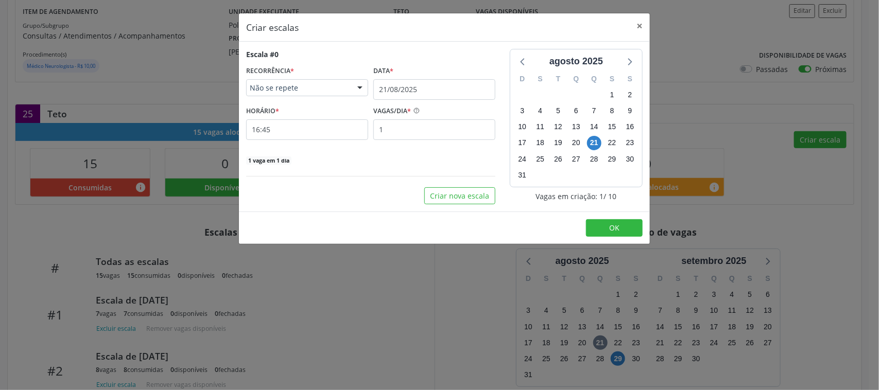
click at [297, 86] on span "Não se repete" at bounding box center [298, 88] width 97 height 10
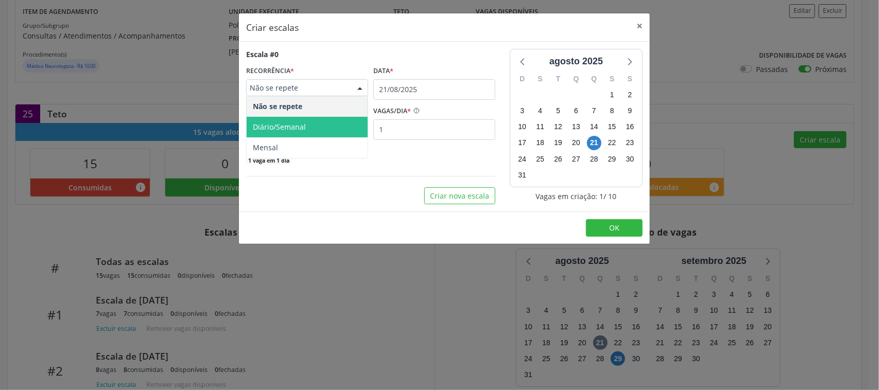
click at [289, 133] on span "Diário/Semanal" at bounding box center [307, 127] width 121 height 21
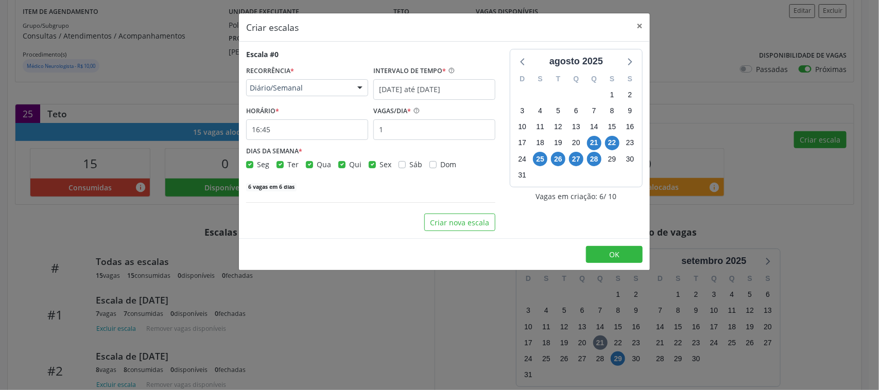
click at [287, 91] on span "Diário/Semanal" at bounding box center [298, 88] width 97 height 10
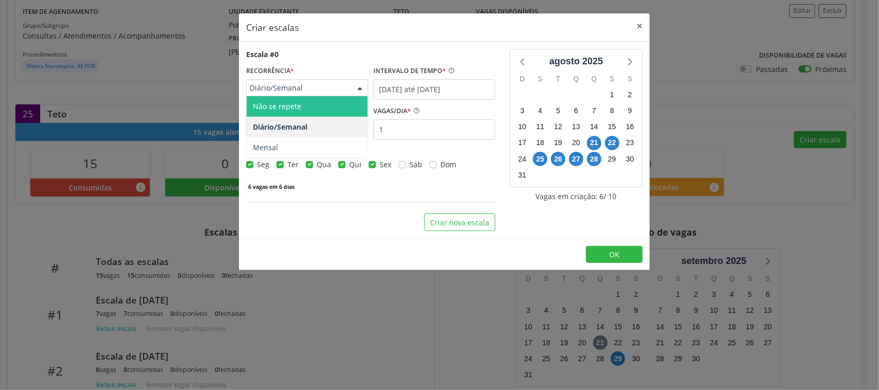
click at [296, 109] on span "Não se repete" at bounding box center [277, 106] width 48 height 10
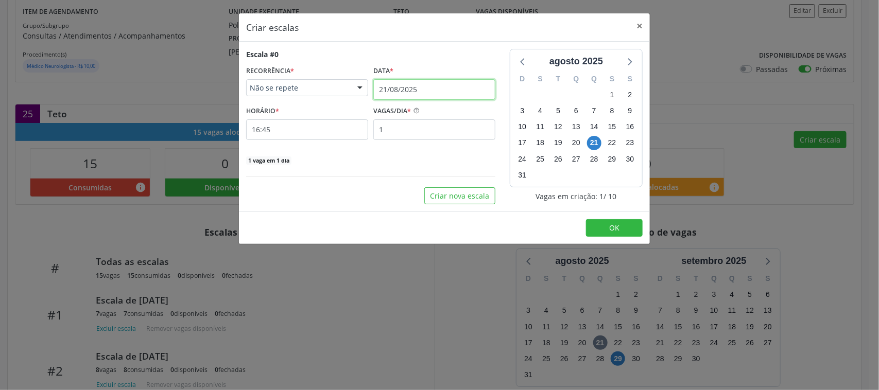
click at [390, 87] on input "21/08/2025" at bounding box center [434, 89] width 122 height 21
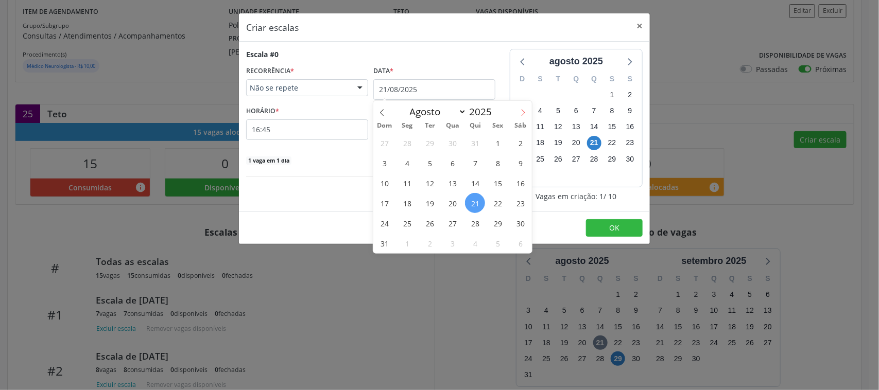
click at [525, 110] on icon at bounding box center [522, 112] width 7 height 7
select select "8"
click at [476, 207] on span "25" at bounding box center [475, 203] width 20 height 20
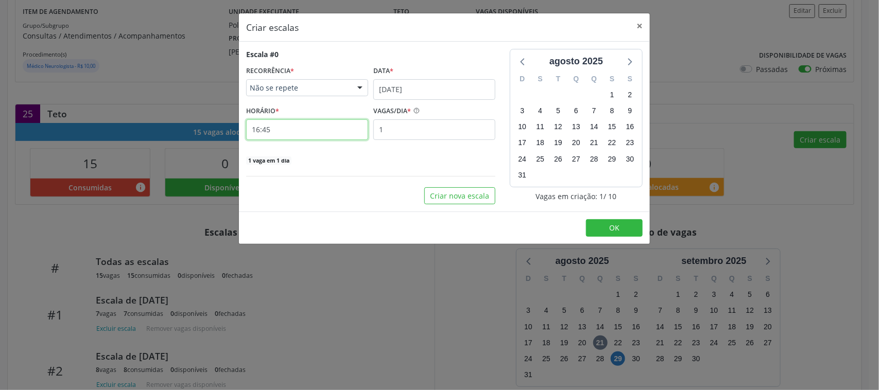
click at [287, 128] on input "16:45" at bounding box center [307, 129] width 122 height 21
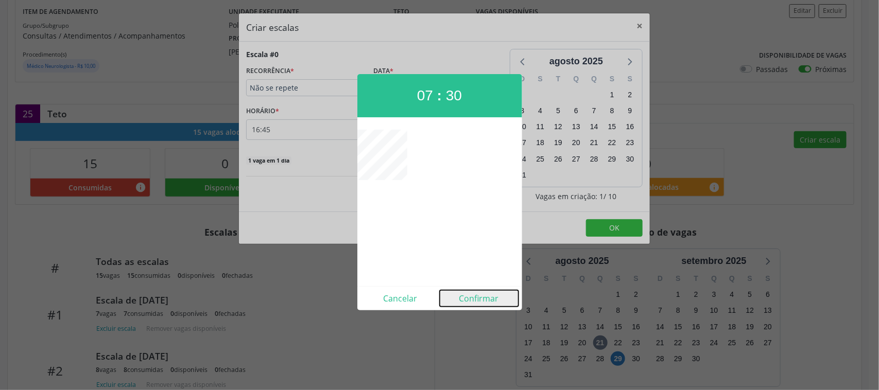
click at [470, 299] on button "Confirmar" at bounding box center [479, 298] width 79 height 16
type input "07:30"
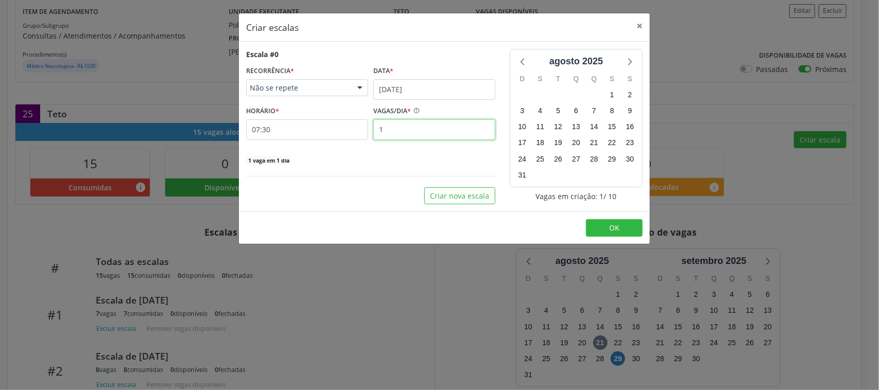
click at [384, 129] on input "1" at bounding box center [434, 129] width 122 height 21
type input "10"
click at [373, 199] on div "Criar nova escala" at bounding box center [370, 195] width 249 height 17
click at [592, 227] on button "OK" at bounding box center [614, 227] width 57 height 17
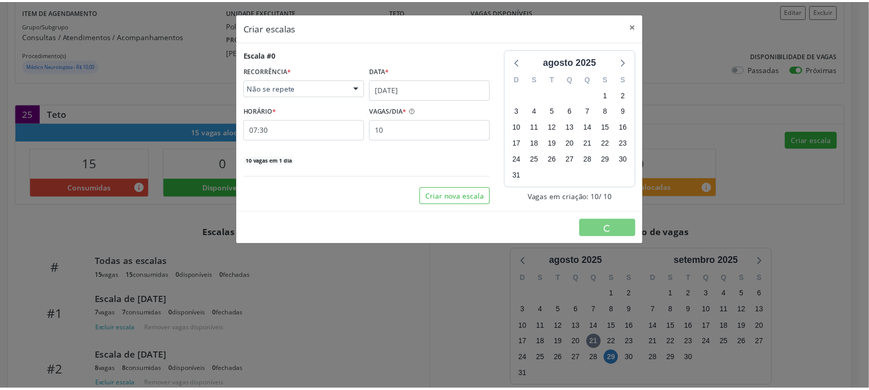
scroll to position [0, 0]
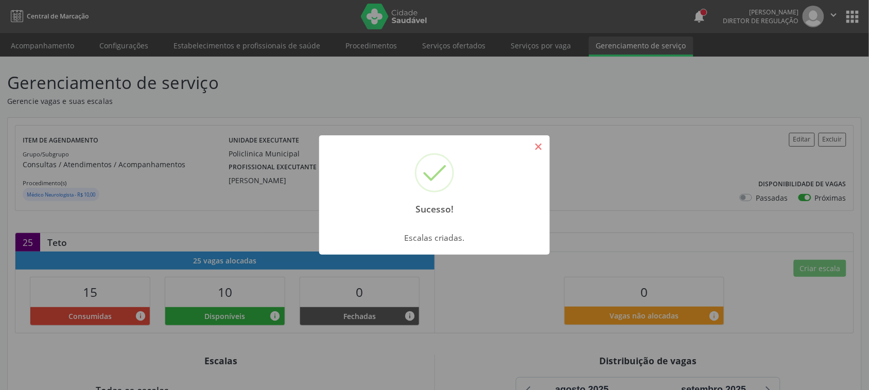
click at [539, 151] on button "×" at bounding box center [538, 146] width 17 height 17
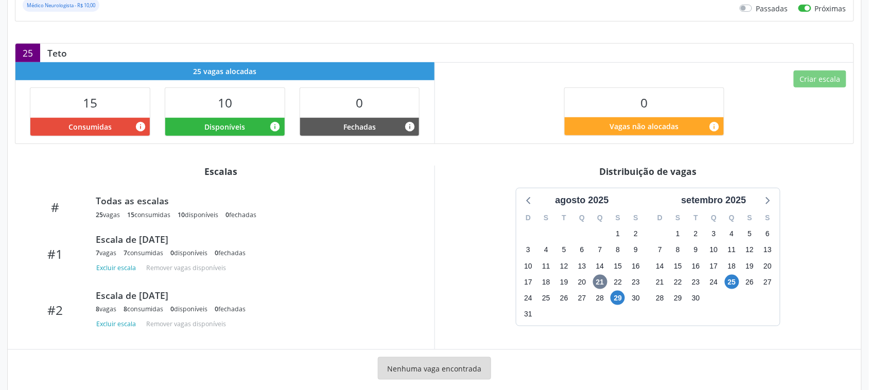
scroll to position [209, 0]
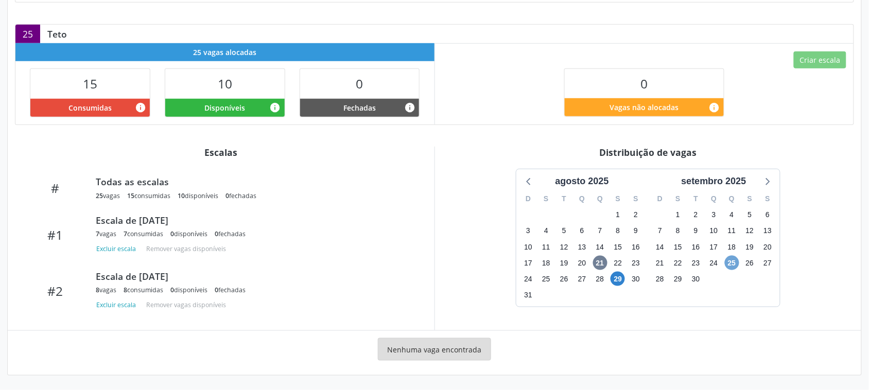
click at [731, 267] on span "25" at bounding box center [732, 263] width 14 height 14
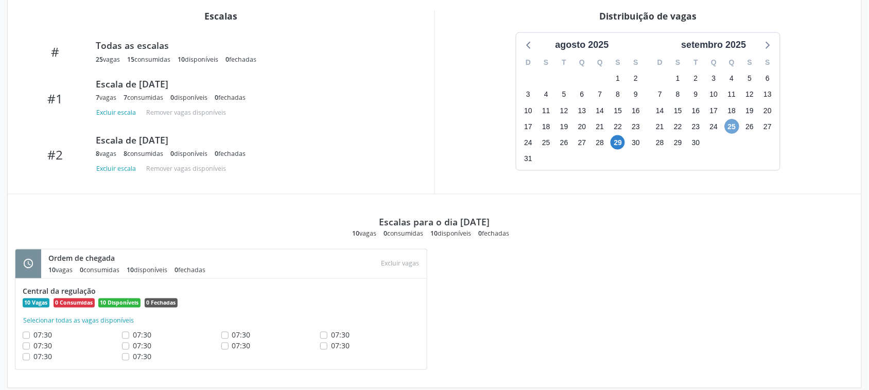
scroll to position [358, 0]
